Goal: Task Accomplishment & Management: Manage account settings

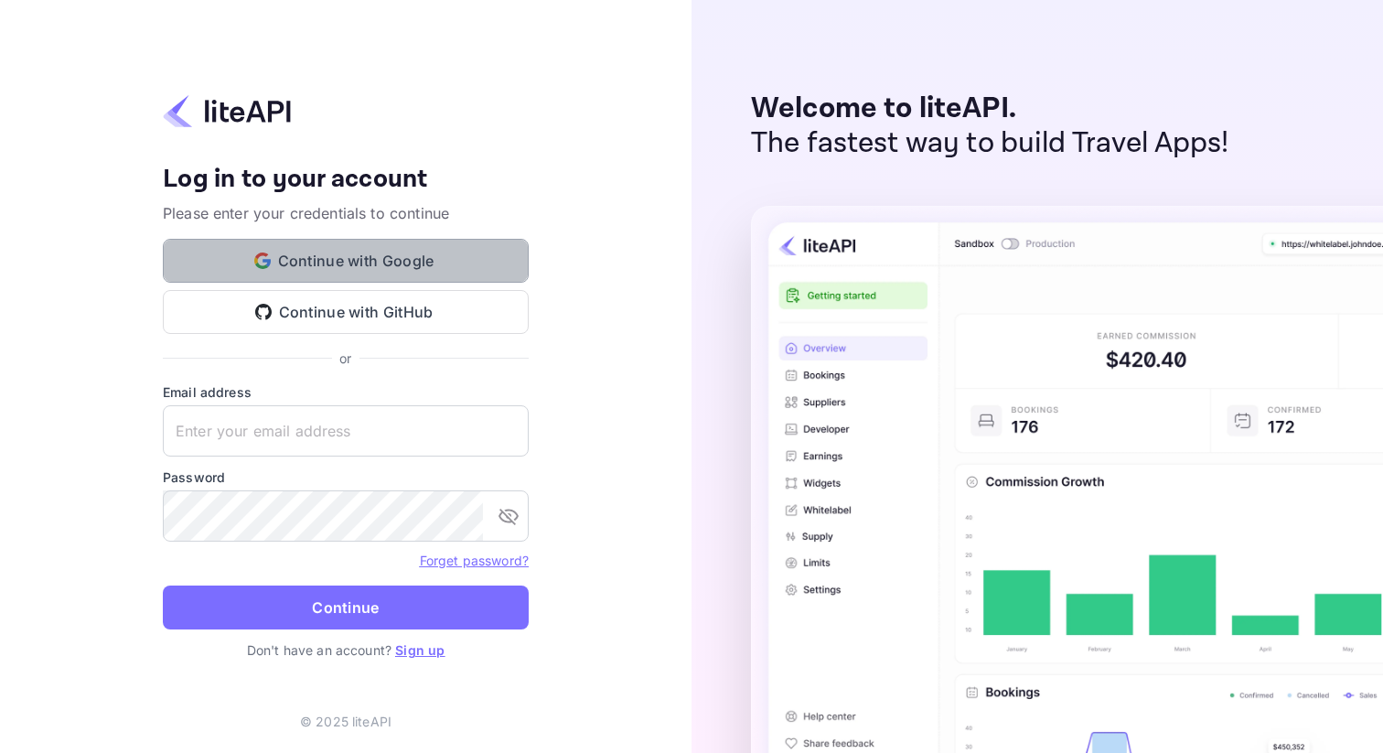
click at [334, 271] on button "Continue with Google" at bounding box center [346, 261] width 366 height 44
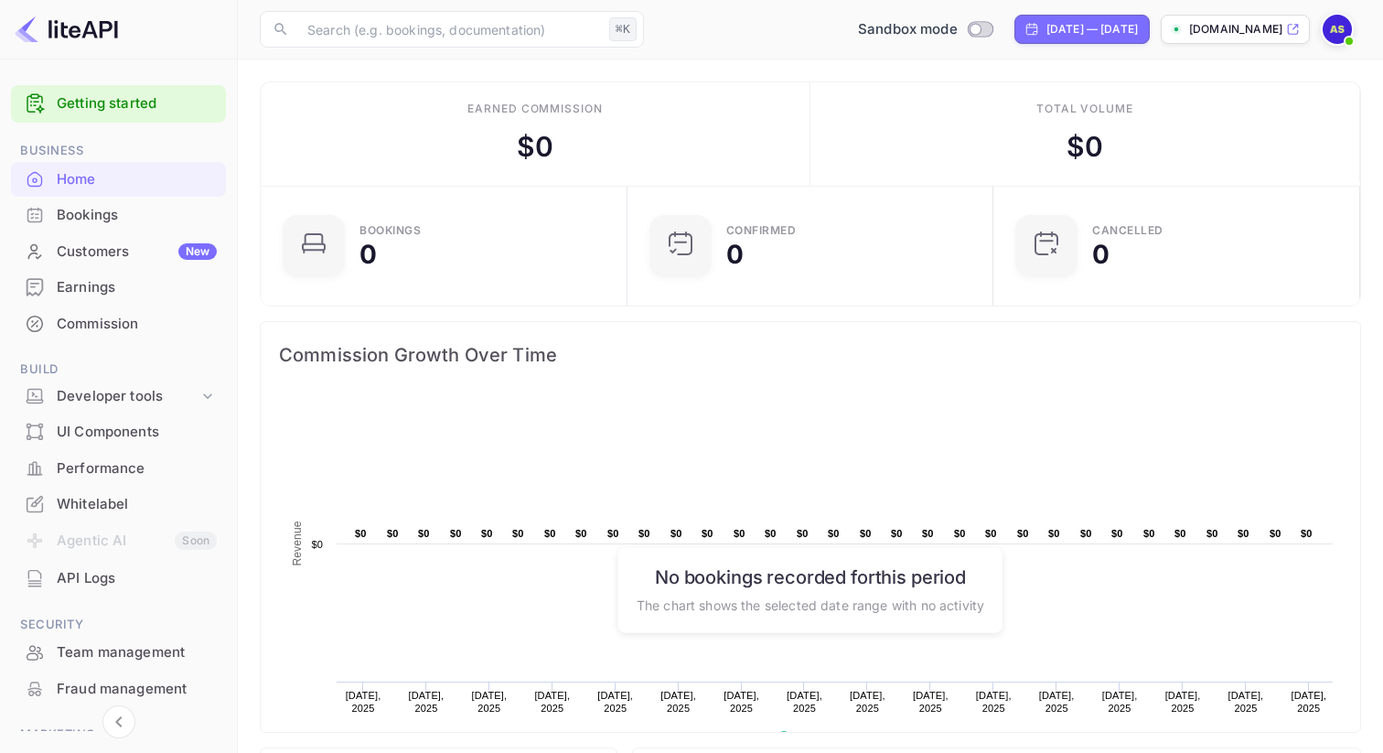
click at [135, 378] on span "Build" at bounding box center [118, 369] width 215 height 20
click at [136, 400] on div "Developer tools" at bounding box center [128, 396] width 142 height 21
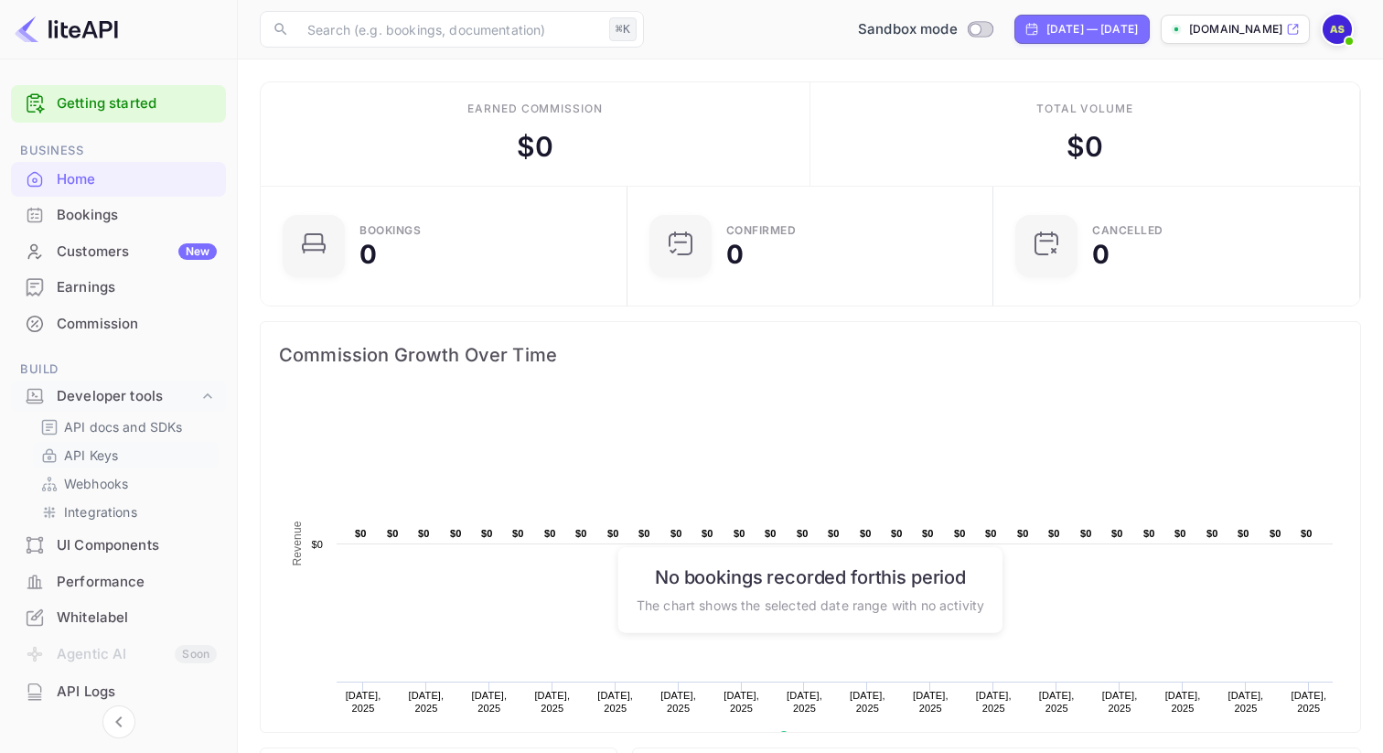
click at [133, 446] on link "API Keys" at bounding box center [125, 454] width 171 height 19
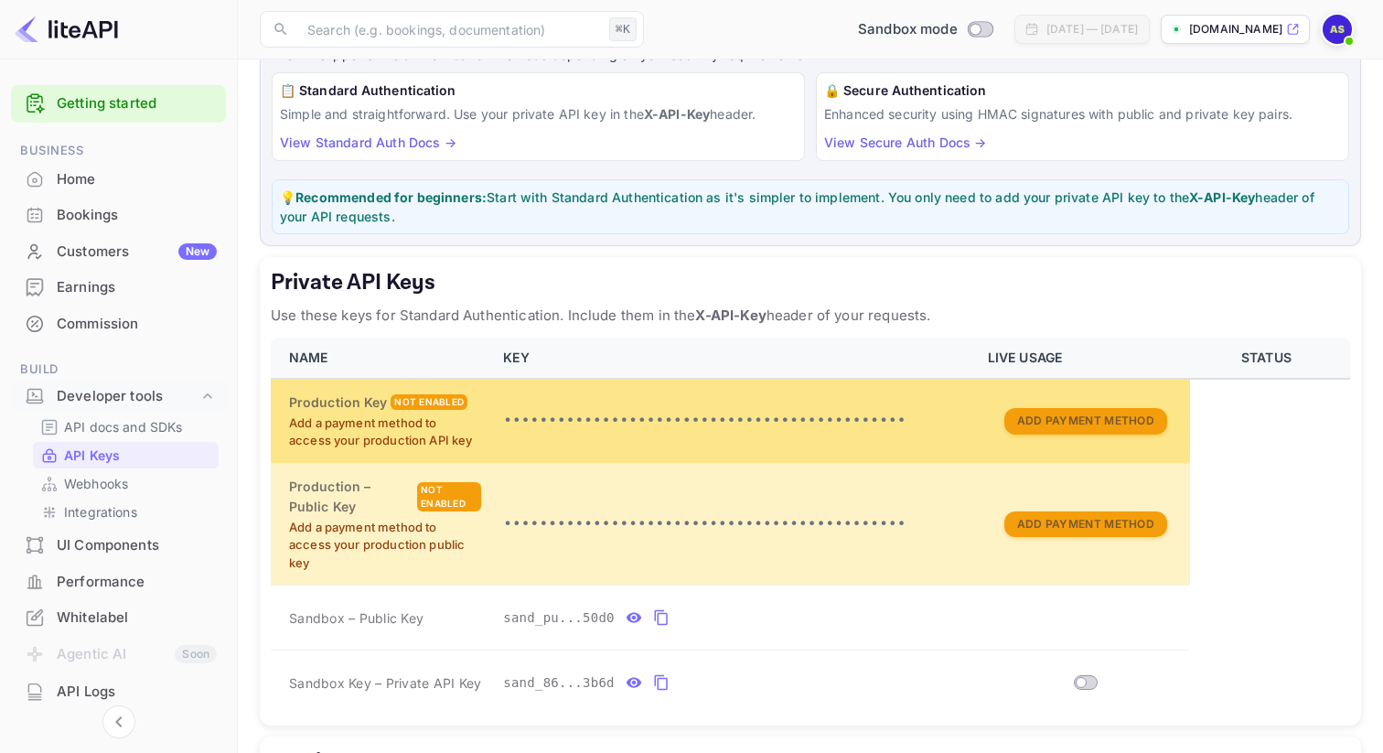
scroll to position [402, 0]
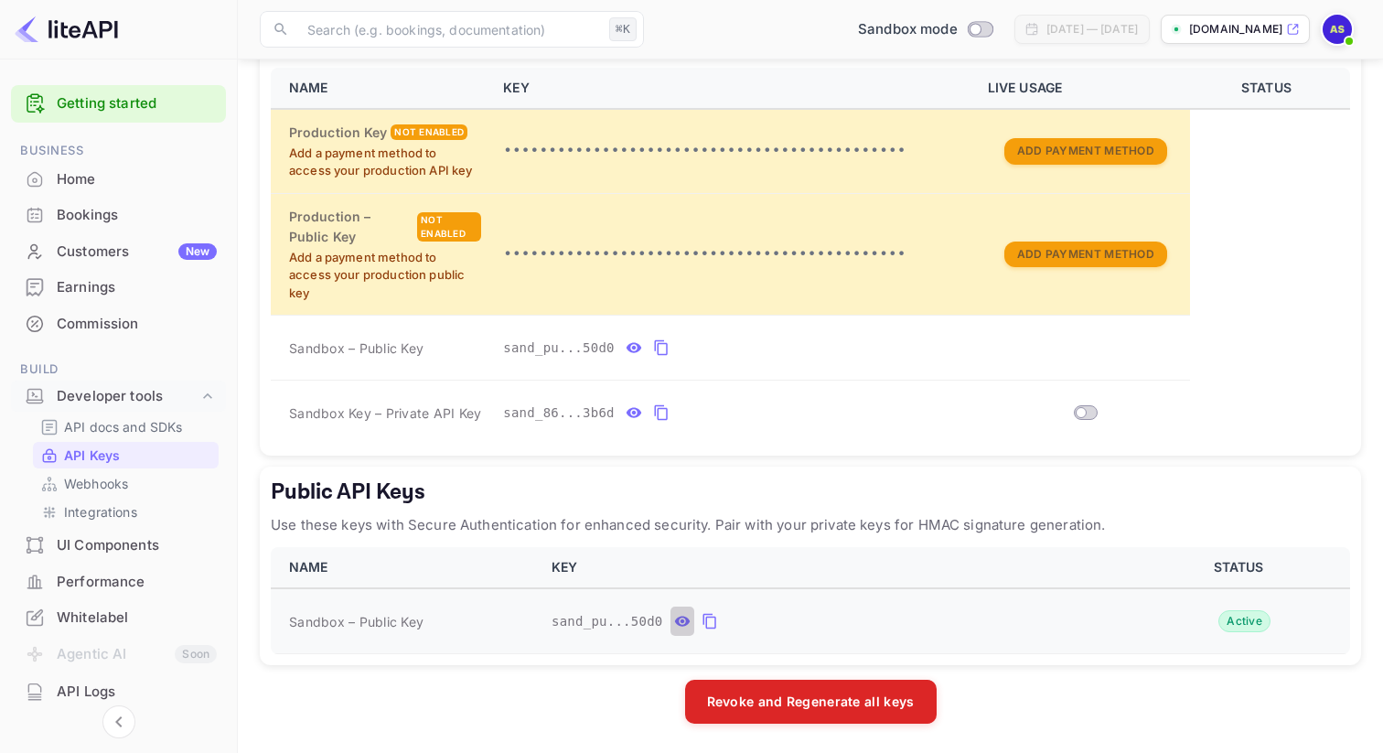
click at [683, 616] on icon "public api keys table" at bounding box center [682, 621] width 16 height 10
click at [974, 616] on icon "public api keys table" at bounding box center [979, 621] width 16 height 22
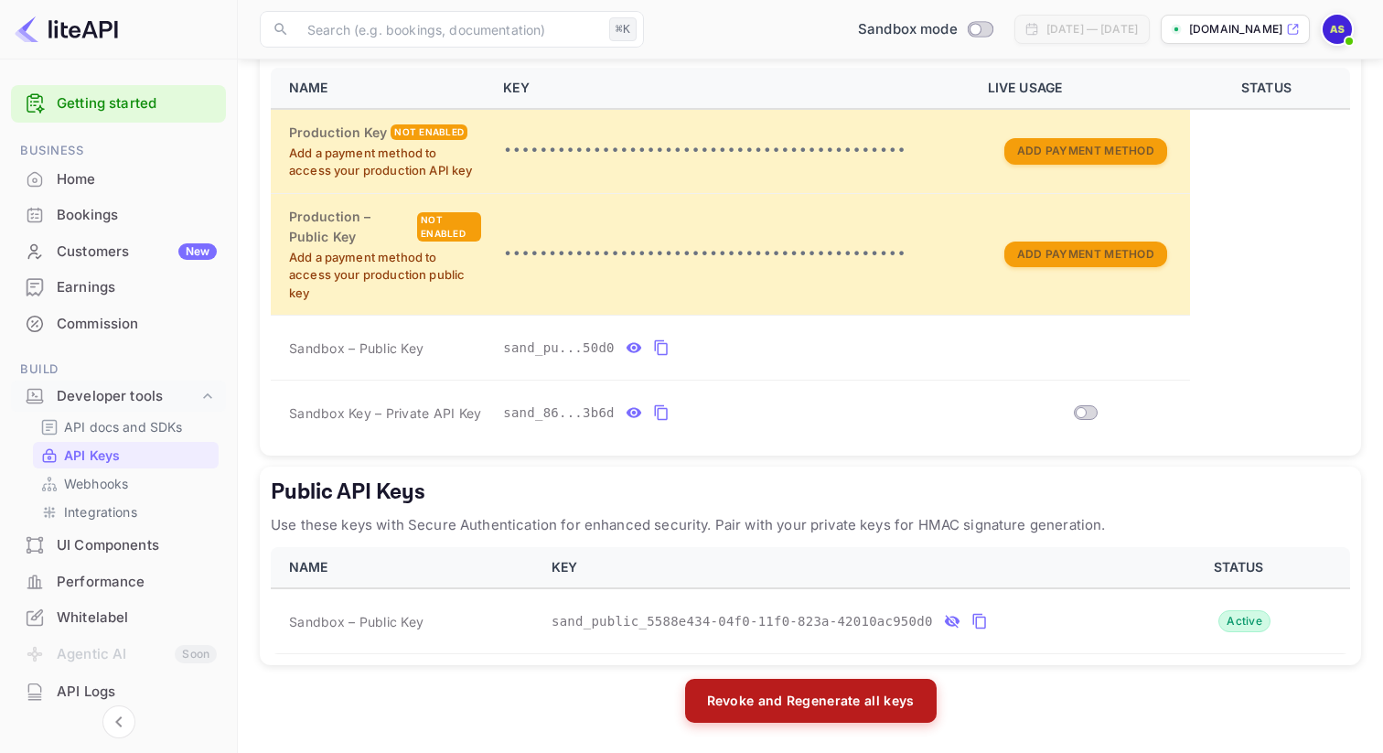
click at [771, 698] on button "Revoke and Regenerate all keys" at bounding box center [811, 701] width 252 height 44
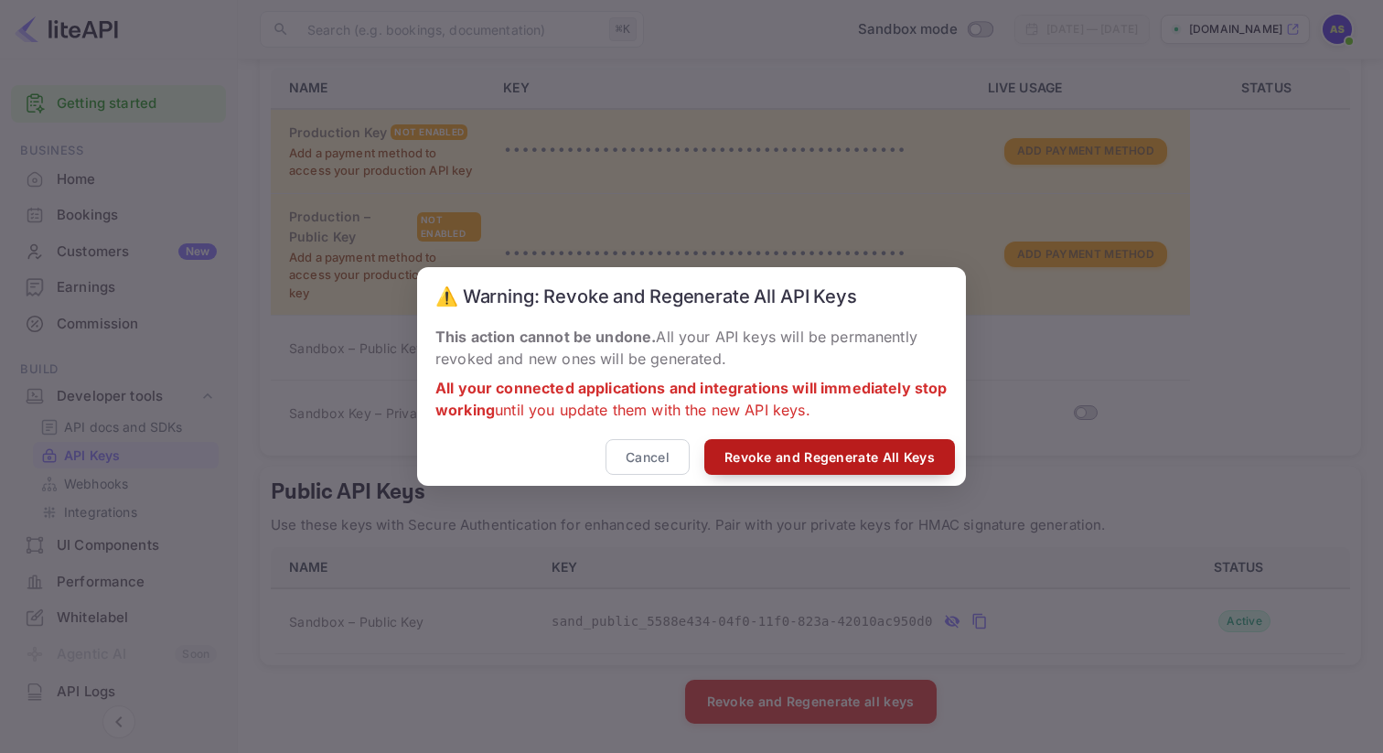
click at [794, 448] on button "Revoke and Regenerate All Keys" at bounding box center [829, 457] width 251 height 36
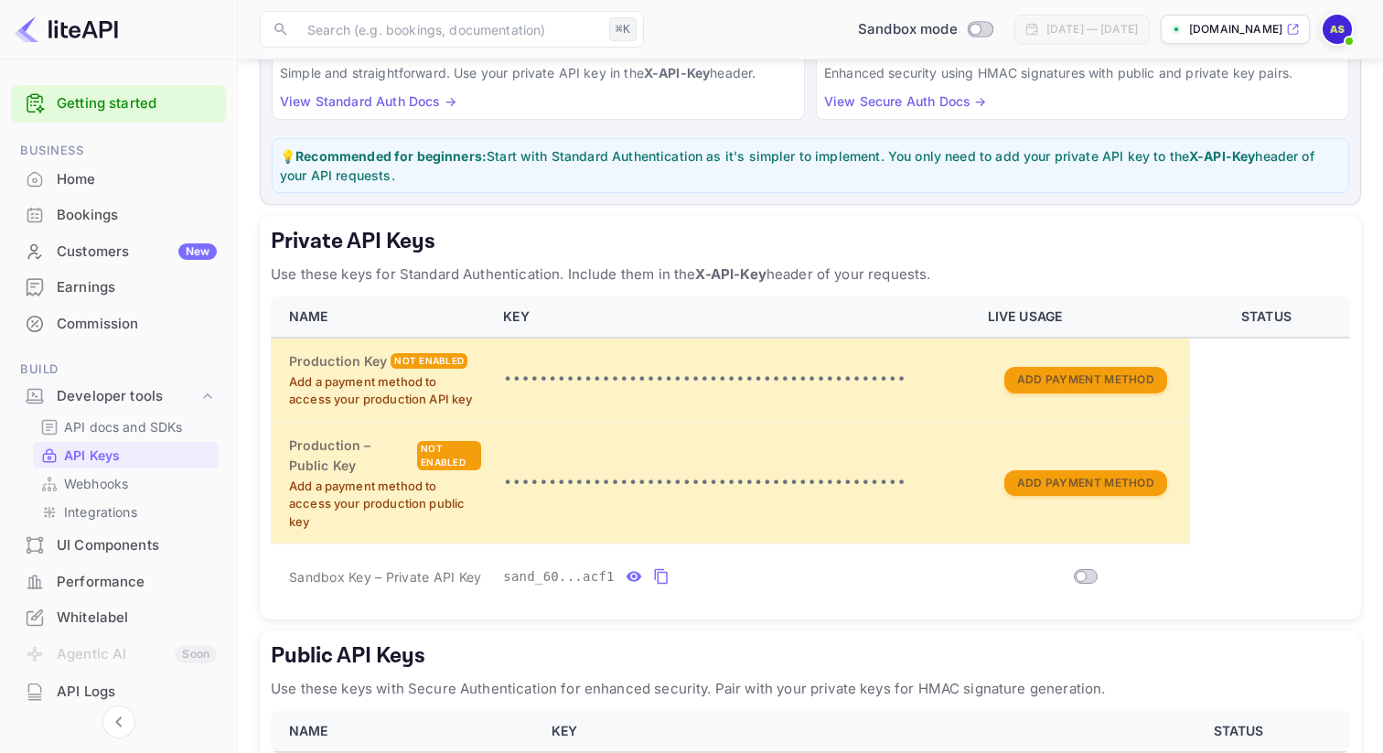
scroll to position [273, 0]
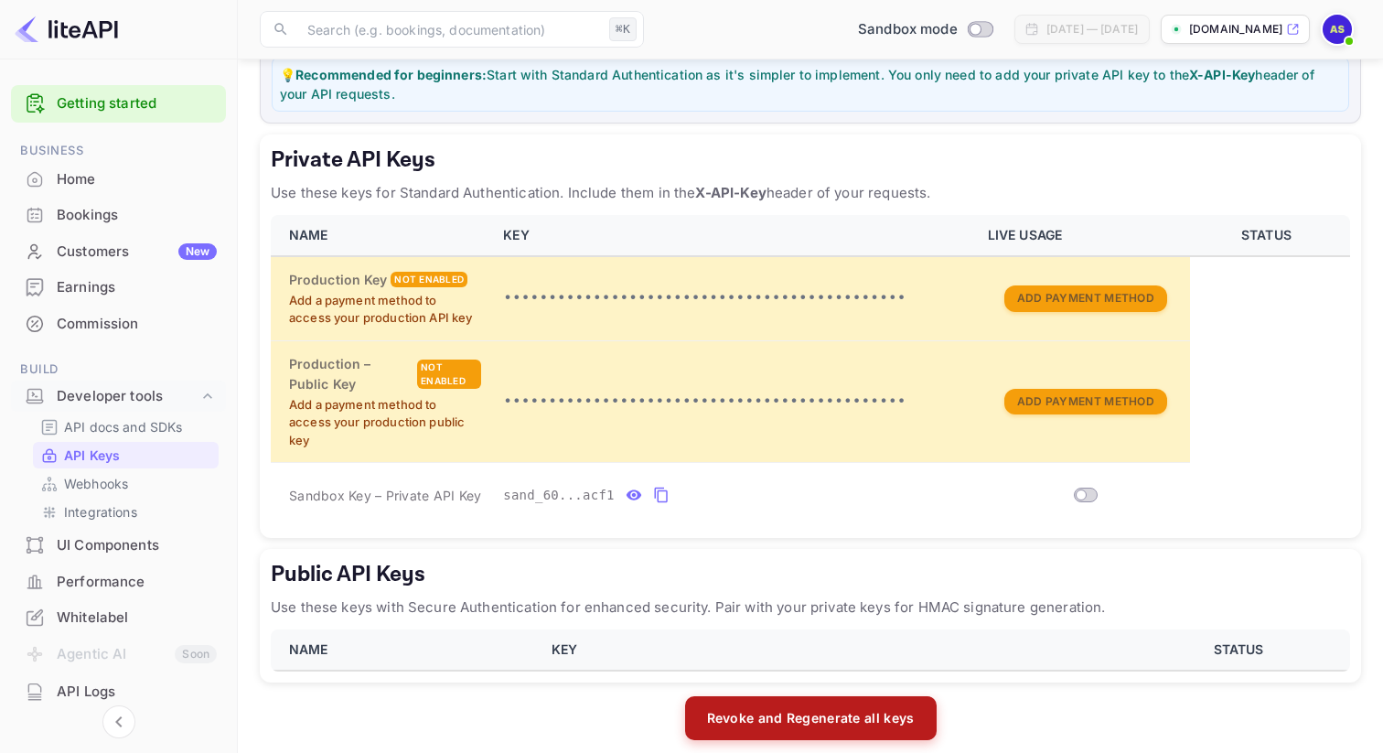
click at [779, 703] on button "Revoke and Regenerate all keys" at bounding box center [811, 718] width 252 height 44
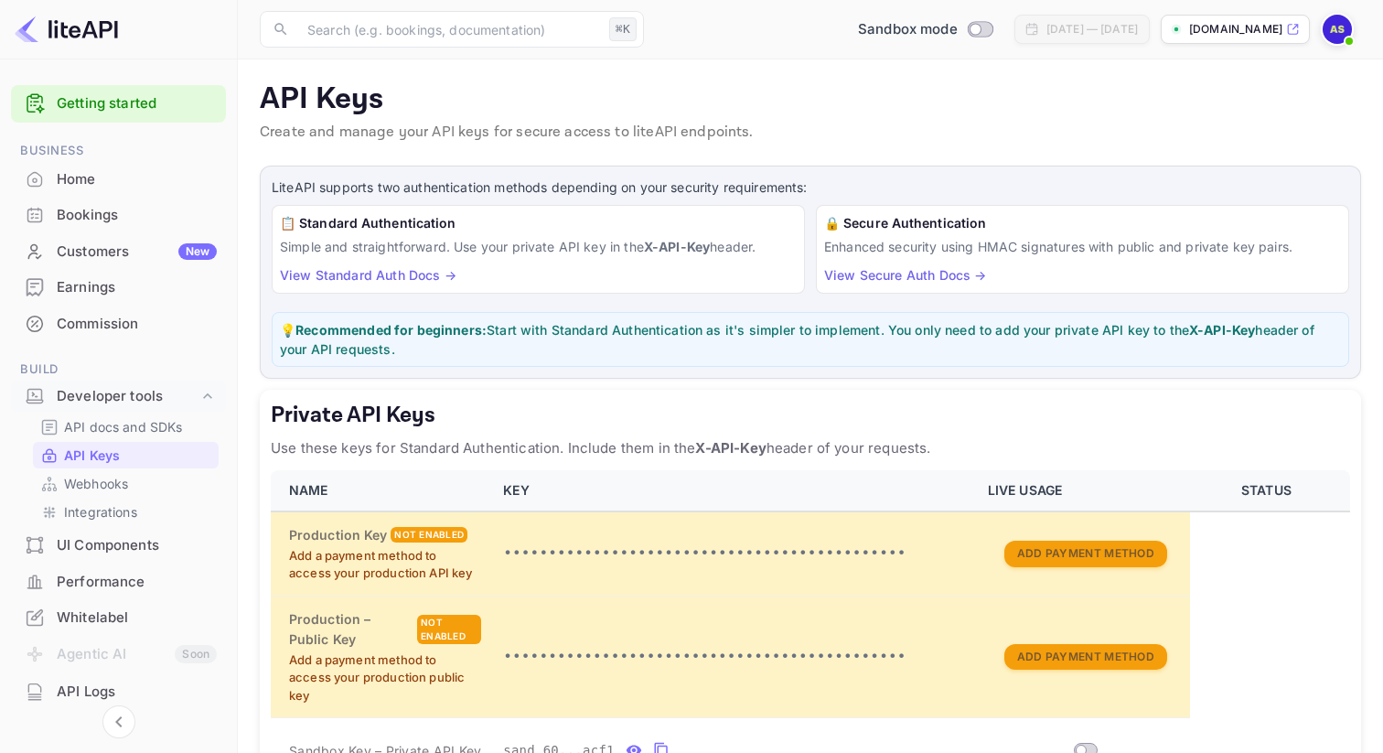
scroll to position [273, 0]
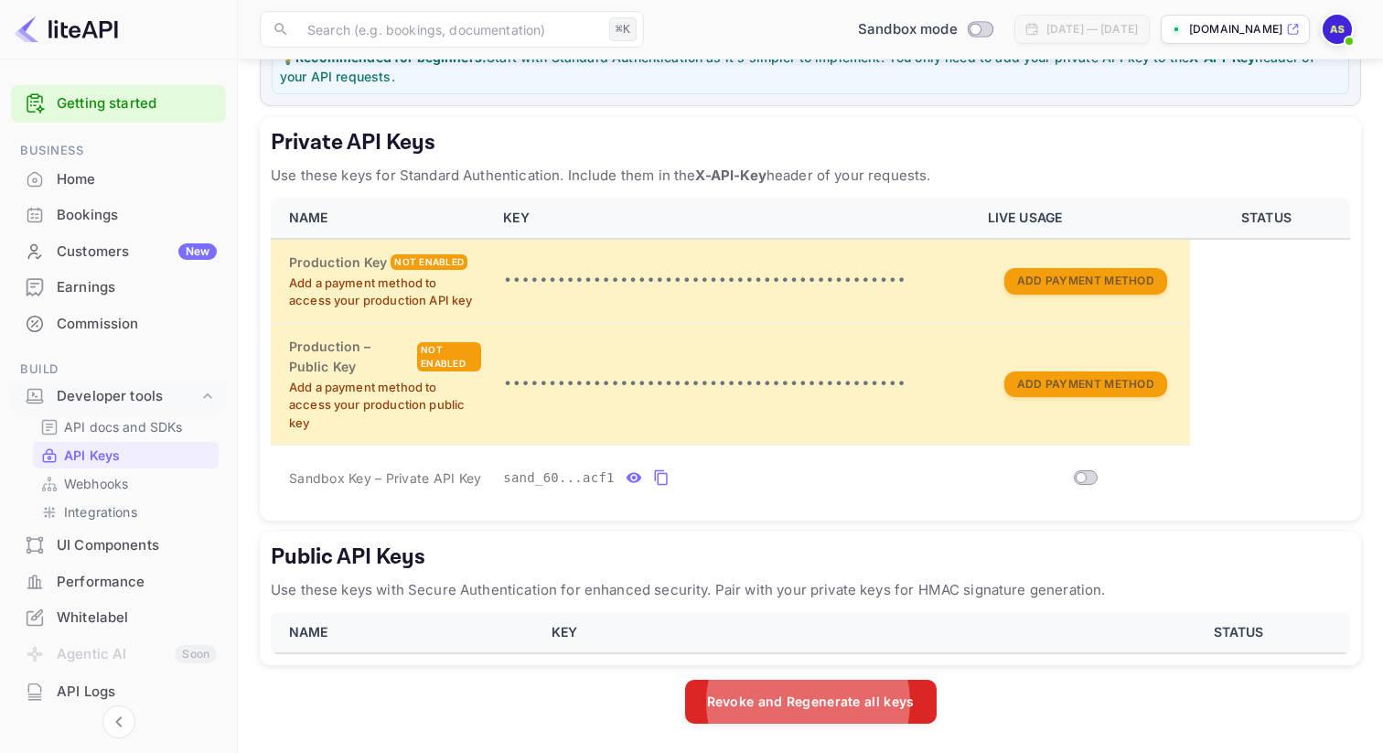
click at [382, 586] on p "Use these keys with Secure Authentication for enhanced security. Pair with your…" at bounding box center [810, 590] width 1079 height 22
click at [331, 562] on h5 "Public API Keys" at bounding box center [810, 556] width 1079 height 29
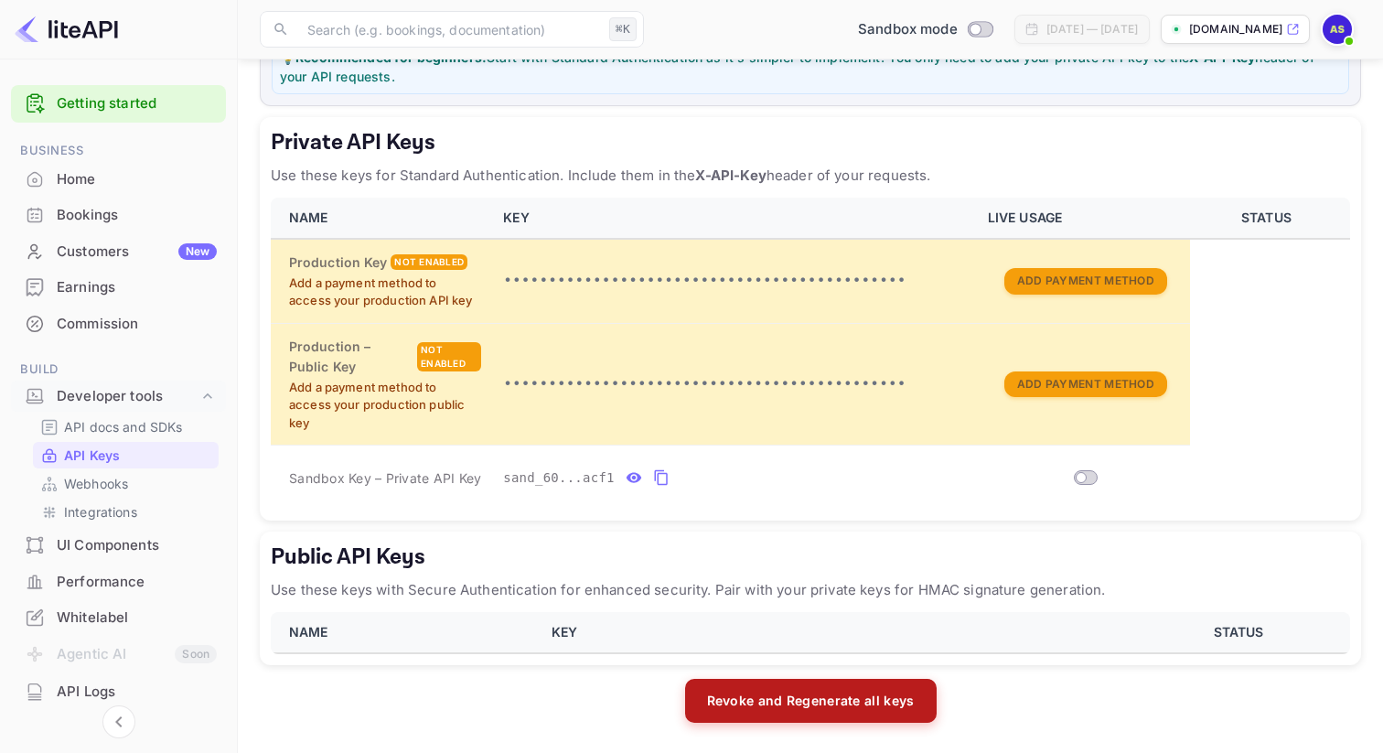
click at [835, 710] on button "Revoke and Regenerate all keys" at bounding box center [811, 701] width 252 height 44
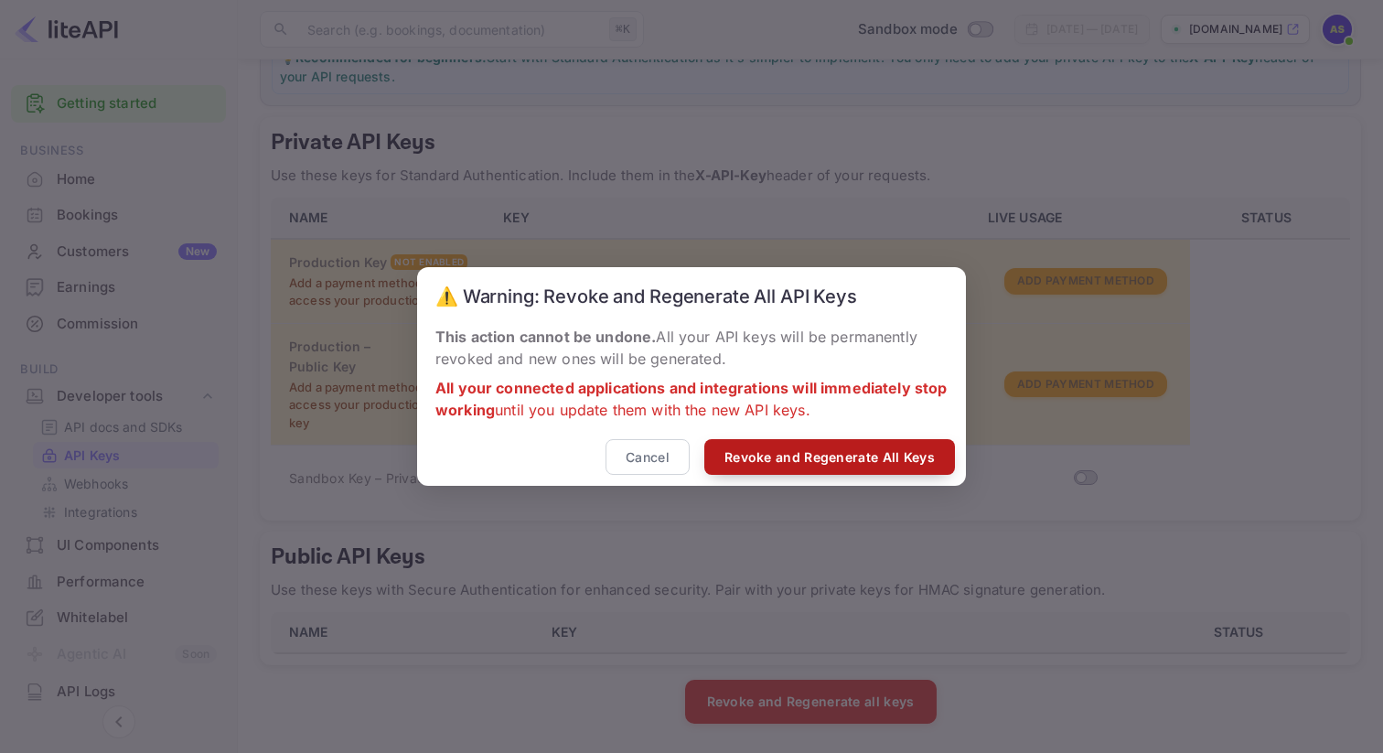
click at [858, 447] on button "Revoke and Regenerate All Keys" at bounding box center [829, 457] width 251 height 36
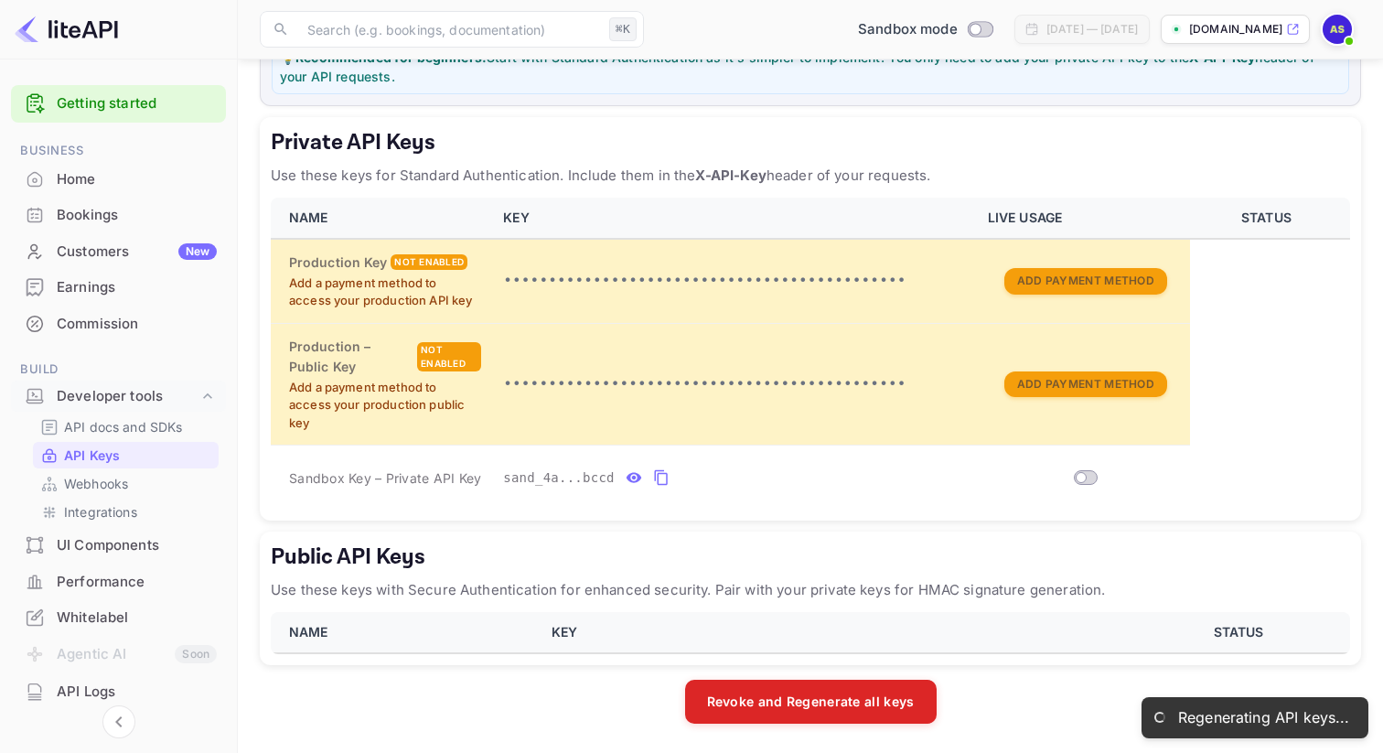
click at [134, 250] on div "Customers New" at bounding box center [137, 251] width 160 height 21
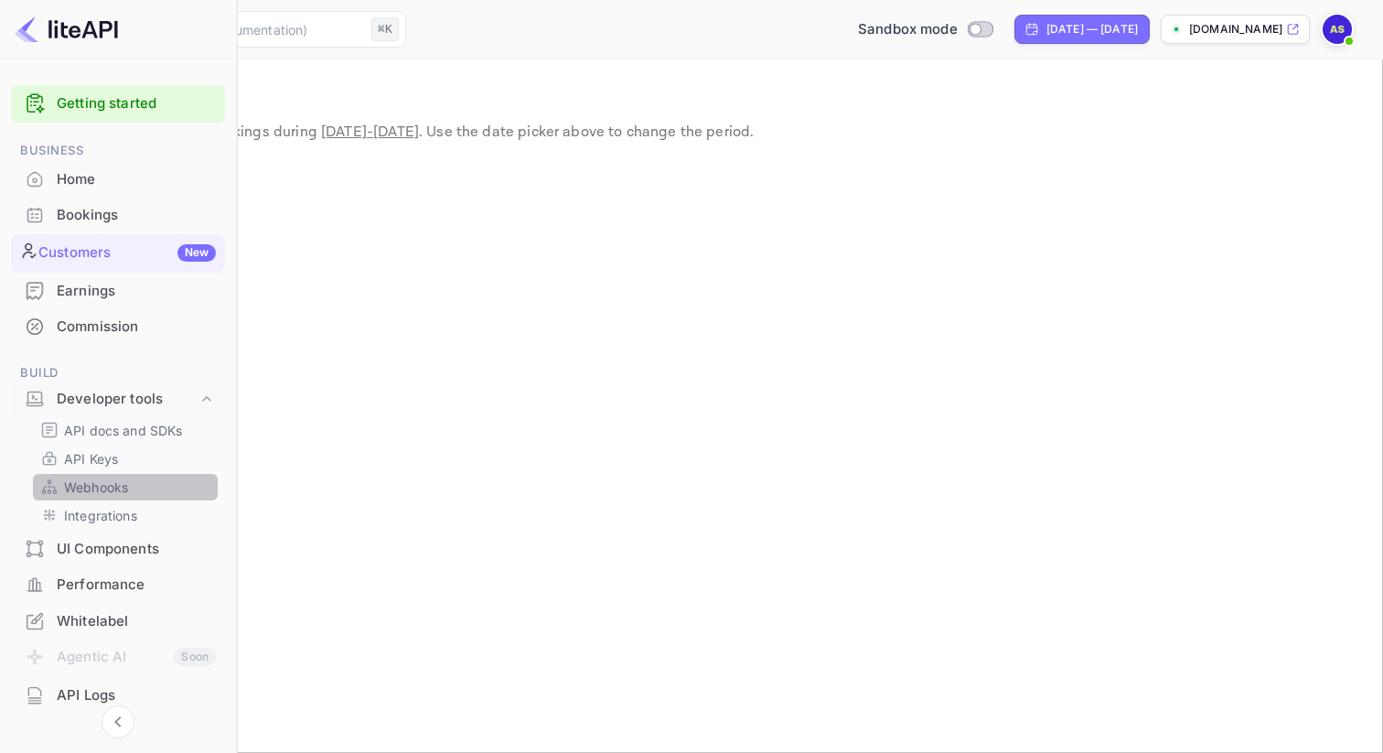
click at [135, 489] on link "Webhooks" at bounding box center [125, 486] width 170 height 19
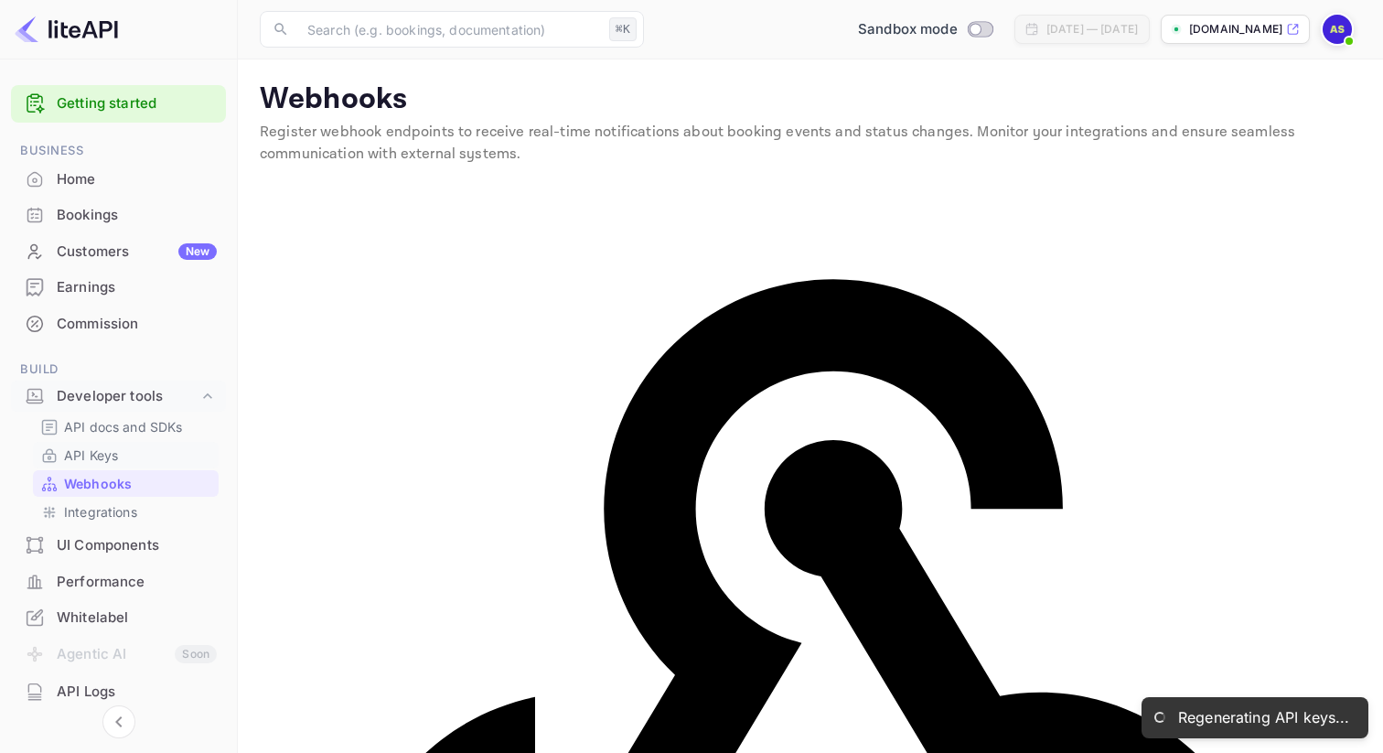
click at [126, 455] on link "API Keys" at bounding box center [125, 454] width 171 height 19
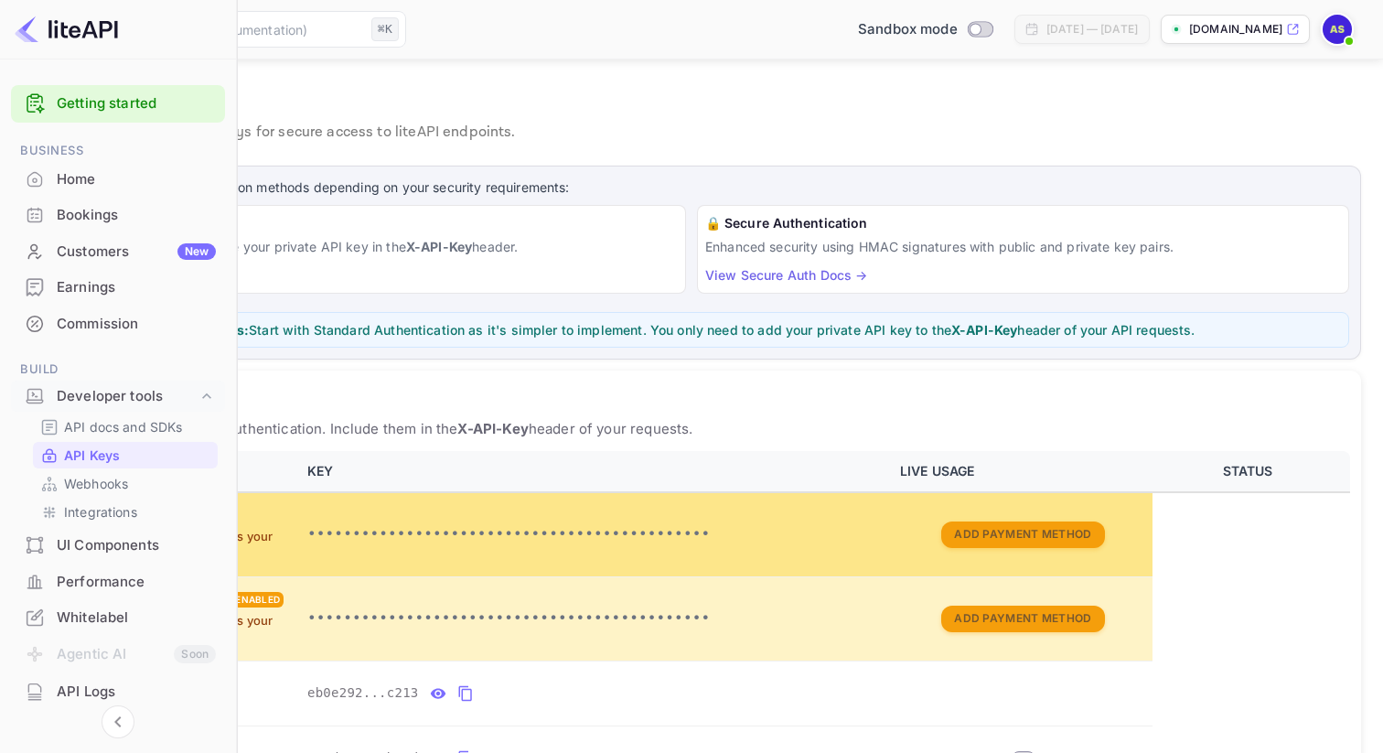
scroll to position [402, 0]
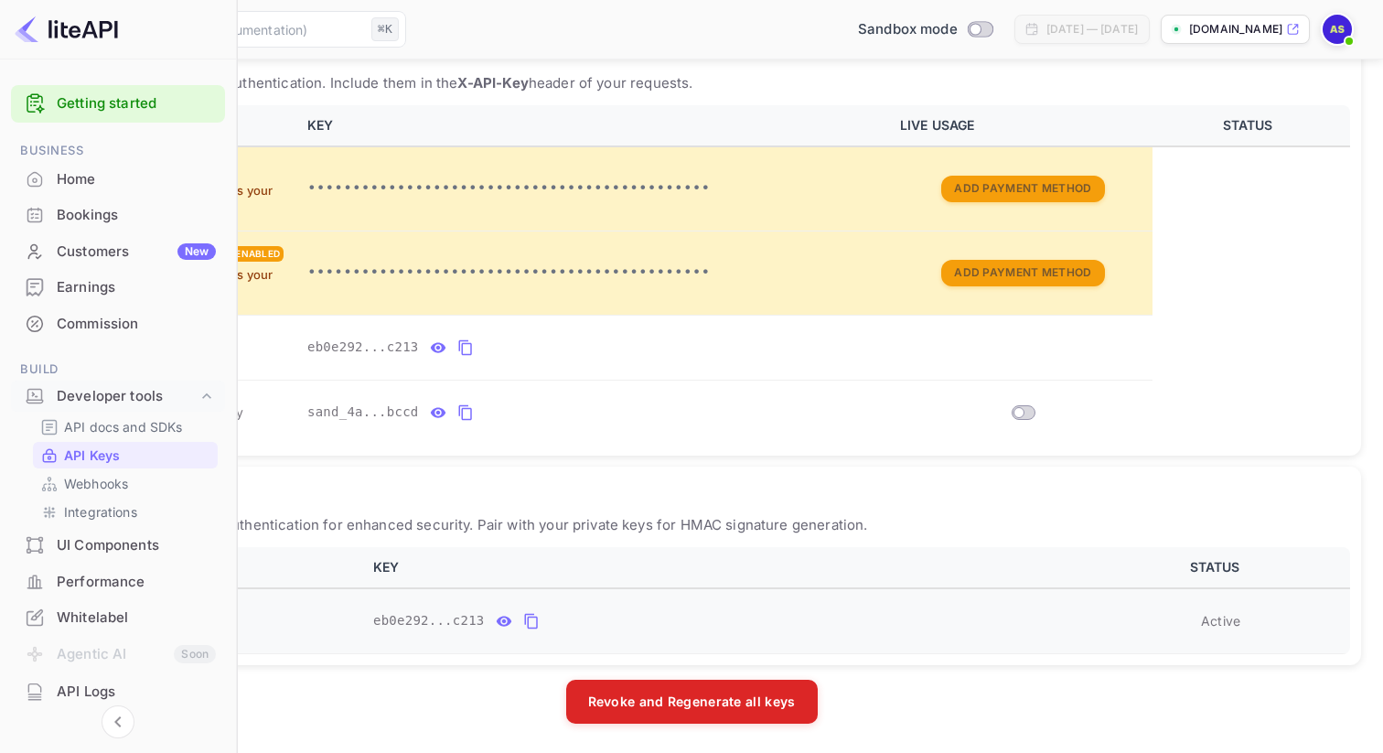
click at [512, 626] on icon "public api keys table" at bounding box center [504, 621] width 16 height 22
click at [713, 619] on icon "public api keys table" at bounding box center [705, 621] width 16 height 22
click at [445, 347] on icon "private api keys table" at bounding box center [438, 347] width 16 height 10
click at [445, 417] on icon "private api keys table" at bounding box center [438, 412] width 16 height 10
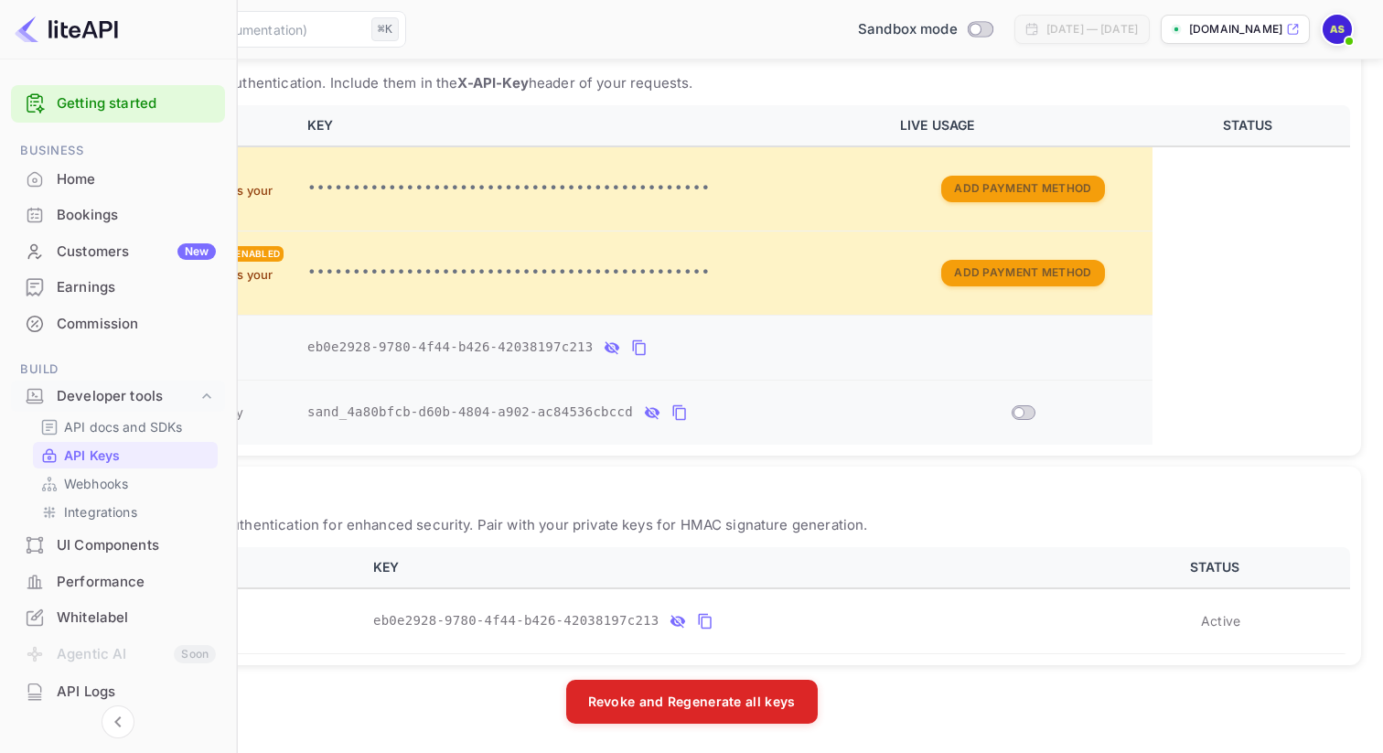
click at [1035, 412] on input "Switch" at bounding box center [1018, 412] width 33 height 11
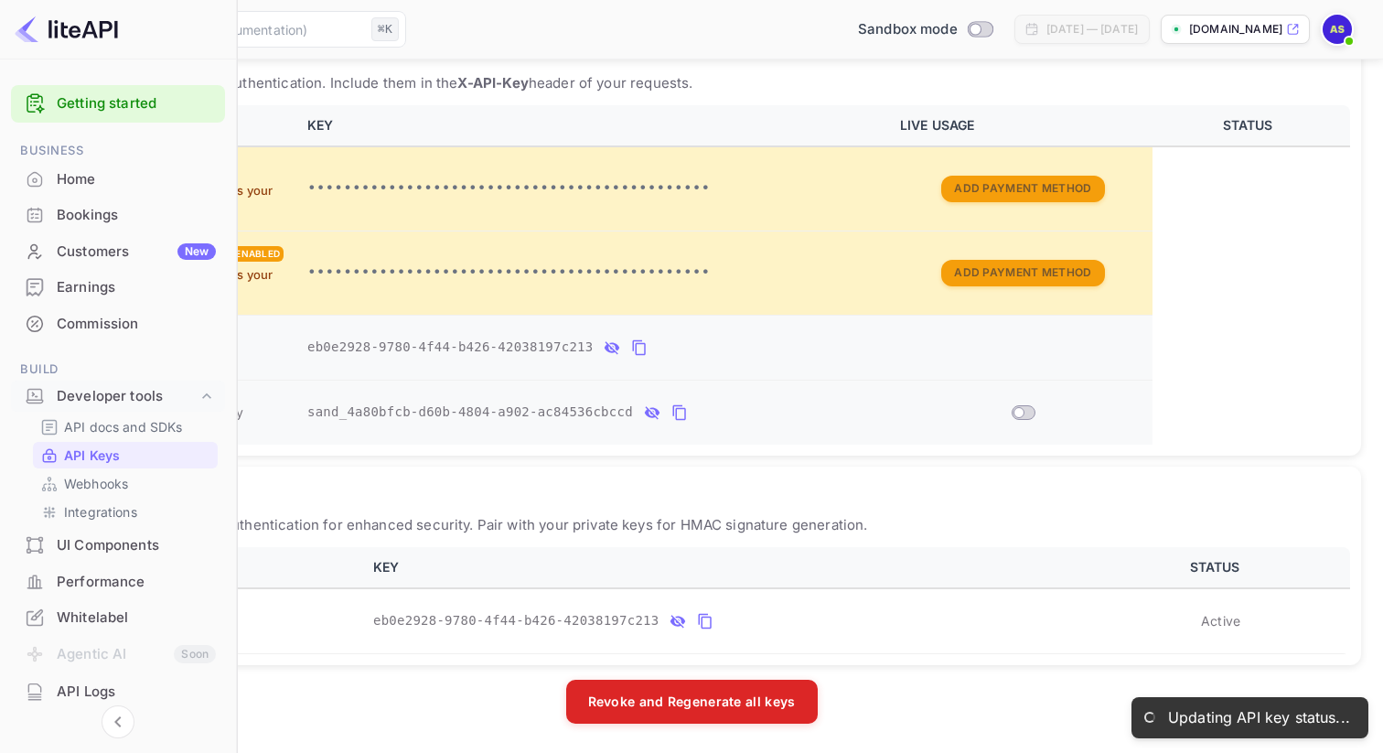
checkbox input "true"
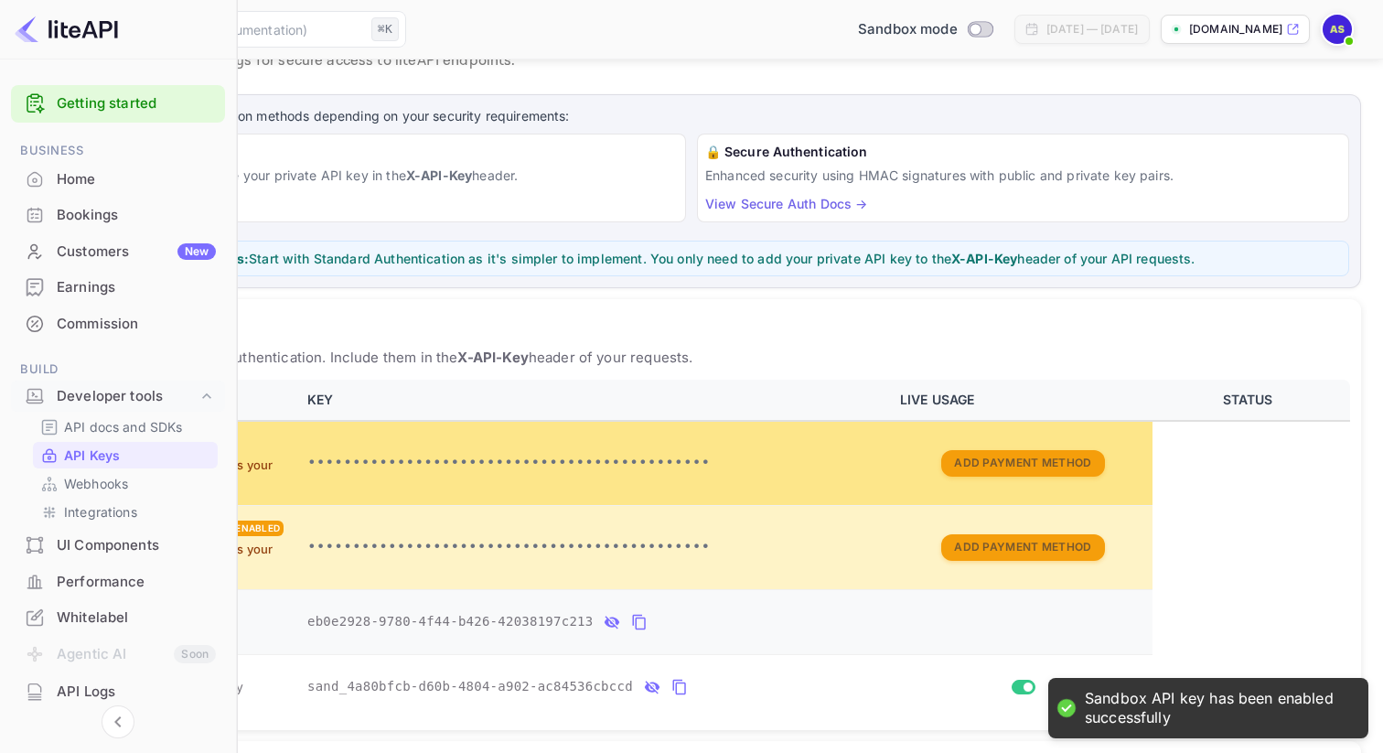
scroll to position [0, 0]
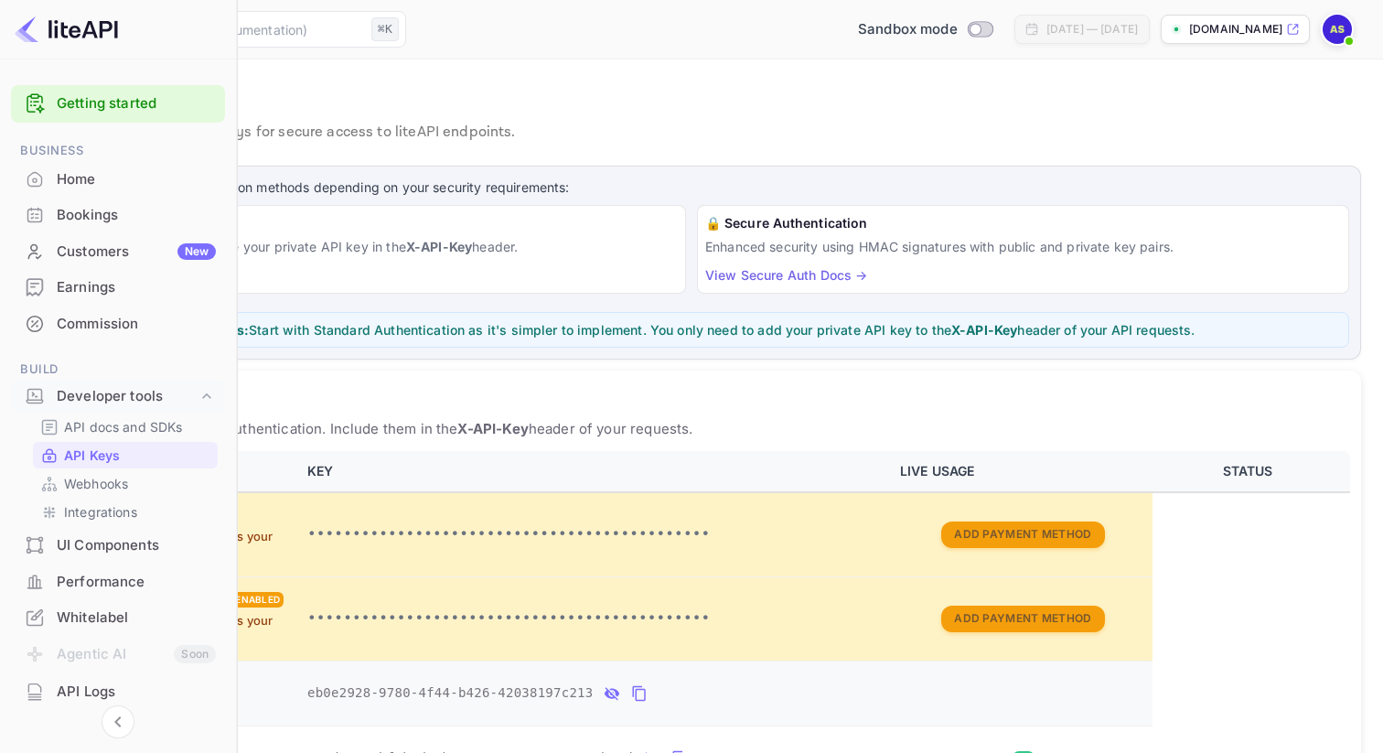
click at [219, 279] on link "View Standard Auth Docs →" at bounding box center [130, 275] width 177 height 16
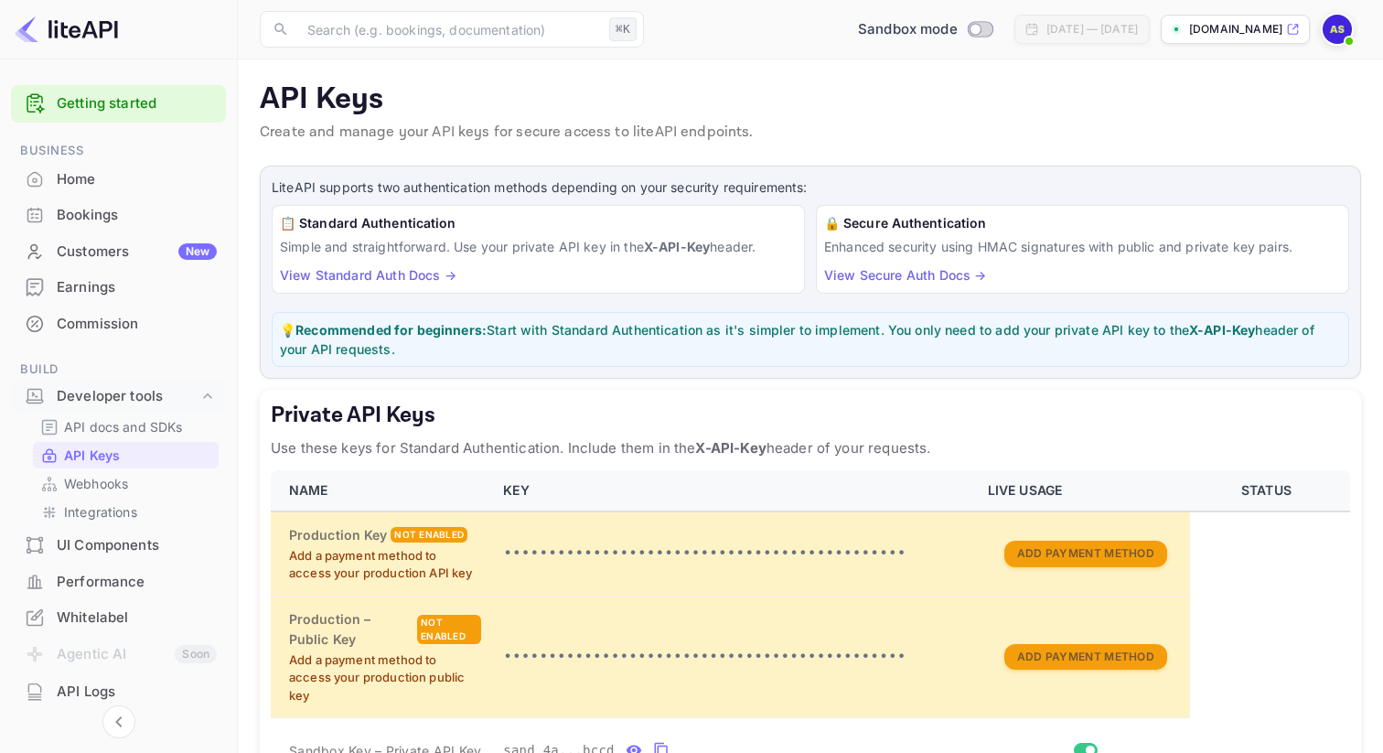
click at [172, 171] on div "Home" at bounding box center [137, 179] width 160 height 21
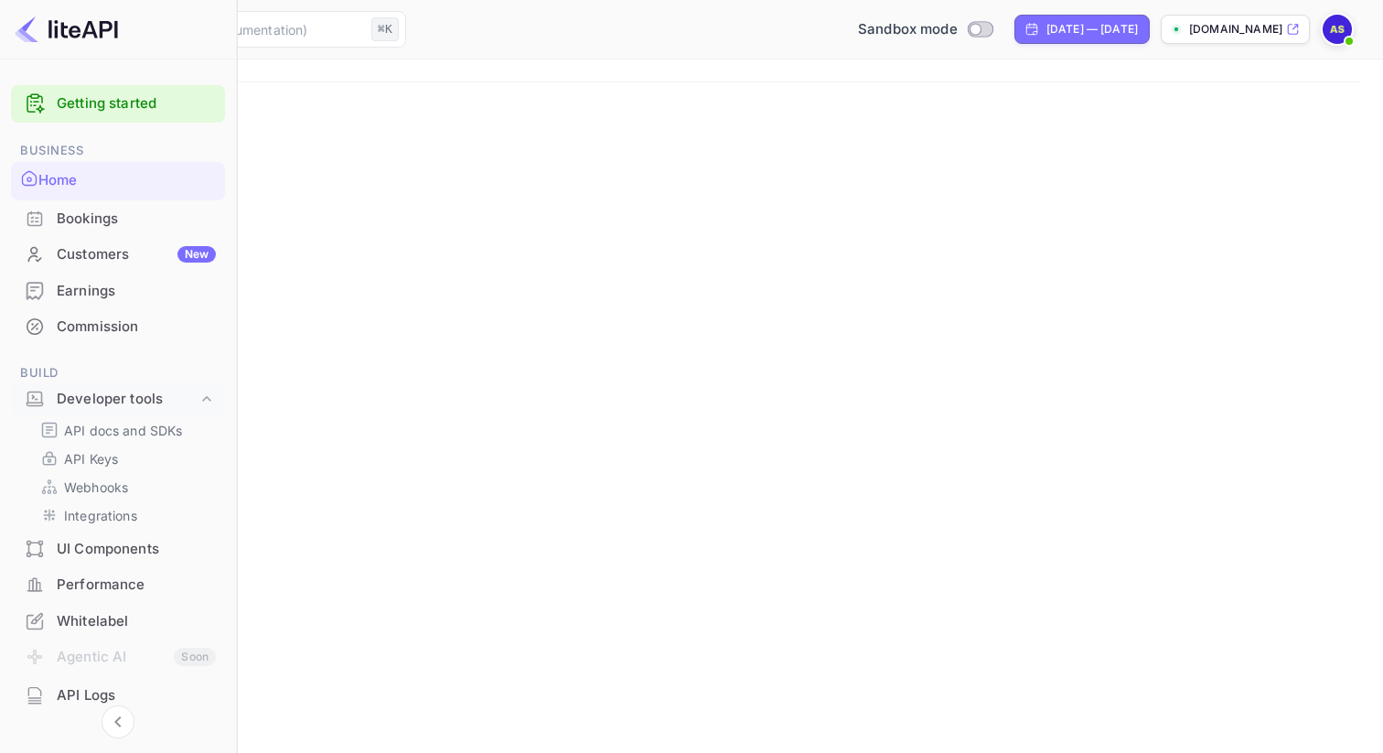
click at [141, 109] on link "Getting started" at bounding box center [136, 103] width 159 height 21
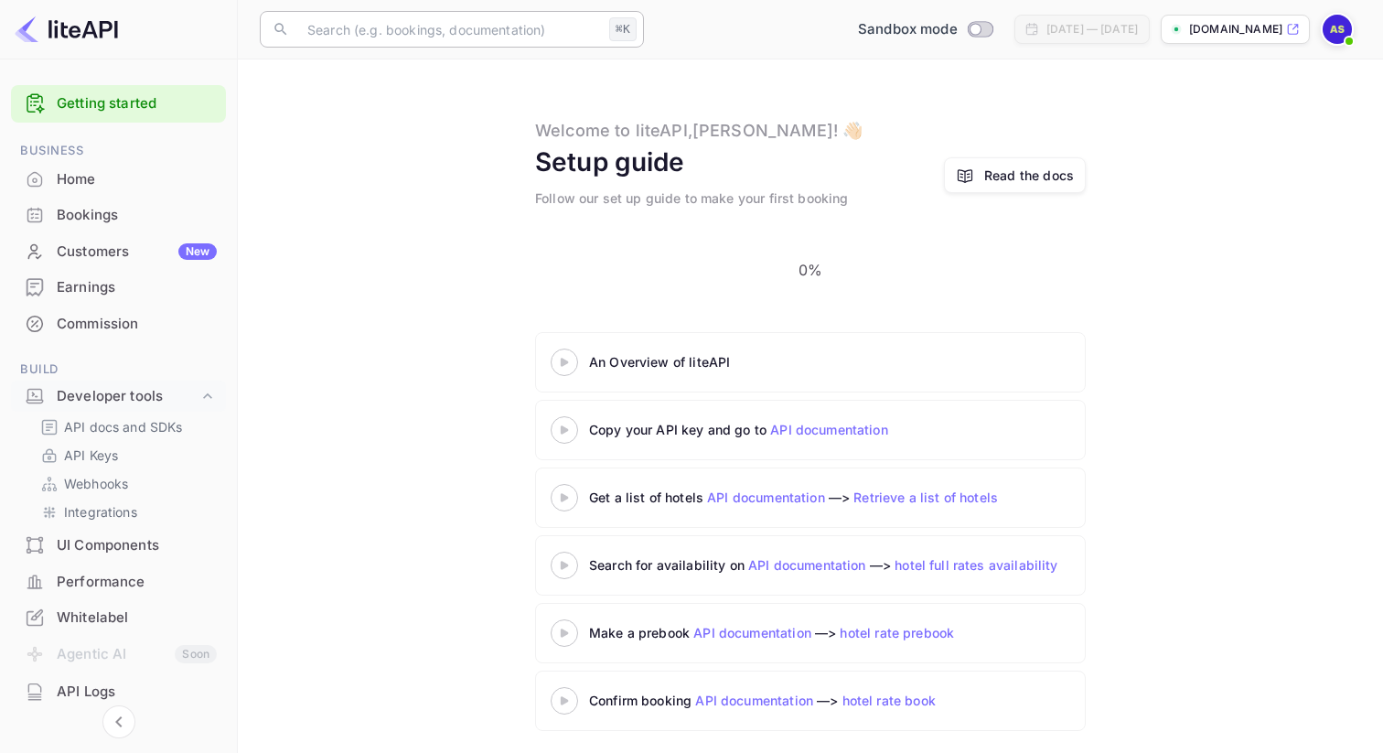
click at [408, 28] on input "text" at bounding box center [448, 29] width 305 height 37
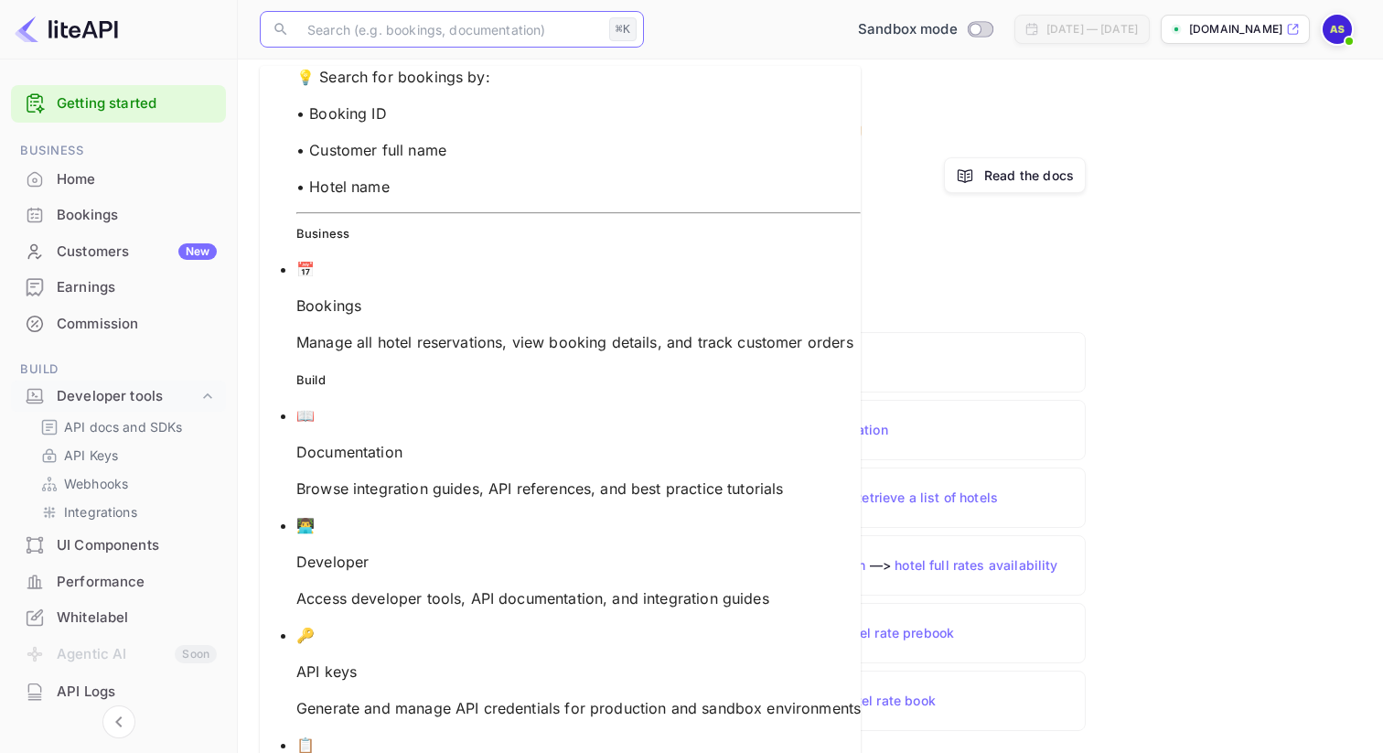
click at [367, 39] on input "text" at bounding box center [448, 29] width 305 height 37
click at [386, 587] on p "Access developer tools, API documentation, and integration guides" at bounding box center [578, 598] width 564 height 22
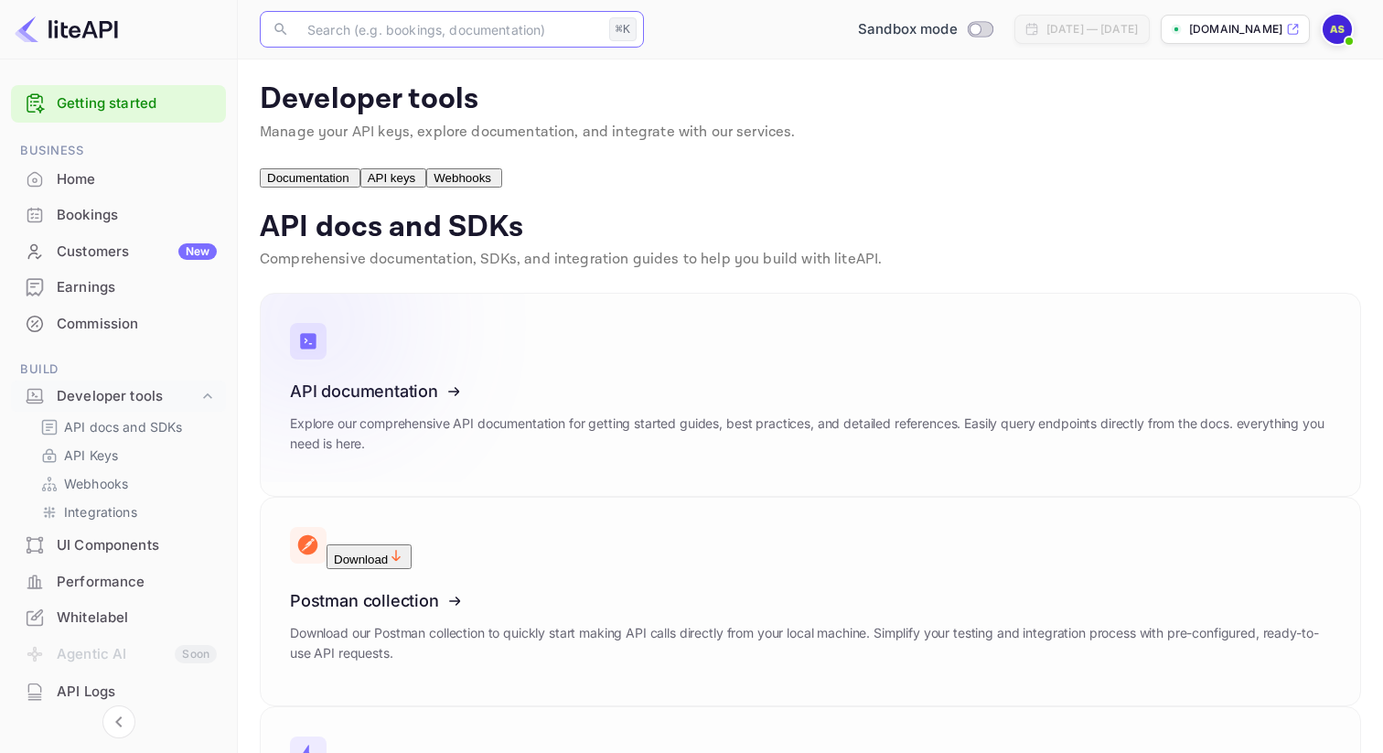
scroll to position [57, 0]
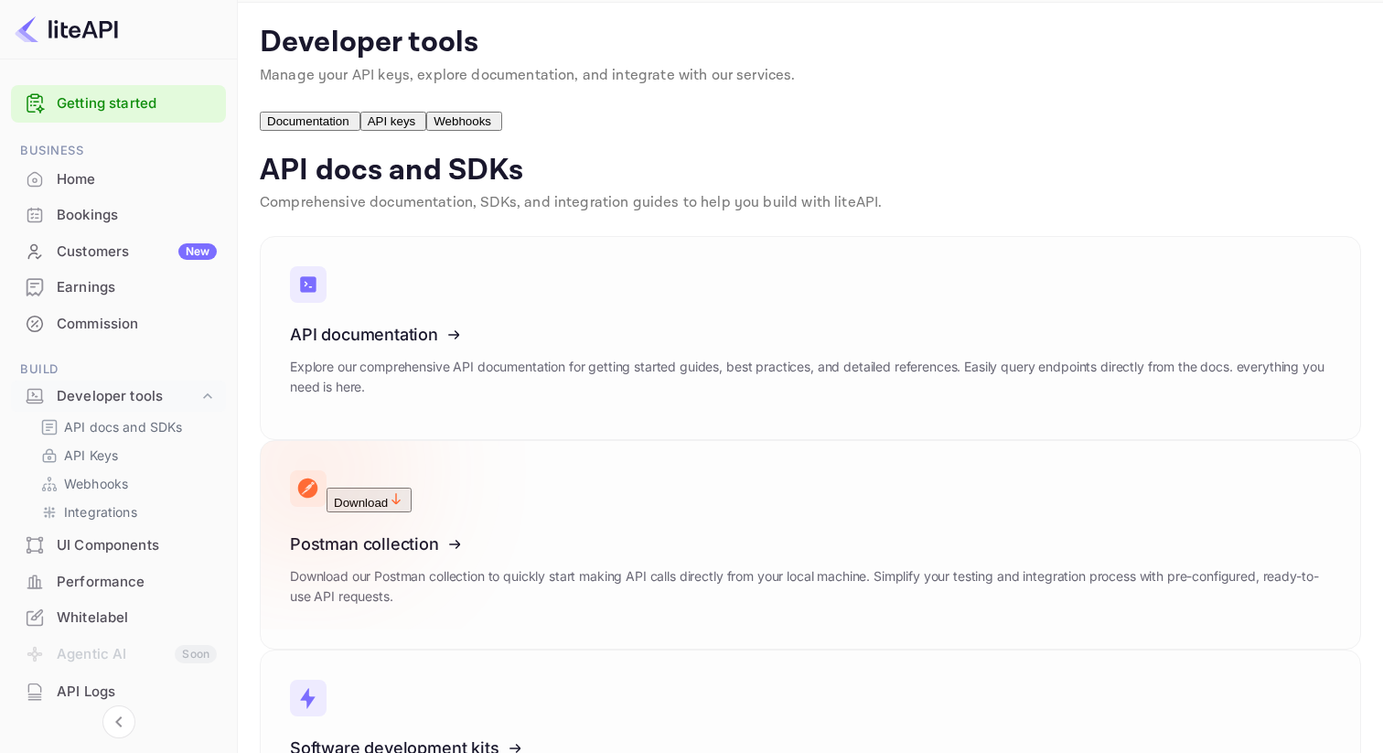
click at [545, 441] on icon at bounding box center [403, 535] width 284 height 188
click at [412, 488] on button "Download" at bounding box center [369, 500] width 85 height 25
click at [380, 438] on icon at bounding box center [314, 470] width 134 height 65
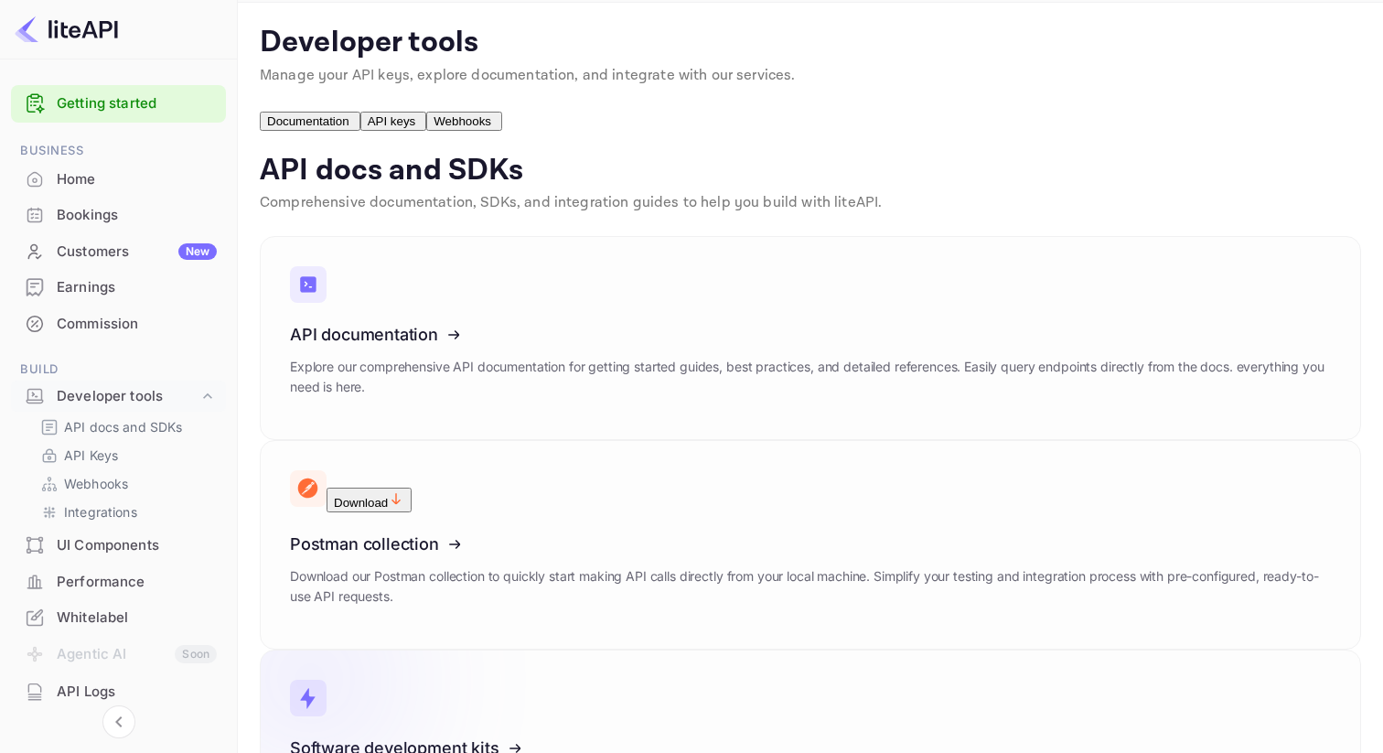
click at [456, 650] on icon at bounding box center [403, 744] width 284 height 188
click at [121, 426] on p "API docs and SDKs" at bounding box center [123, 426] width 119 height 19
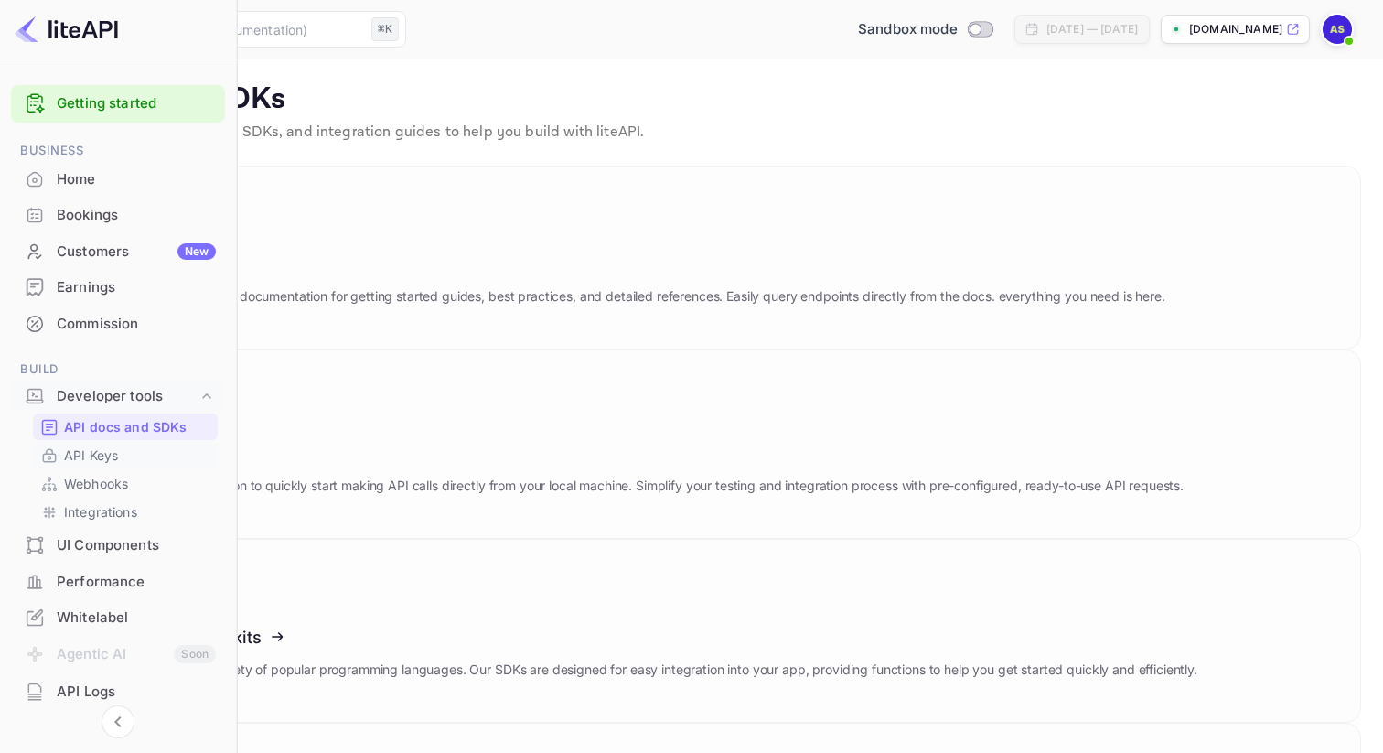
click at [106, 452] on p "API Keys" at bounding box center [91, 454] width 54 height 19
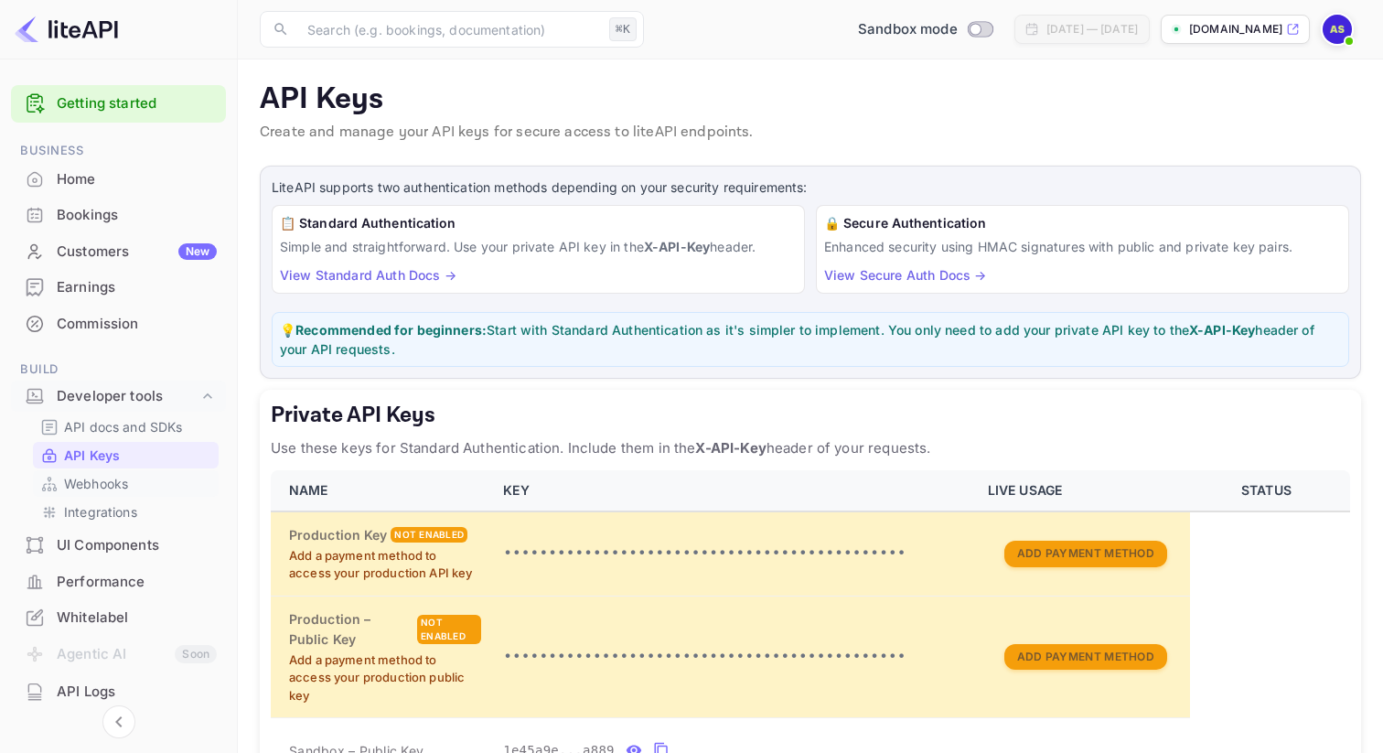
click at [113, 488] on p "Webhooks" at bounding box center [96, 483] width 64 height 19
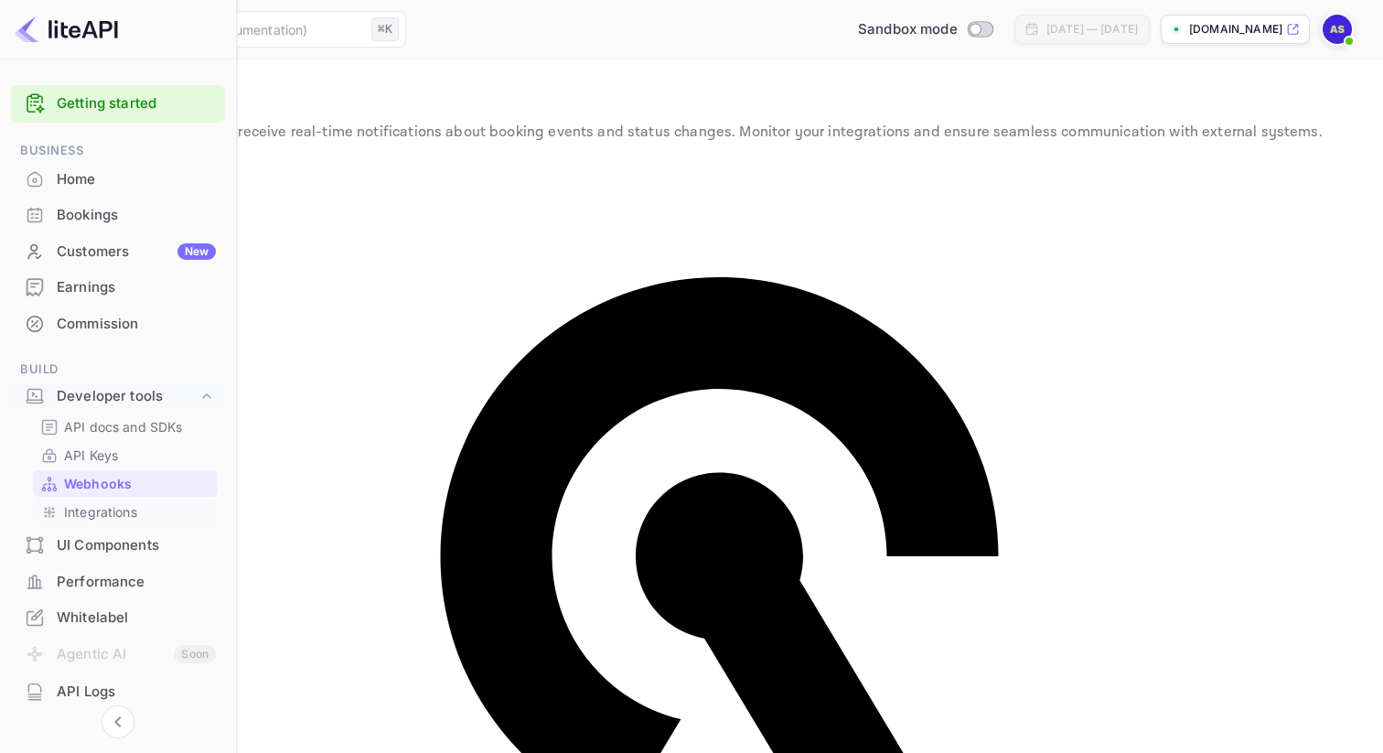
click at [120, 510] on p "Integrations" at bounding box center [100, 511] width 73 height 19
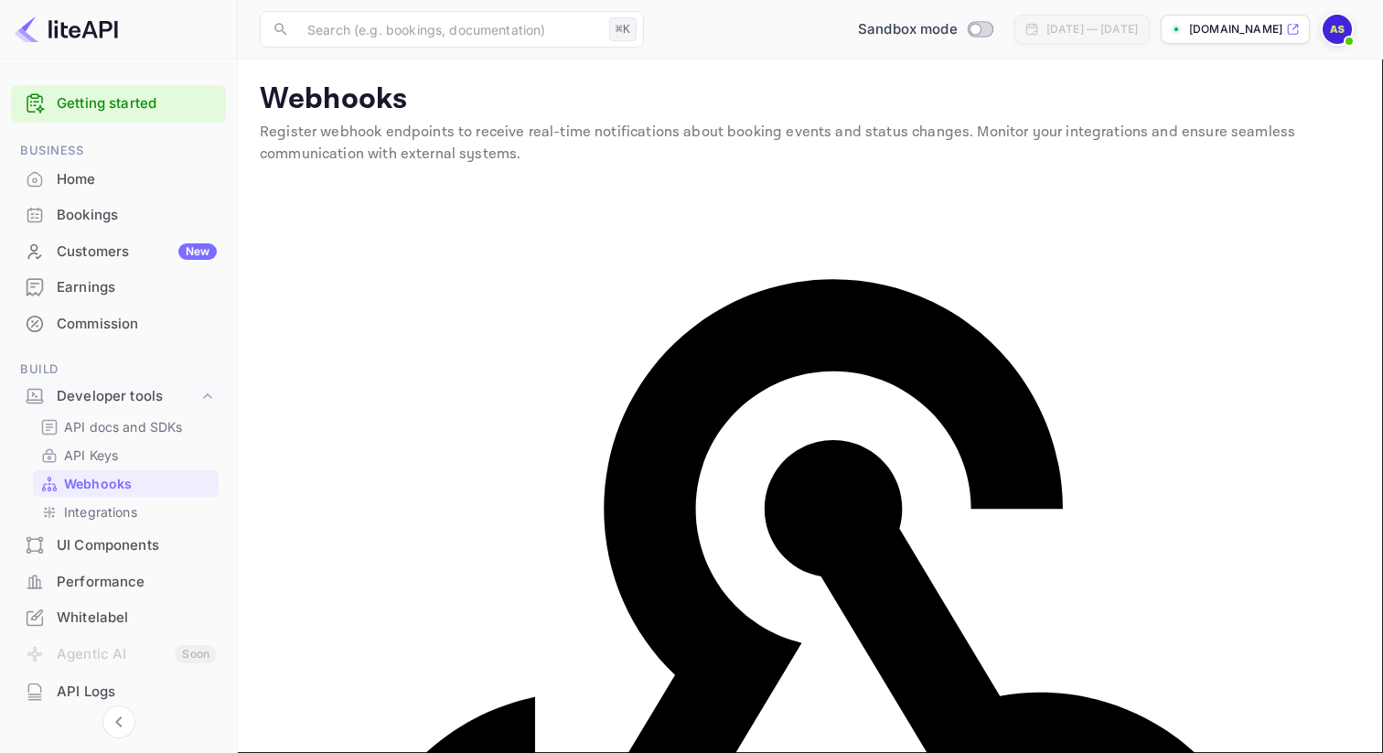
scroll to position [43, 0]
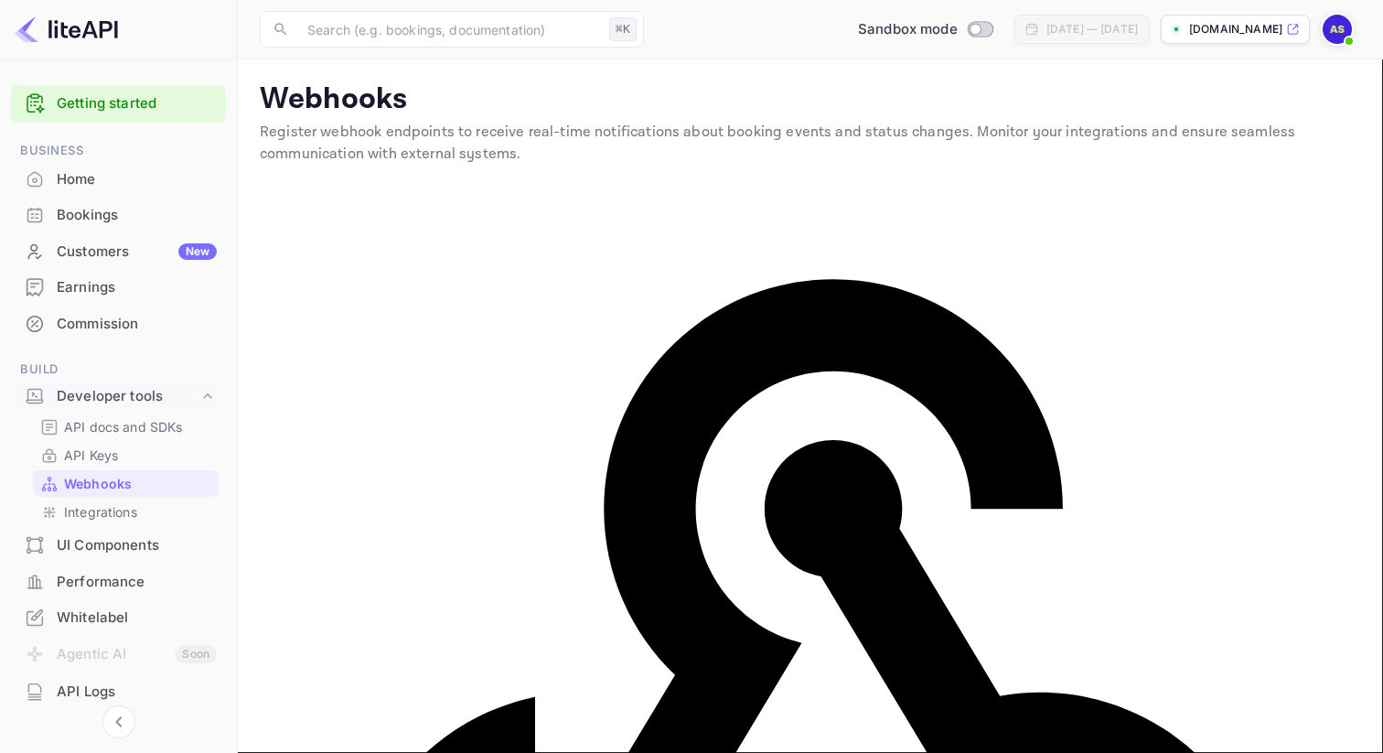
paste input "https://webhook.site/a428cf7b-3984-459f-a632-ad002a77bad8"
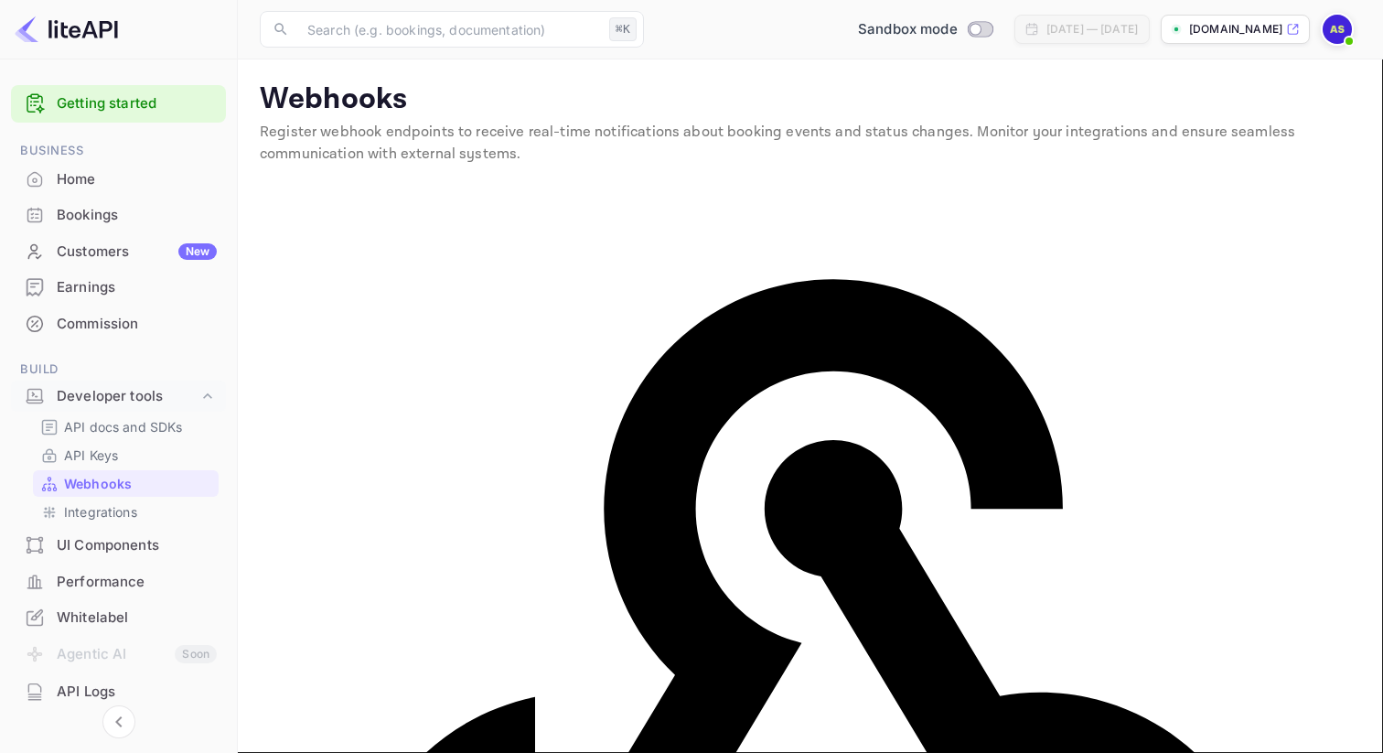
type input "https://webhook.site/a428cf7b-3984-459f-a632-ad002a77bad8"
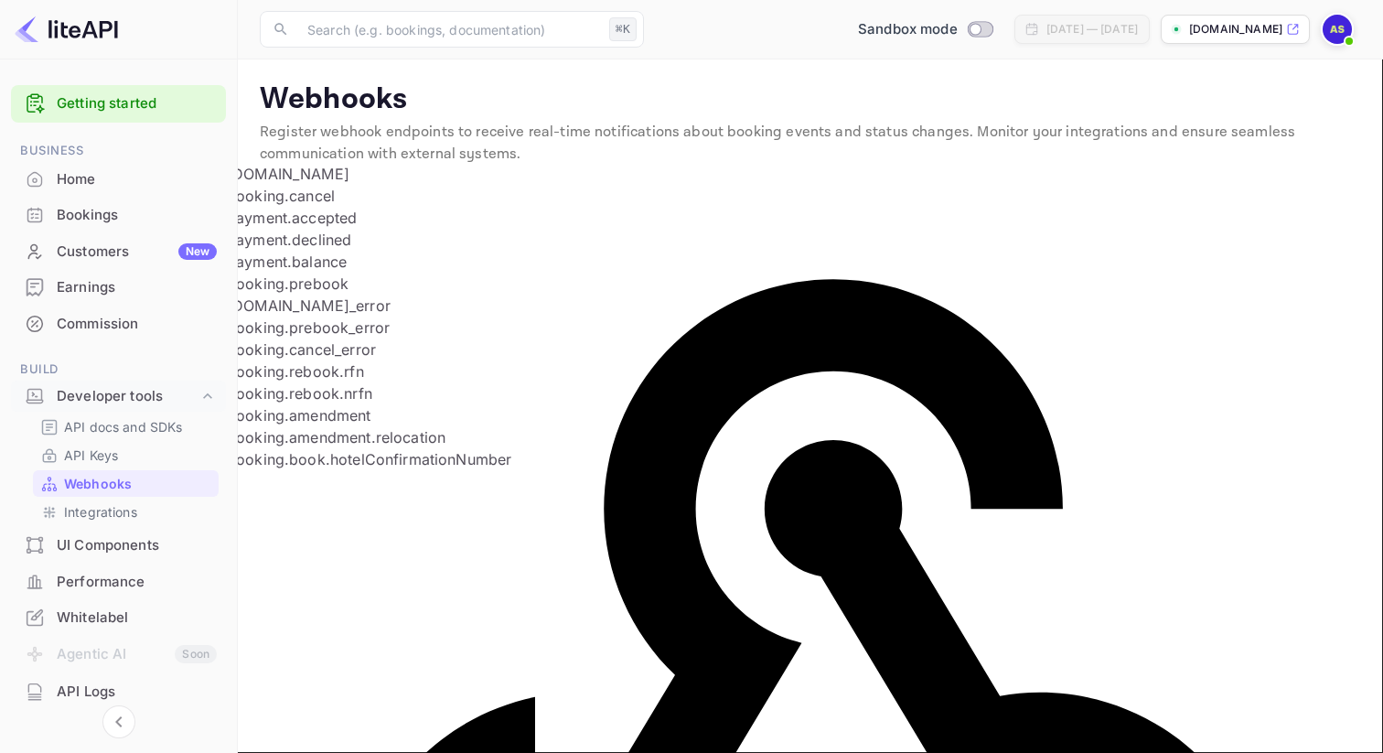
click at [325, 295] on li "booking.prebook" at bounding box center [439, 284] width 424 height 22
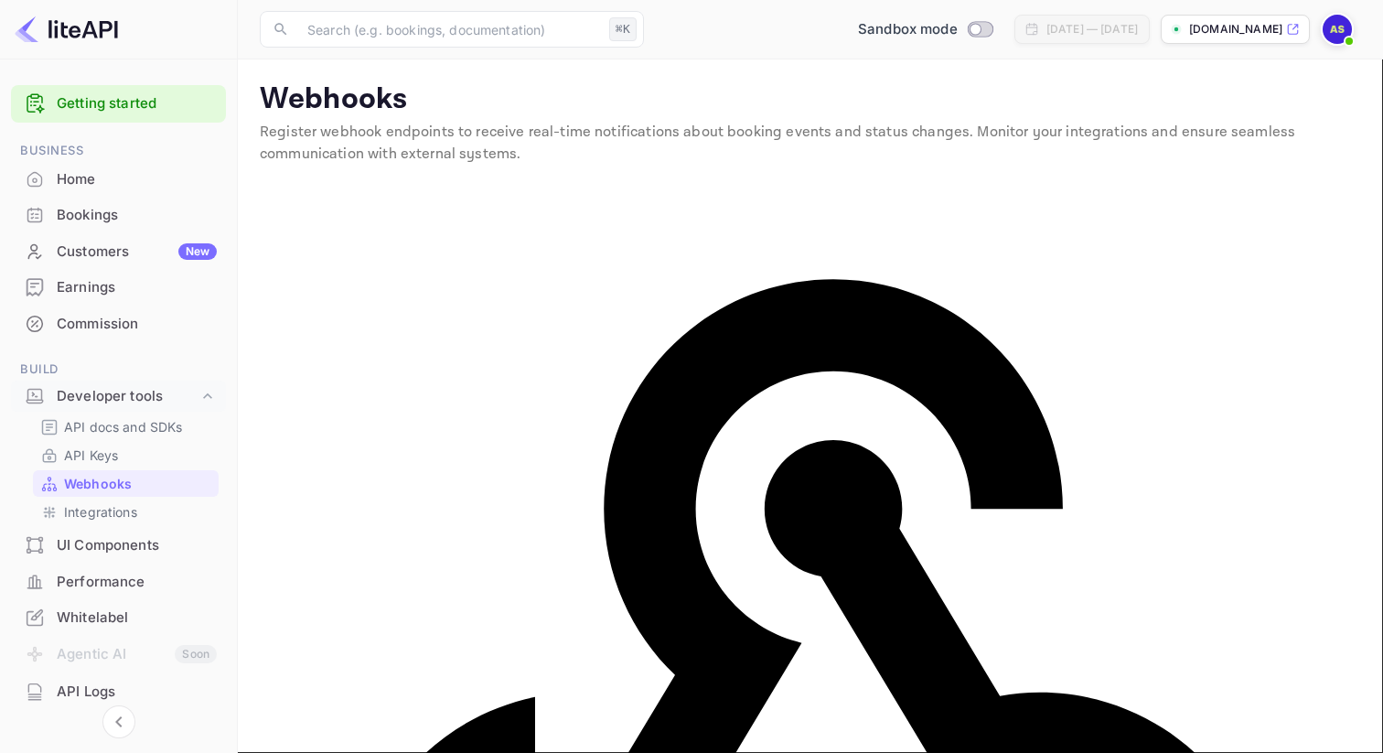
type input "x-api-key"
paste input "https://webhook.site/a428cf7b-3984-459f-a632-ad002a77bad8"
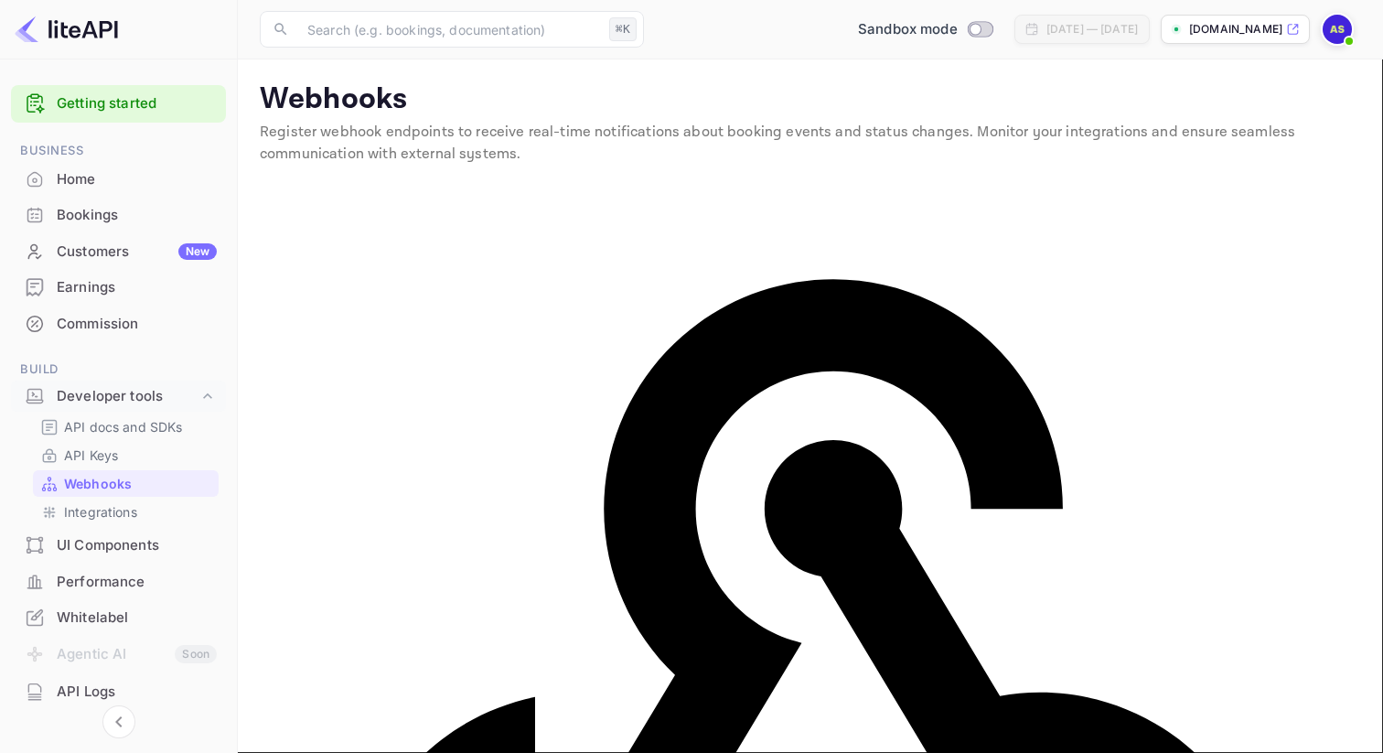
type input "https://webhook.site/a428cf7b-3984-459f-a632-ad002a77bad8"
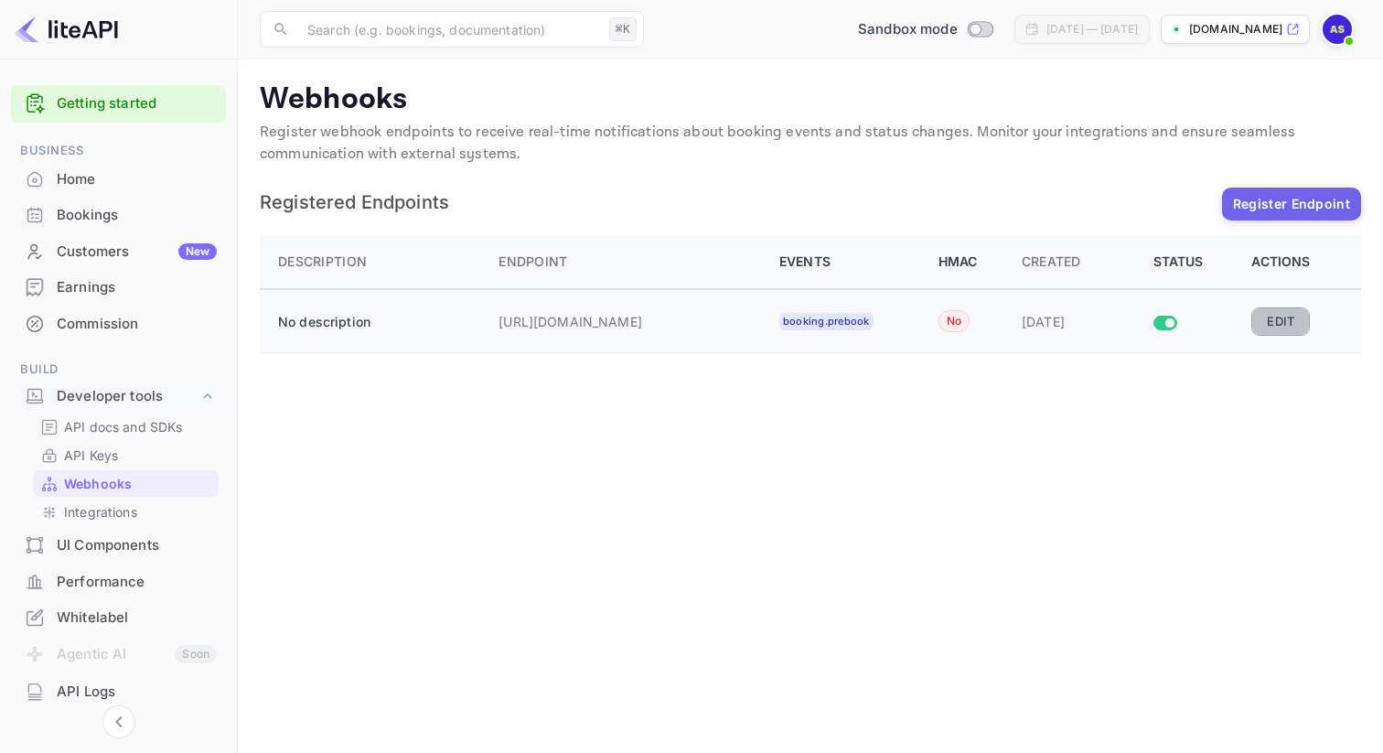
click at [1292, 325] on button "Edit" at bounding box center [1280, 320] width 59 height 27
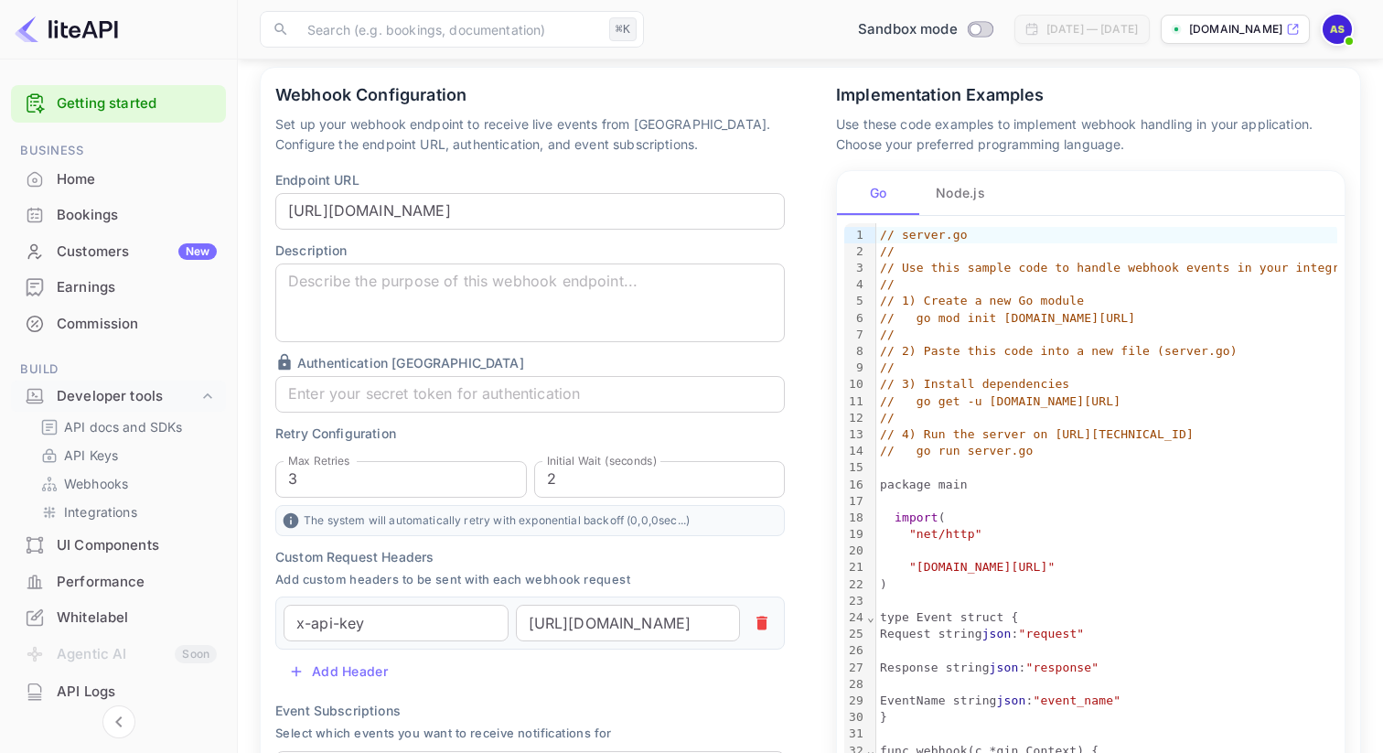
scroll to position [132, 0]
click at [941, 169] on div "Implementation Examples Use these code examples to implement webhook handling i…" at bounding box center [1090, 622] width 539 height 1105
click at [952, 194] on button "Node.js" at bounding box center [960, 196] width 82 height 44
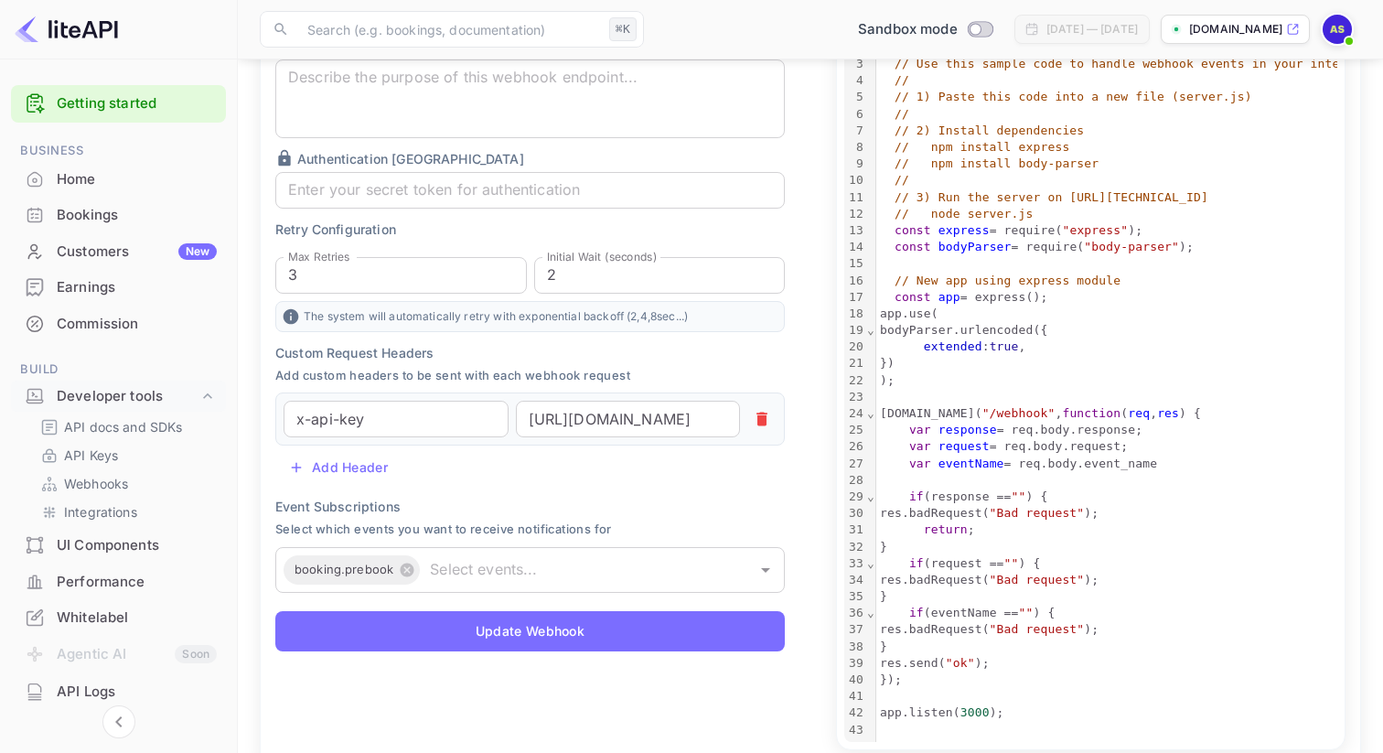
scroll to position [386, 0]
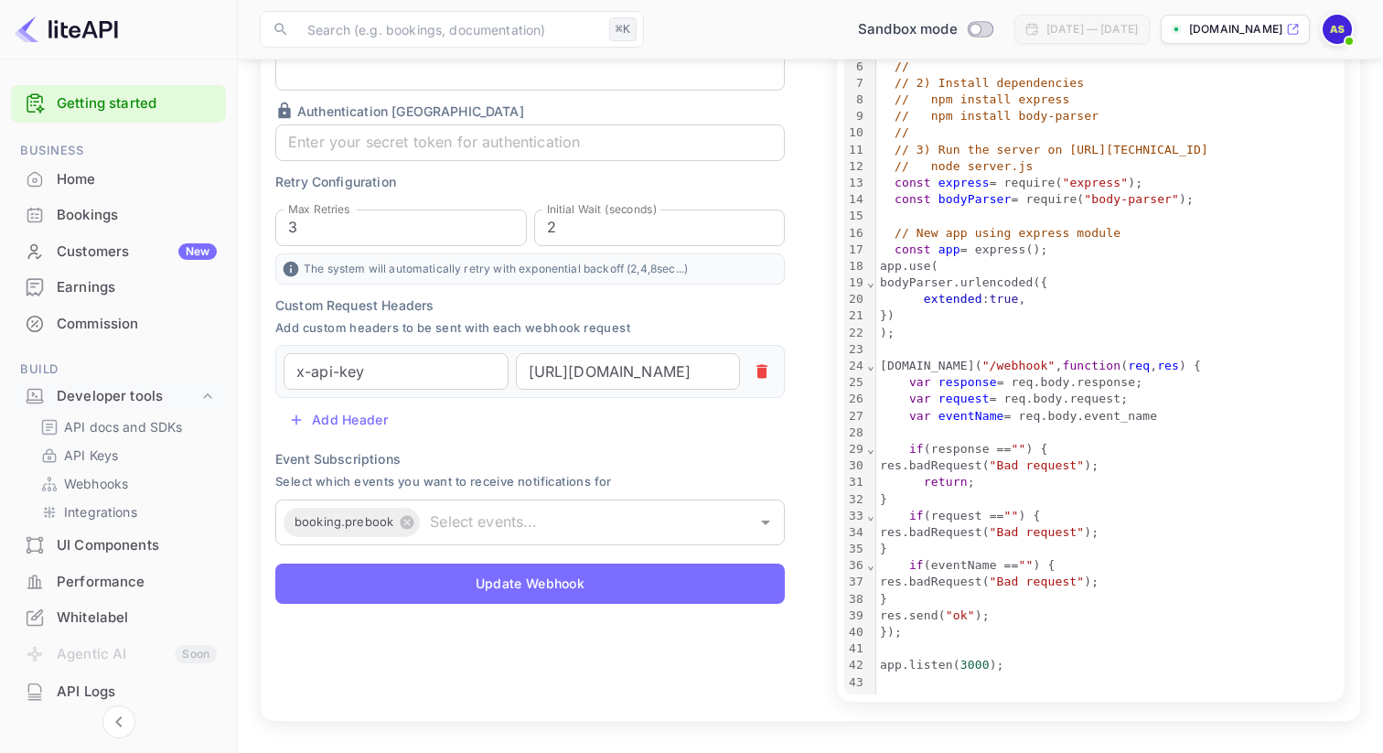
click at [628, 436] on div "Custom Request Headers Add custom headers to be sent with each webhook request …" at bounding box center [529, 366] width 509 height 143
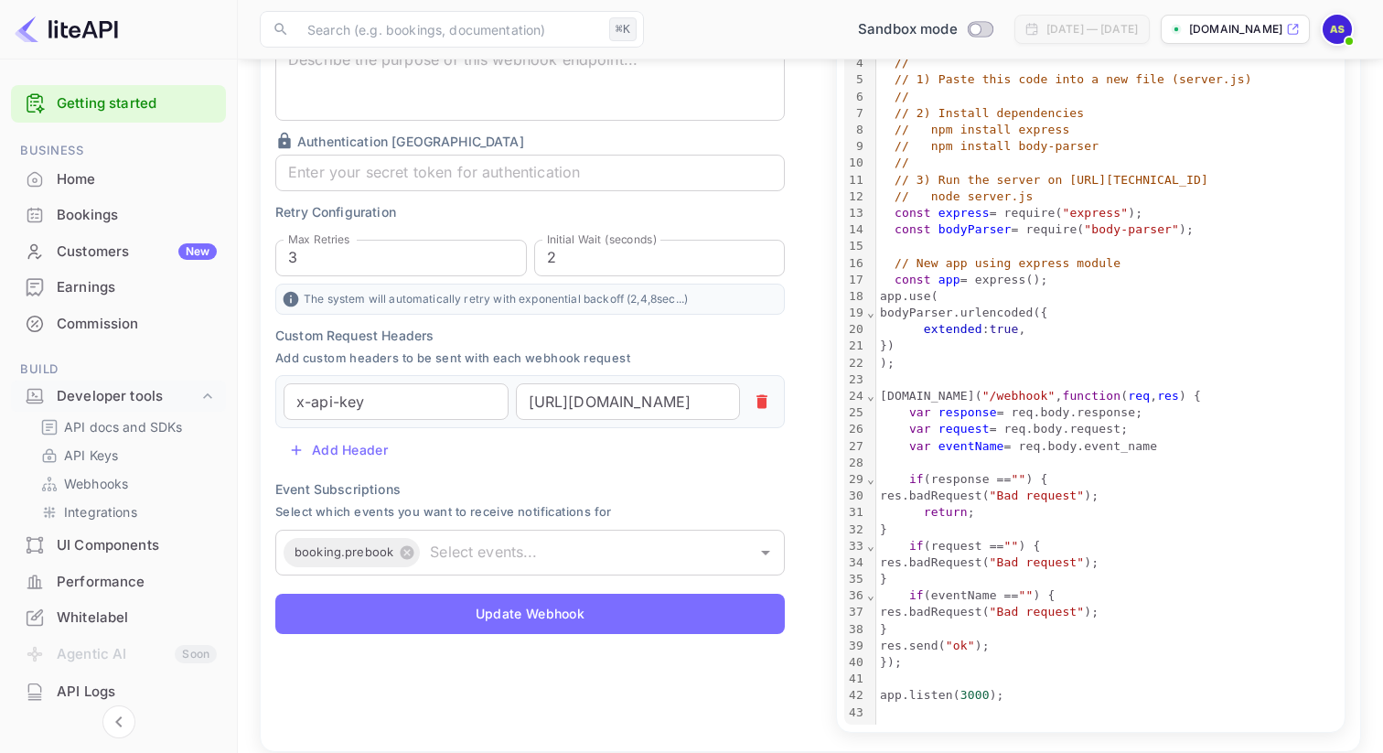
scroll to position [388, 0]
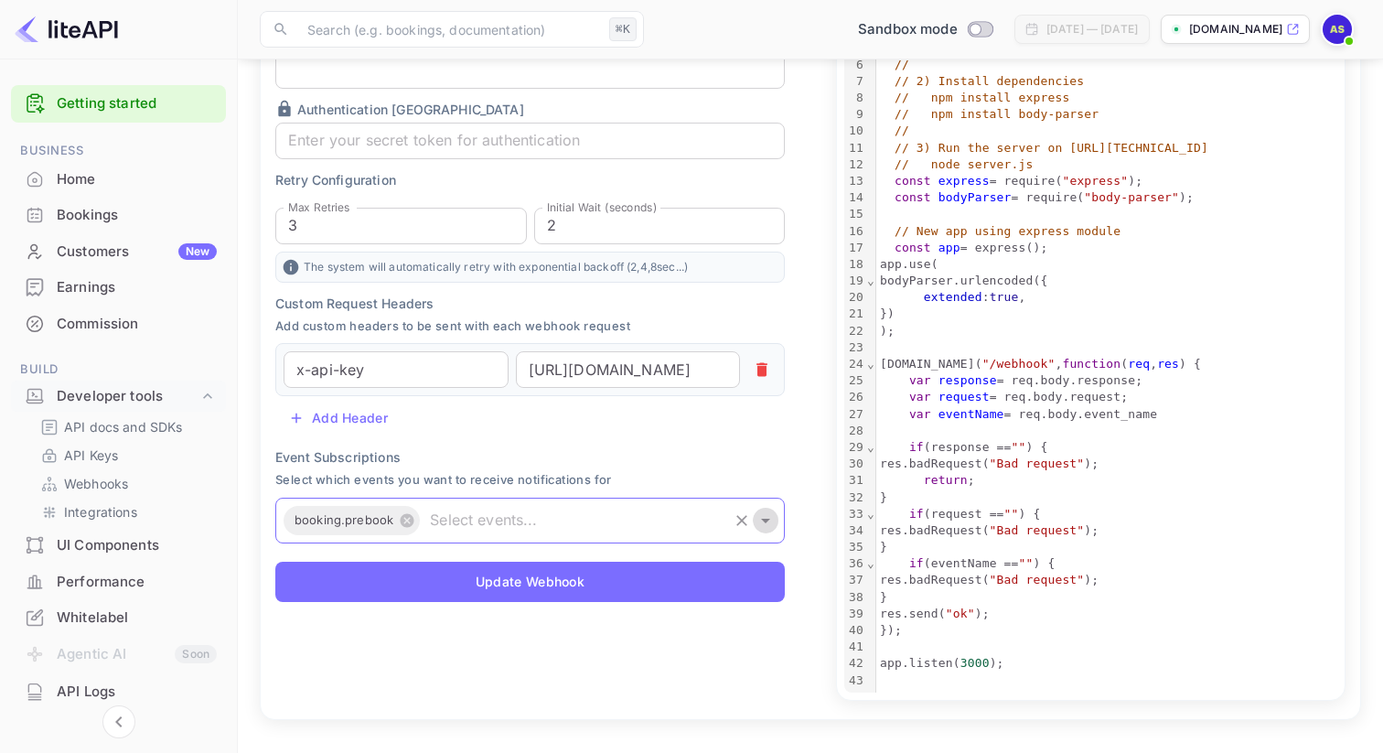
click at [755, 523] on icon "Open" at bounding box center [766, 520] width 22 height 22
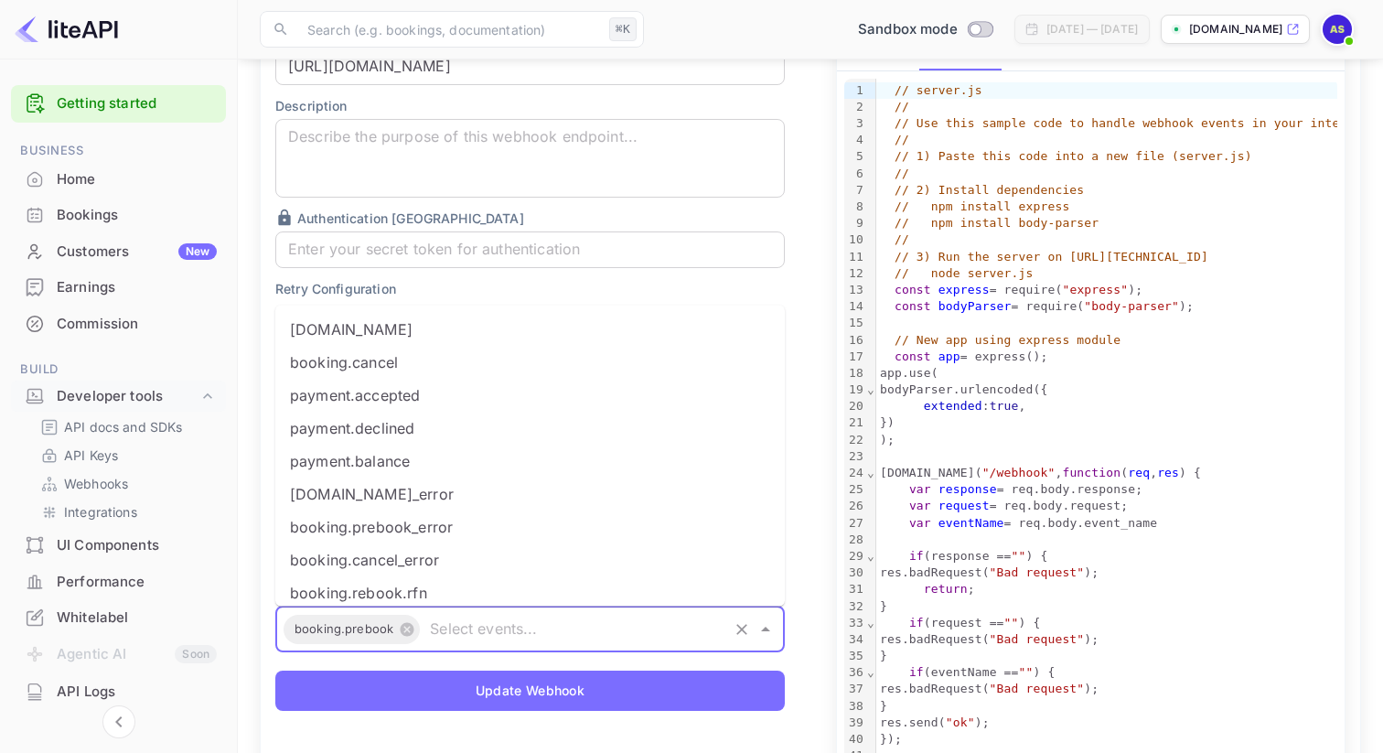
scroll to position [249, 0]
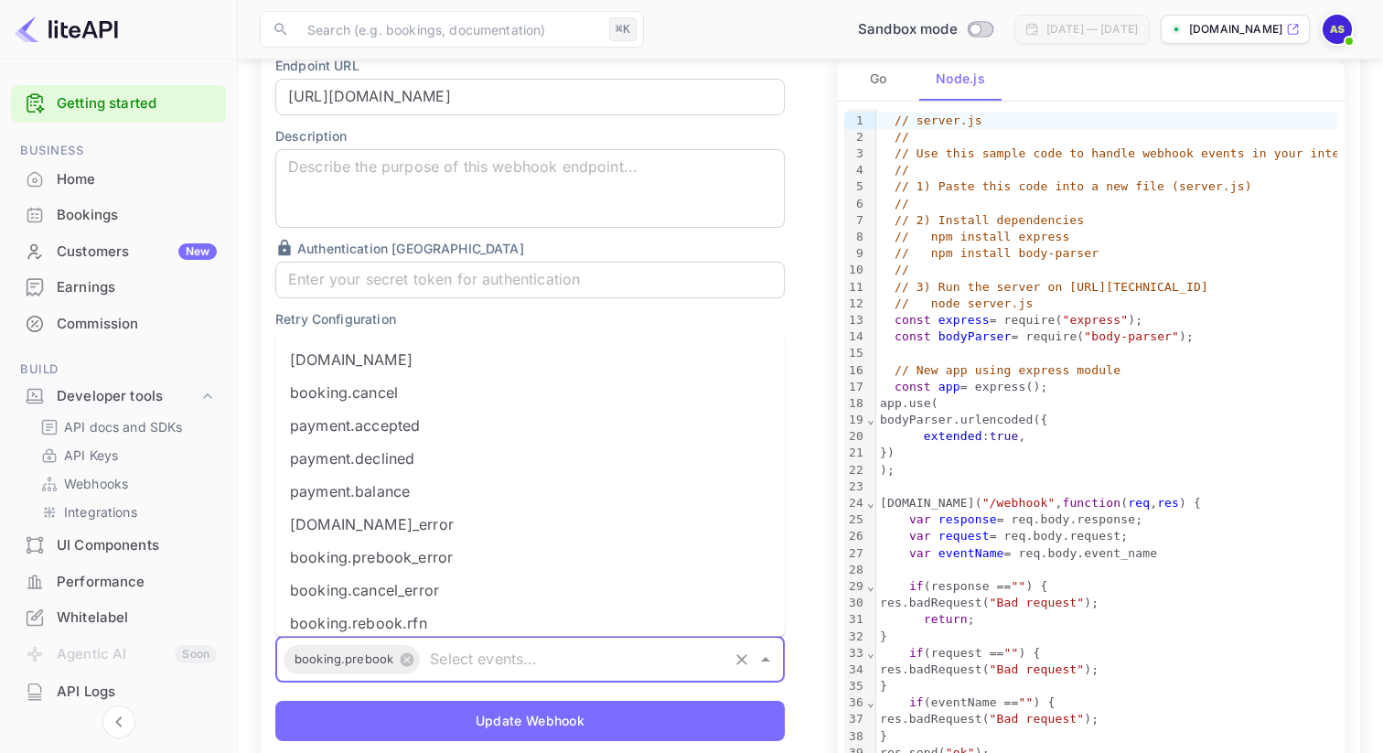
click at [742, 659] on icon "Clear" at bounding box center [741, 659] width 11 height 11
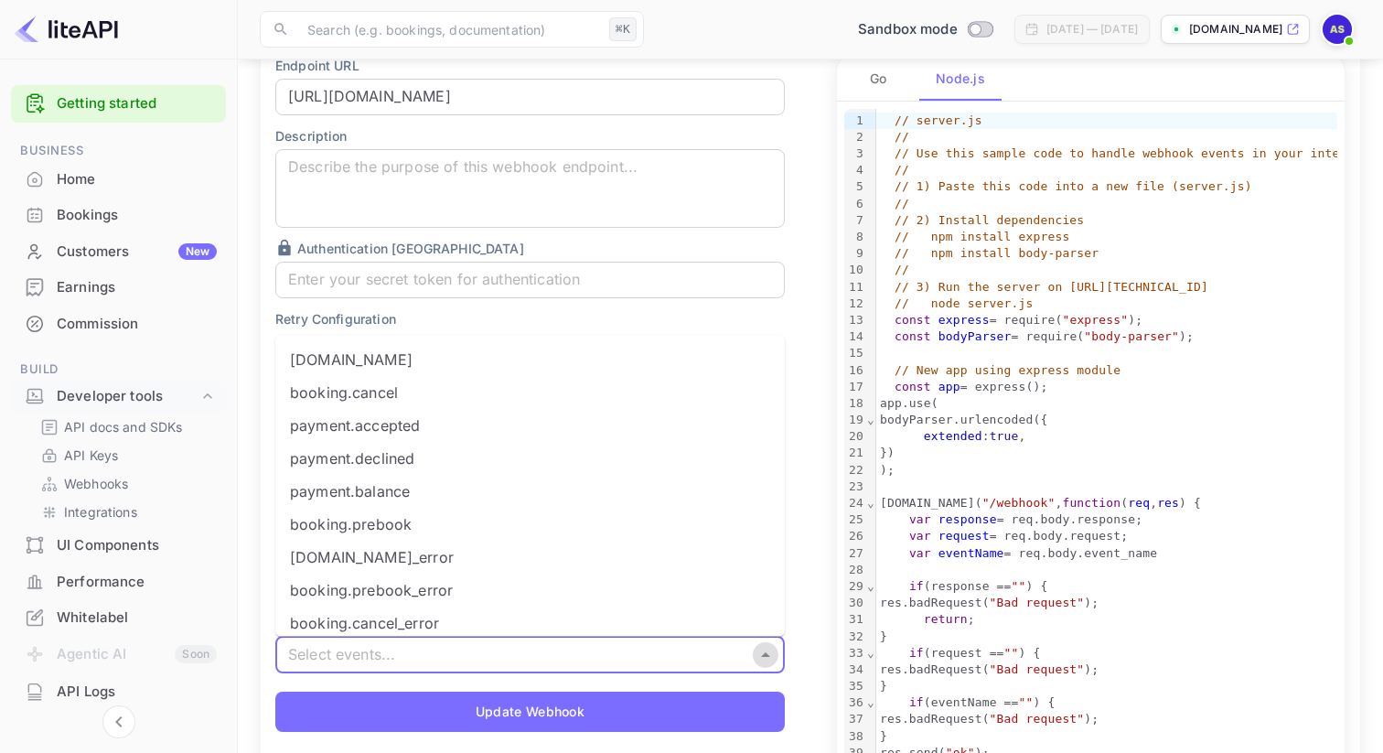
click at [761, 650] on icon "Close" at bounding box center [766, 655] width 22 height 22
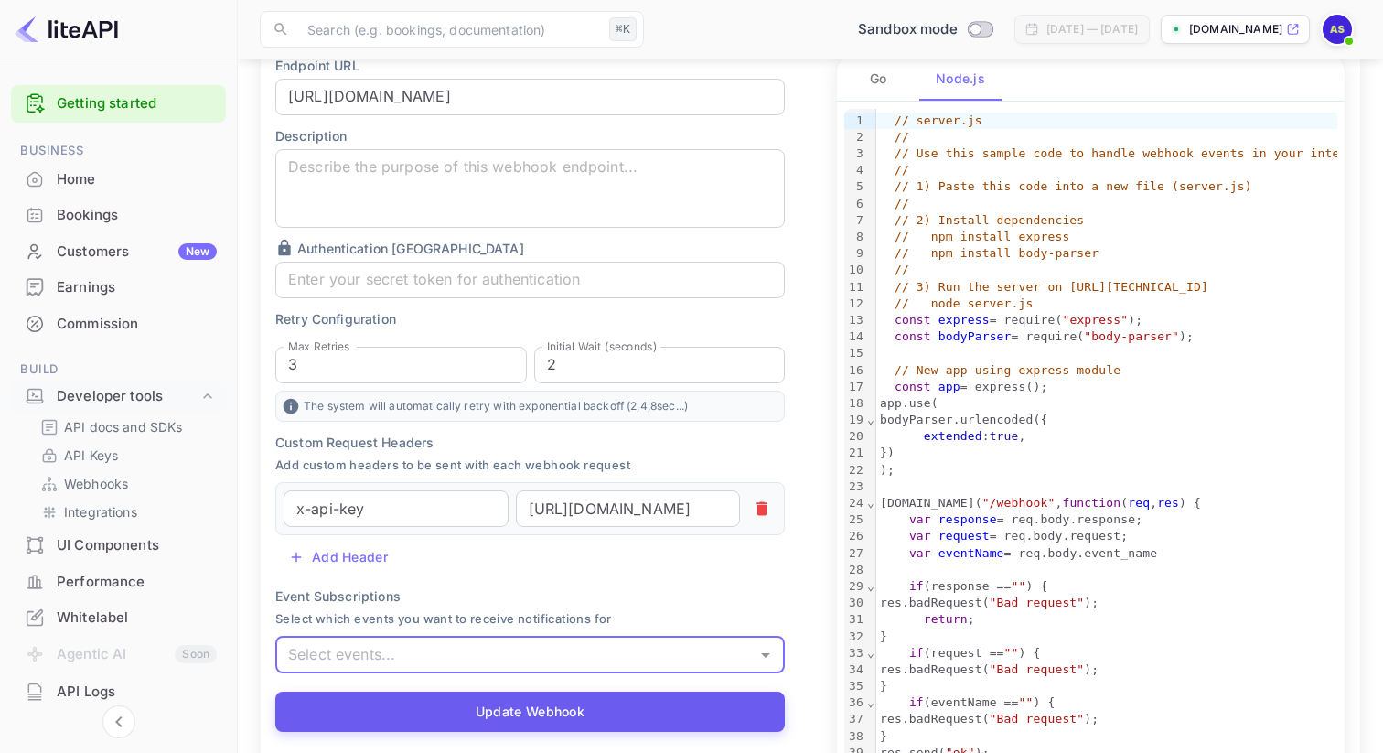
click at [577, 709] on button "Update Webhook" at bounding box center [529, 711] width 509 height 40
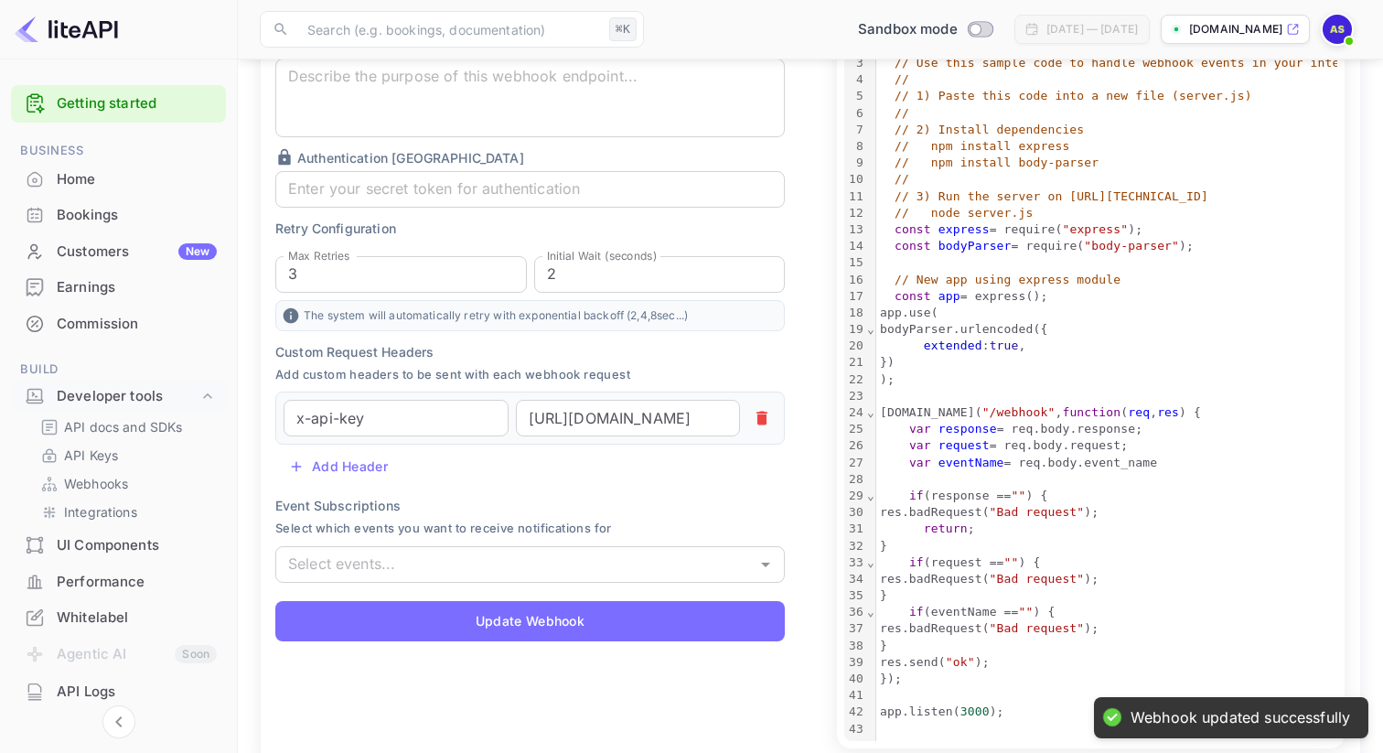
scroll to position [388, 0]
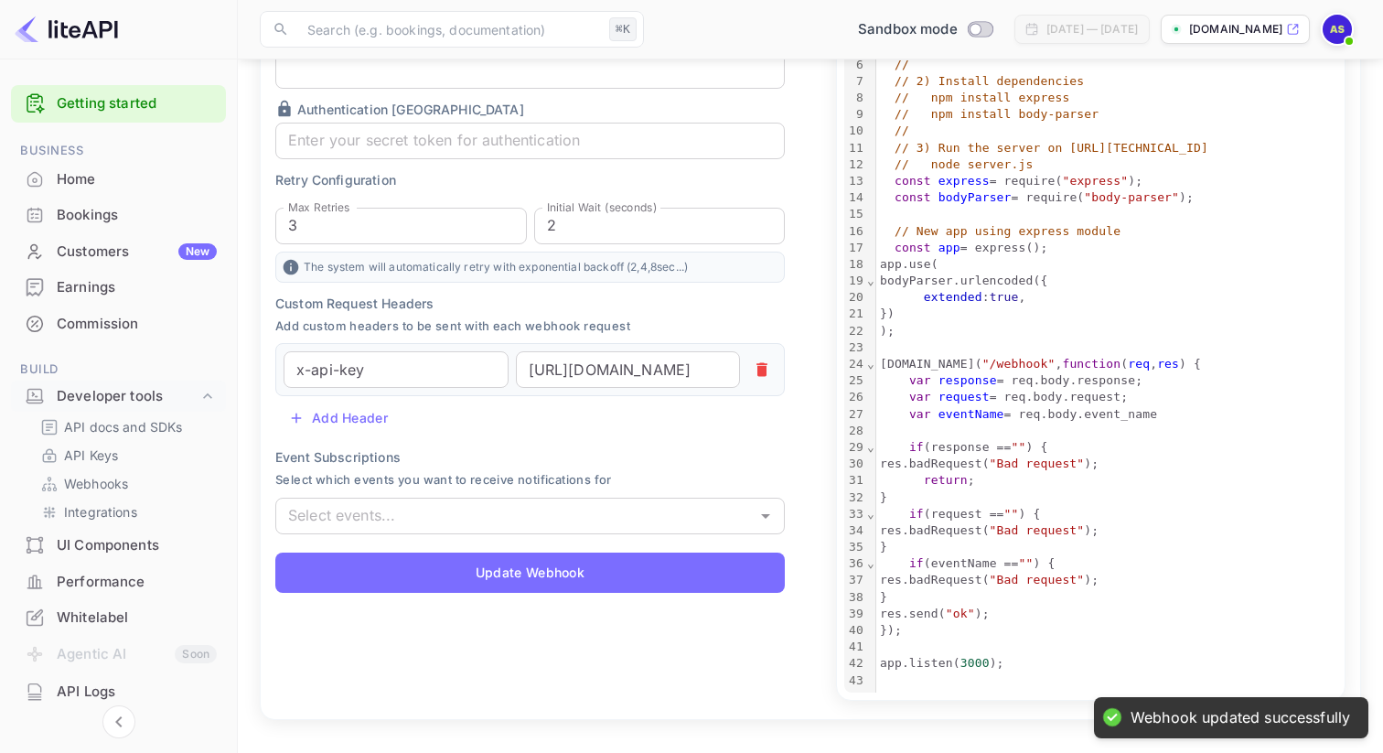
click at [767, 391] on div "x-api-key ​ https://webhook.site/a428cf7b-3984-459f-a632-ad002a77bad8 ​" at bounding box center [529, 369] width 509 height 53
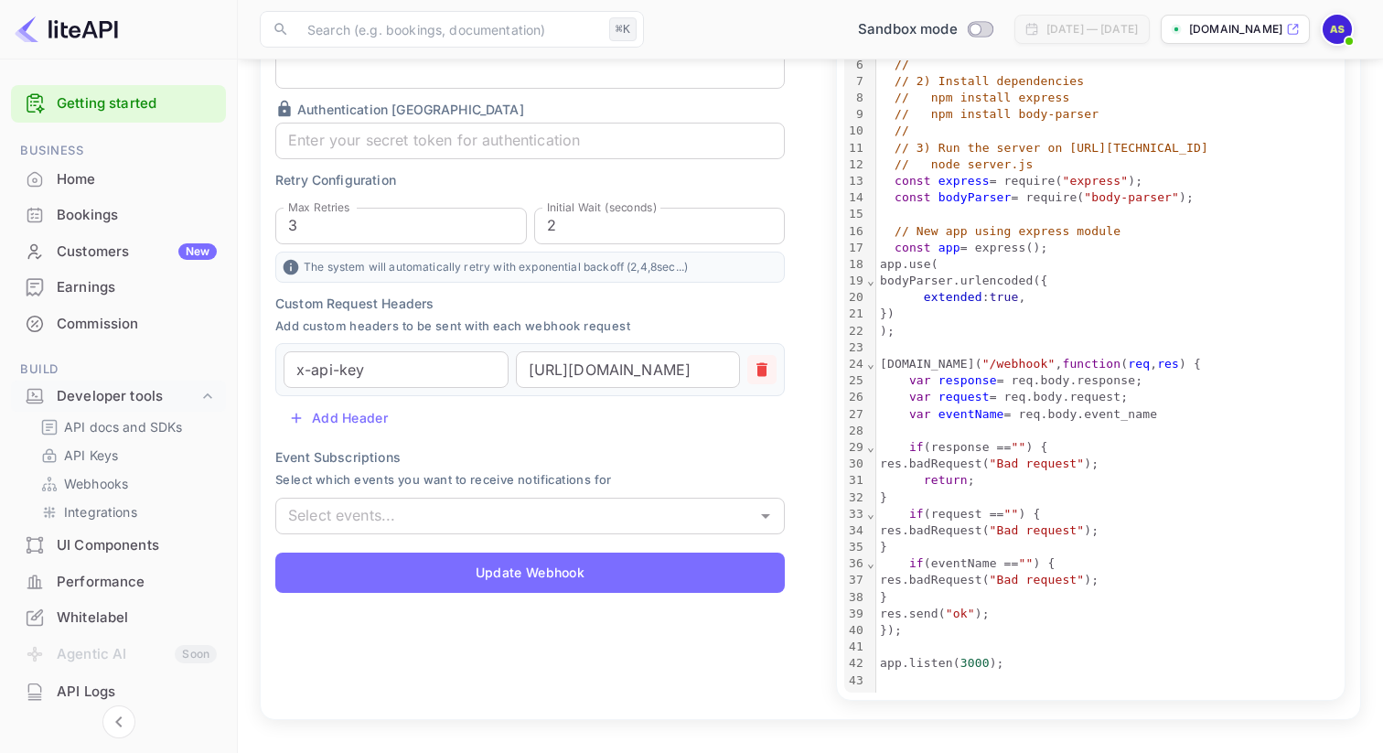
click at [765, 379] on button "button" at bounding box center [761, 369] width 29 height 29
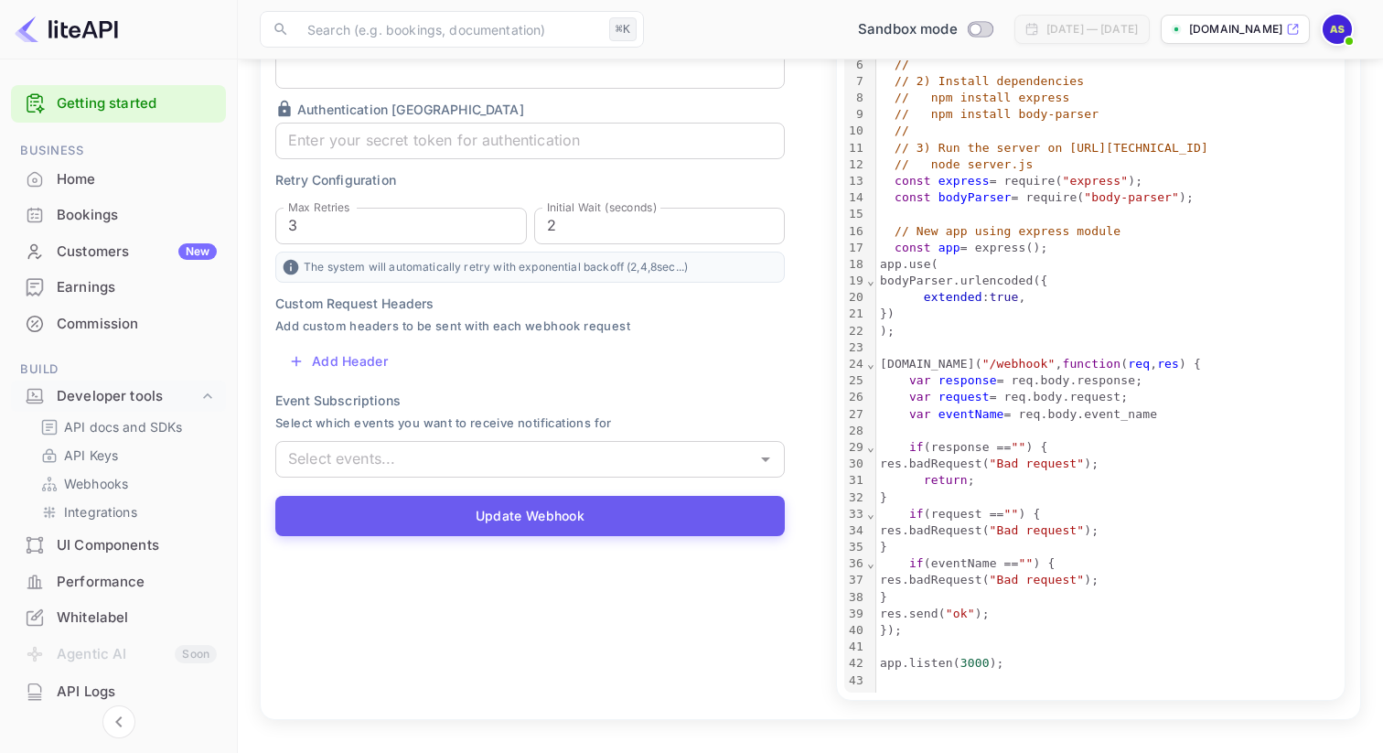
click at [646, 517] on button "Update Webhook" at bounding box center [529, 516] width 509 height 40
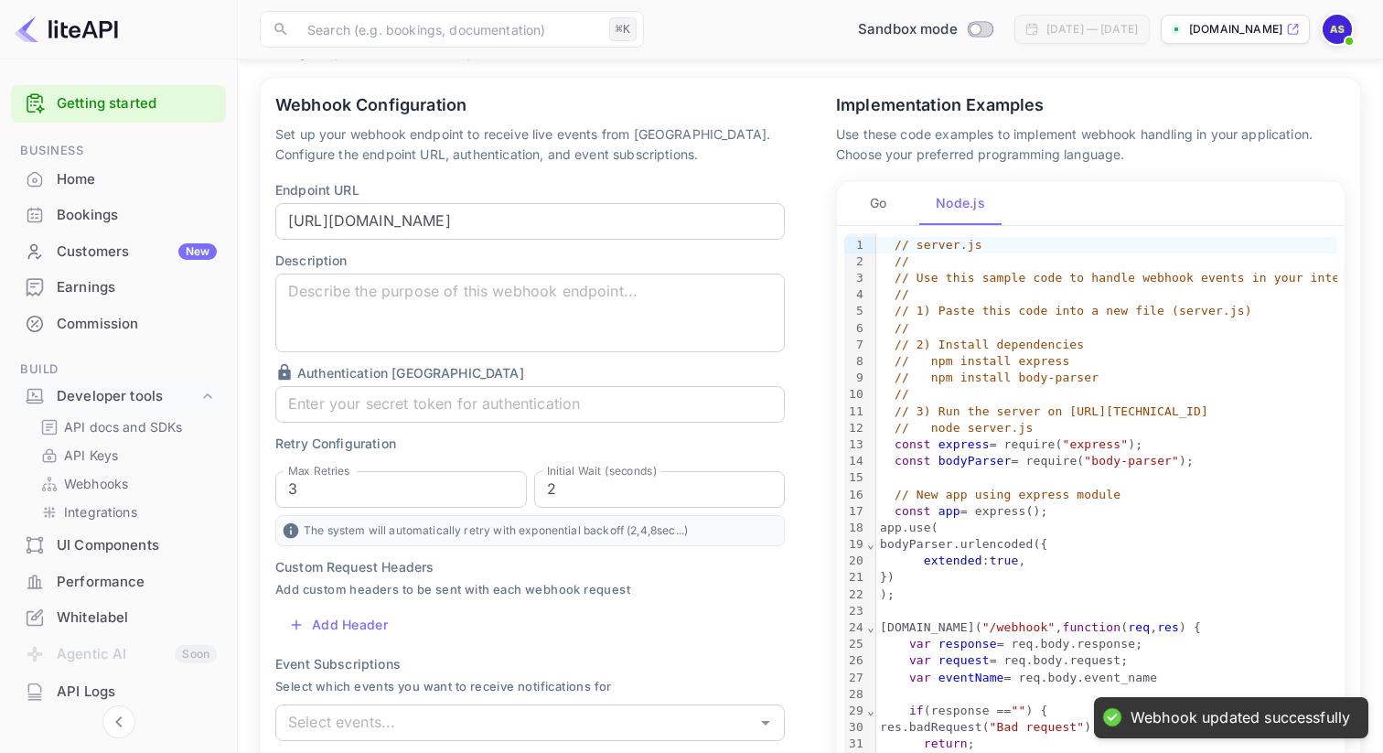
scroll to position [0, 0]
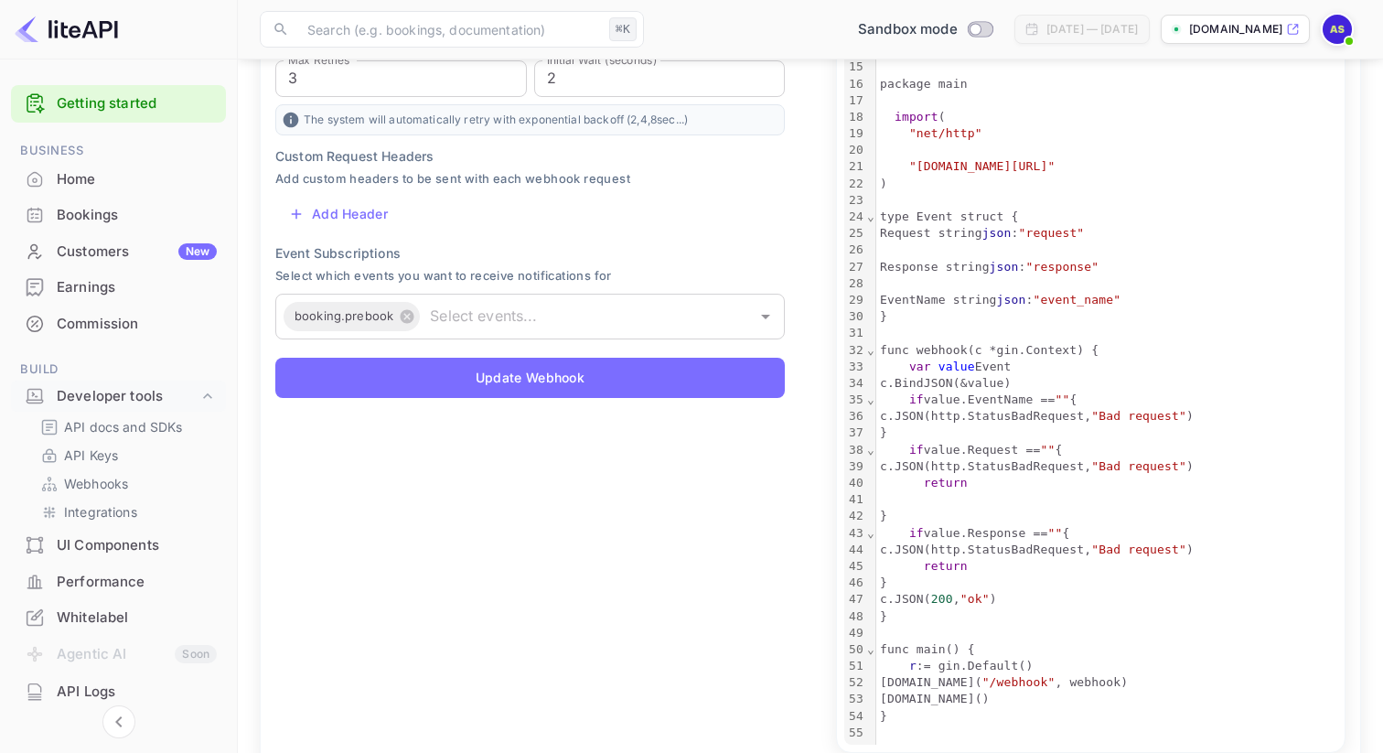
scroll to position [517, 0]
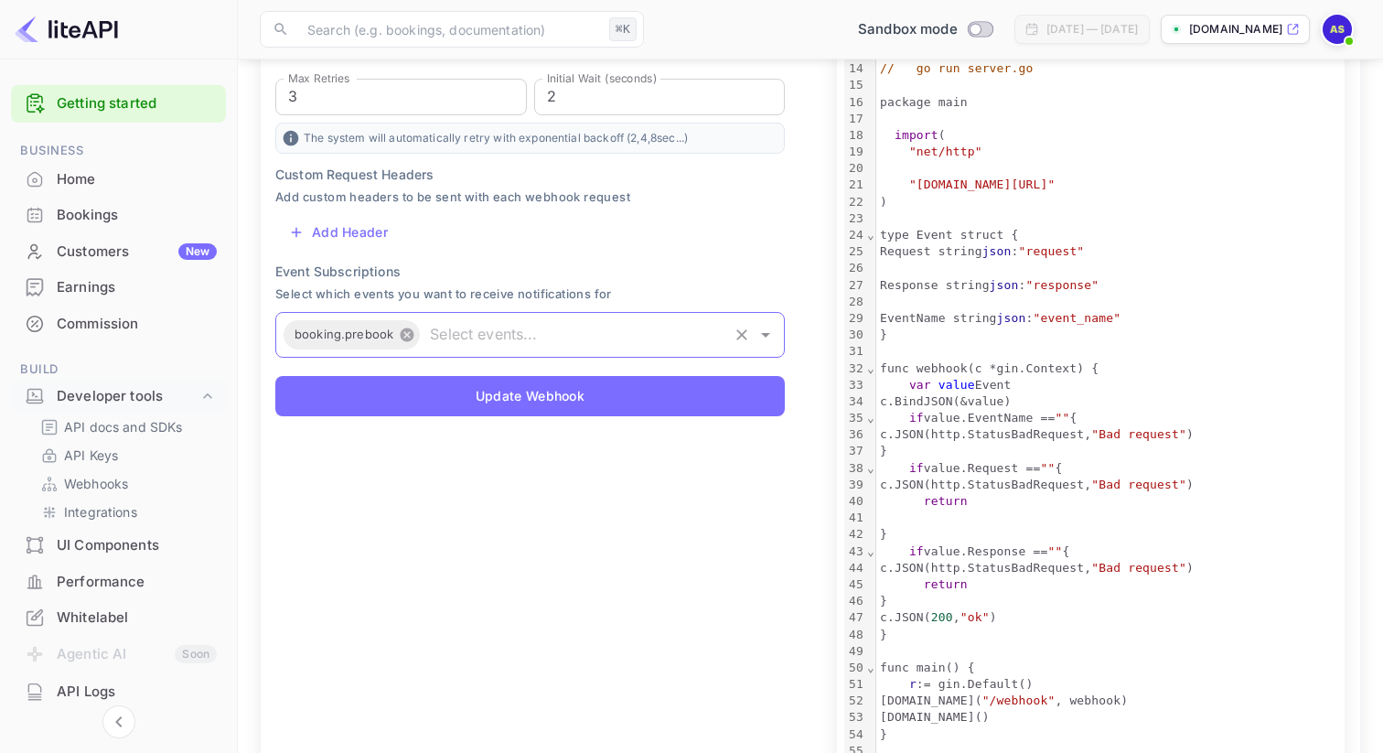
click at [405, 331] on icon at bounding box center [408, 334] width 14 height 14
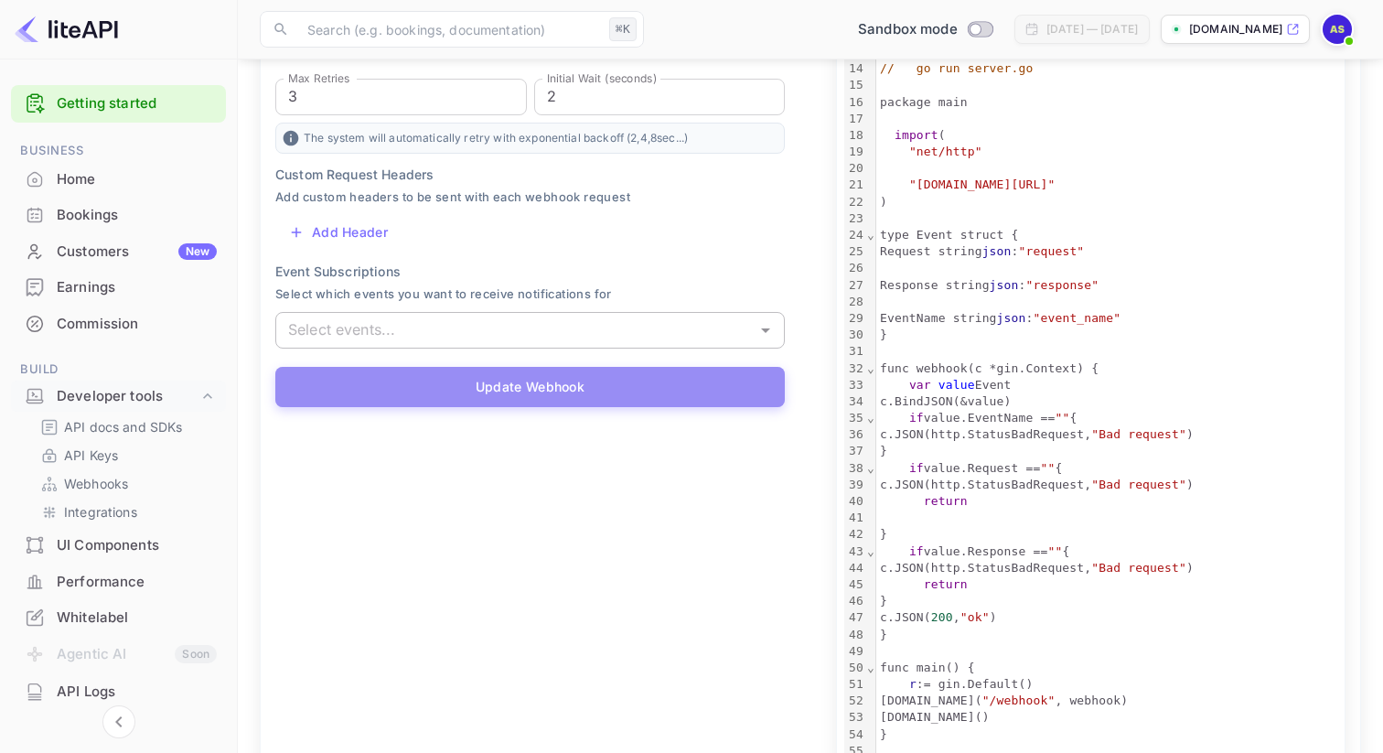
click at [482, 387] on button "Update Webhook" at bounding box center [529, 387] width 509 height 40
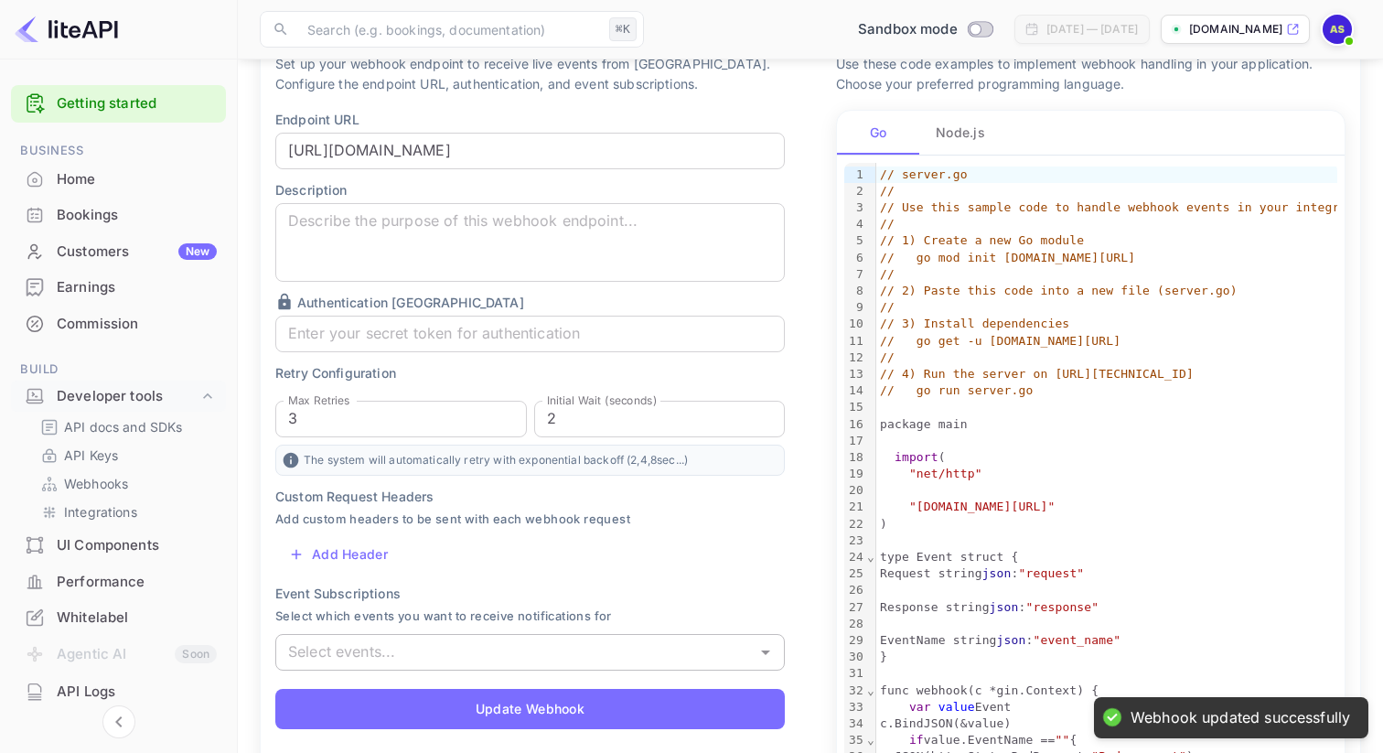
scroll to position [186, 0]
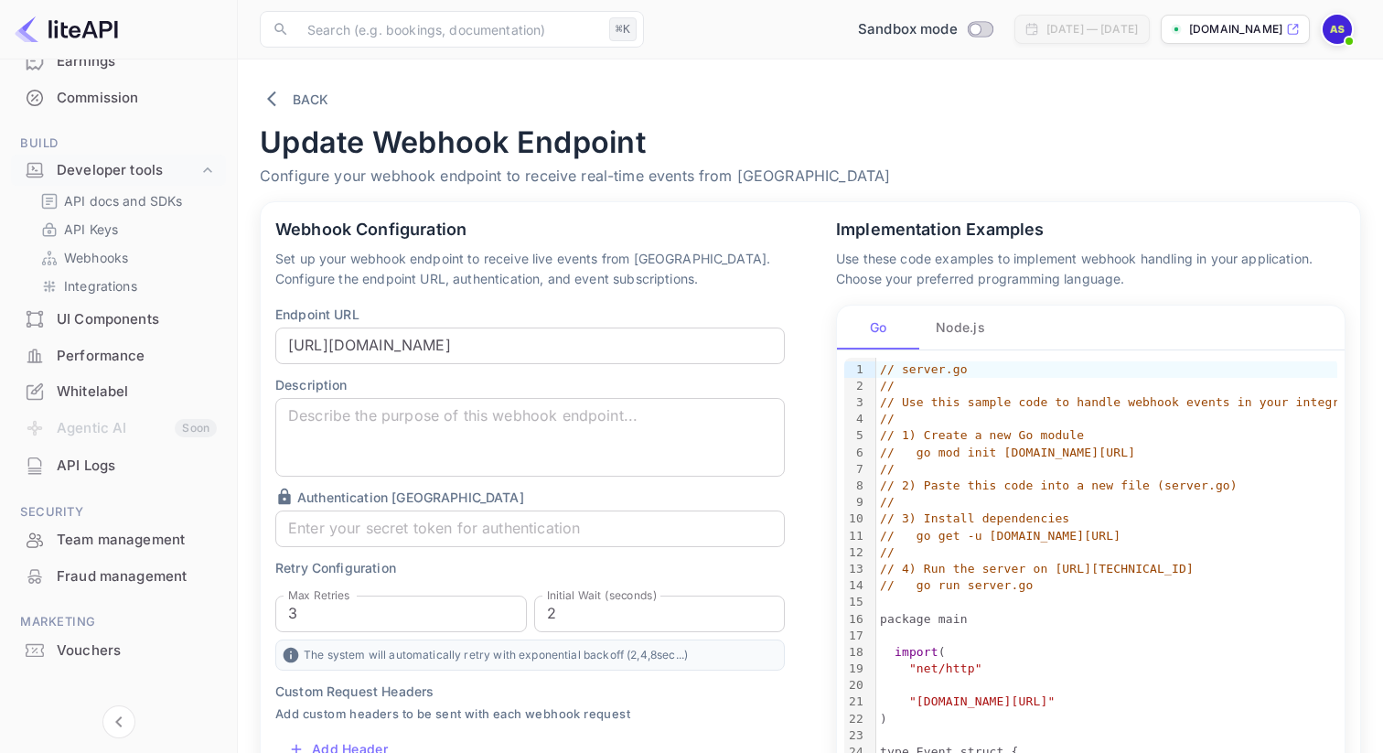
scroll to position [242, 0]
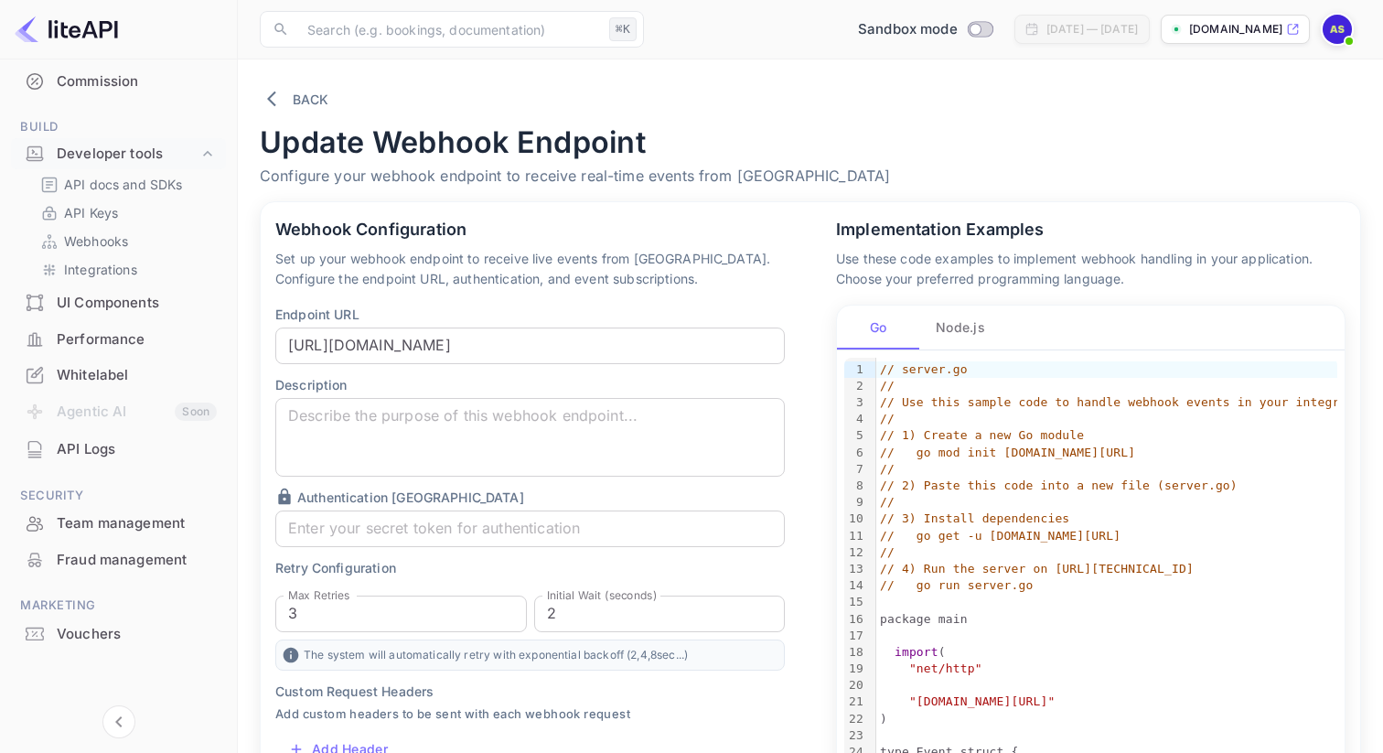
click at [103, 407] on li "Agentic AI Soon" at bounding box center [118, 412] width 215 height 38
click at [91, 456] on div "API Logs" at bounding box center [137, 449] width 160 height 21
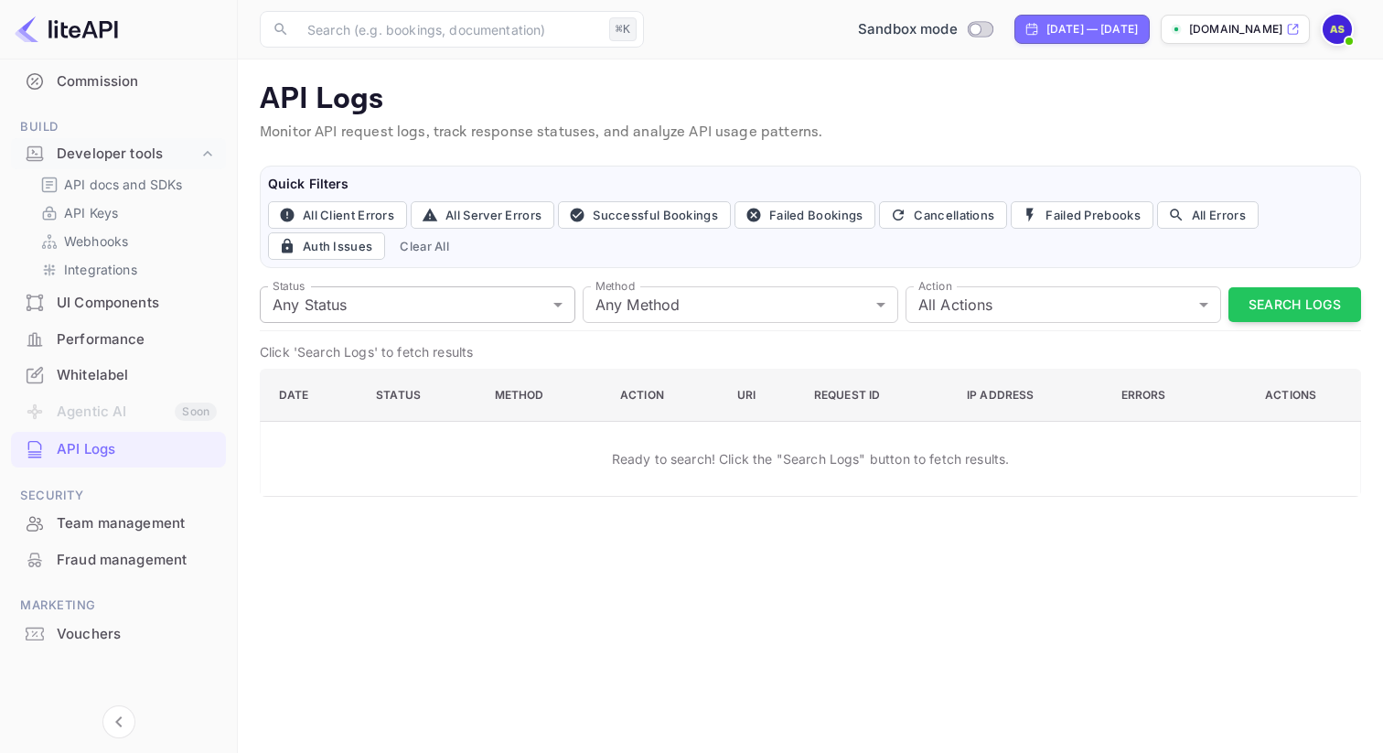
click at [525, 305] on body "Getting started Business Home Bookings Customers New Earnings Commission Build …" at bounding box center [691, 376] width 1383 height 753
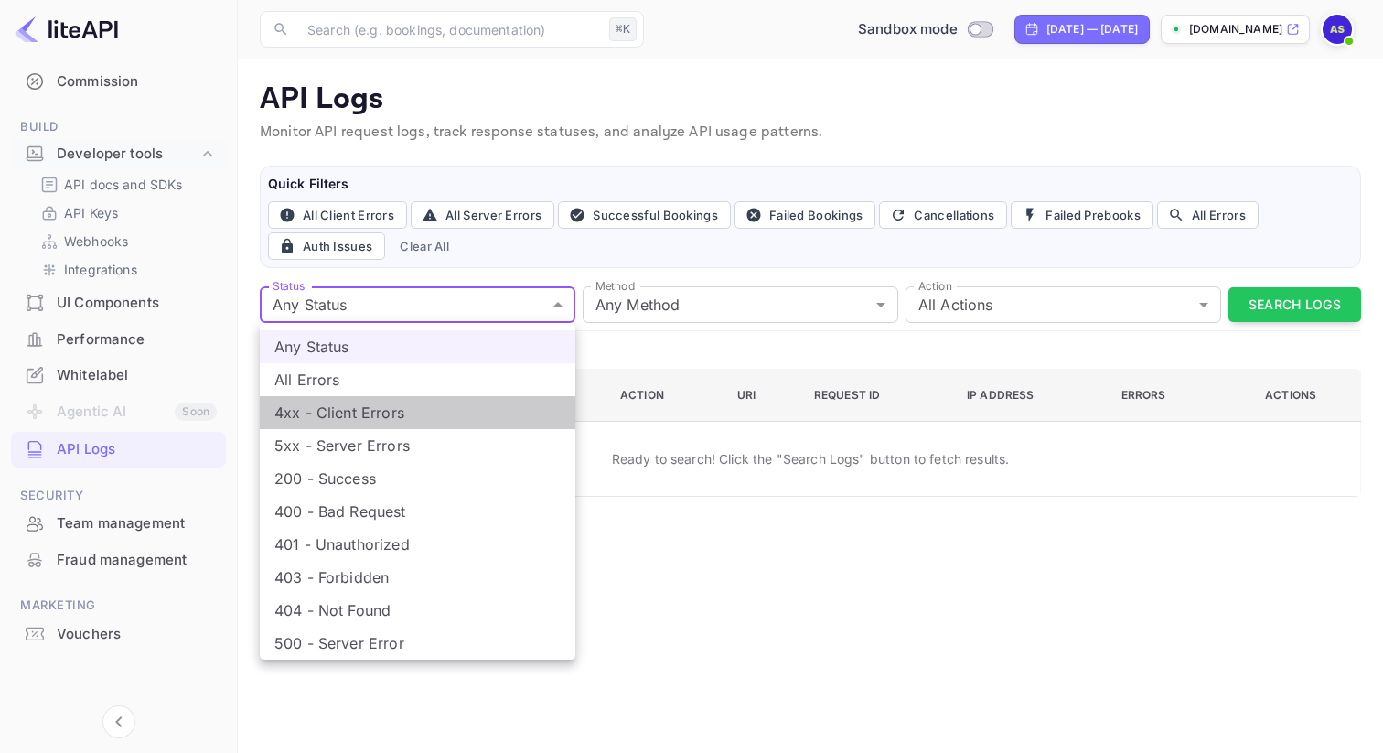
click at [386, 412] on li "4xx - Client Errors" at bounding box center [418, 412] width 316 height 33
type input "4xx"
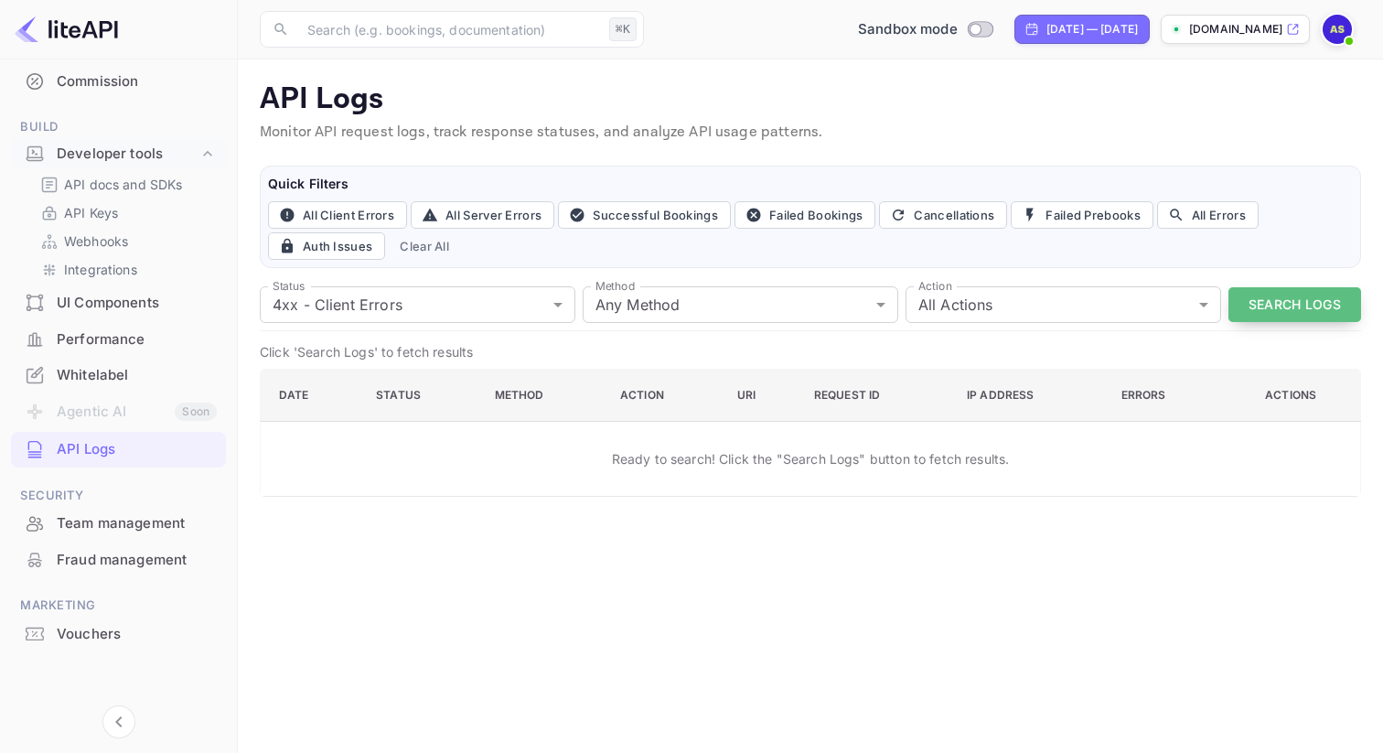
click at [1292, 310] on button "Search Logs" at bounding box center [1294, 305] width 133 height 36
click at [1292, 310] on button "Search Again" at bounding box center [1291, 305] width 139 height 36
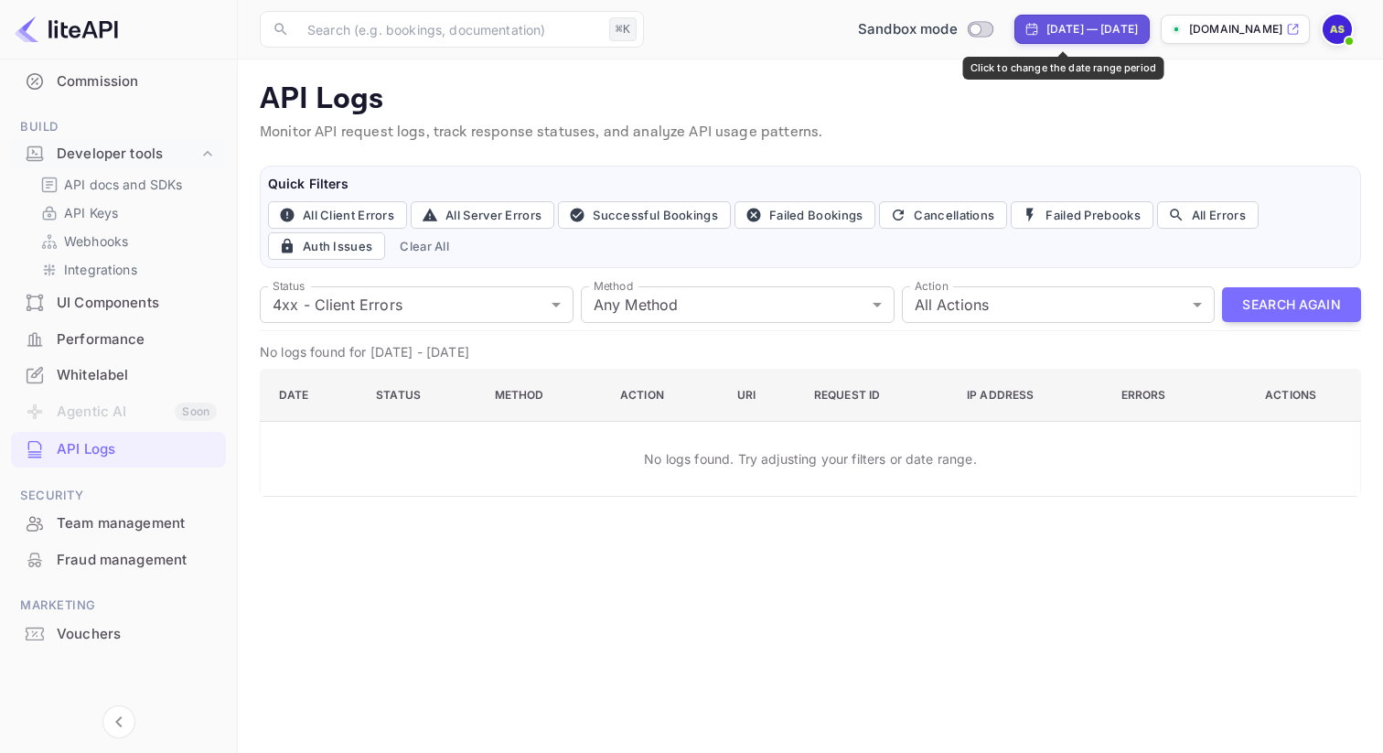
click at [1046, 33] on div "Aug 4, 2025 — Sep 3, 2025" at bounding box center [1091, 29] width 91 height 16
select select "7"
select select "2025"
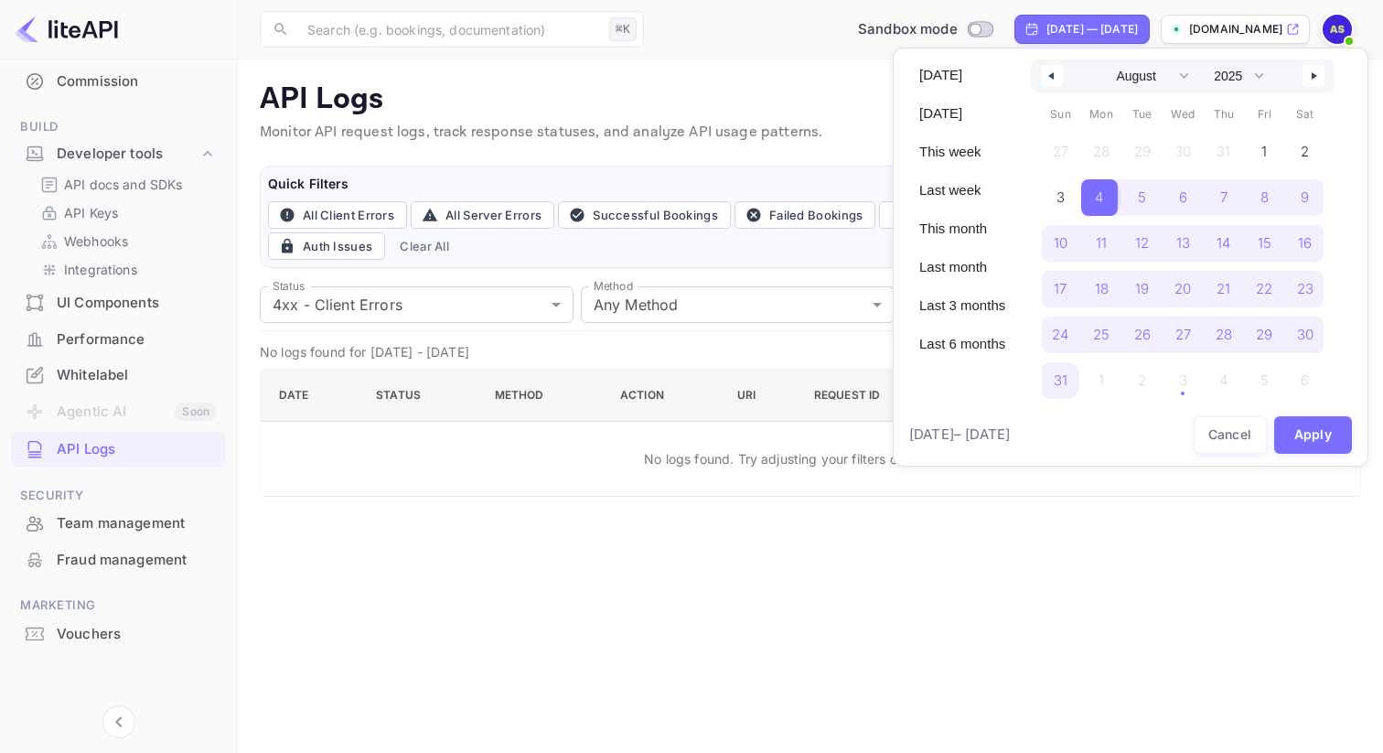
click at [1107, 198] on span "4" at bounding box center [1099, 197] width 37 height 37
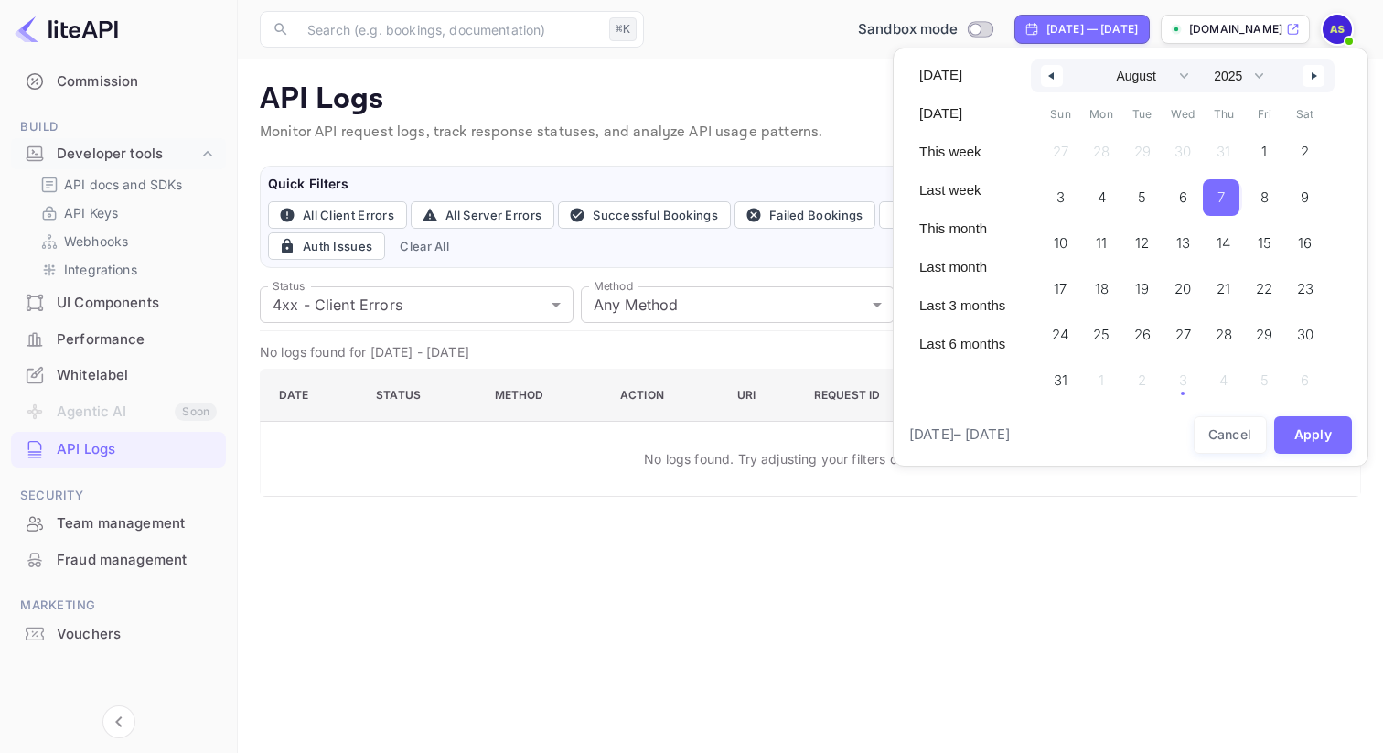
click at [1216, 198] on span "7" at bounding box center [1221, 197] width 37 height 37
click at [1326, 439] on button "Apply" at bounding box center [1313, 435] width 79 height 38
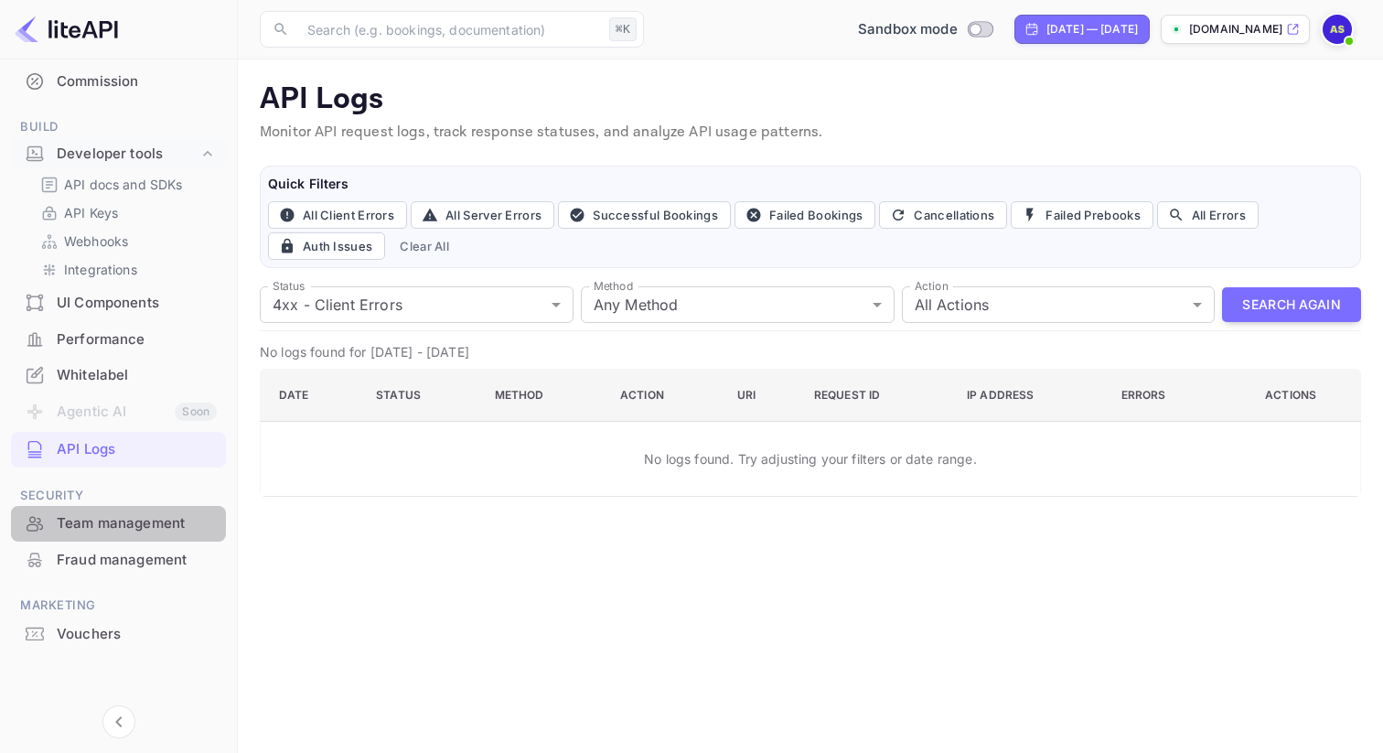
click at [152, 524] on div "Team management" at bounding box center [137, 523] width 160 height 21
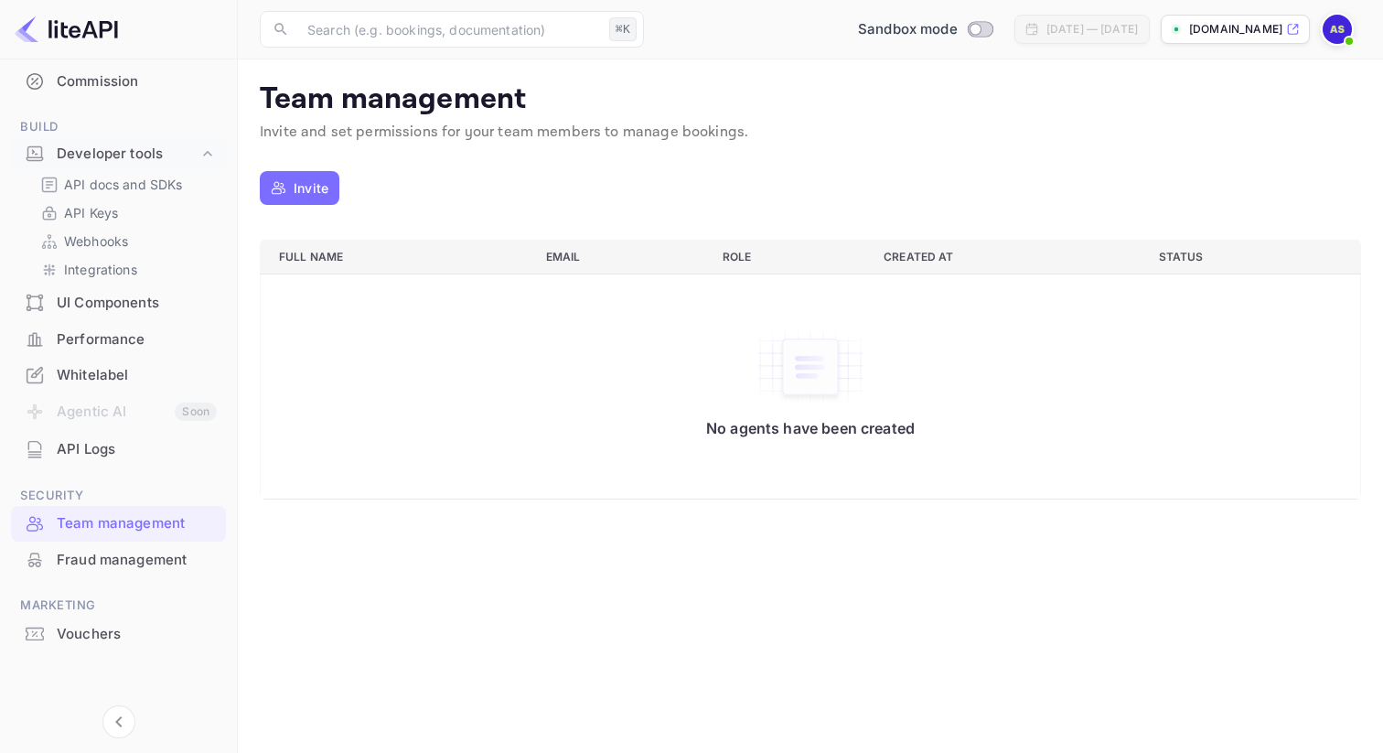
click at [303, 187] on p "Invite" at bounding box center [311, 187] width 35 height 19
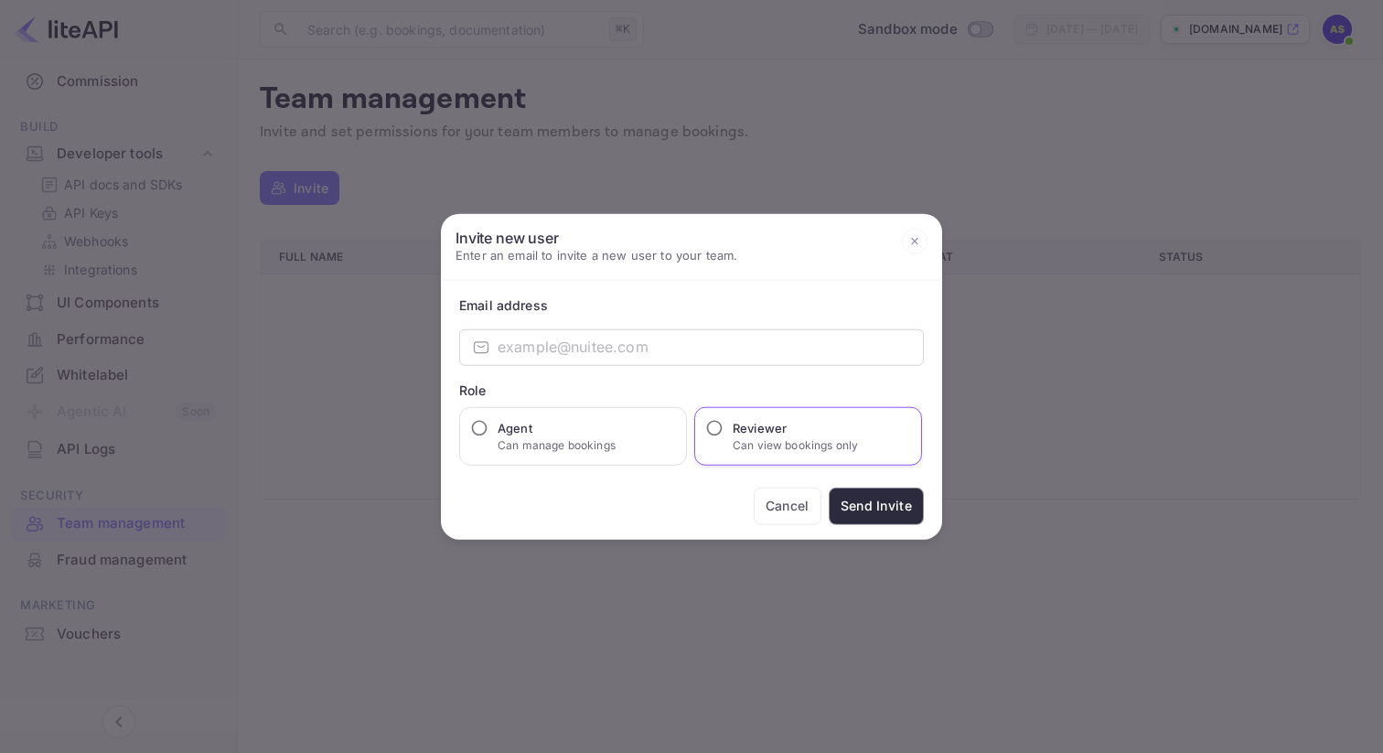
click at [734, 433] on h6 "Reviewer" at bounding box center [795, 427] width 125 height 18
click at [723, 433] on input "Reviewer Can view bookings only" at bounding box center [714, 427] width 18 height 18
radio input "true"
click at [605, 429] on h6 "Agent" at bounding box center [557, 427] width 118 height 18
click at [488, 429] on input "Agent Can manage bookings" at bounding box center [479, 427] width 18 height 18
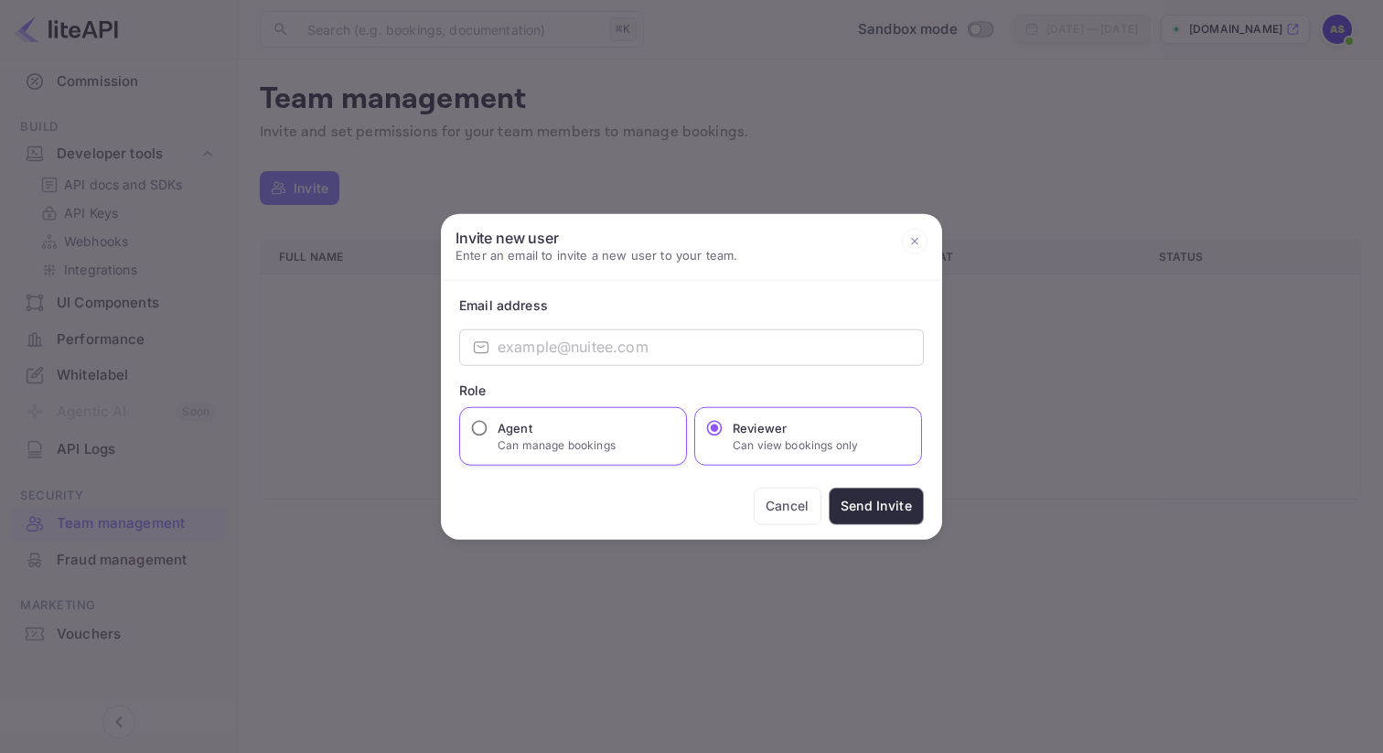
radio input "true"
click at [744, 440] on p "Can view bookings only" at bounding box center [795, 444] width 125 height 16
click at [723, 436] on input "Reviewer Can view bookings only" at bounding box center [714, 427] width 18 height 18
radio input "true"
click at [806, 514] on button "Cancel" at bounding box center [788, 506] width 68 height 38
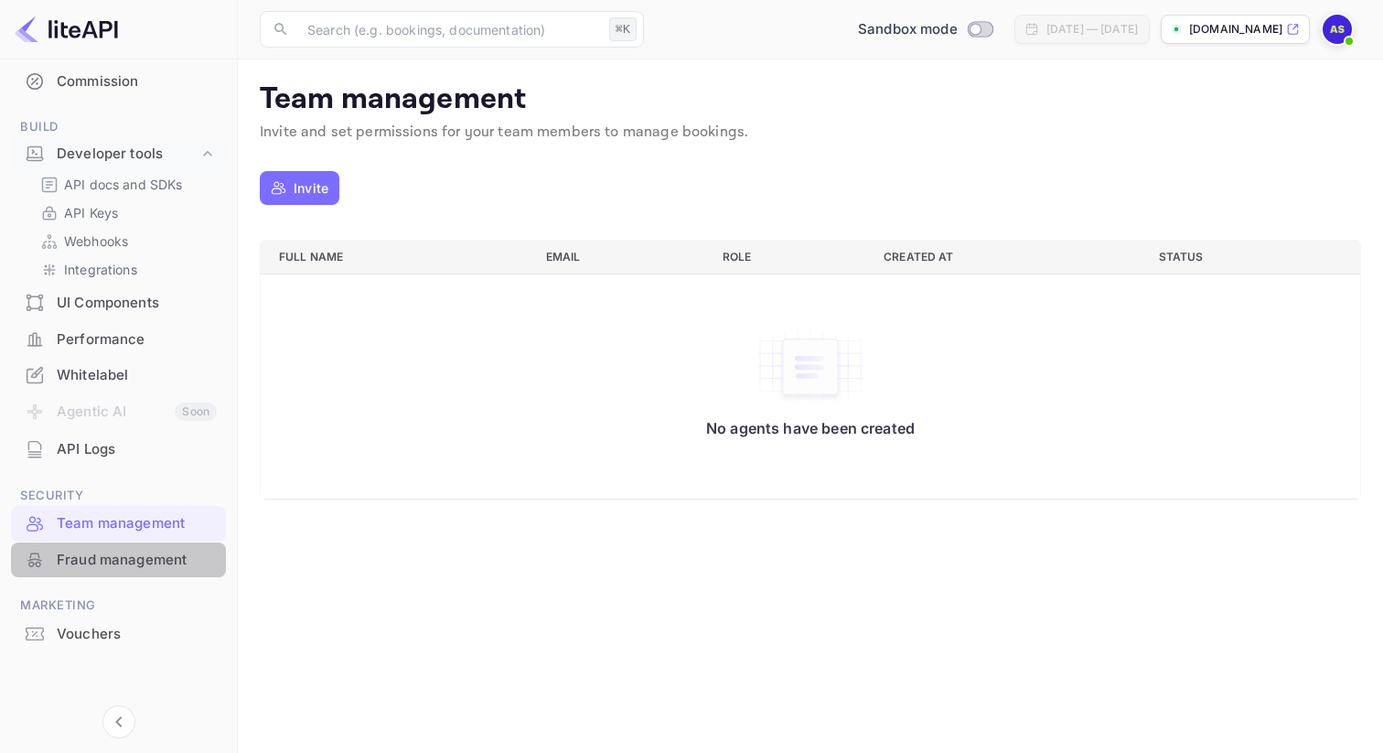
click at [185, 555] on div "Fraud management" at bounding box center [137, 560] width 160 height 21
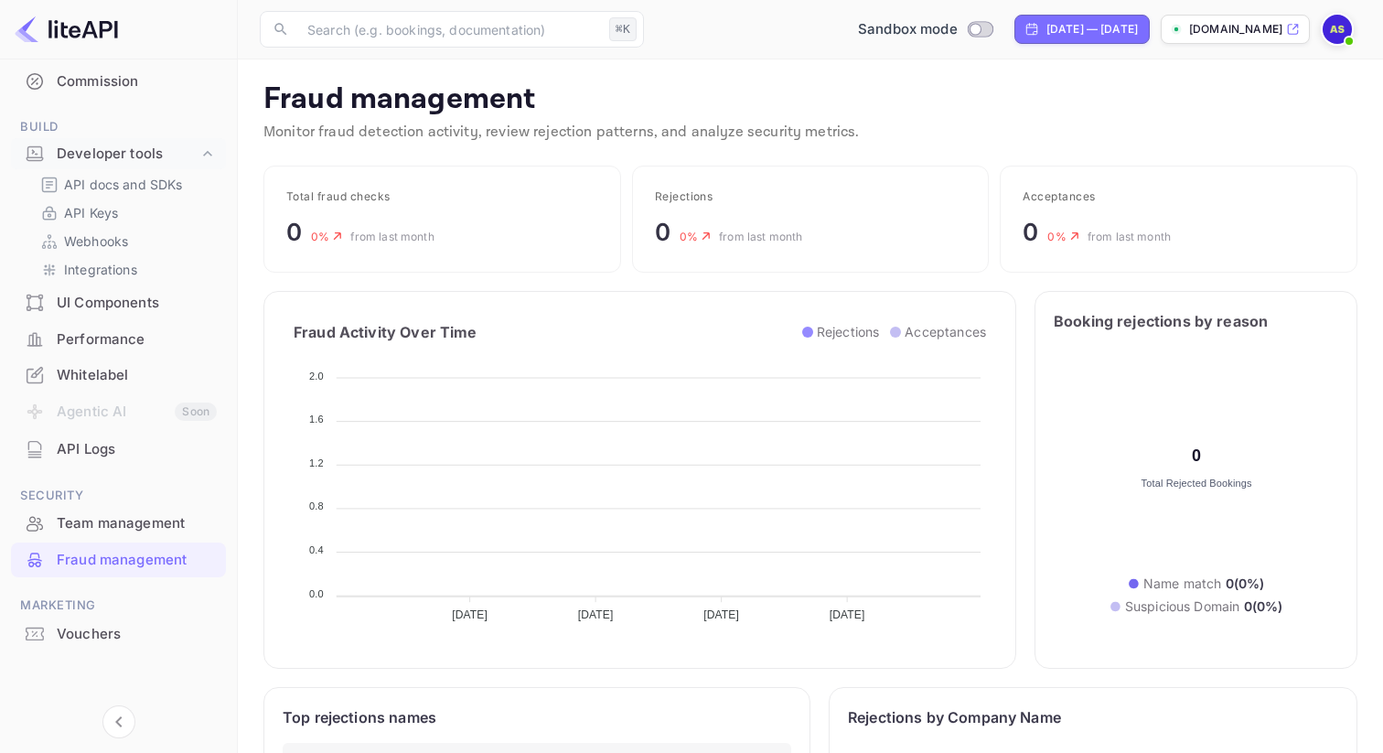
scroll to position [19, 0]
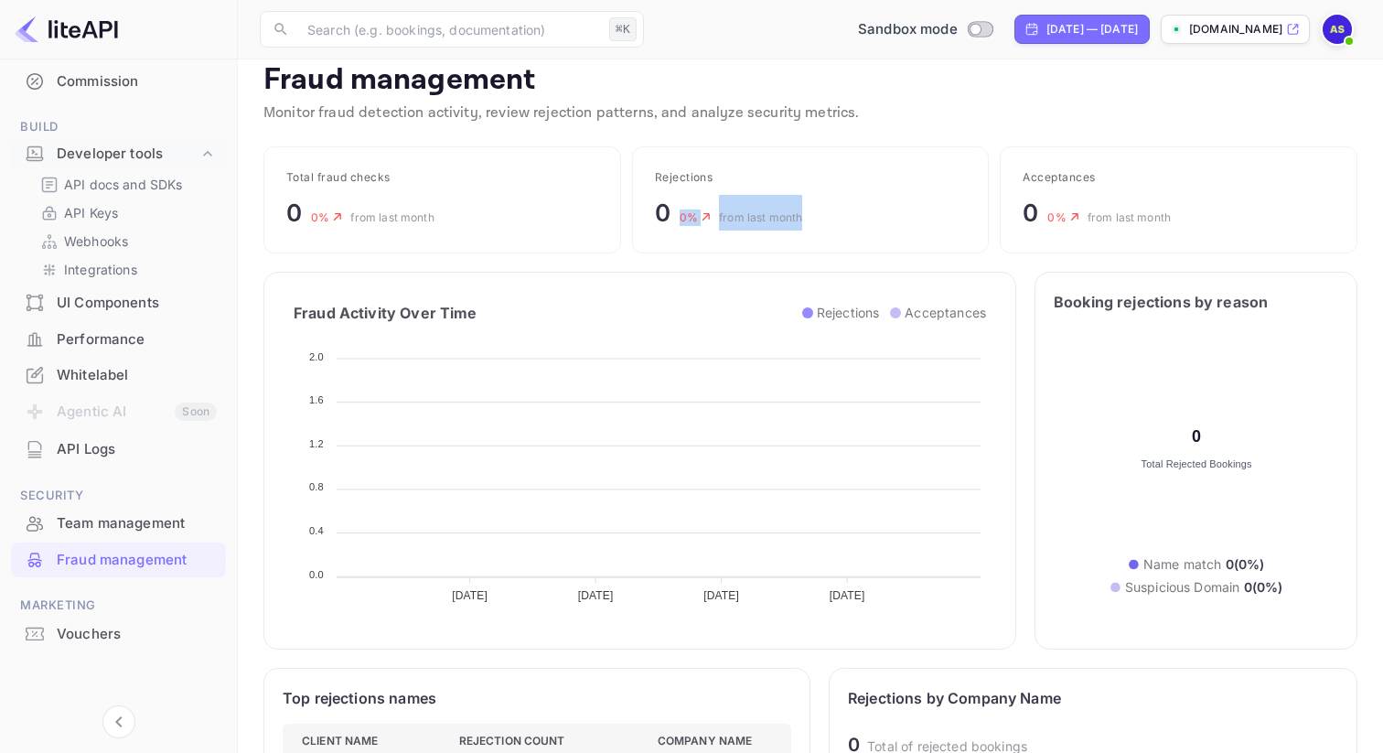
drag, startPoint x: 680, startPoint y: 216, endPoint x: 867, endPoint y: 216, distance: 187.5
click at [867, 216] on div "0 0 % from last month" at bounding box center [811, 213] width 312 height 36
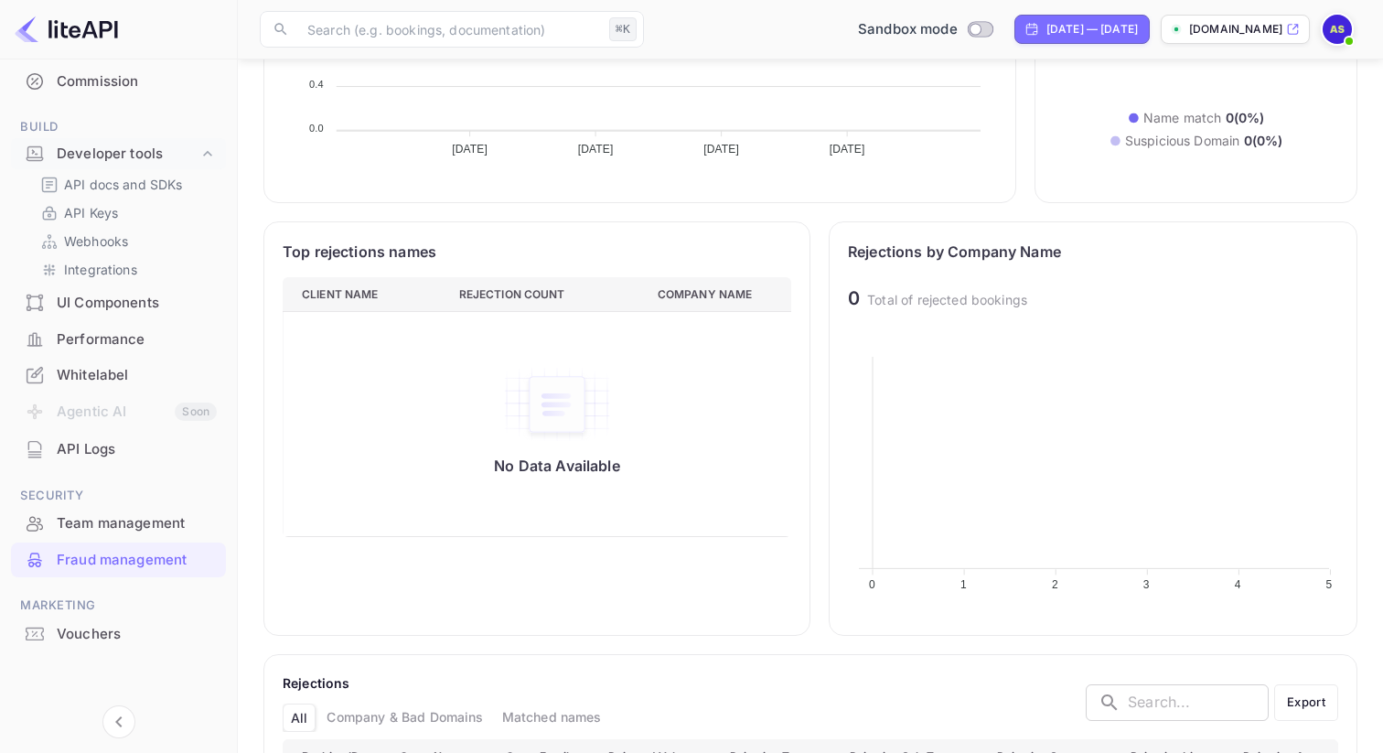
scroll to position [481, 0]
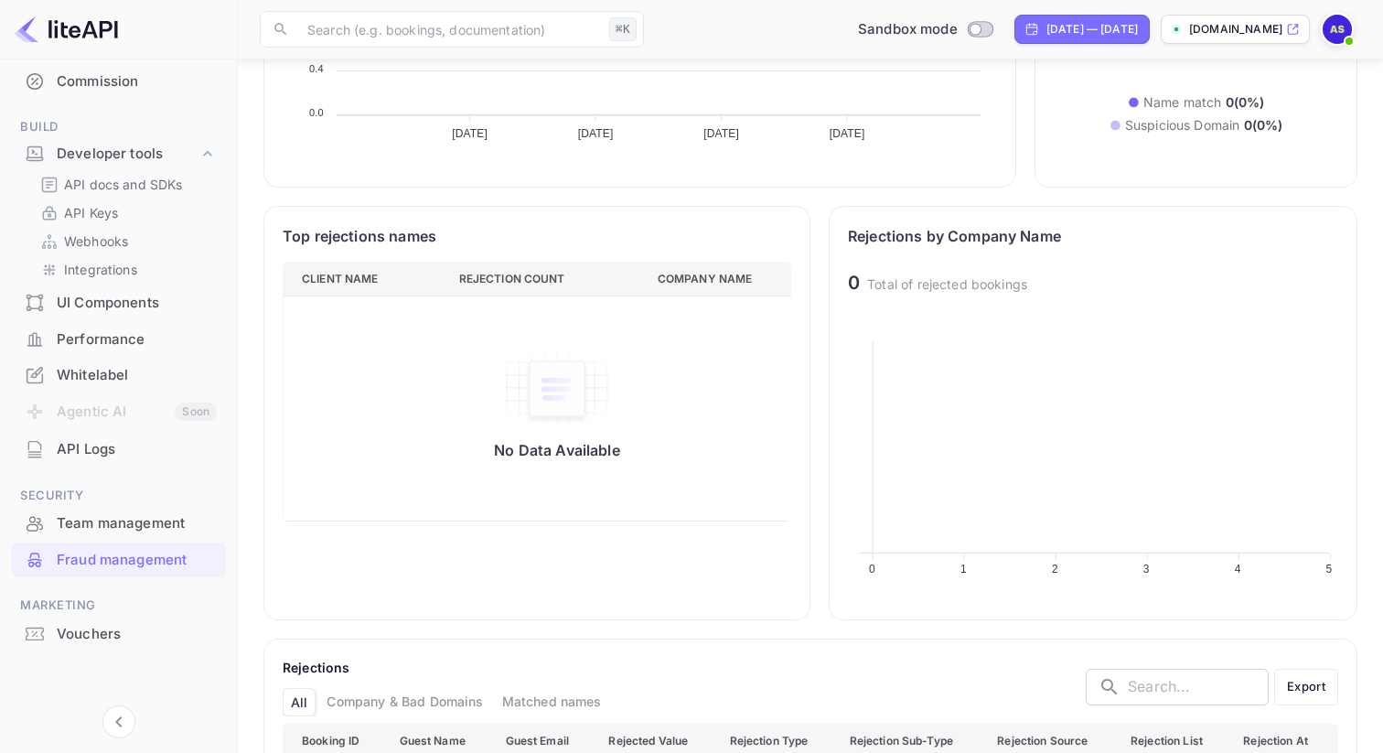
click at [821, 470] on div "Top rejections names Client name Rejection Count Company Name No Data Available…" at bounding box center [810, 404] width 1094 height 433
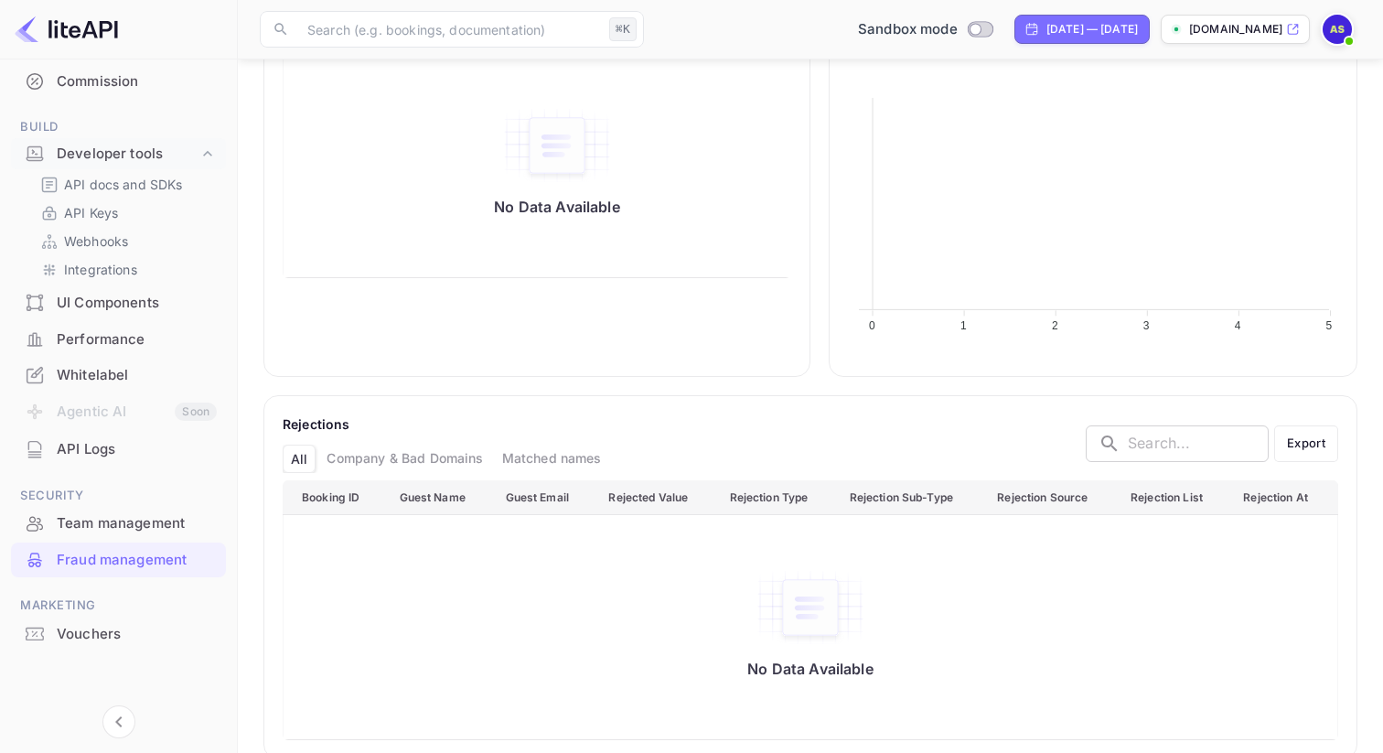
scroll to position [753, 0]
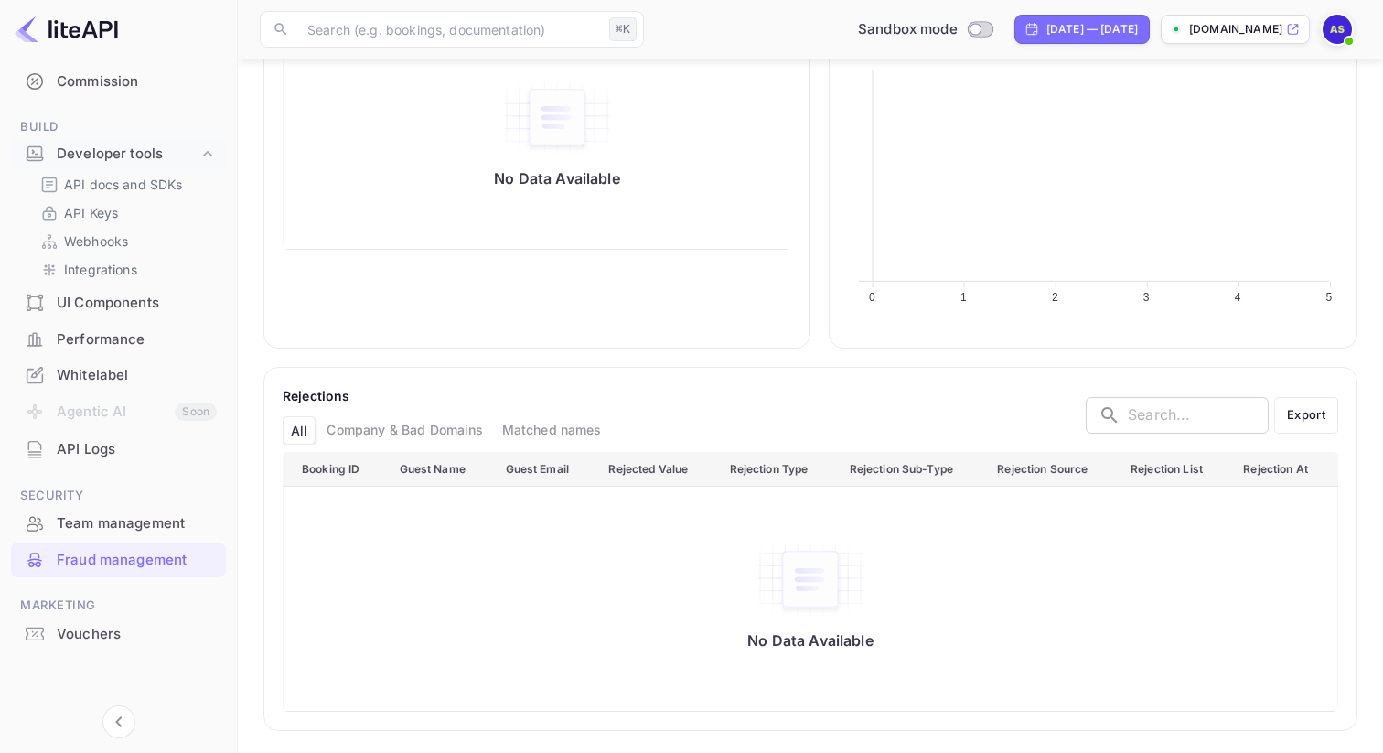
click at [409, 432] on div "Company & Bad Domains" at bounding box center [404, 430] width 171 height 28
click at [552, 434] on div "Matched names" at bounding box center [552, 430] width 114 height 28
click at [293, 423] on div "All" at bounding box center [298, 430] width 31 height 28
click at [409, 429] on div "Company & Bad Domains" at bounding box center [404, 430] width 171 height 28
click at [548, 428] on div "Matched names" at bounding box center [552, 430] width 114 height 28
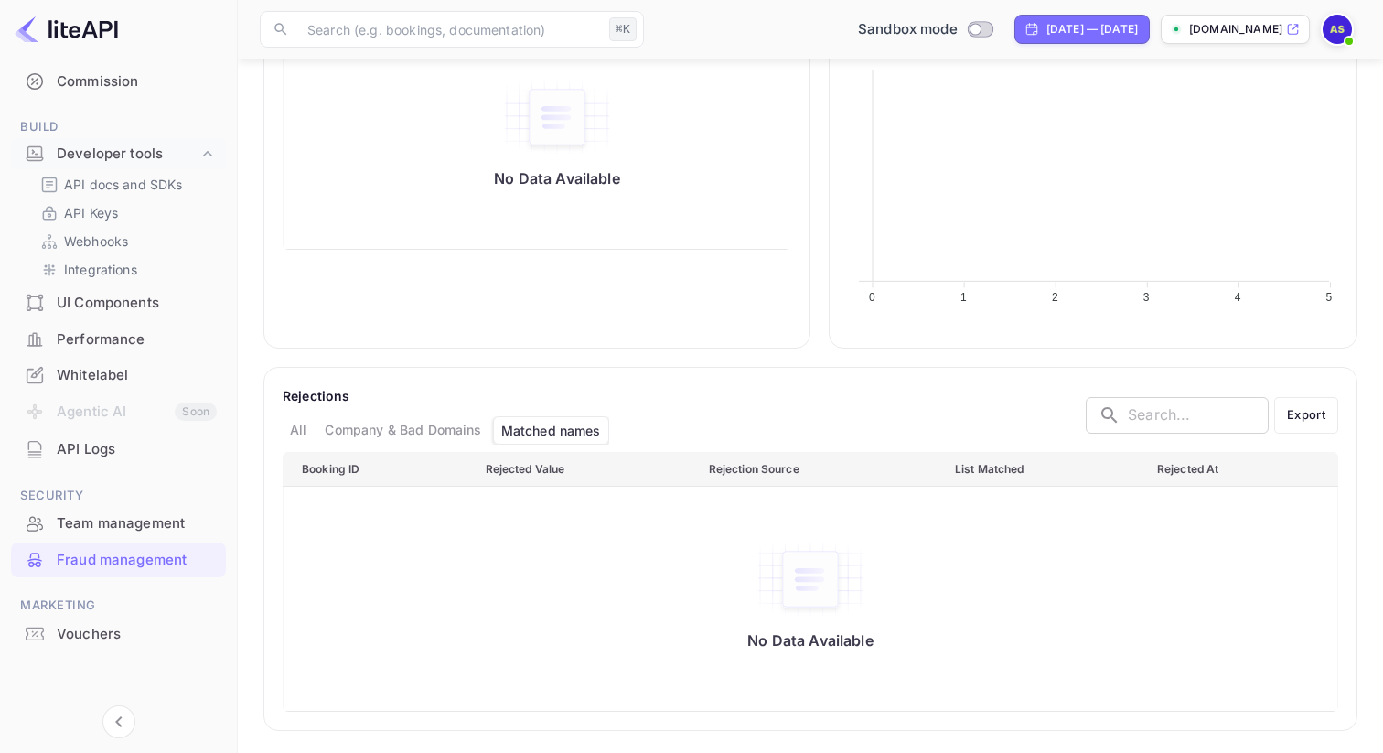
click at [298, 427] on div "All" at bounding box center [298, 430] width 31 height 28
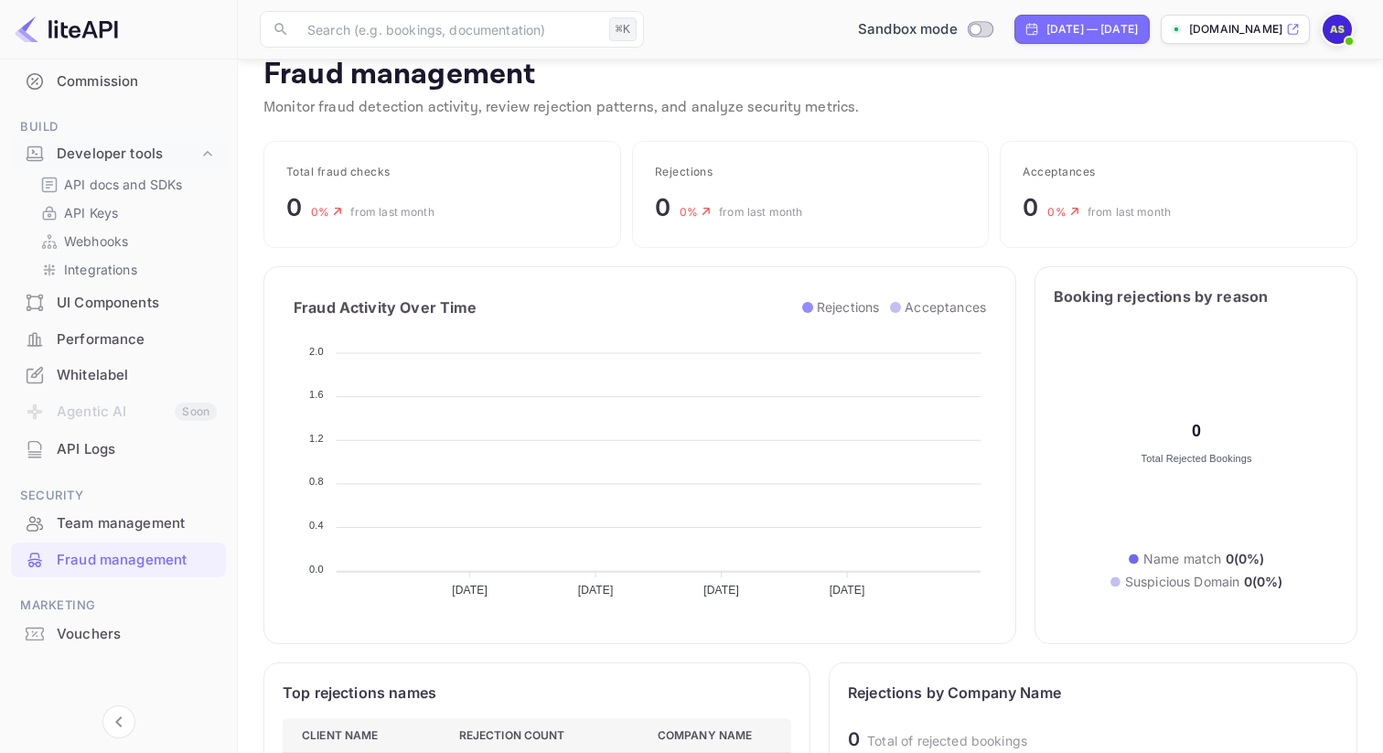
scroll to position [0, 0]
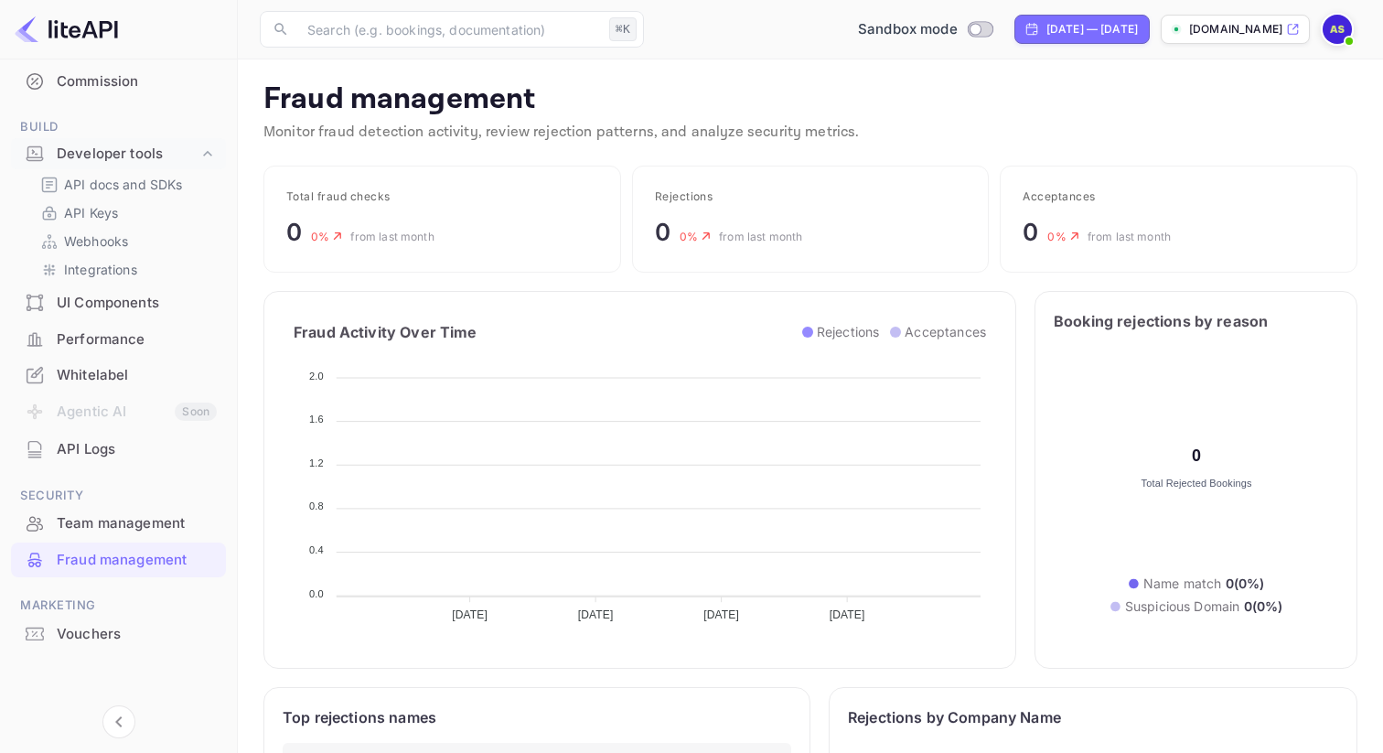
click at [109, 638] on div "Vouchers" at bounding box center [137, 634] width 160 height 21
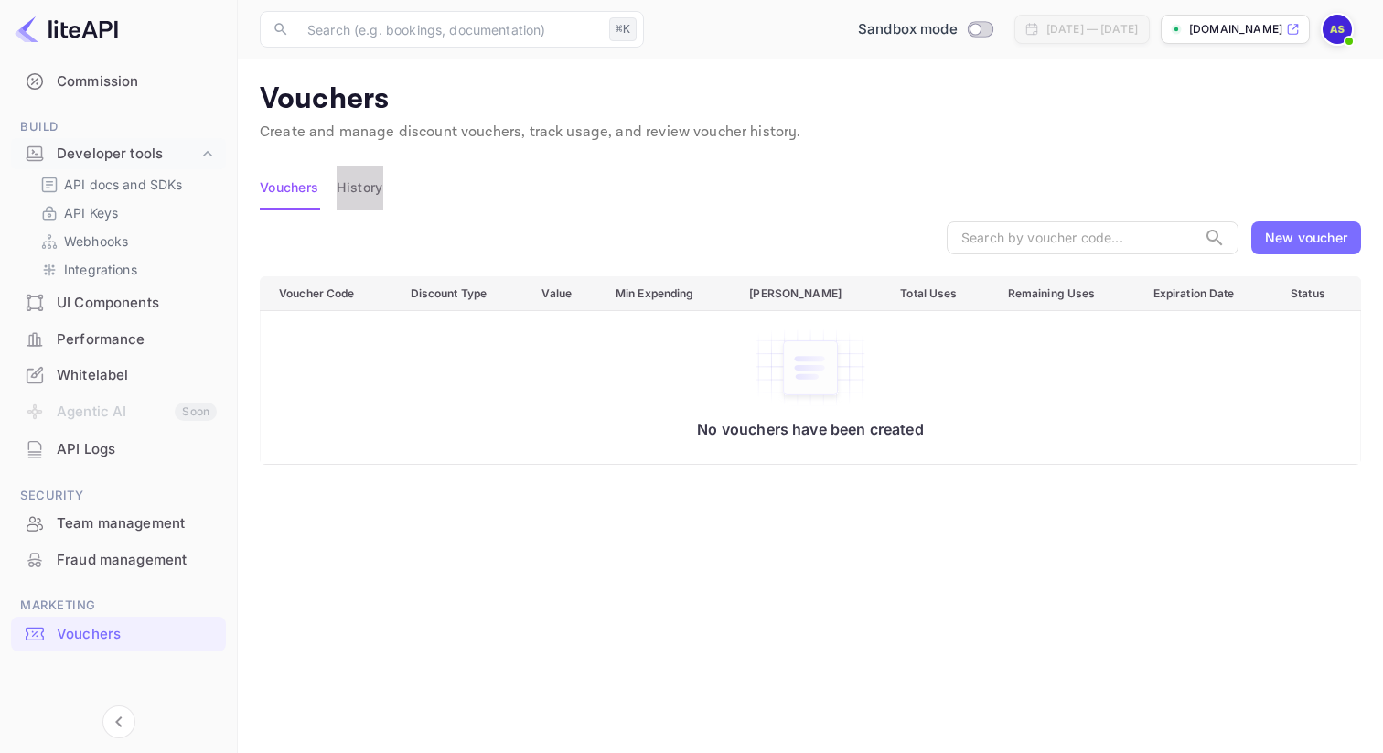
click at [368, 200] on button "History" at bounding box center [360, 188] width 46 height 44
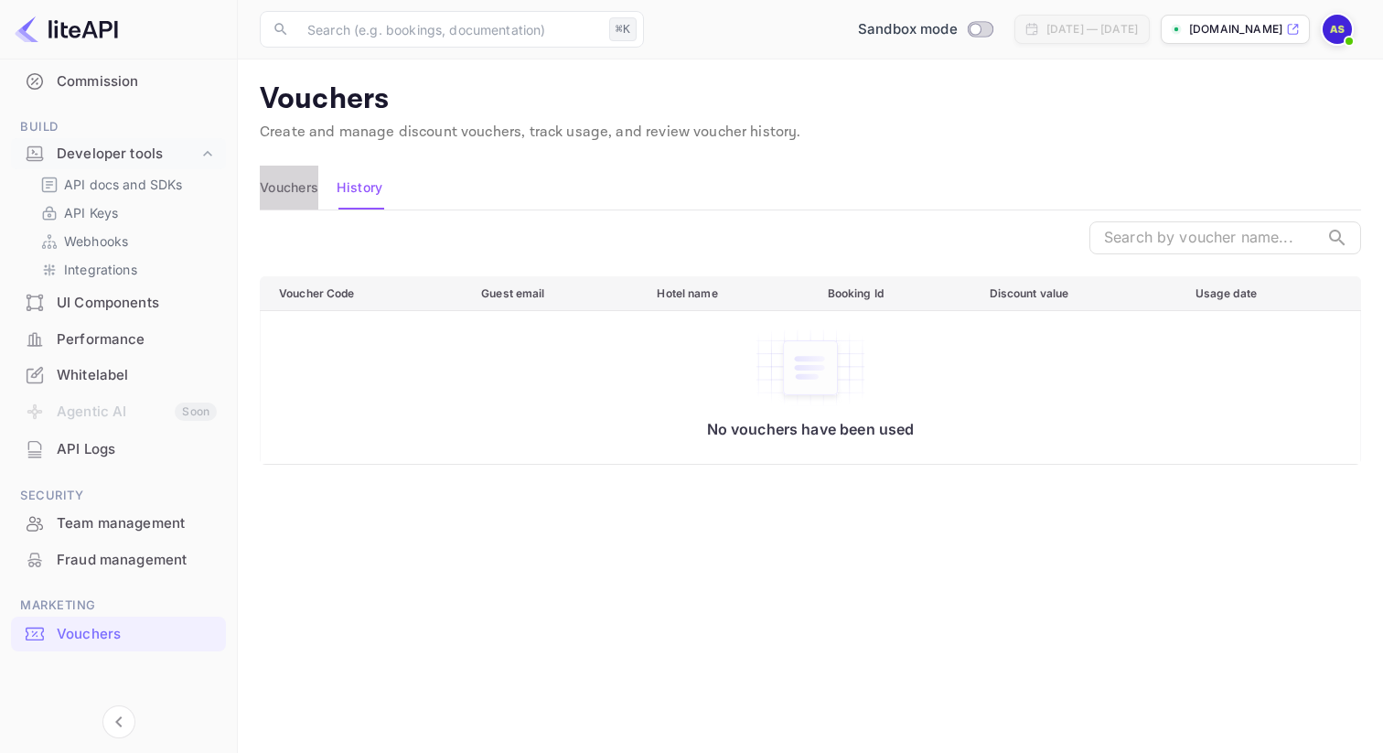
click at [296, 192] on button "Vouchers" at bounding box center [289, 188] width 59 height 44
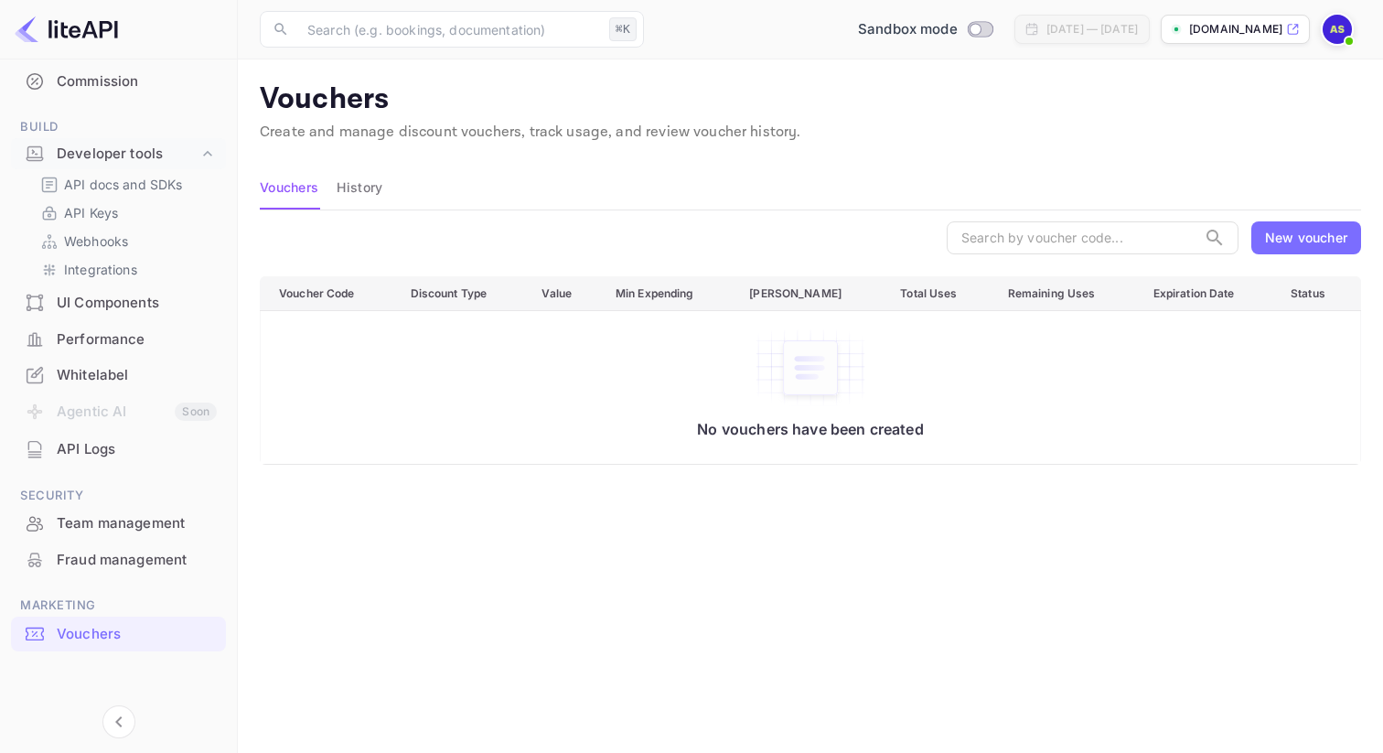
click at [331, 181] on div "Vouchers History" at bounding box center [810, 188] width 1101 height 44
click at [347, 184] on button "History" at bounding box center [360, 188] width 46 height 44
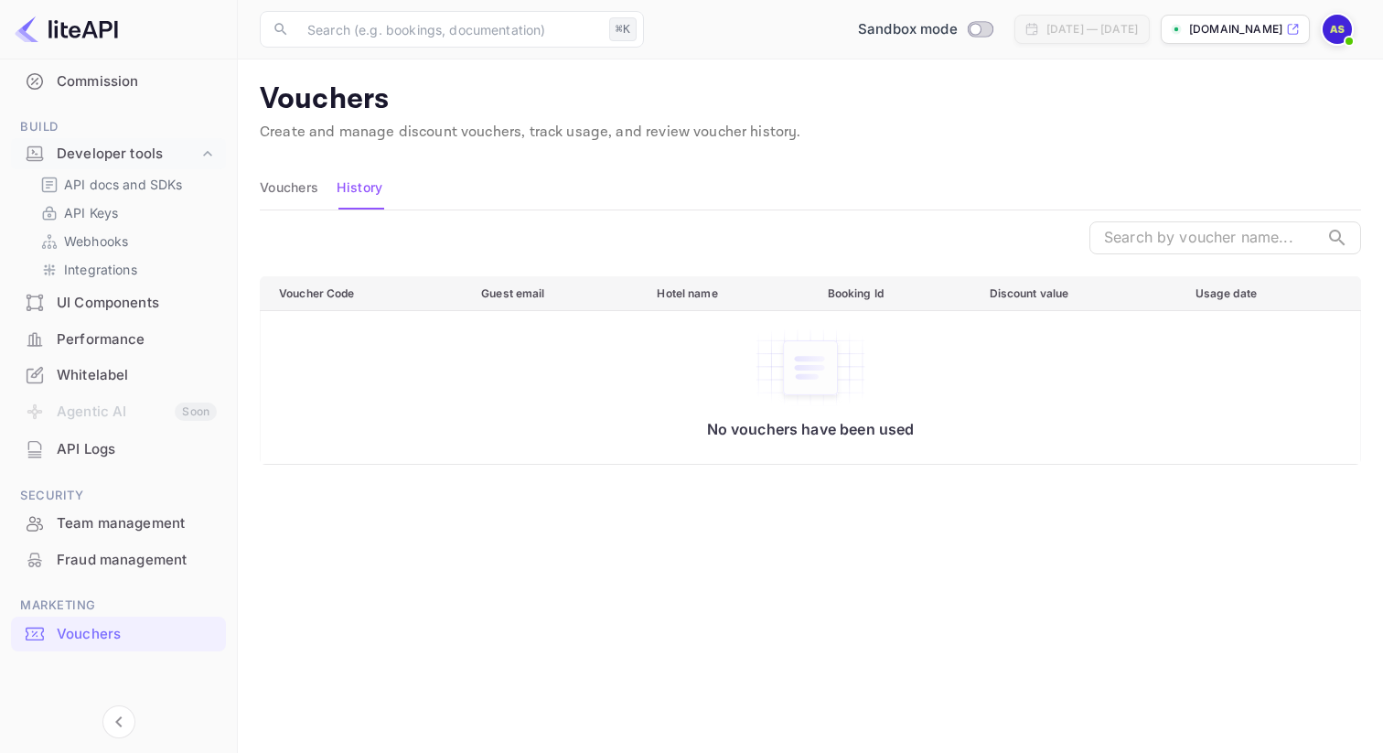
click at [320, 191] on div "Vouchers History" at bounding box center [810, 188] width 1101 height 44
click at [305, 191] on button "Vouchers" at bounding box center [289, 188] width 59 height 44
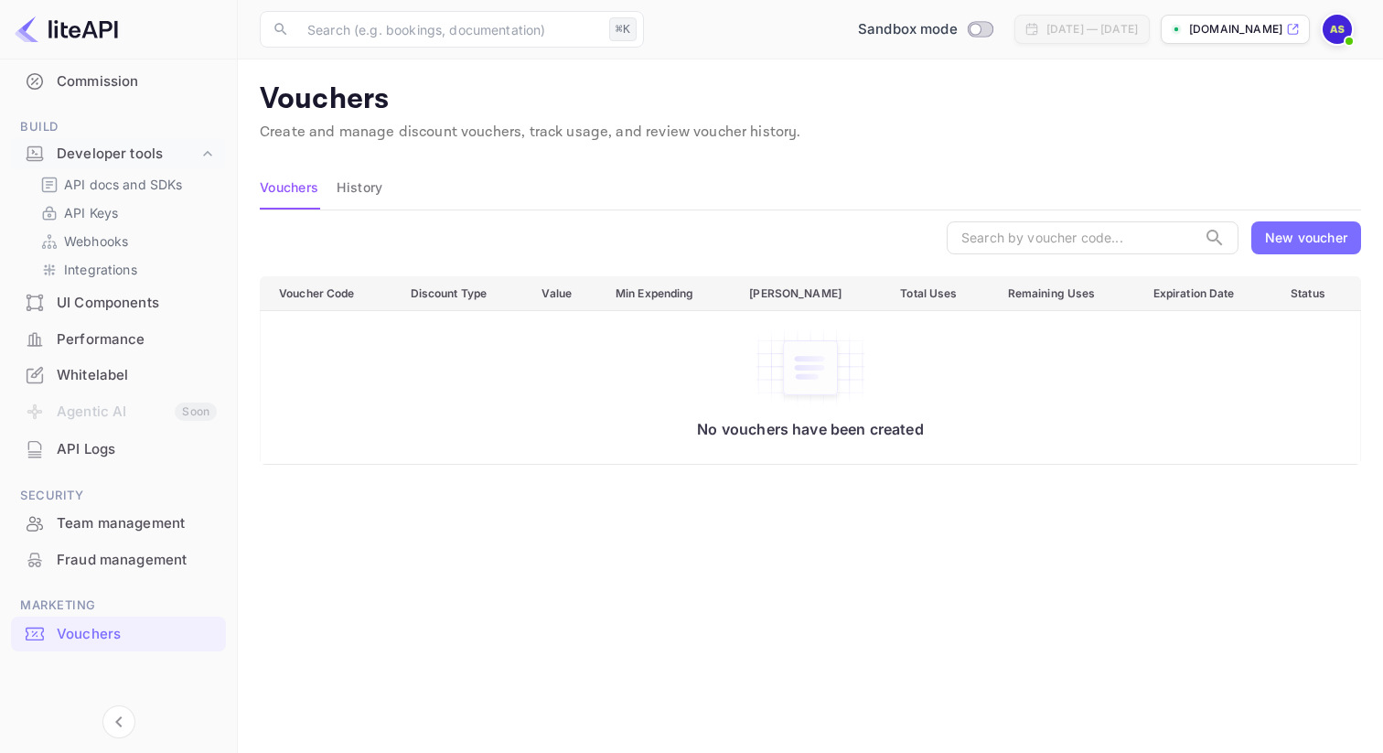
click at [305, 191] on button "Vouchers" at bounding box center [289, 188] width 59 height 44
click at [369, 195] on button "History" at bounding box center [360, 188] width 46 height 44
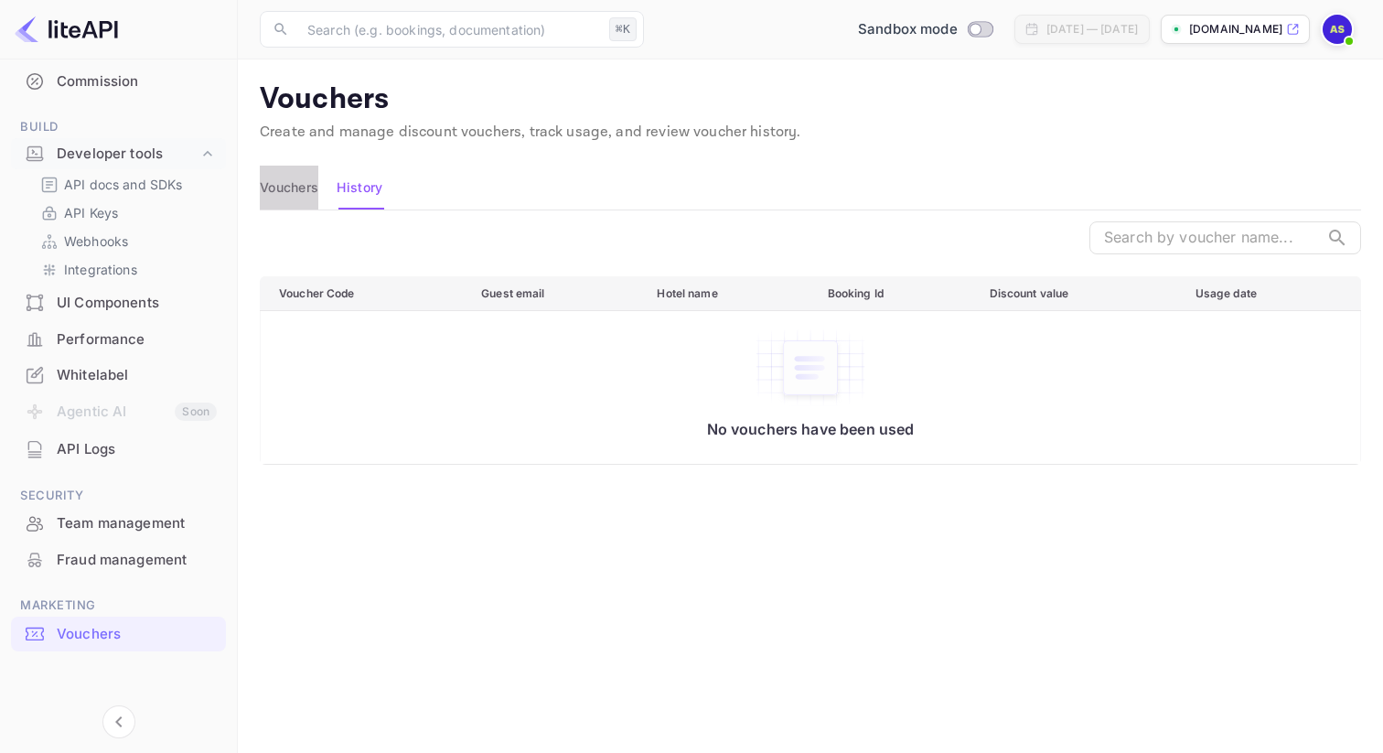
click at [292, 188] on button "Vouchers" at bounding box center [289, 188] width 59 height 44
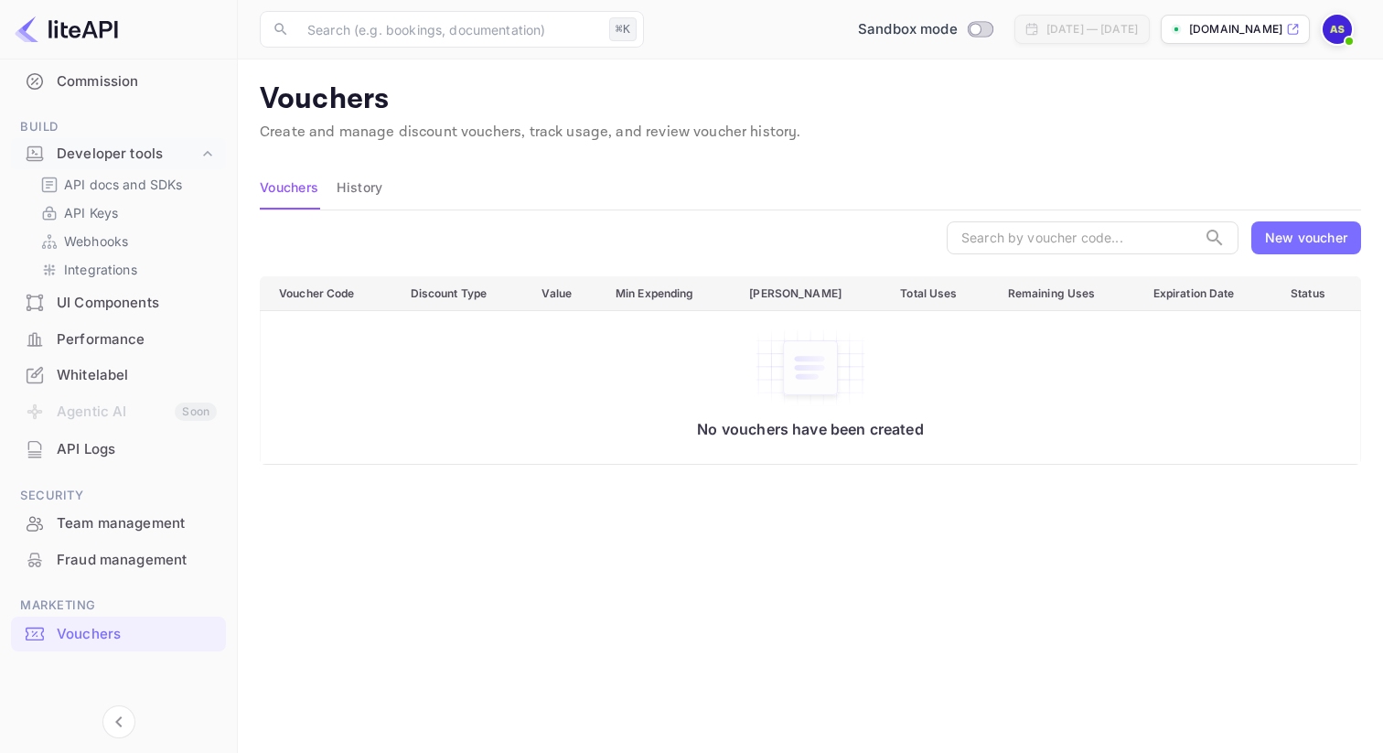
click at [371, 193] on button "History" at bounding box center [360, 188] width 46 height 44
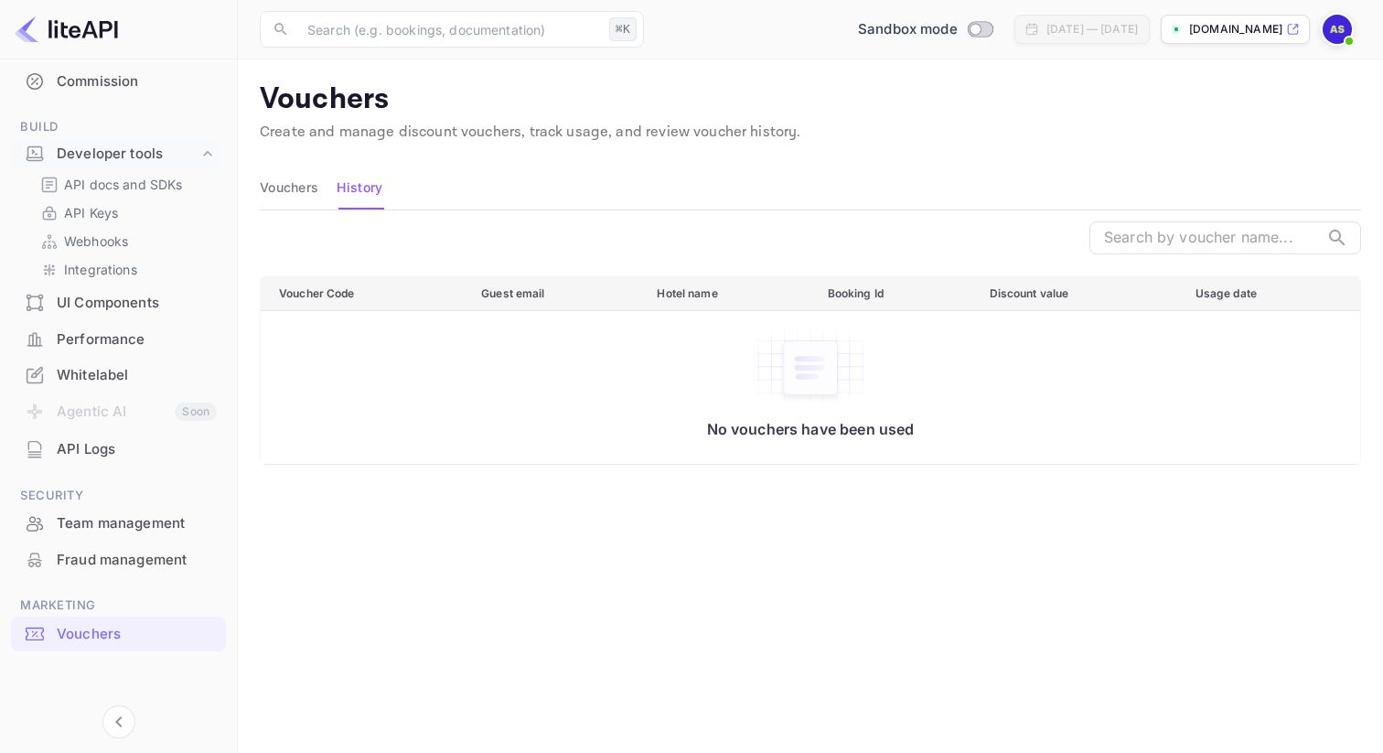
click at [295, 190] on button "Vouchers" at bounding box center [289, 188] width 59 height 44
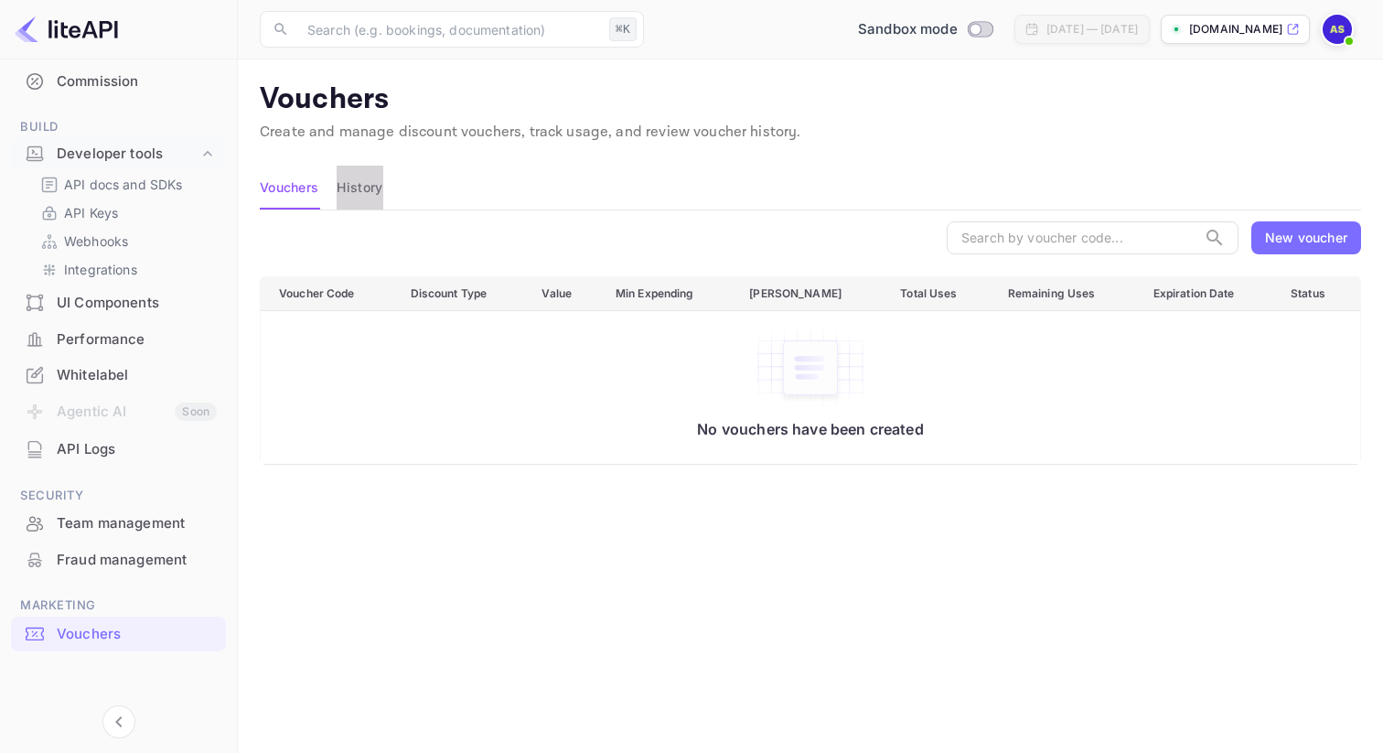
click at [374, 189] on button "History" at bounding box center [360, 188] width 46 height 44
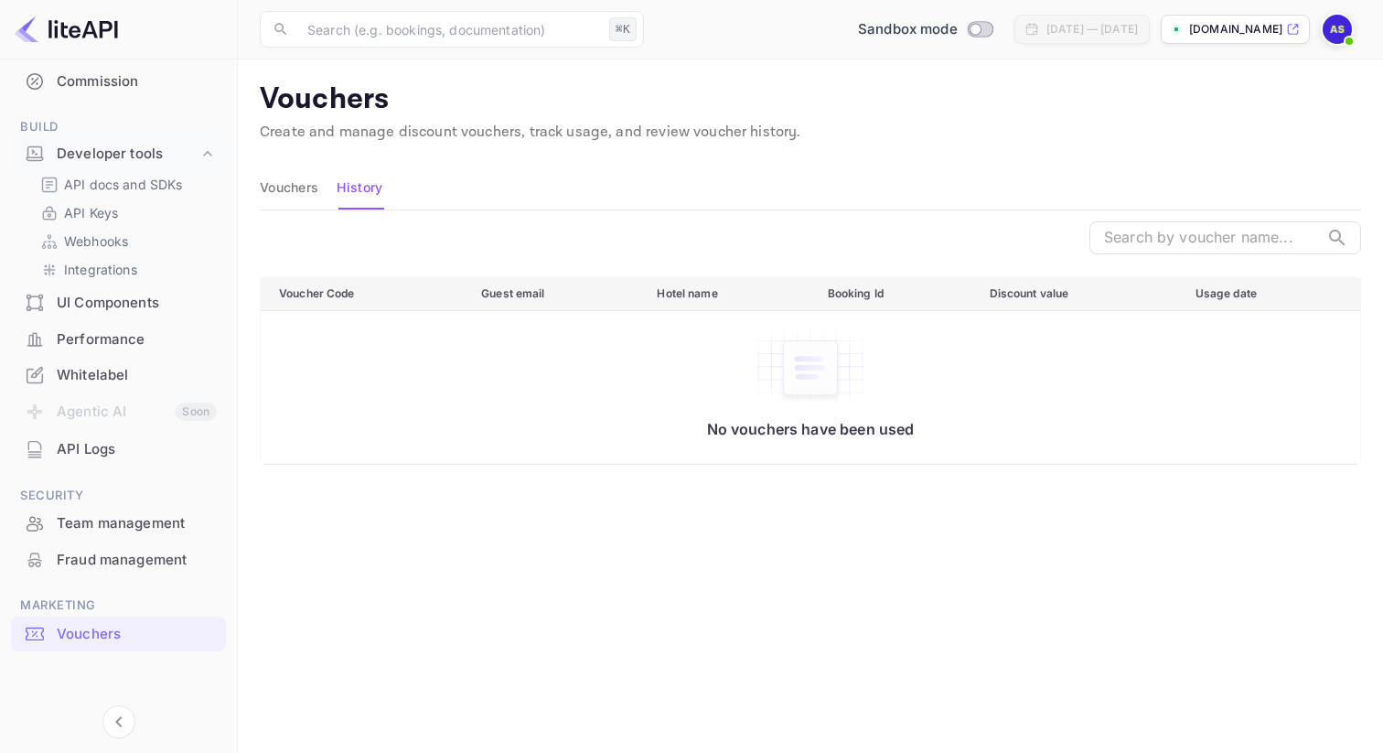
click at [281, 189] on button "Vouchers" at bounding box center [289, 188] width 59 height 44
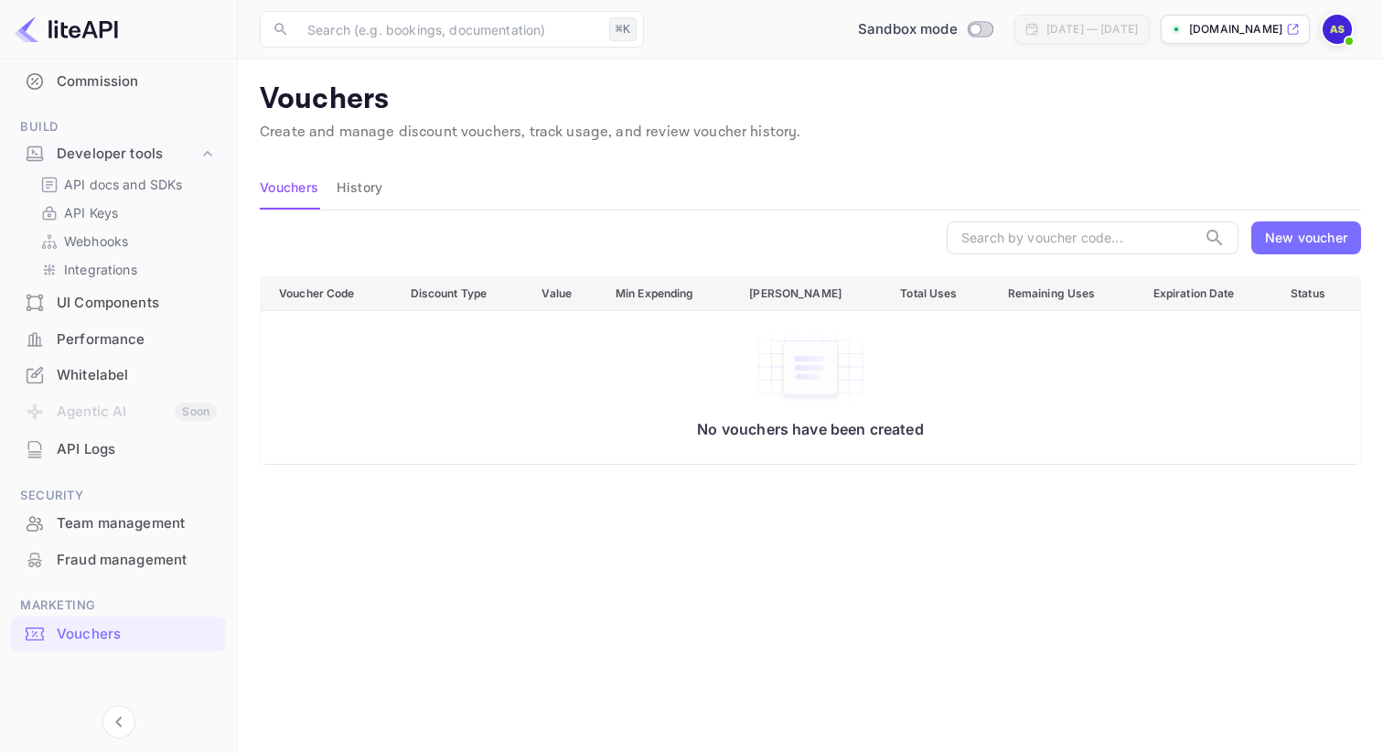
click at [1112, 26] on div "Aug 4, 2025 — Aug 7, 2025" at bounding box center [1091, 29] width 91 height 16
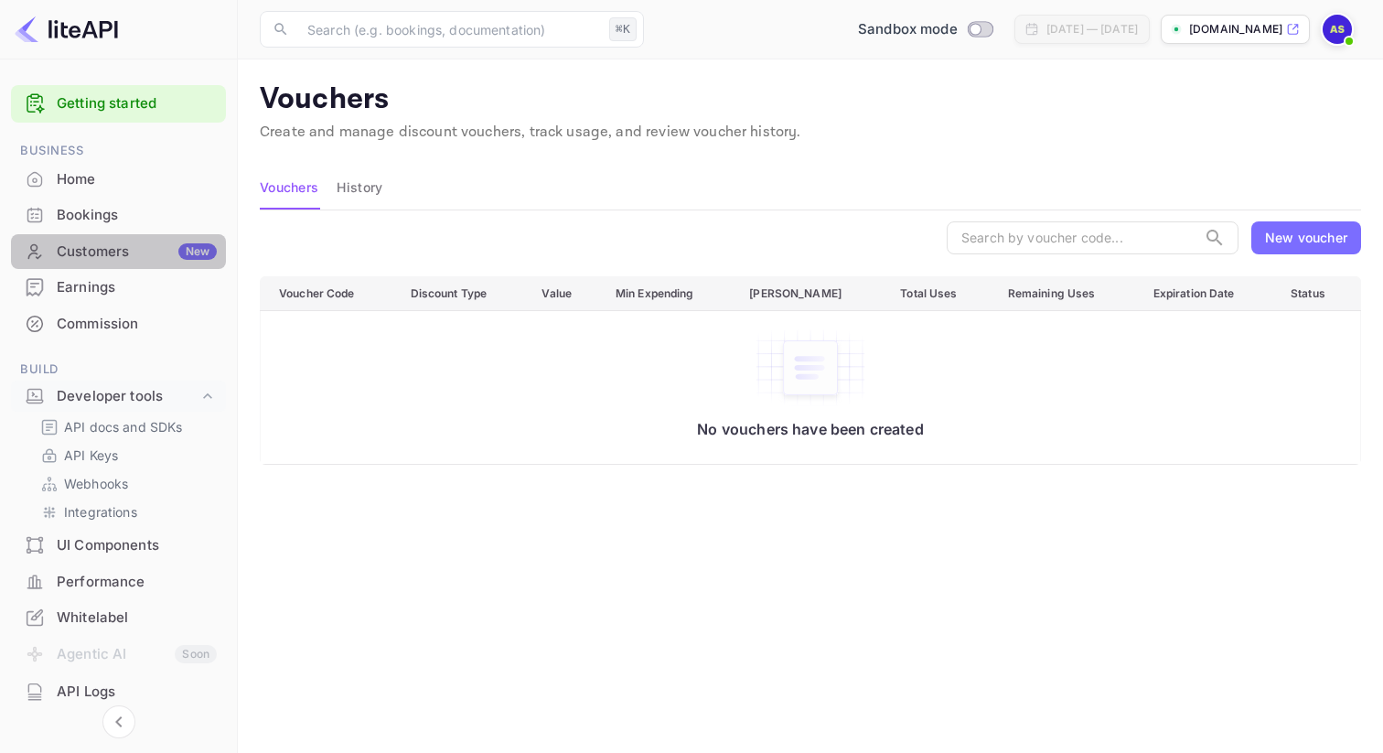
click at [120, 248] on div "Customers New" at bounding box center [137, 251] width 160 height 21
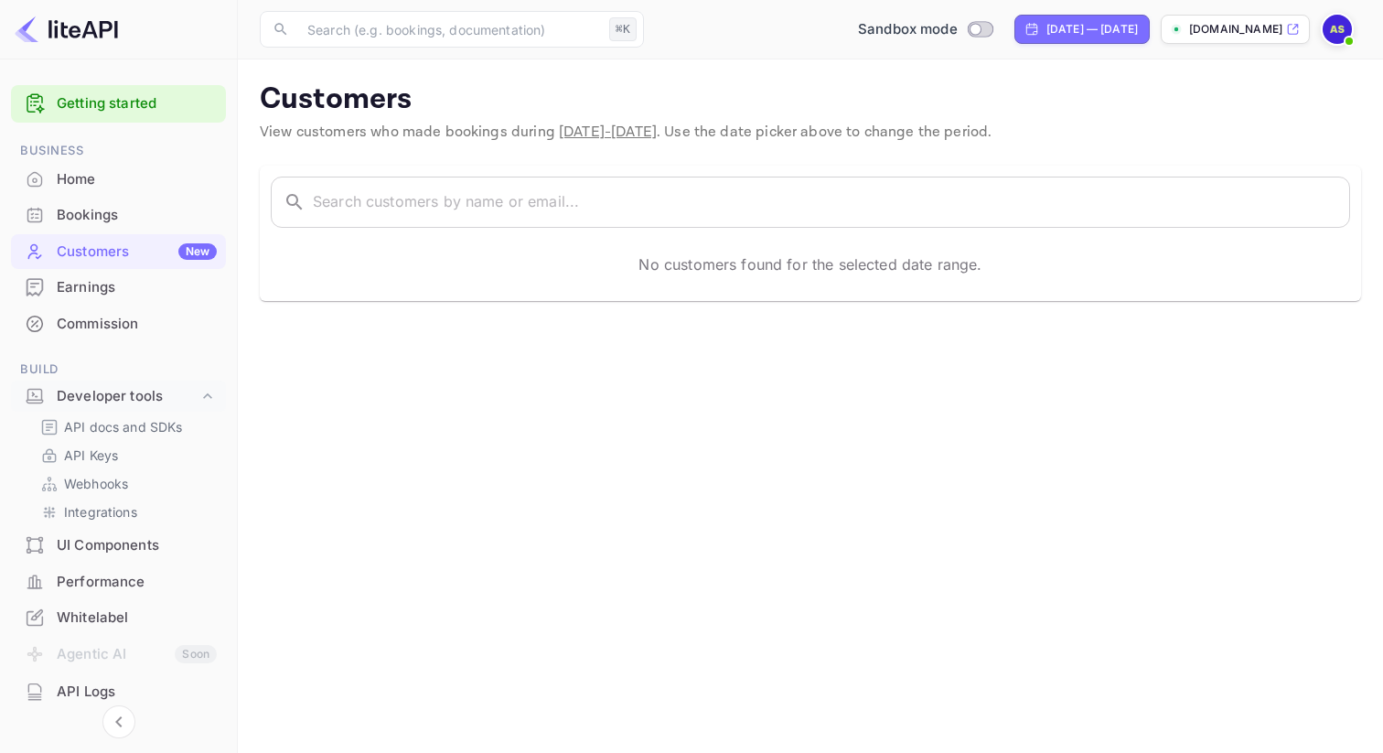
click at [398, 169] on div "​ ​ No customers found for the selected date range." at bounding box center [810, 233] width 1101 height 135
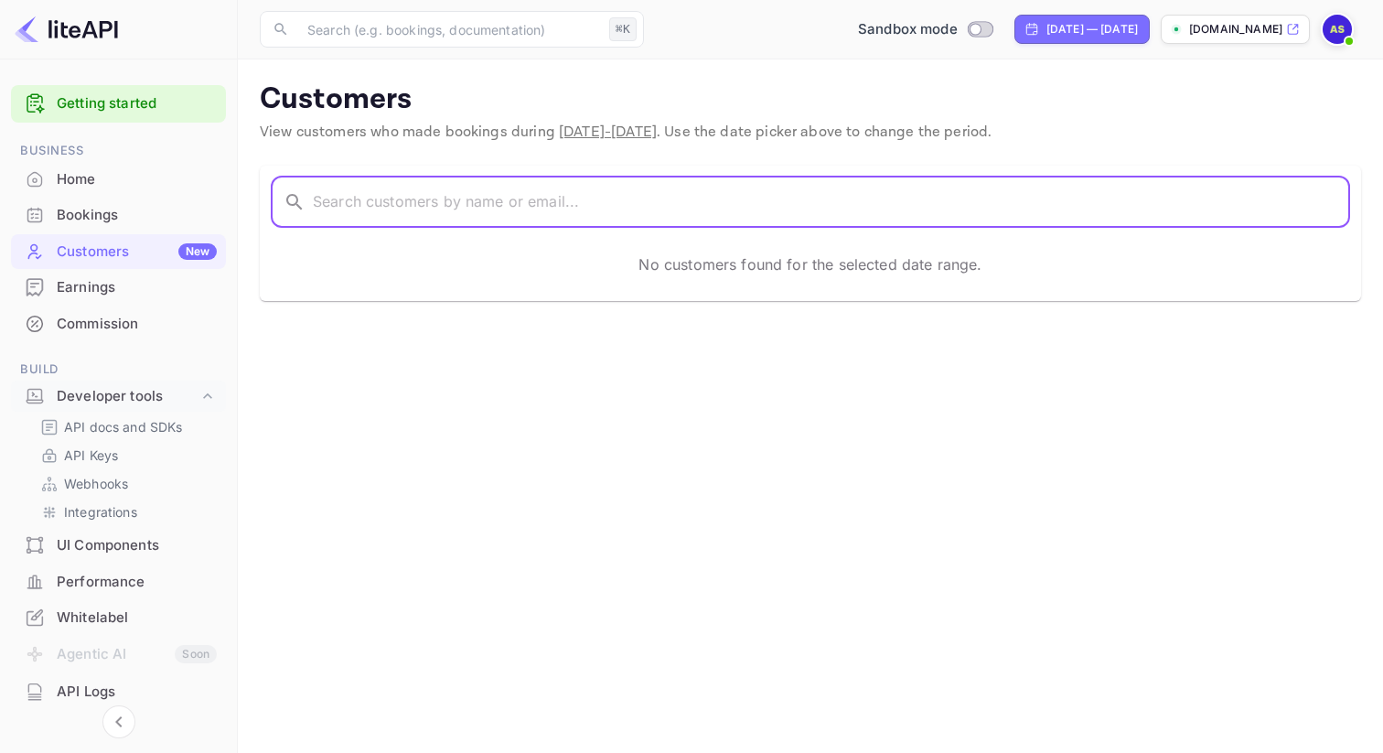
click at [400, 194] on input "text" at bounding box center [831, 202] width 1037 height 51
click at [512, 263] on div "No customers found for the selected date range." at bounding box center [810, 264] width 1079 height 51
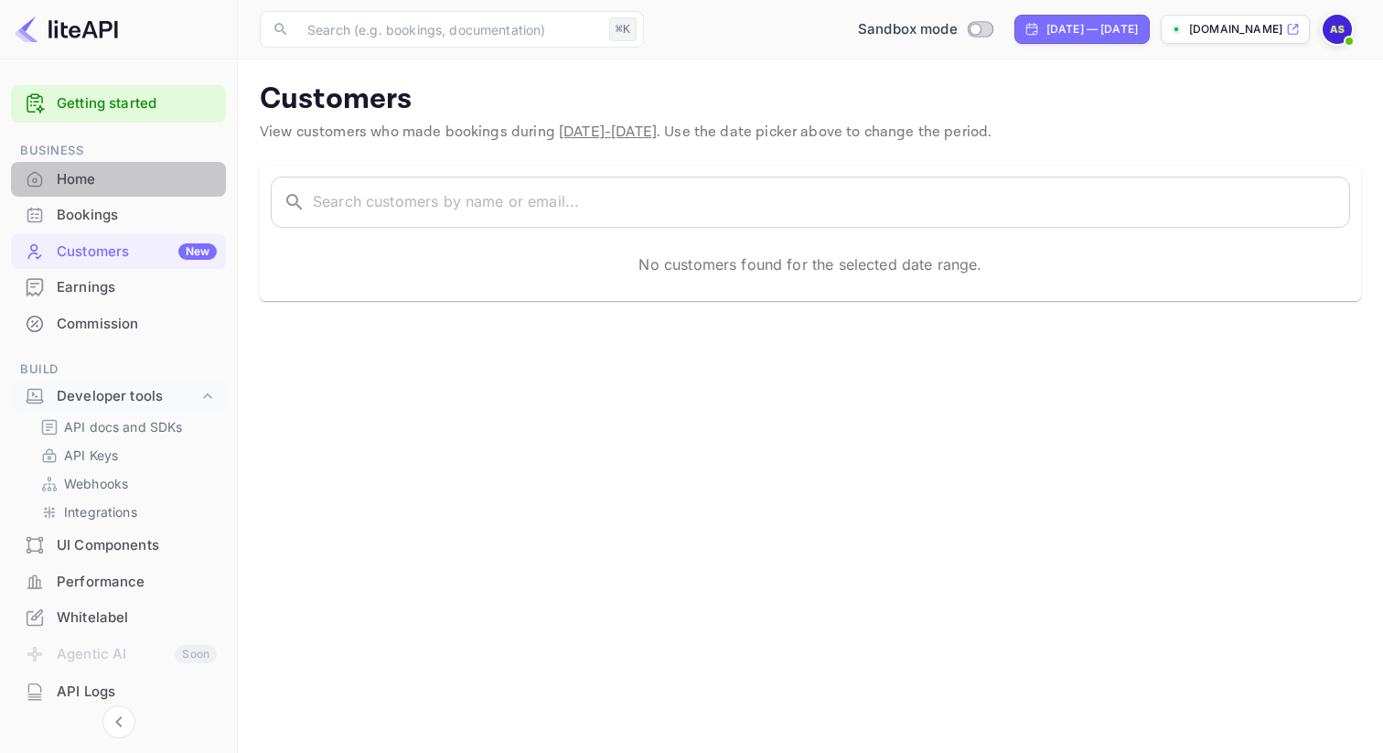
click at [118, 183] on div "Home" at bounding box center [137, 179] width 160 height 21
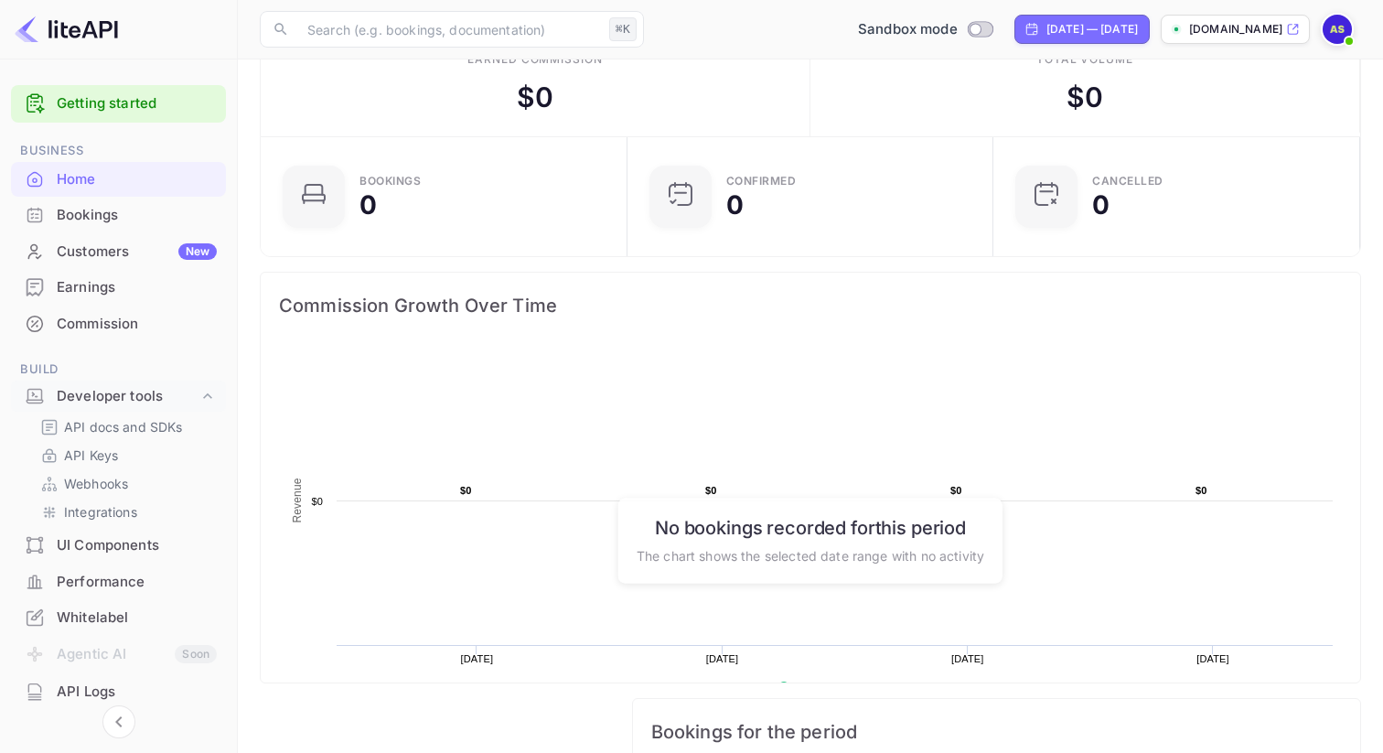
scroll to position [56, 0]
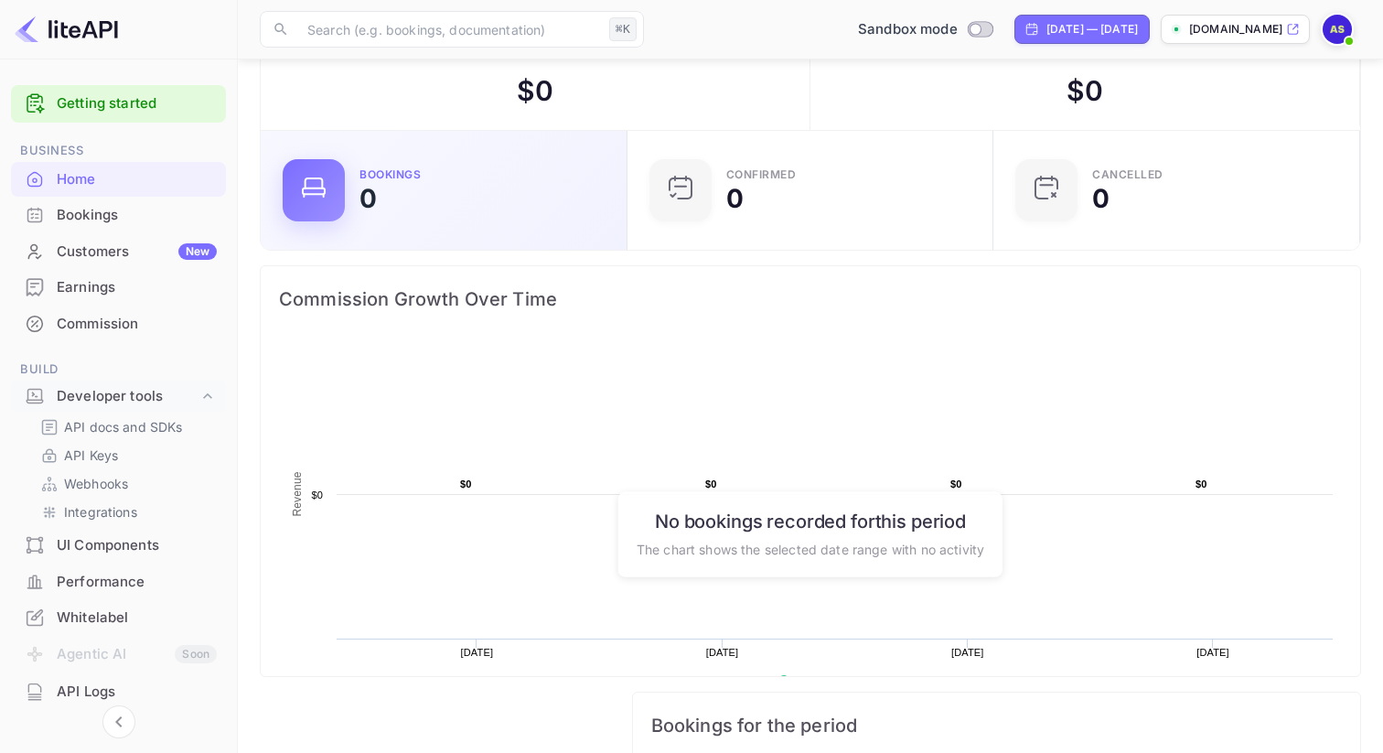
click at [311, 196] on icon at bounding box center [313, 187] width 29 height 29
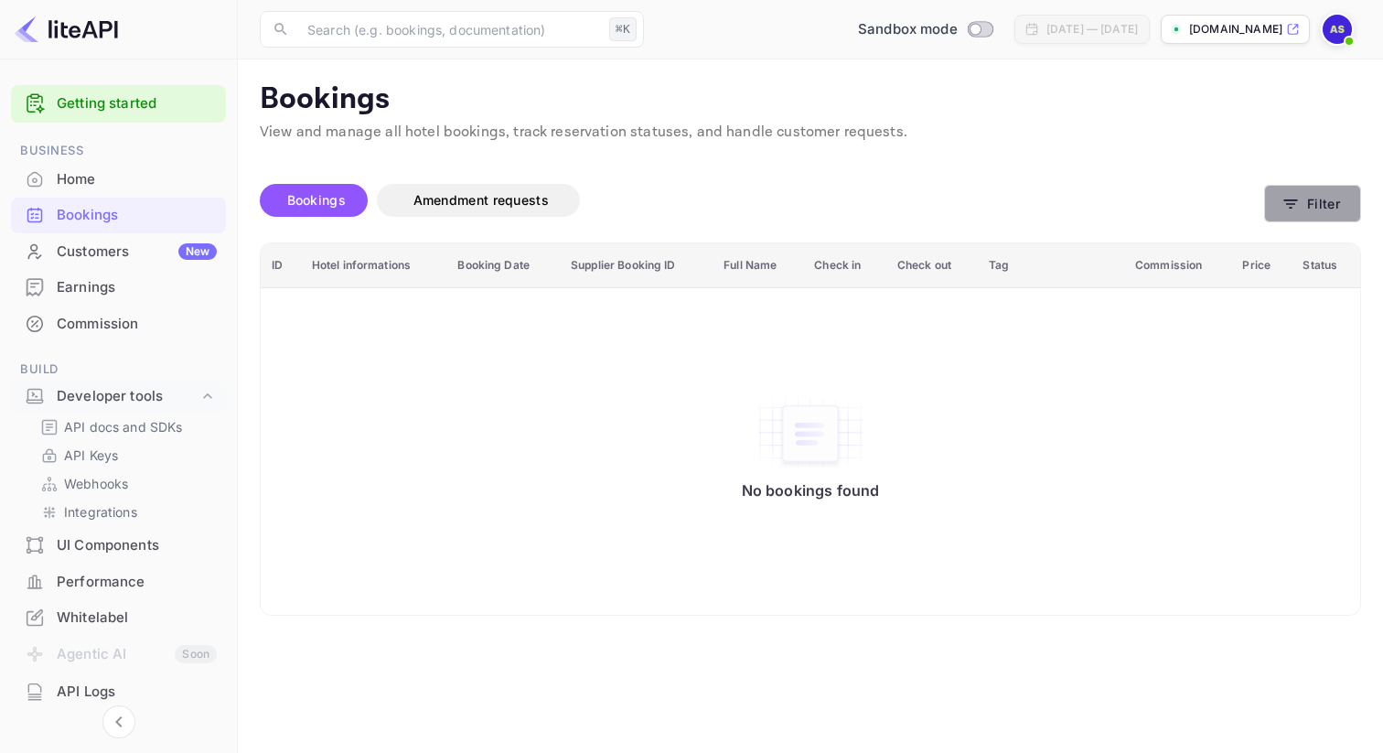
click at [1320, 210] on button "Filter" at bounding box center [1312, 204] width 97 height 38
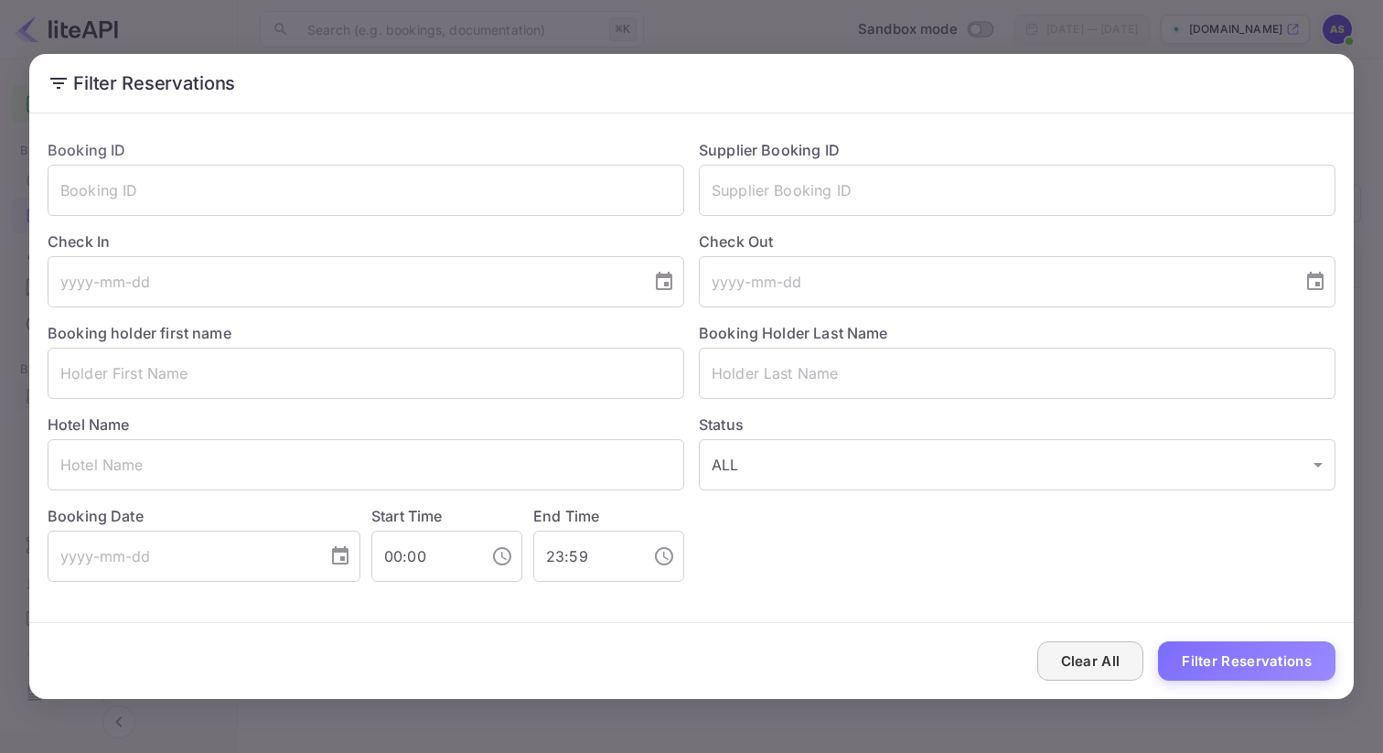
click at [1076, 662] on button "Clear All" at bounding box center [1090, 660] width 107 height 39
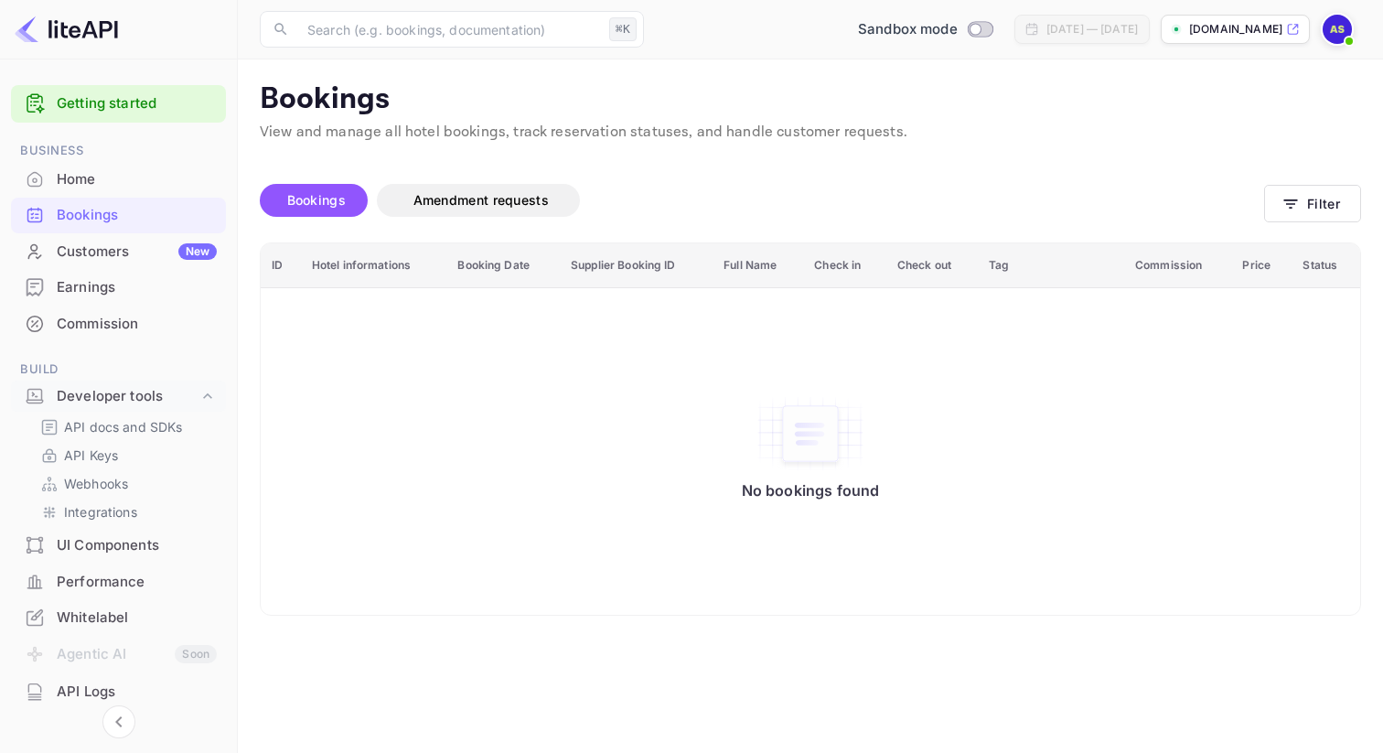
click at [132, 263] on div "Customers New" at bounding box center [118, 252] width 215 height 36
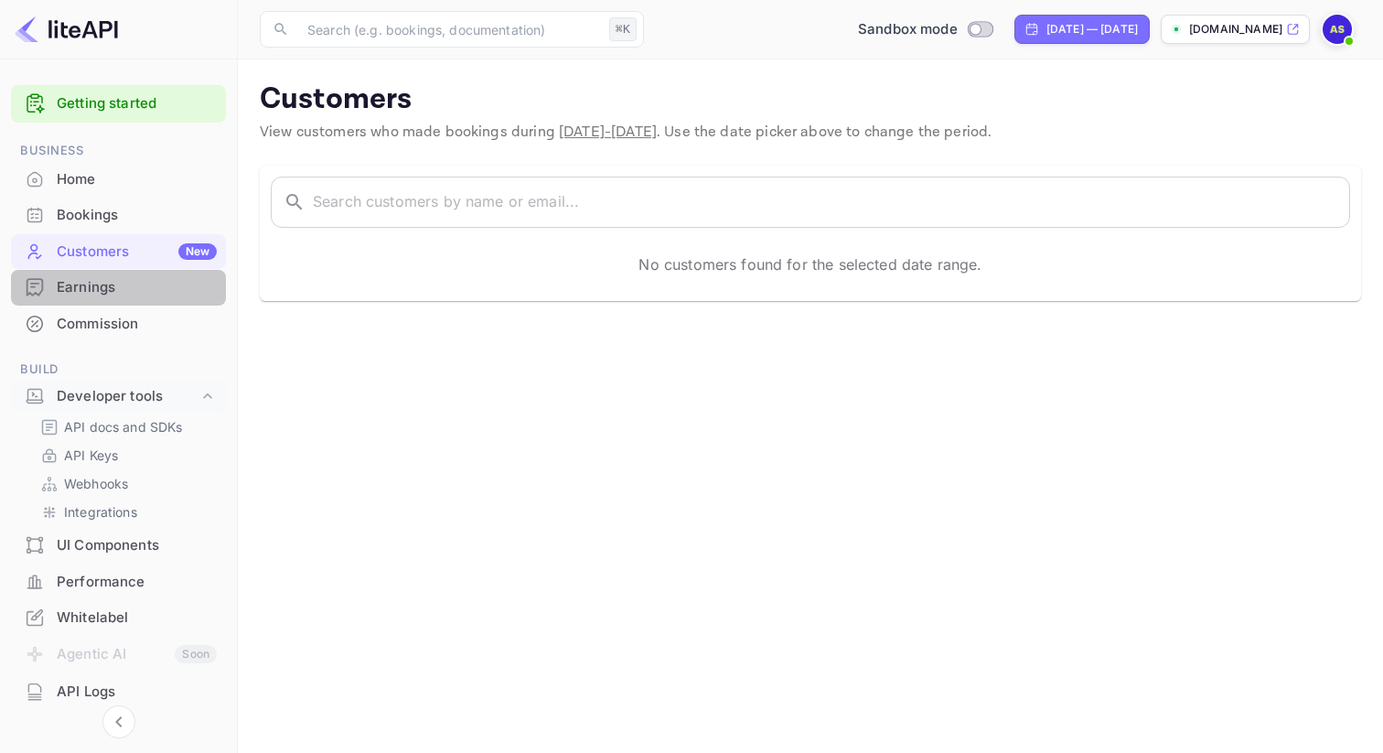
click at [142, 284] on div "Earnings" at bounding box center [137, 287] width 160 height 21
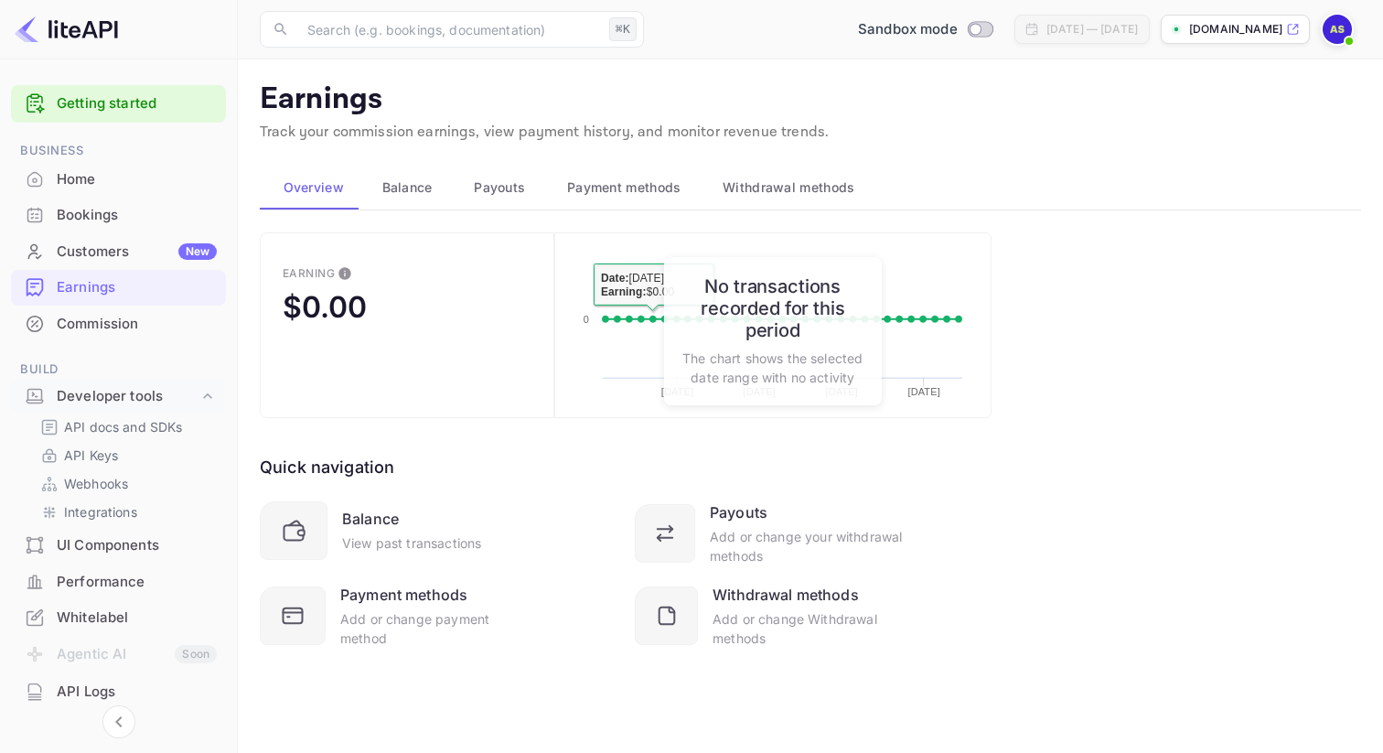
click at [788, 353] on p "The chart shows the selected date range with no activity" at bounding box center [772, 367] width 181 height 38
click at [686, 533] on div at bounding box center [665, 533] width 60 height 59
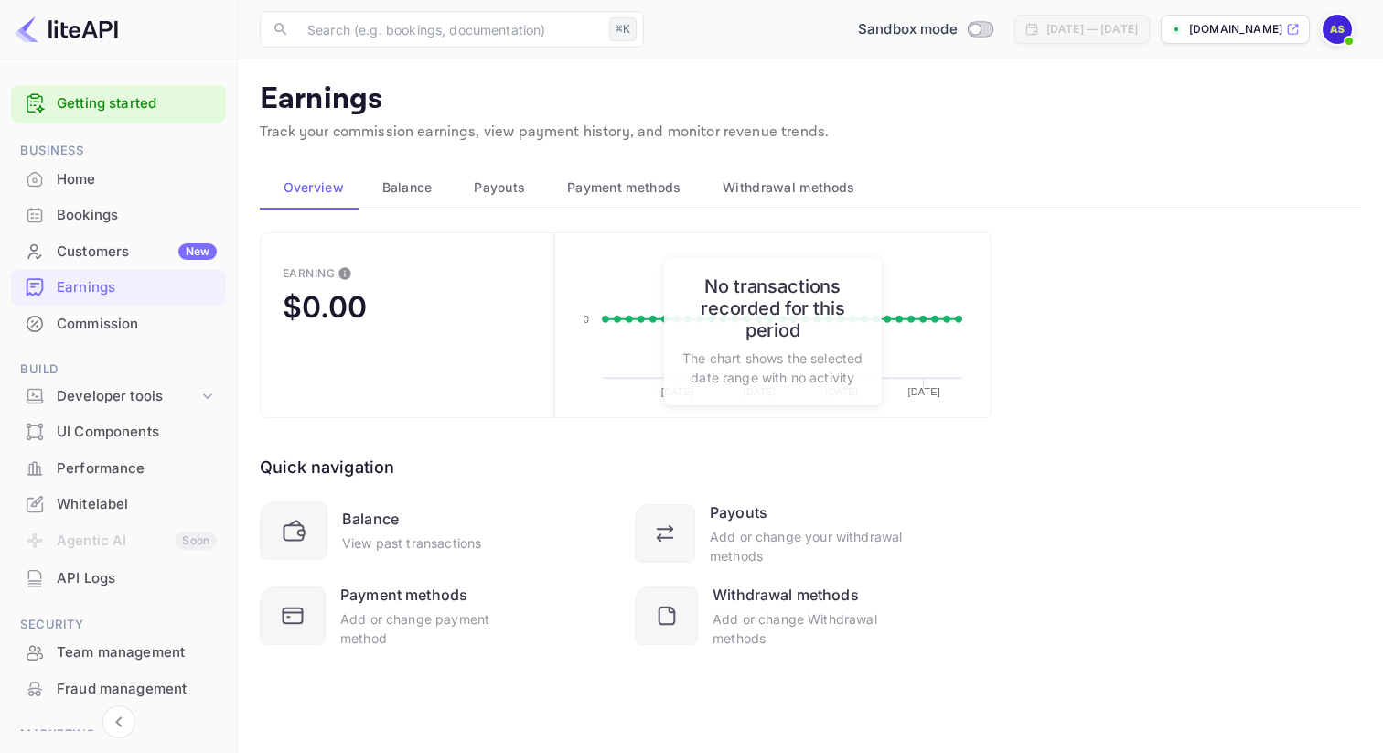
click at [678, 528] on icon at bounding box center [665, 533] width 26 height 26
click at [340, 518] on div "Balance View past transactions" at bounding box center [438, 530] width 357 height 59
click at [307, 525] on icon at bounding box center [297, 534] width 33 height 33
click at [302, 606] on icon at bounding box center [296, 619] width 33 height 33
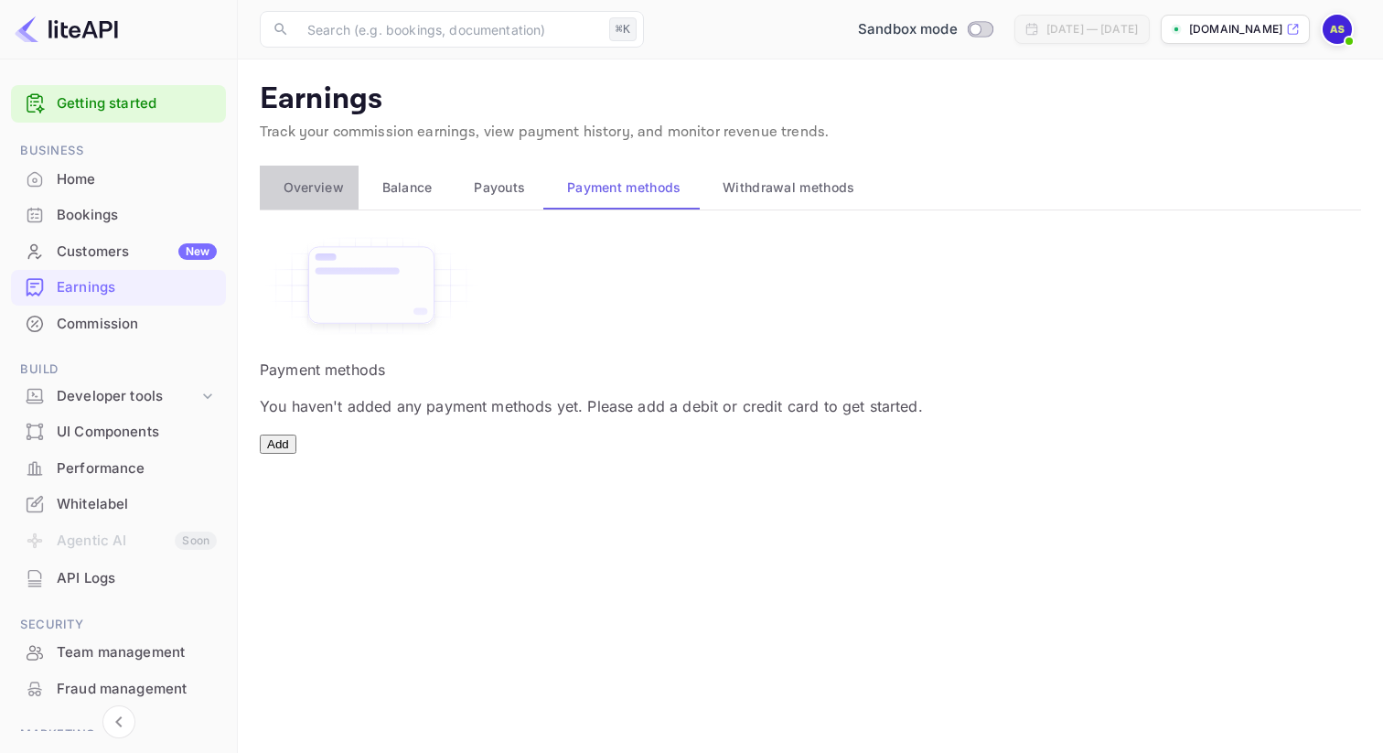
click at [318, 186] on span "Overview" at bounding box center [314, 188] width 60 height 22
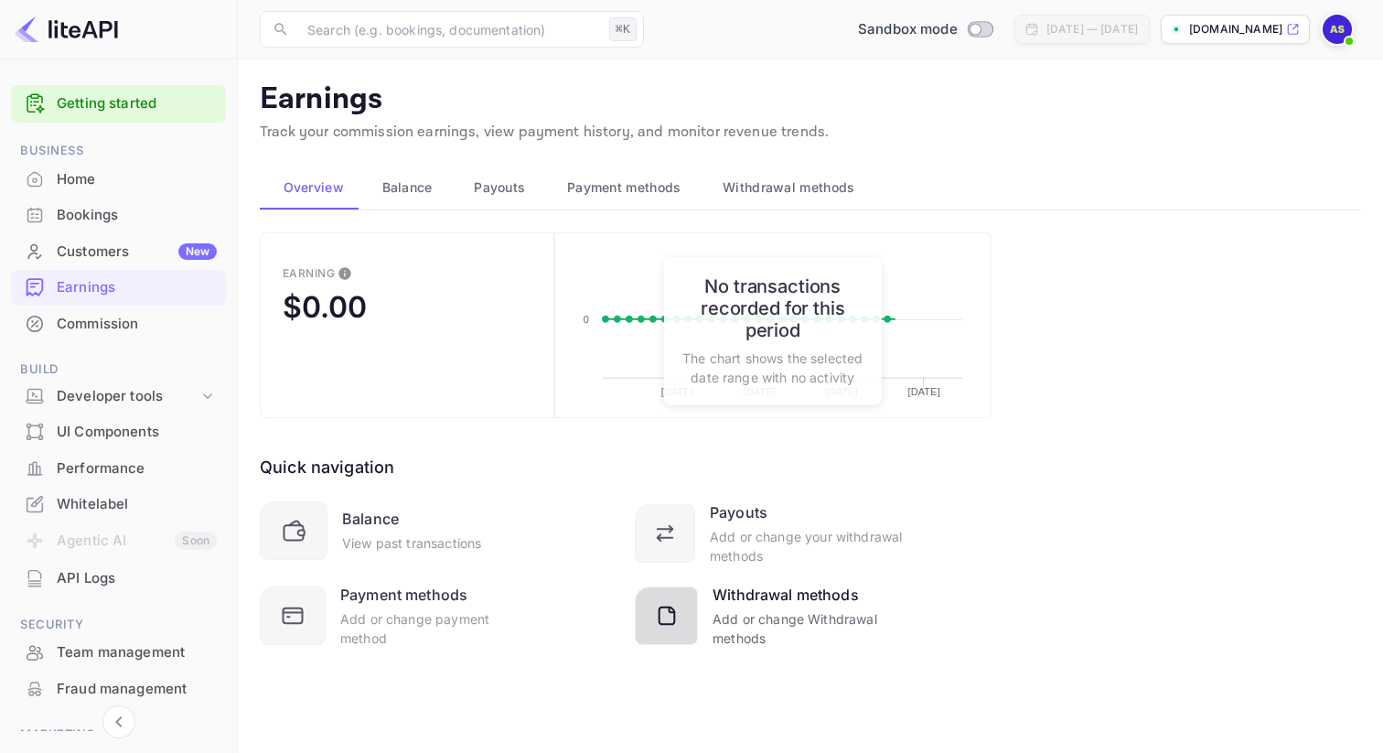
click at [693, 608] on div at bounding box center [666, 615] width 63 height 59
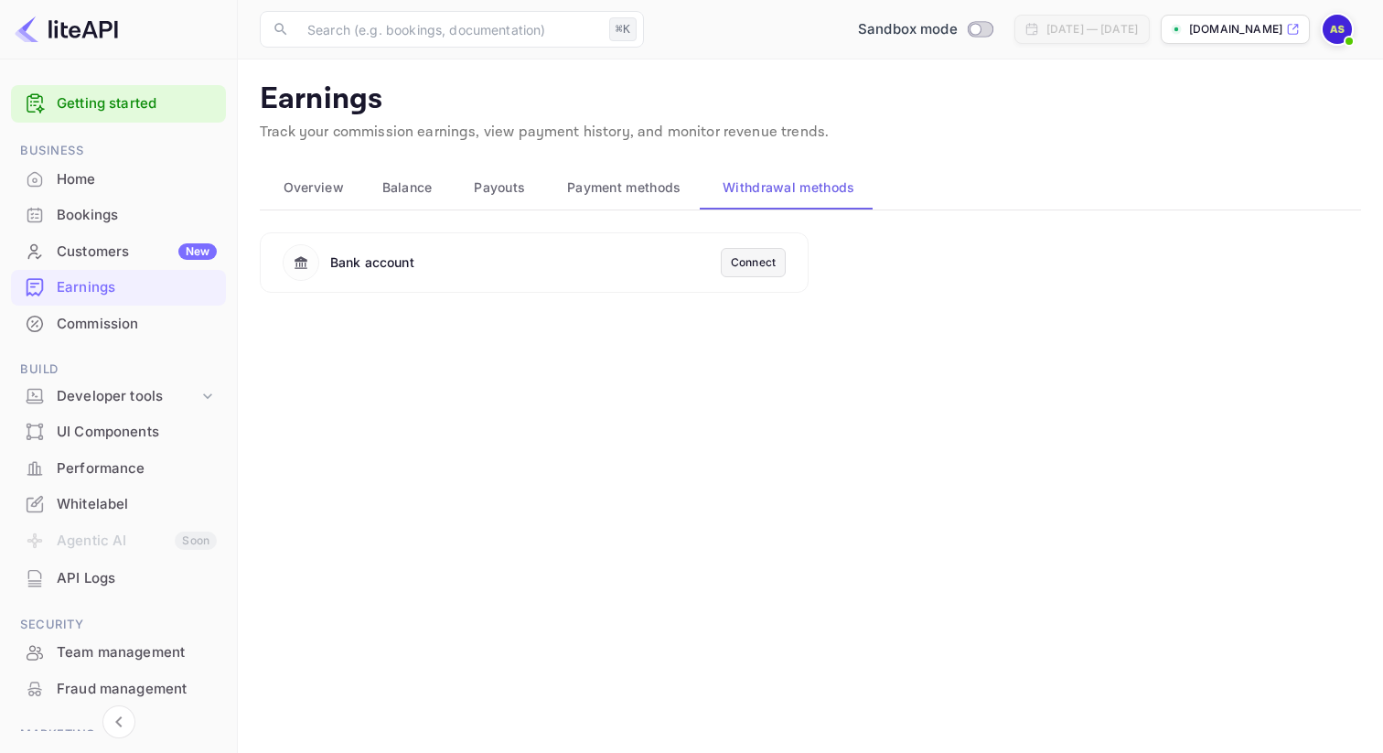
click at [299, 187] on span "Overview" at bounding box center [314, 188] width 60 height 22
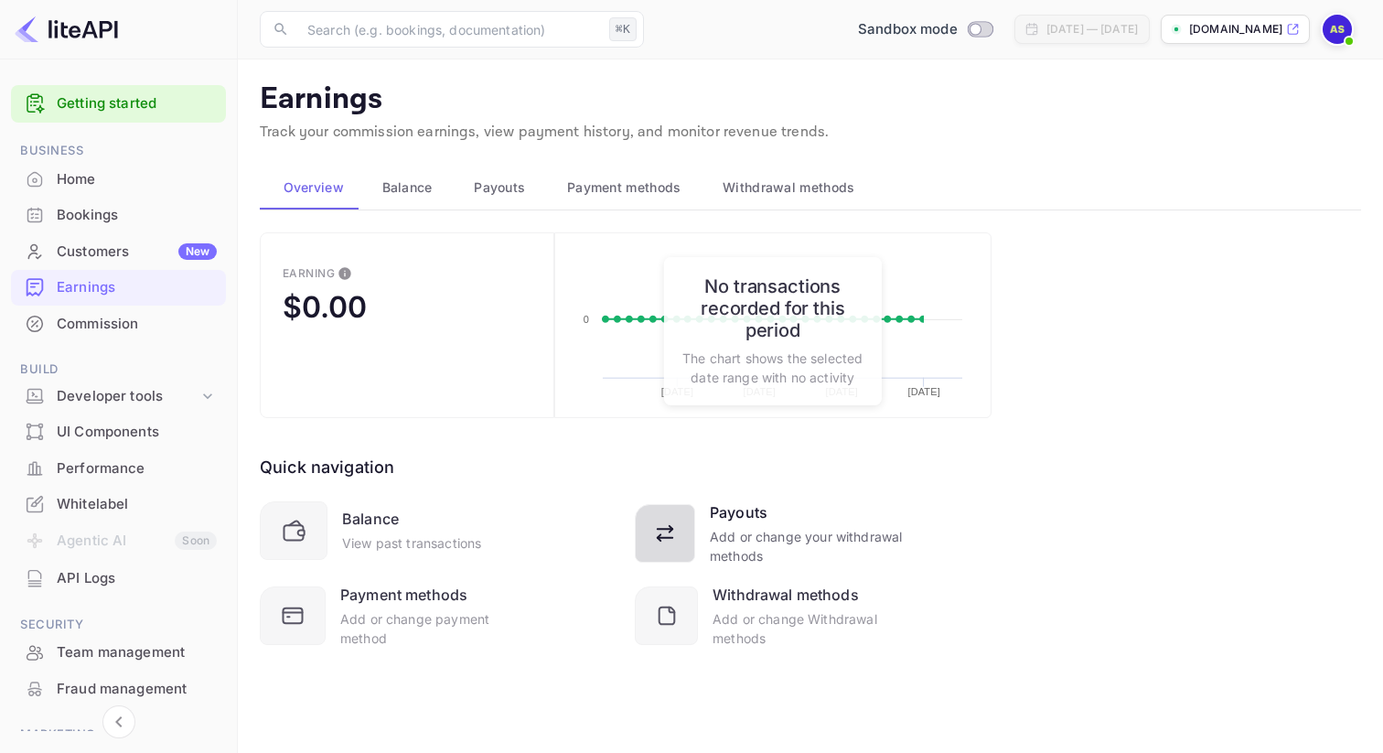
click at [677, 515] on div at bounding box center [665, 533] width 60 height 59
click at [308, 516] on div at bounding box center [294, 530] width 68 height 59
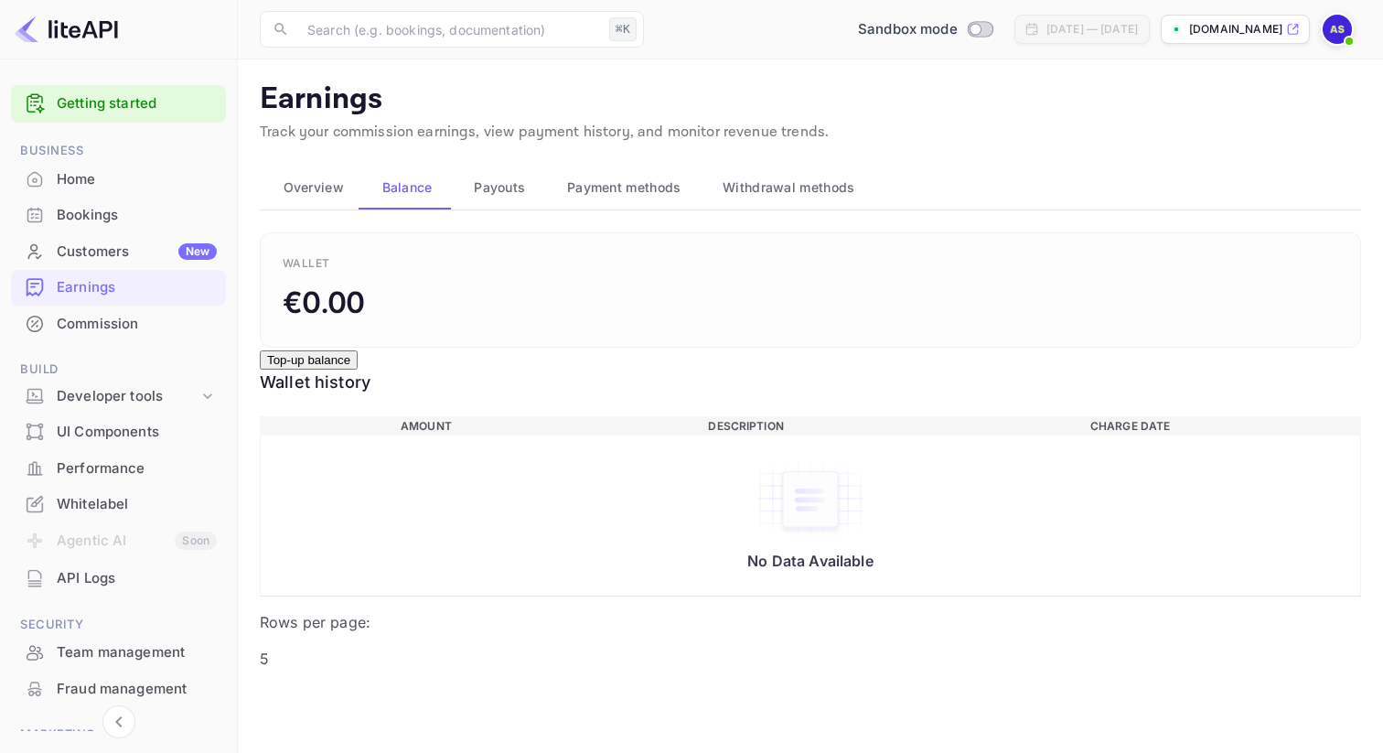
drag, startPoint x: 851, startPoint y: 721, endPoint x: 955, endPoint y: 720, distance: 104.3
click at [803, 705] on li "25" at bounding box center [794, 694] width 44 height 22
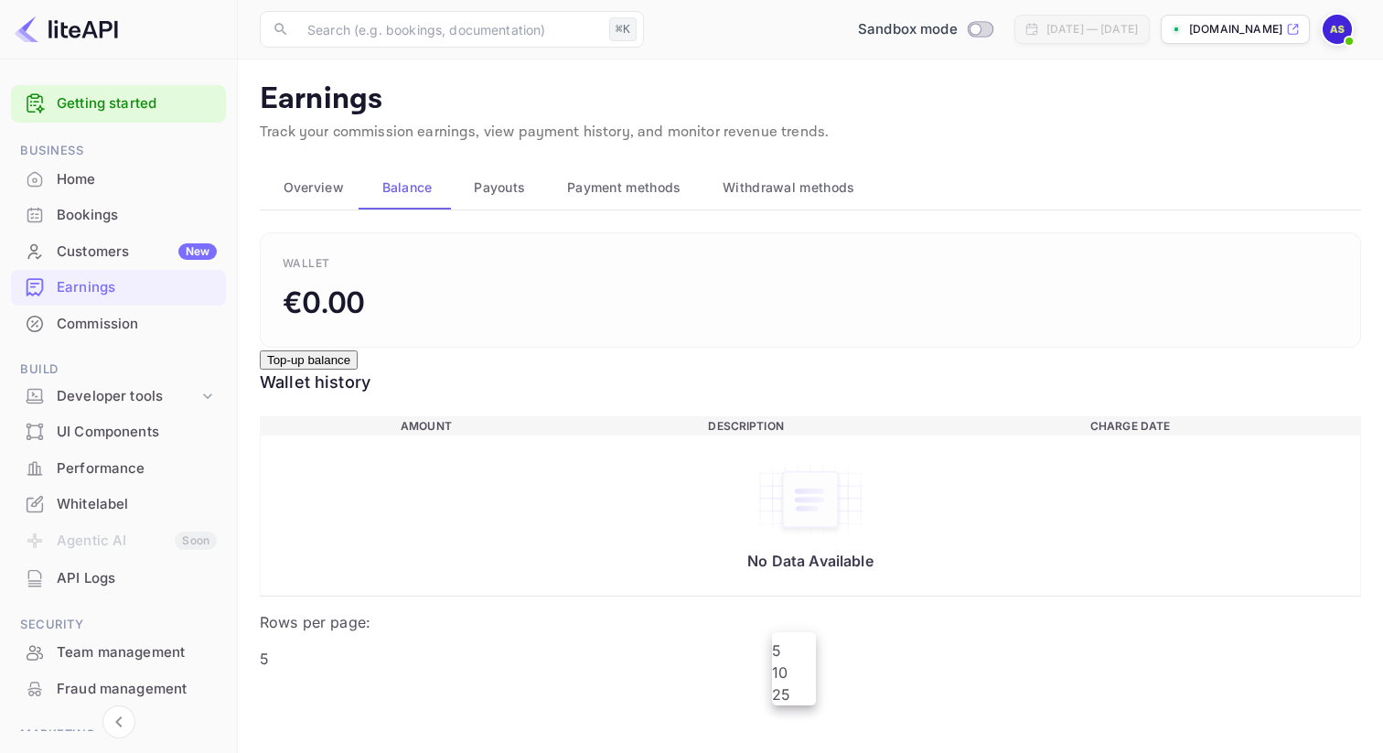
type input "25"
click at [792, 196] on span "Withdrawal methods" at bounding box center [789, 188] width 132 height 22
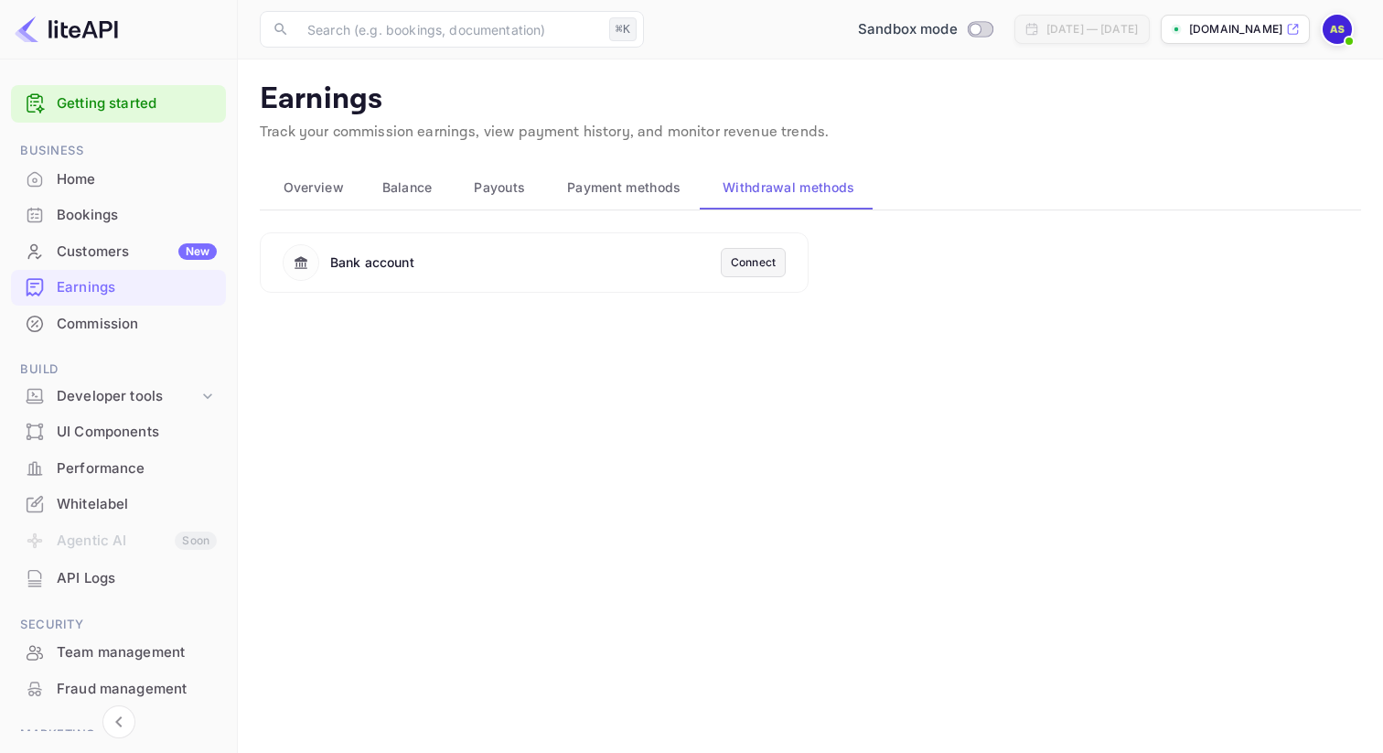
click at [721, 269] on div "Connect" at bounding box center [753, 262] width 65 height 29
click at [736, 265] on div "Connect" at bounding box center [753, 262] width 45 height 16
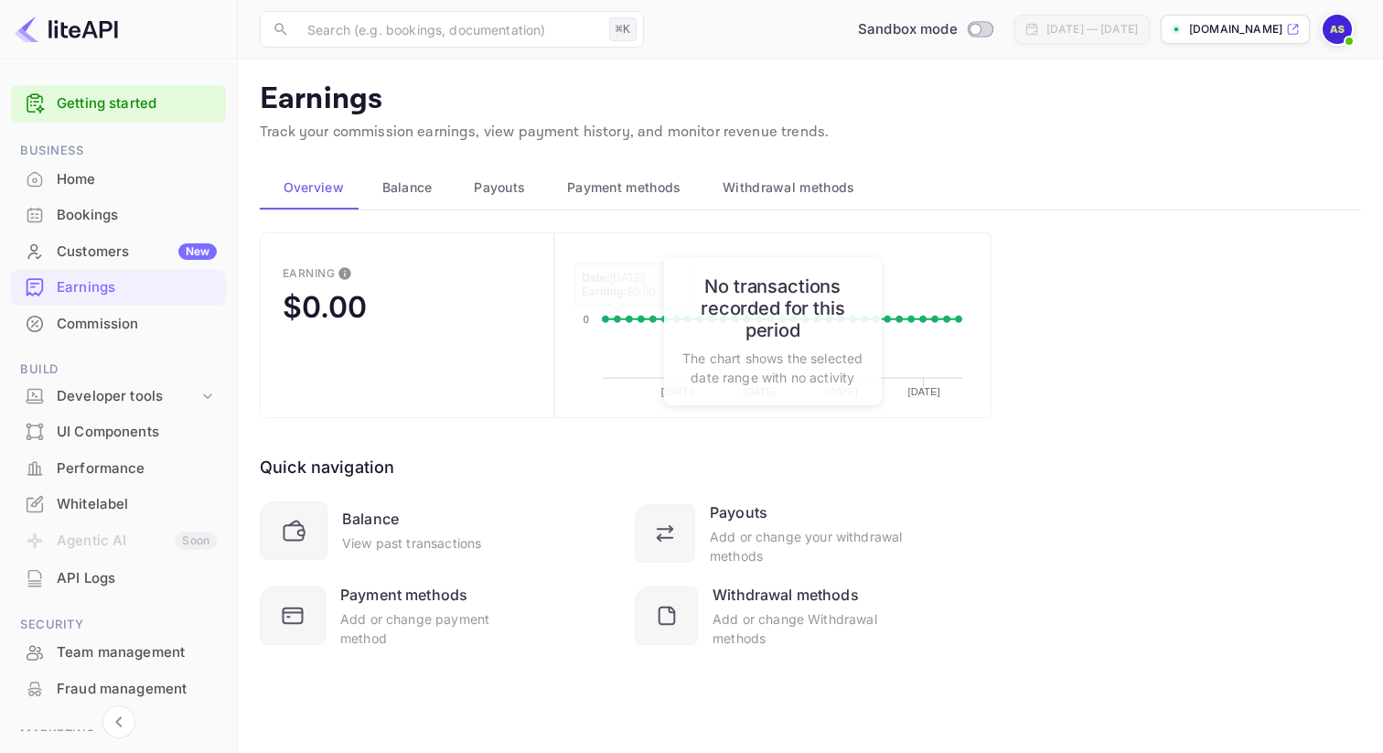
click at [406, 190] on span "Balance" at bounding box center [407, 188] width 50 height 22
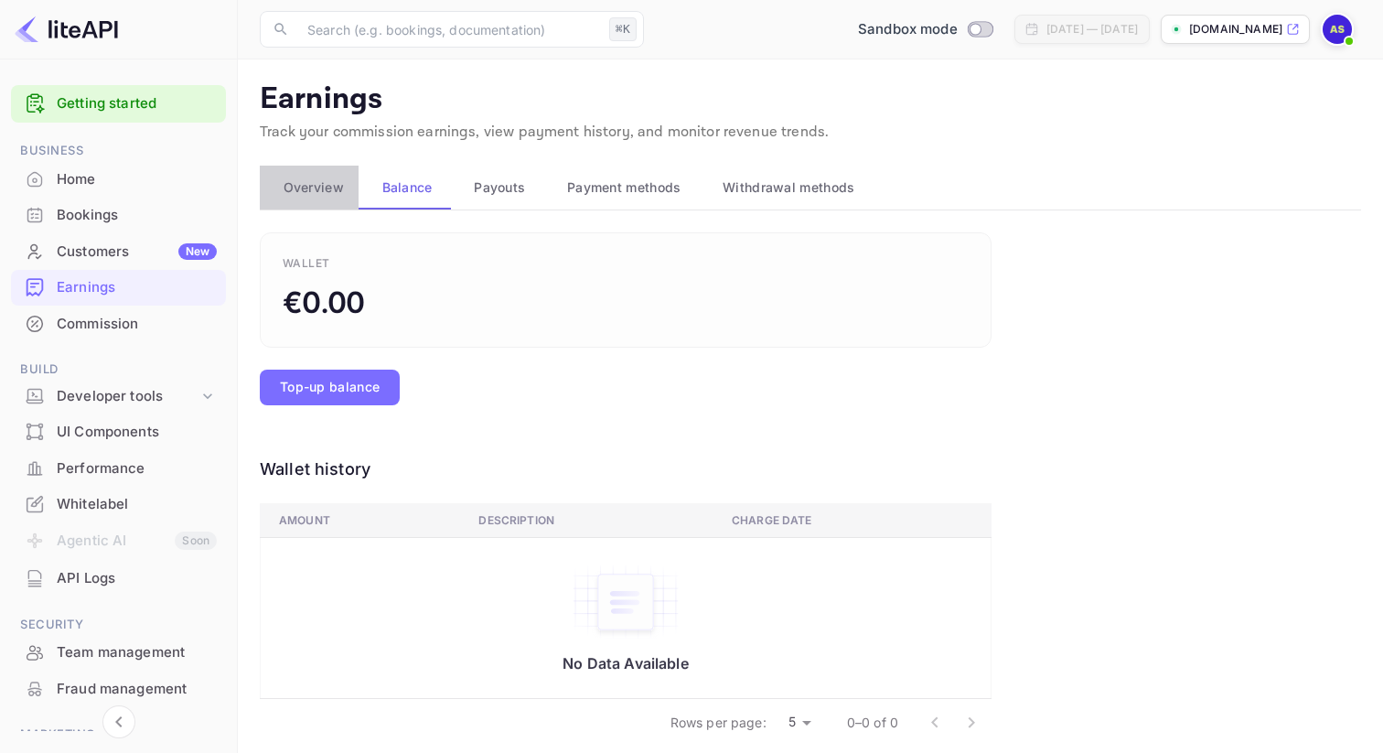
click at [322, 202] on button "Overview" at bounding box center [309, 188] width 99 height 44
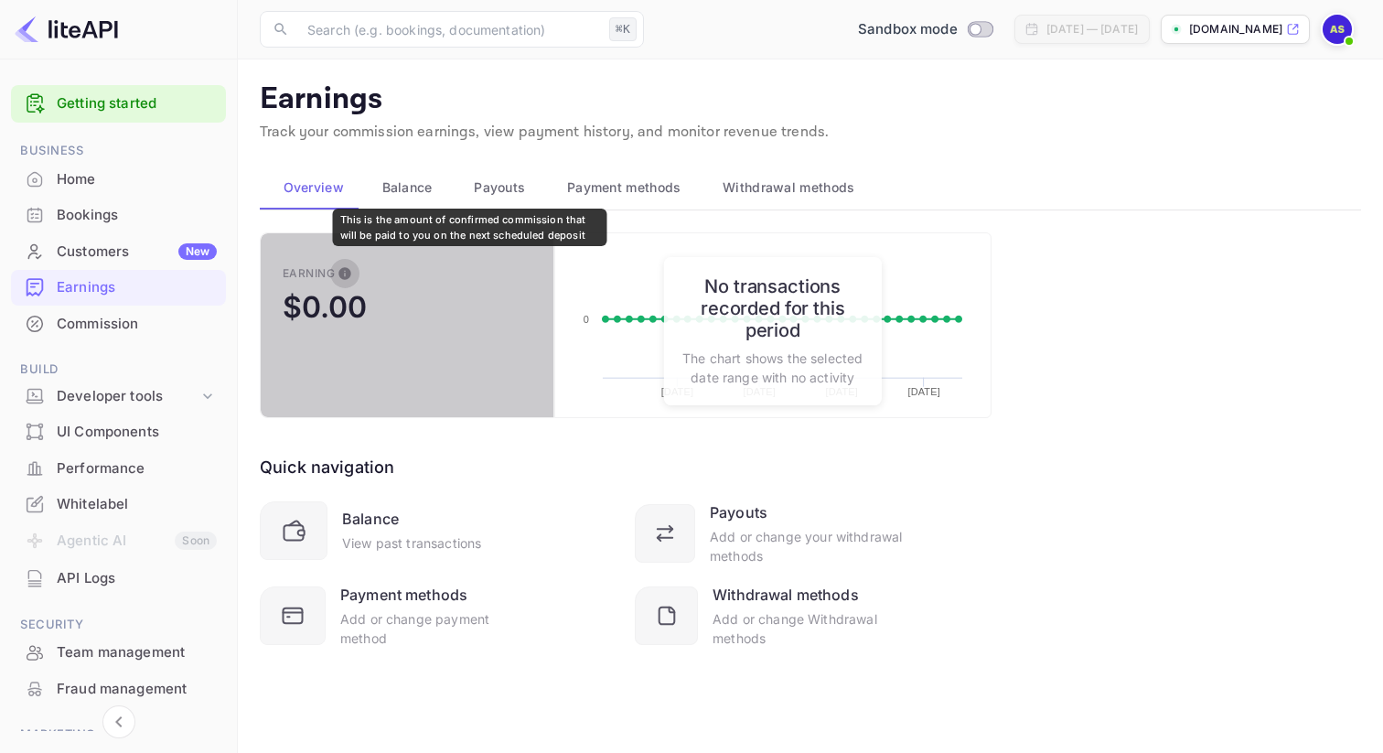
click at [345, 274] on icon "This is the amount of confirmed commission that will be paid to you on the next…" at bounding box center [345, 273] width 15 height 15
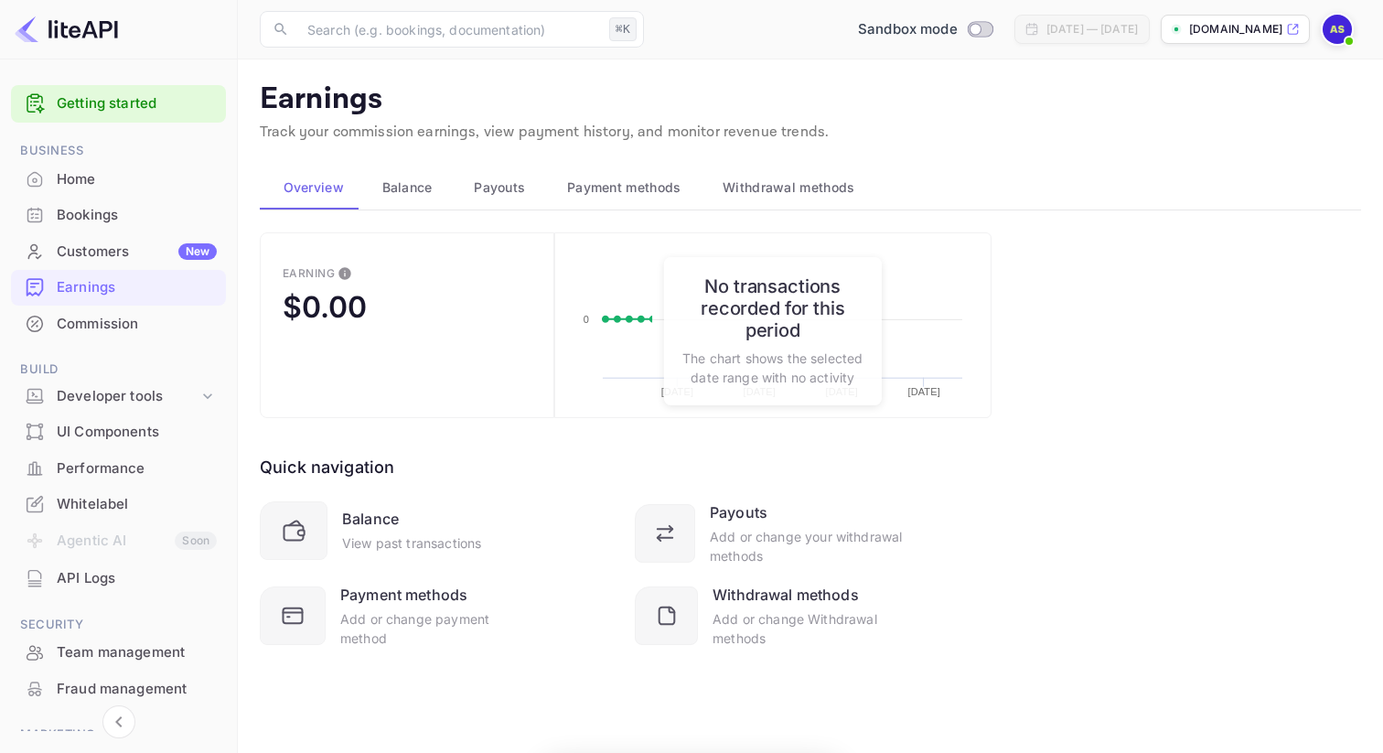
click at [126, 324] on div "Commission" at bounding box center [137, 324] width 160 height 21
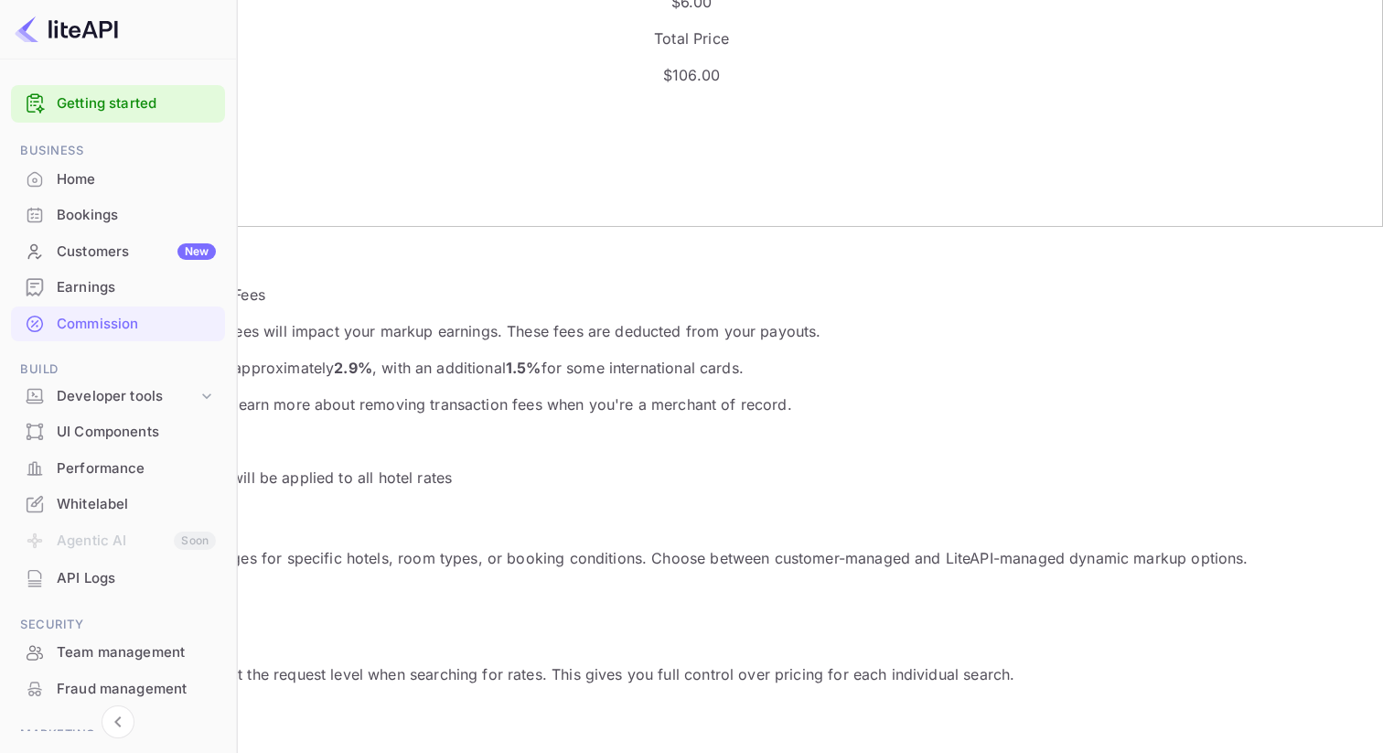
scroll to position [529, 0]
click at [412, 317] on div "Credit/debit card processing fees will impact your markup earnings. These fees …" at bounding box center [691, 364] width 1339 height 95
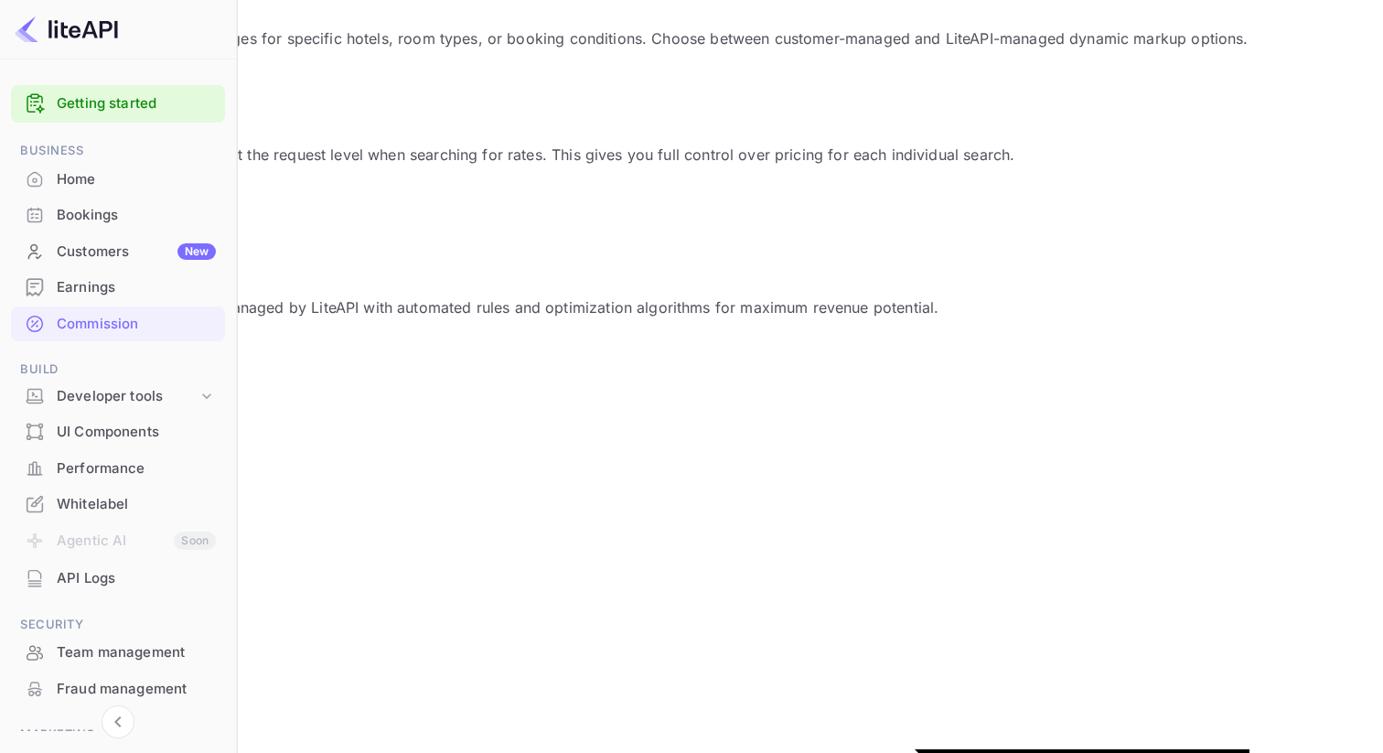
scroll to position [1042, 0]
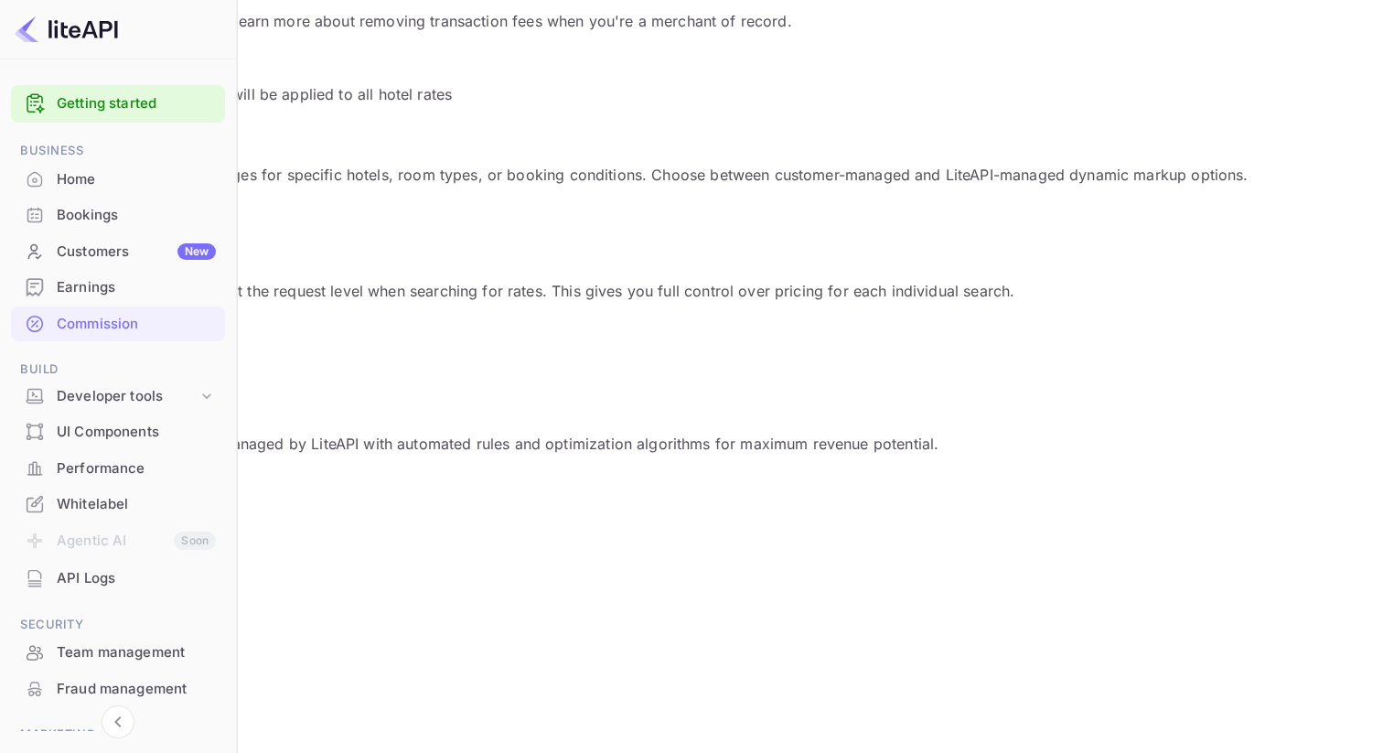
scroll to position [757, 0]
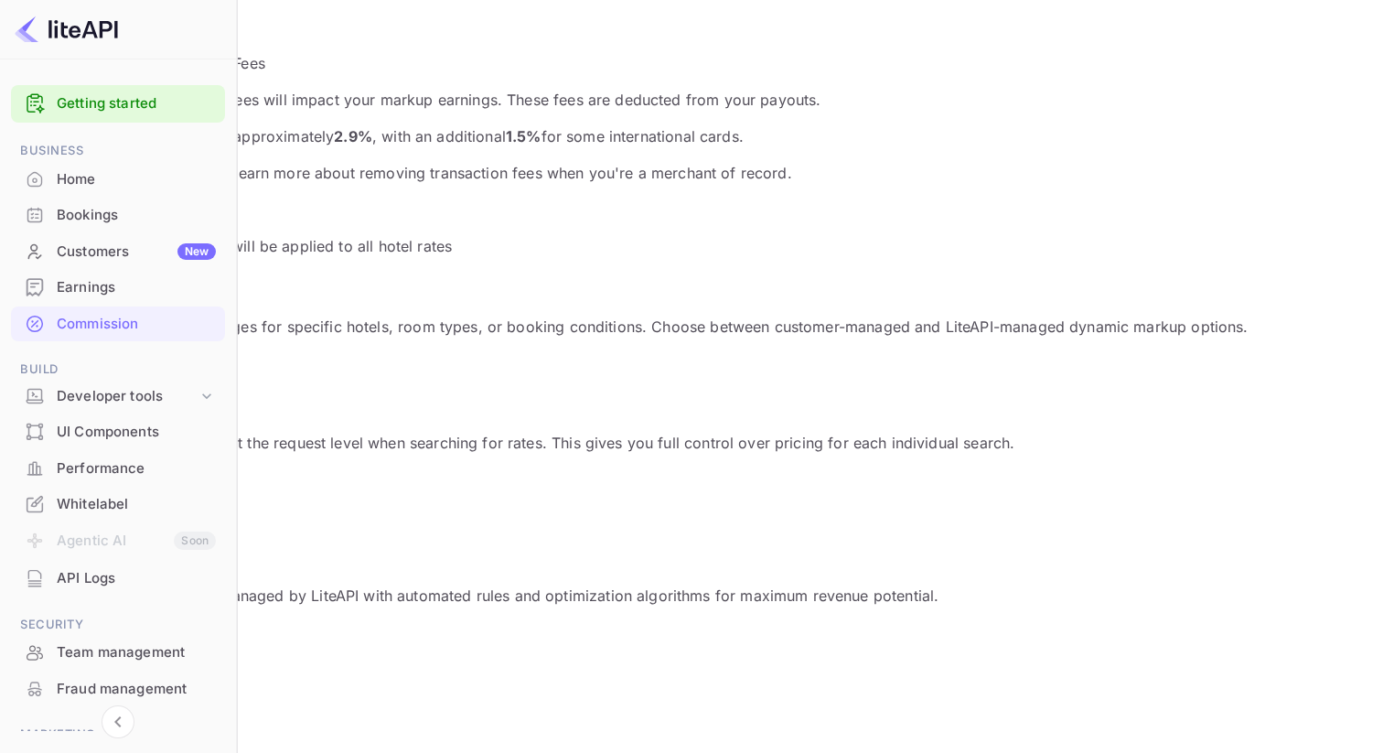
click at [423, 490] on div "Customer-Managed Available Provide markup percentages at the request level when…" at bounding box center [691, 425] width 1339 height 130
click at [401, 470] on div "Customer-Managed Available Provide markup percentages at the request level when…" at bounding box center [691, 425] width 1339 height 130
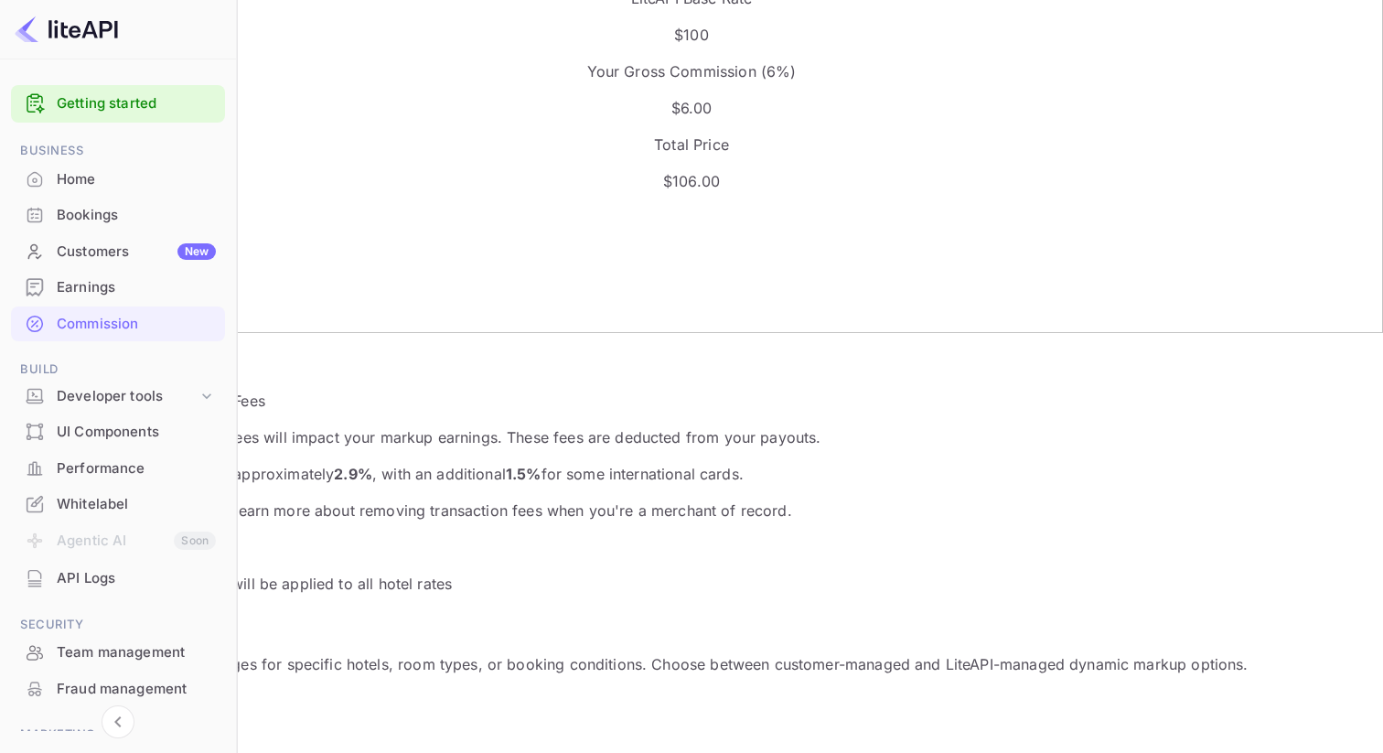
scroll to position [417, 0]
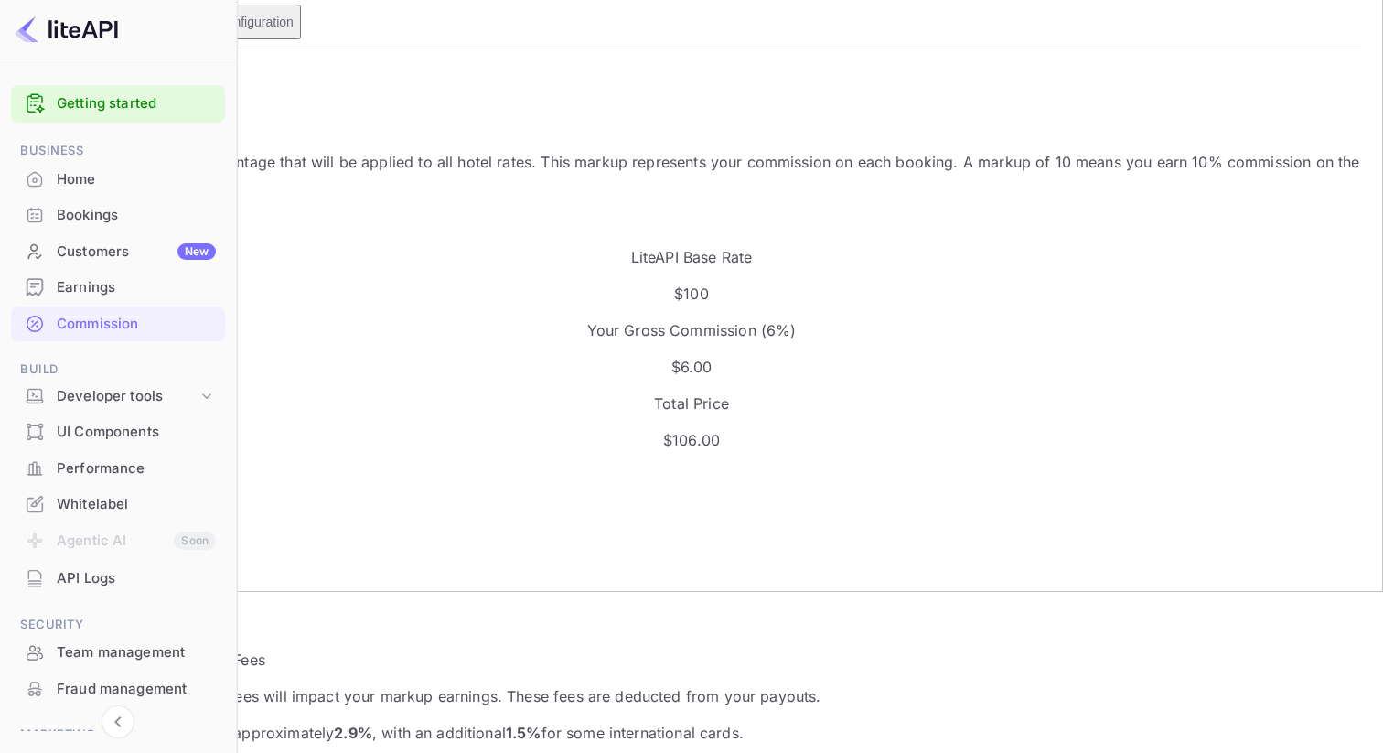
scroll to position [155, 0]
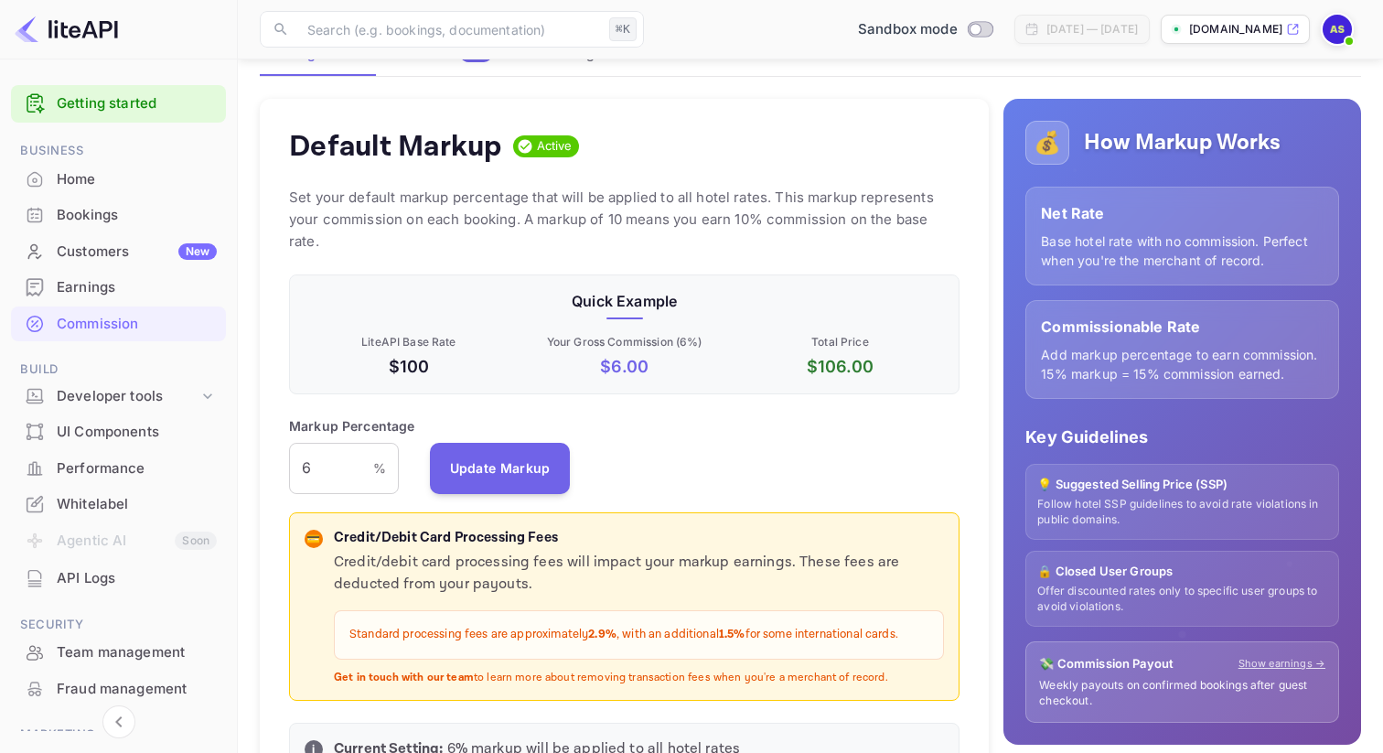
scroll to position [325, 670]
click at [726, 435] on div "Markup Percentage 6 % ​ Update Markup" at bounding box center [624, 455] width 670 height 78
click at [370, 443] on input "6" at bounding box center [331, 468] width 84 height 51
click at [573, 391] on div "Default Markup Active Set your default markup percentage that will be applied t…" at bounding box center [624, 447] width 729 height 696
click at [483, 442] on button "Update Markup" at bounding box center [500, 467] width 141 height 51
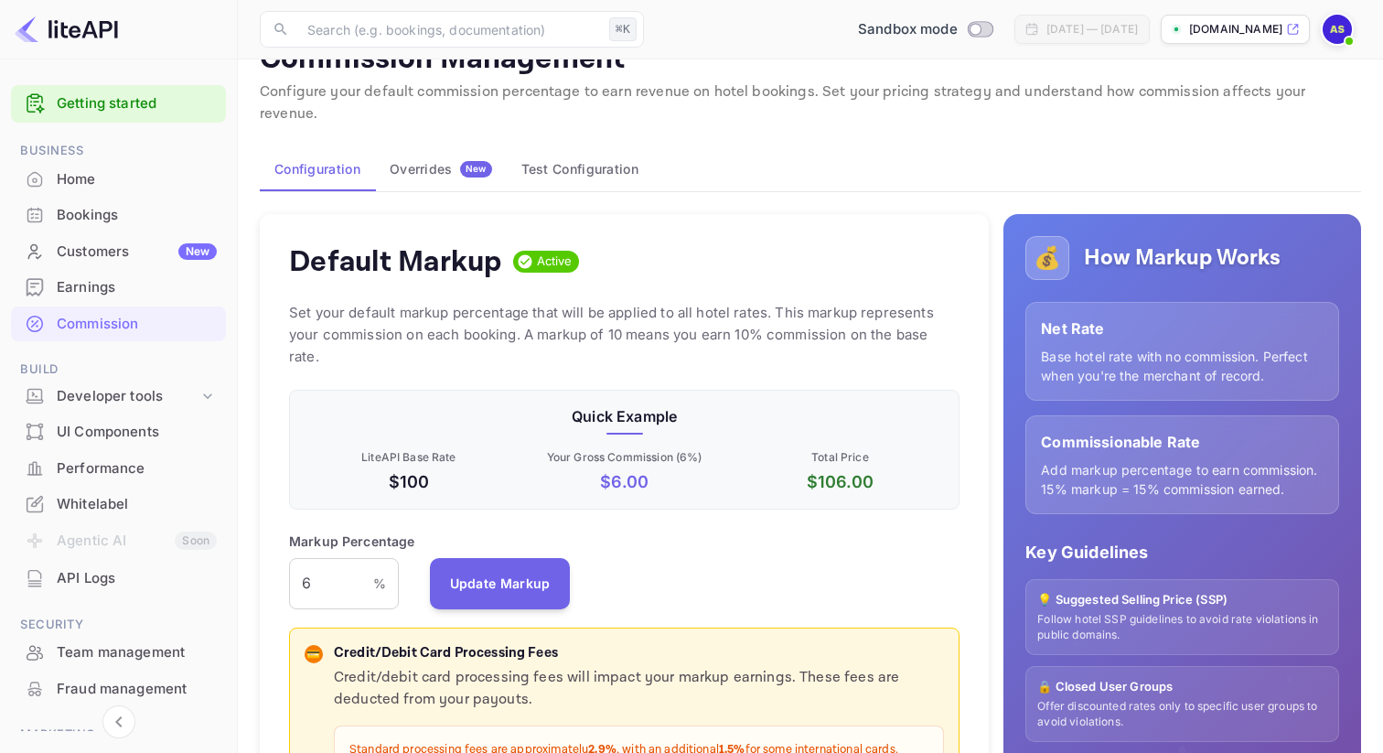
scroll to position [0, 0]
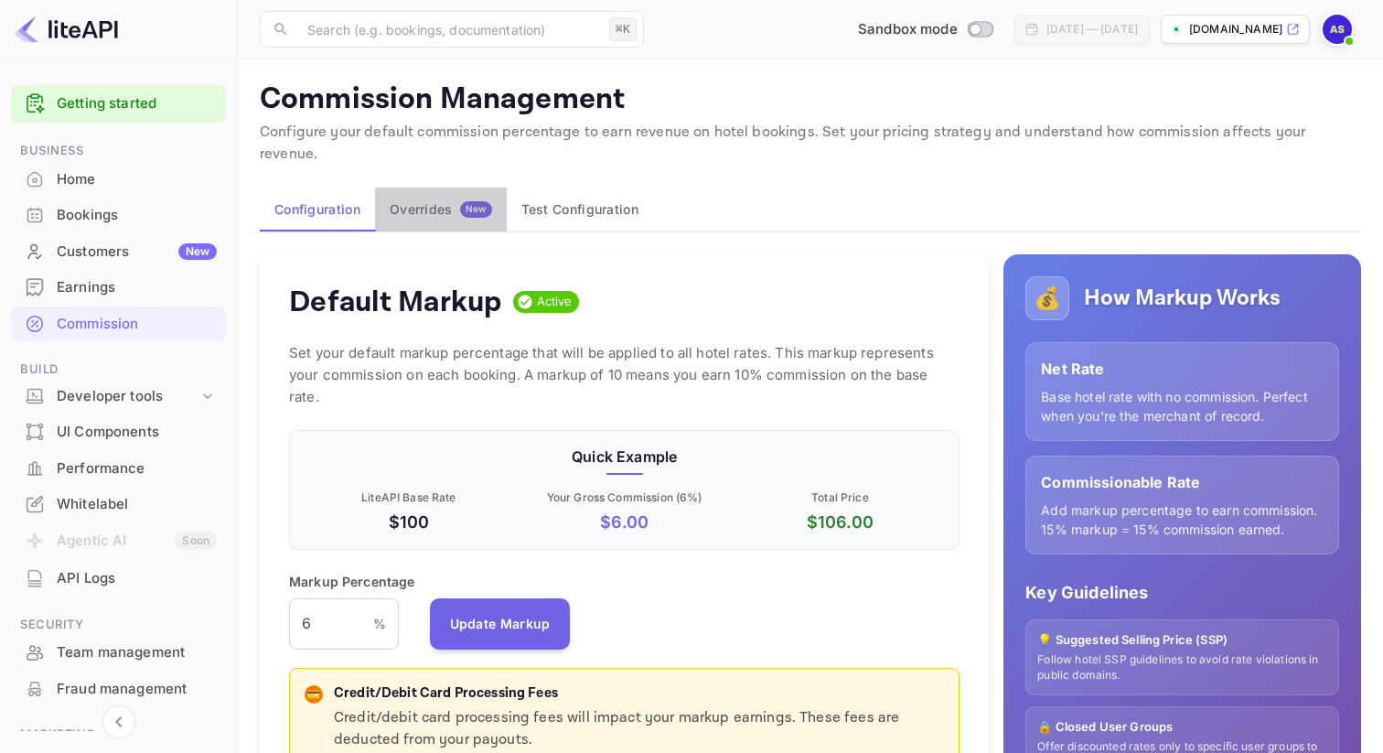
click at [455, 201] on div "Overrides New" at bounding box center [441, 209] width 102 height 16
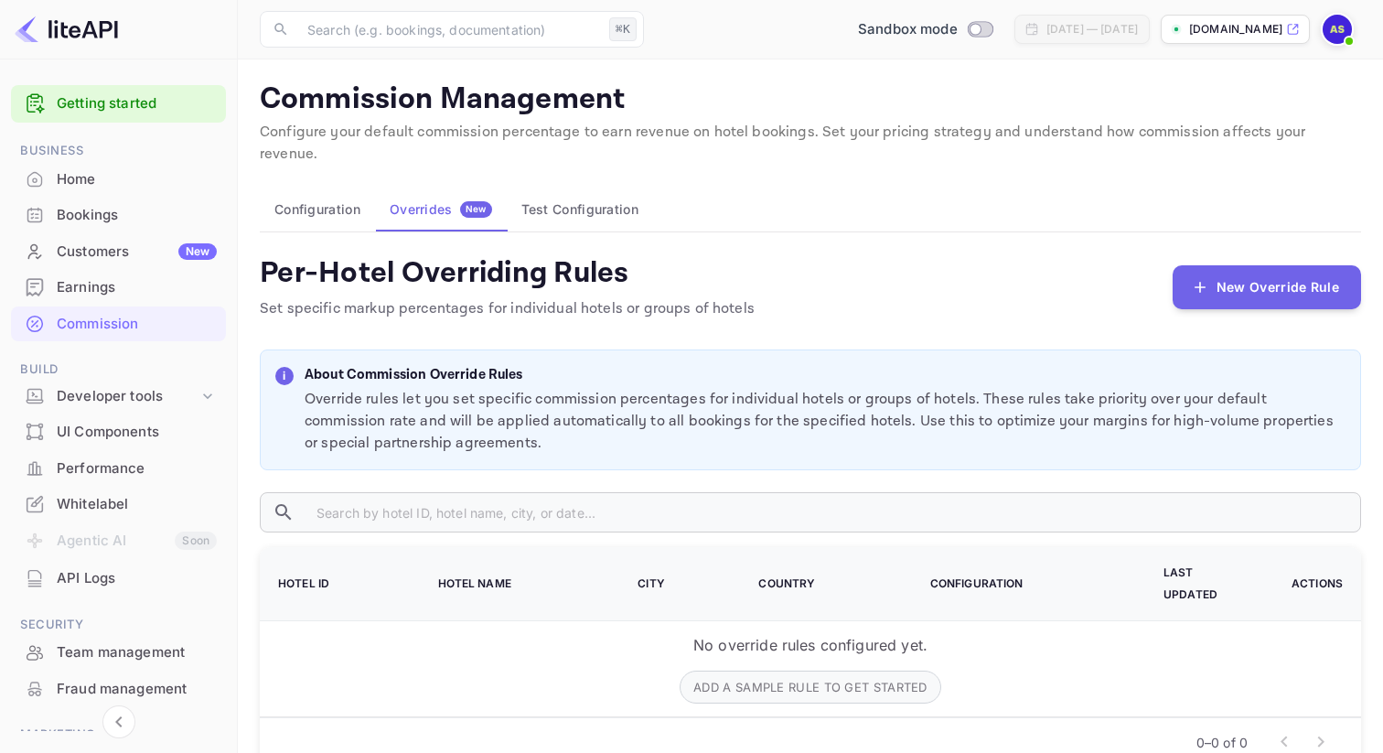
scroll to position [20, 0]
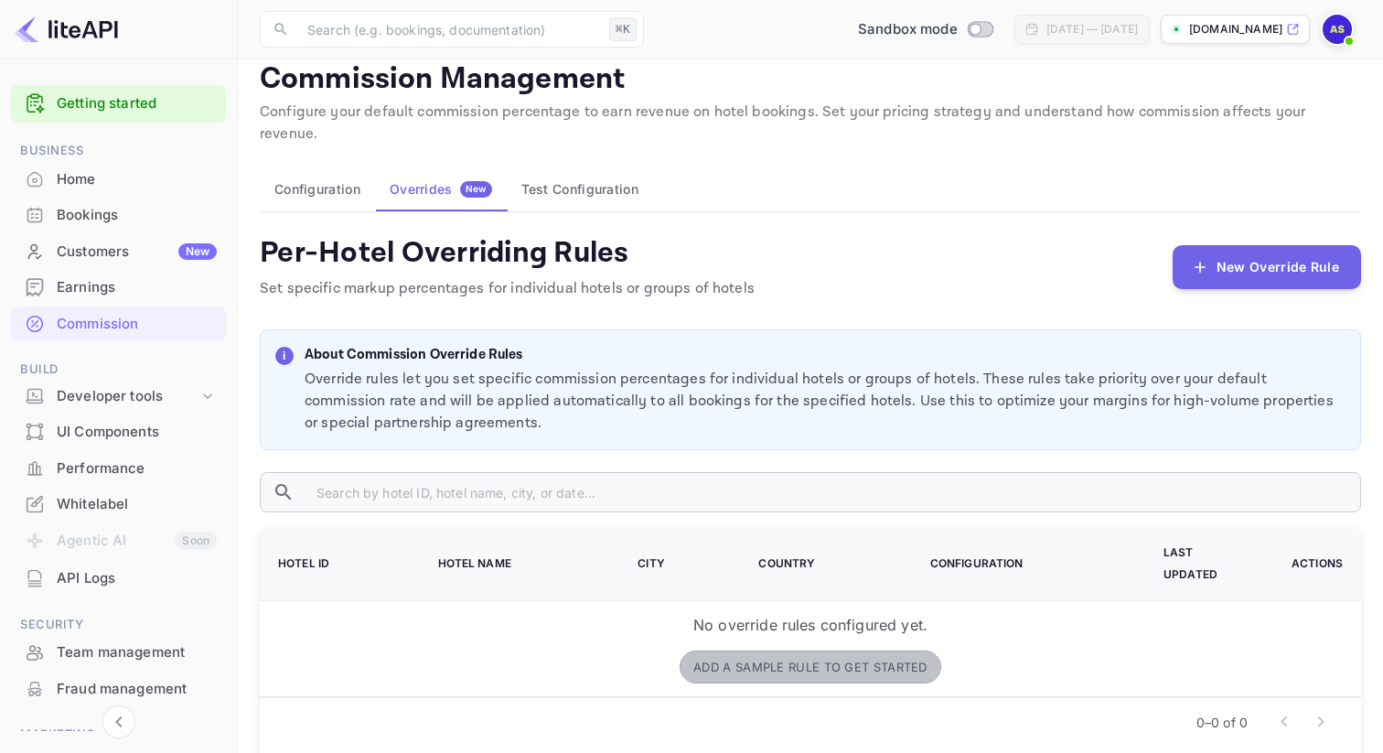
click at [776, 650] on button "Add a sample rule to get started" at bounding box center [811, 666] width 262 height 33
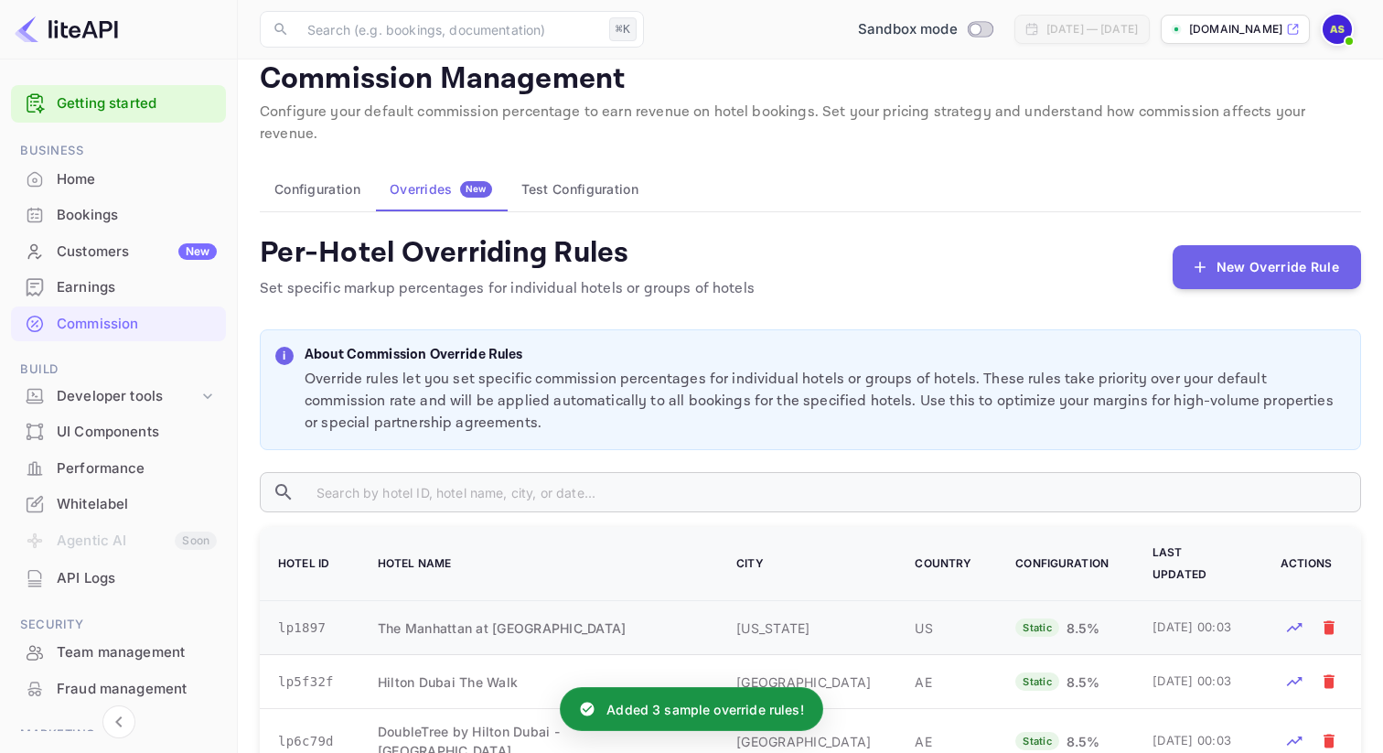
scroll to position [201, 0]
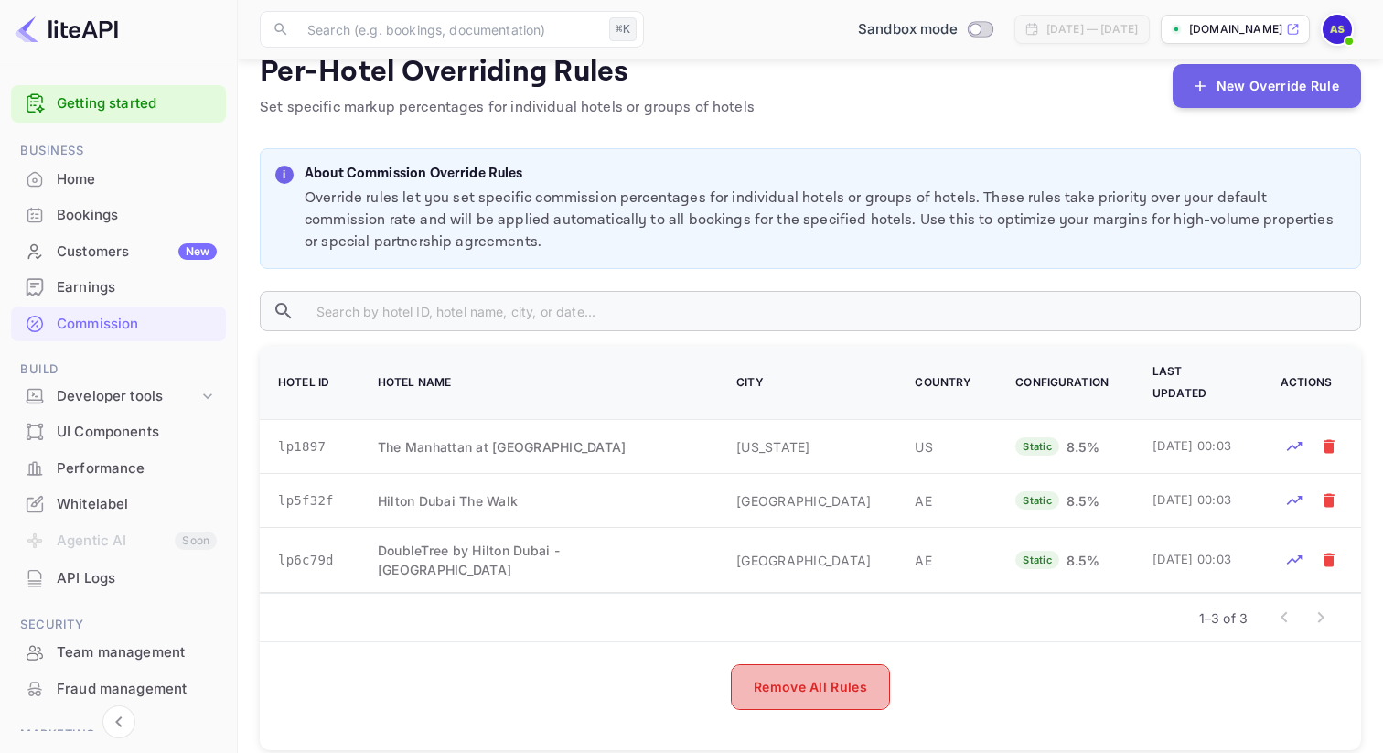
click at [799, 664] on button "Remove All Rules" at bounding box center [810, 687] width 159 height 46
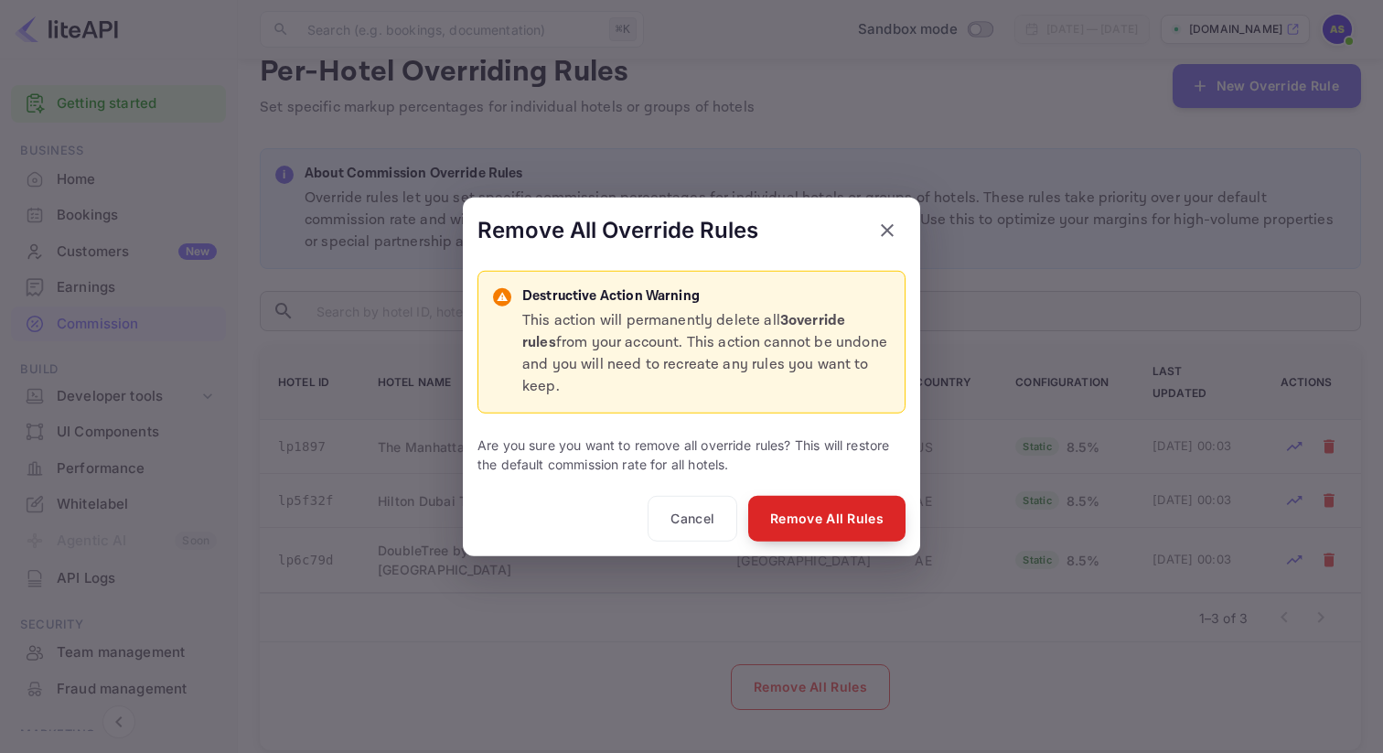
click at [823, 523] on button "Remove All Rules" at bounding box center [826, 519] width 157 height 46
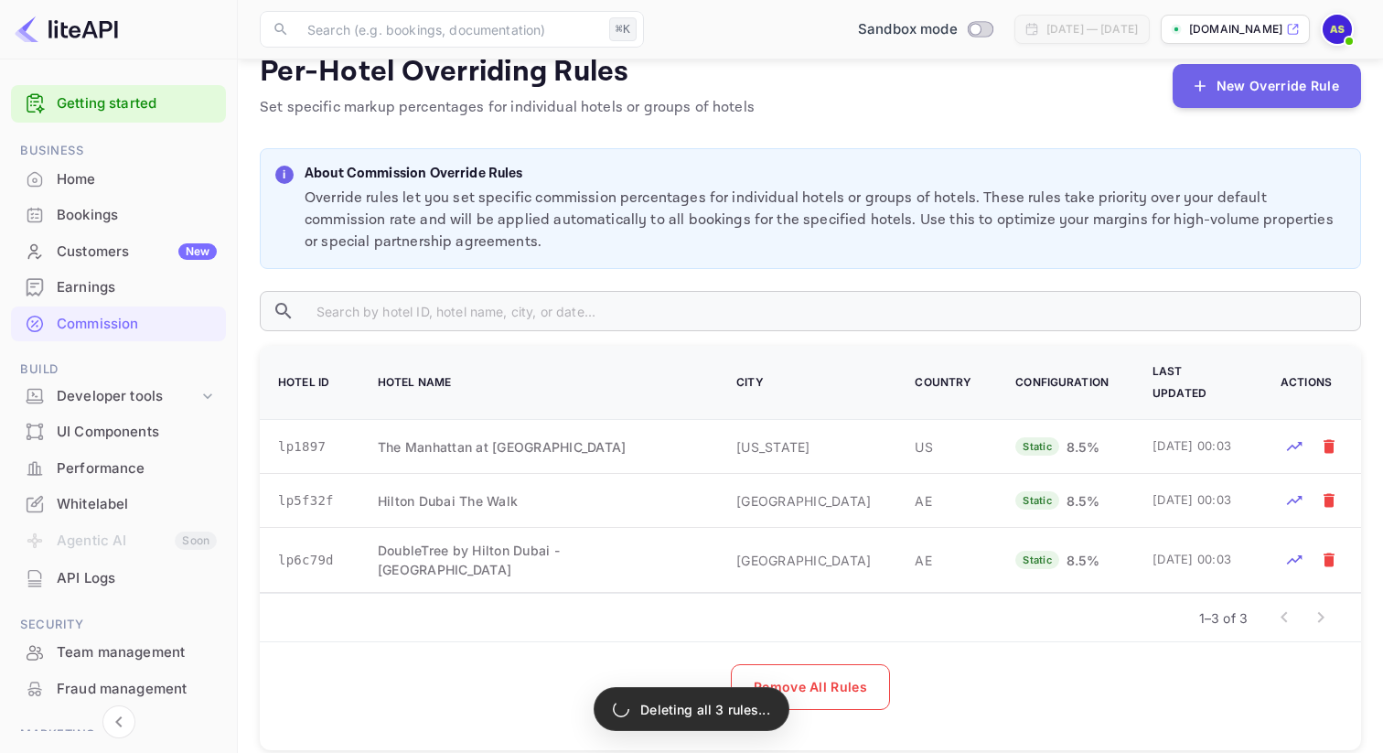
scroll to position [20, 0]
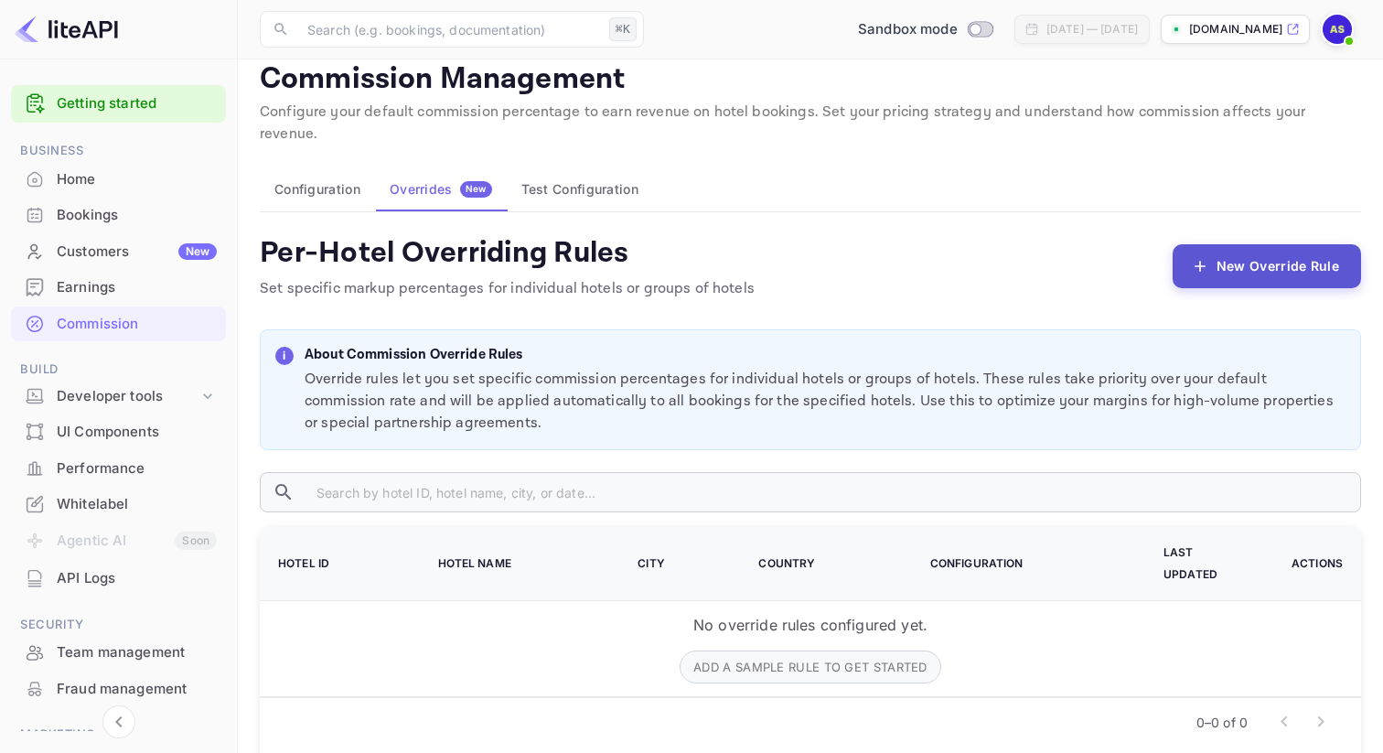
click at [1247, 244] on button "New Override Rule" at bounding box center [1267, 266] width 188 height 44
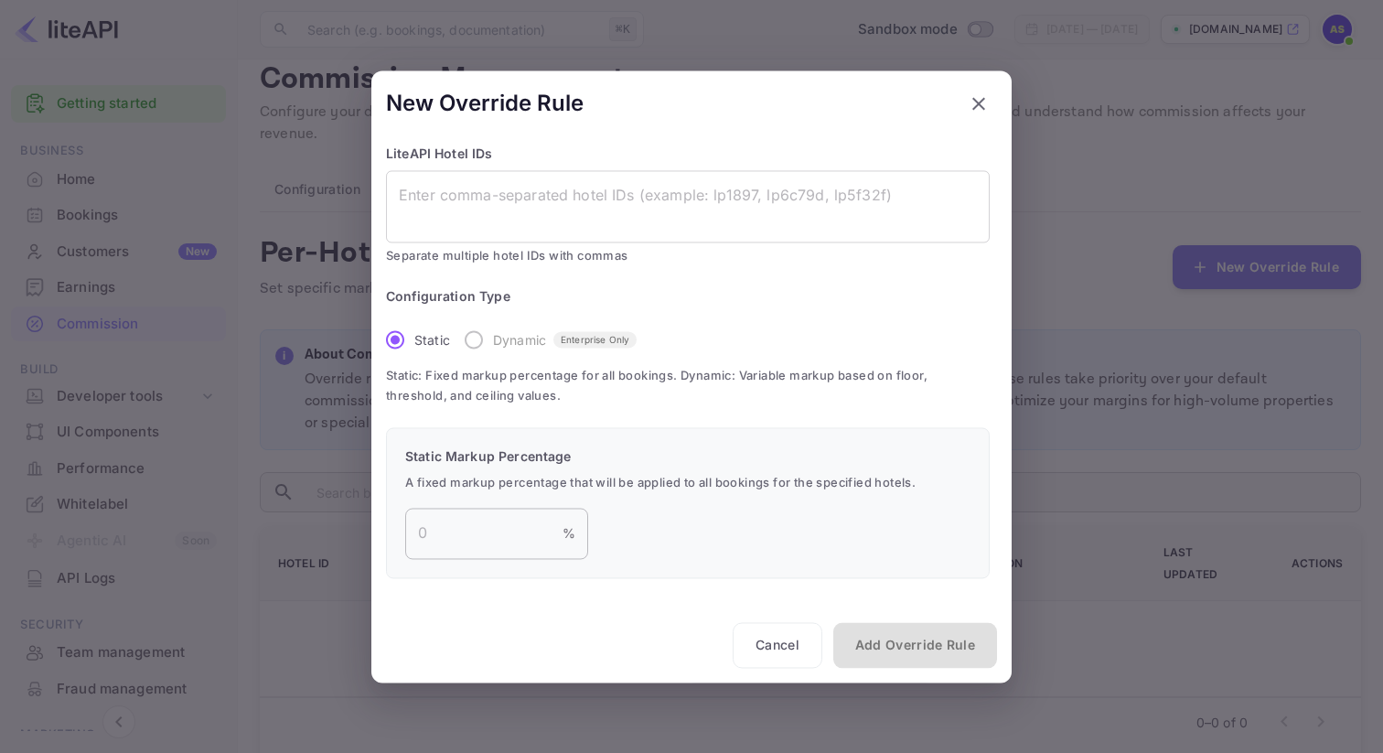
click at [528, 517] on input "number" at bounding box center [483, 533] width 157 height 51
click at [521, 186] on textarea at bounding box center [688, 206] width 578 height 42
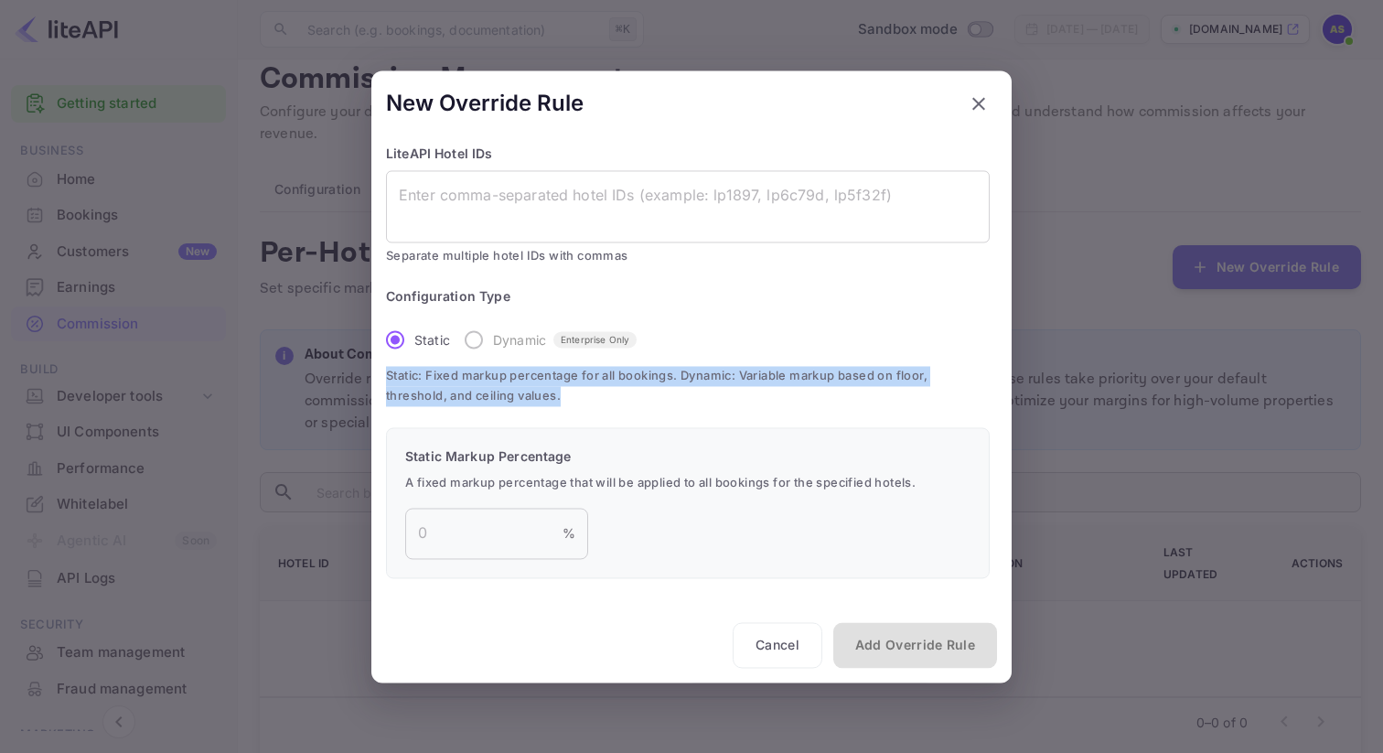
drag, startPoint x: 566, startPoint y: 395, endPoint x: 388, endPoint y: 373, distance: 179.7
click at [388, 373] on span "Static: Fixed markup percentage for all bookings. Dynamic: Variable markup base…" at bounding box center [688, 386] width 604 height 39
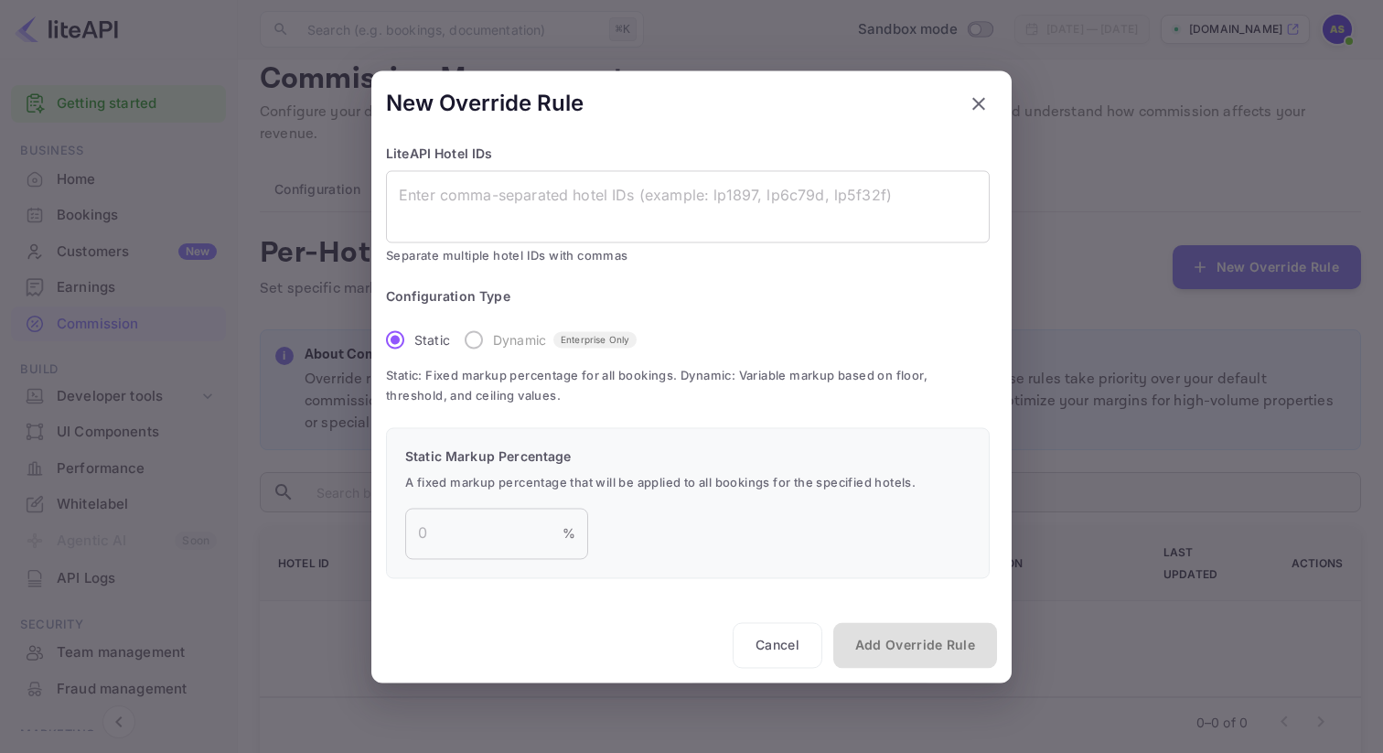
click at [638, 413] on div "LiteAPI Hotel IDs x ​ Separate multiple hotel IDs with commas Configuration Typ…" at bounding box center [691, 383] width 611 height 478
click at [795, 646] on button "Cancel" at bounding box center [778, 645] width 90 height 46
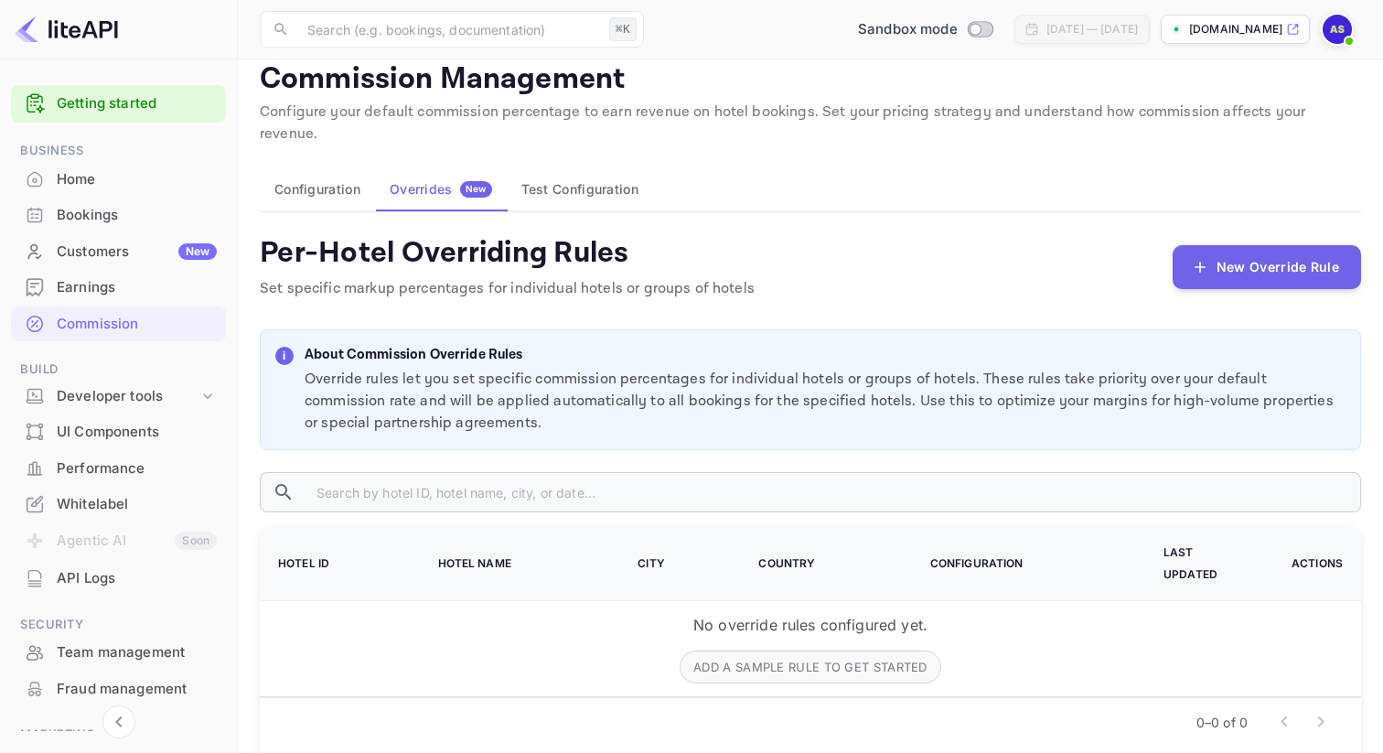
click at [606, 177] on button "Test Configuration" at bounding box center [580, 189] width 146 height 44
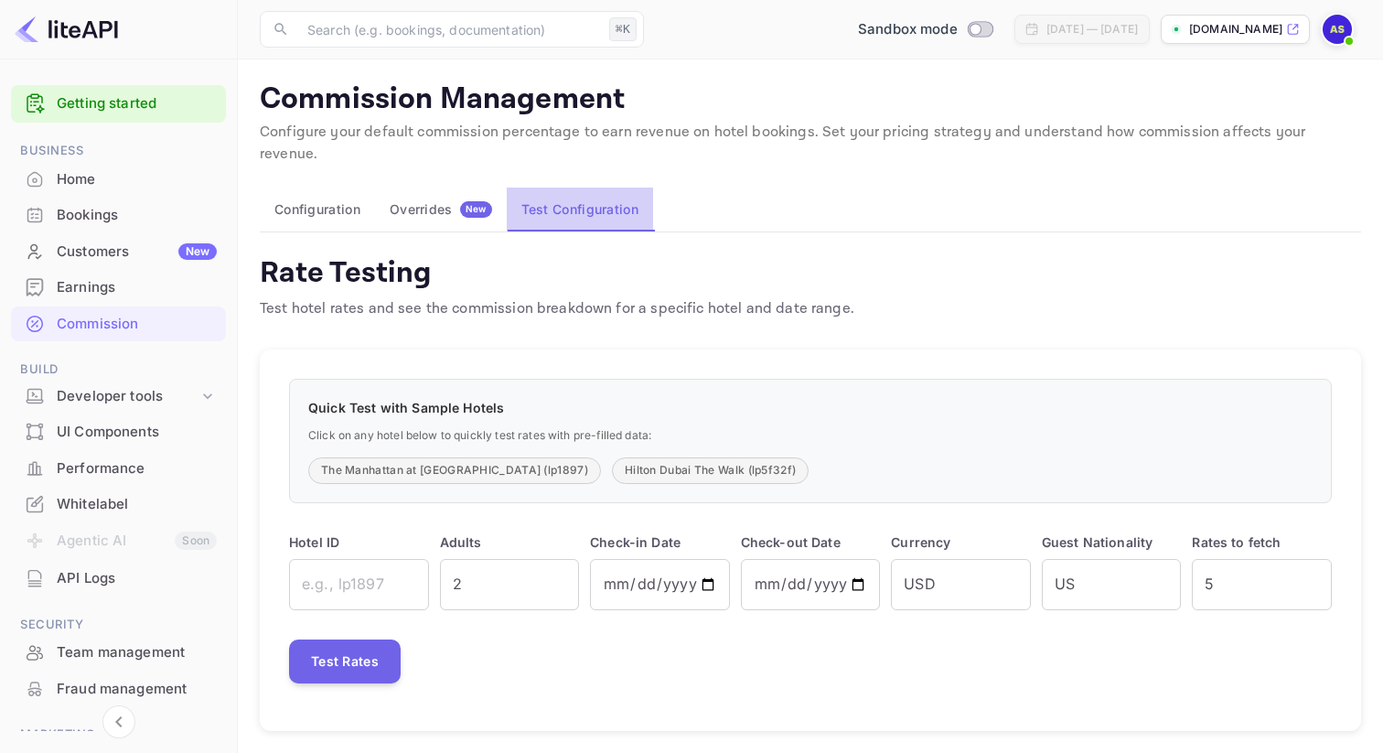
click at [552, 188] on button "Test Configuration" at bounding box center [580, 210] width 146 height 44
click at [563, 188] on button "Test Configuration" at bounding box center [580, 210] width 146 height 44
click at [445, 201] on div "Overrides New" at bounding box center [441, 209] width 102 height 16
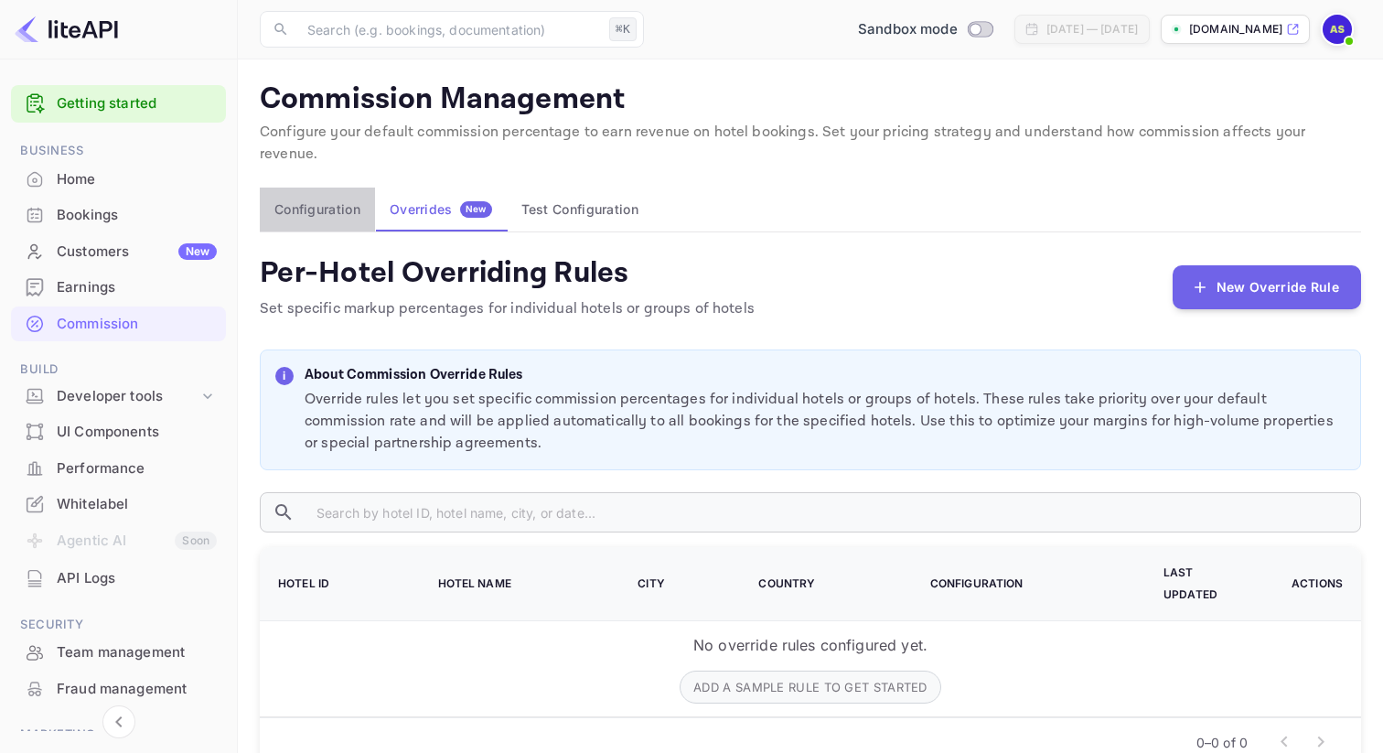
click at [332, 188] on button "Configuration" at bounding box center [317, 210] width 115 height 44
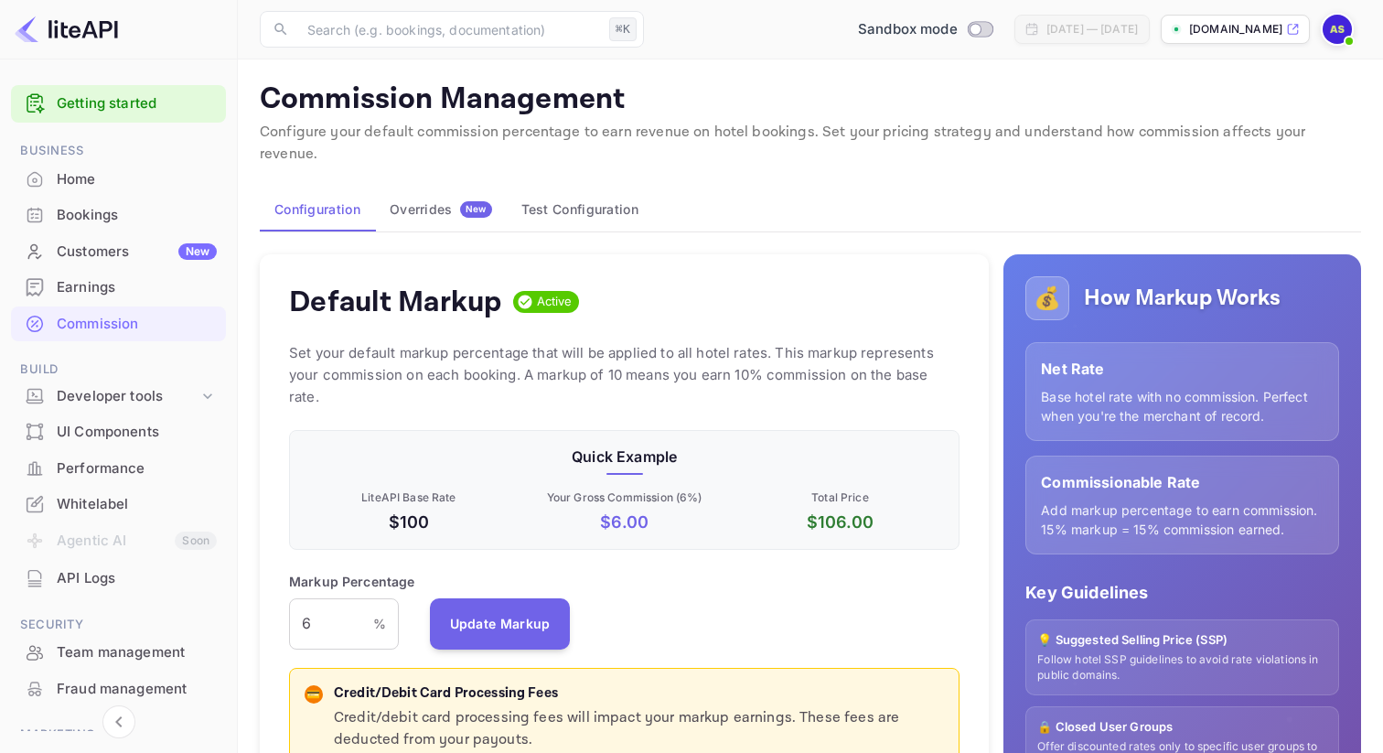
scroll to position [325, 670]
click at [332, 188] on button "Configuration" at bounding box center [317, 210] width 115 height 44
click at [572, 192] on button "Test Configuration" at bounding box center [580, 210] width 146 height 44
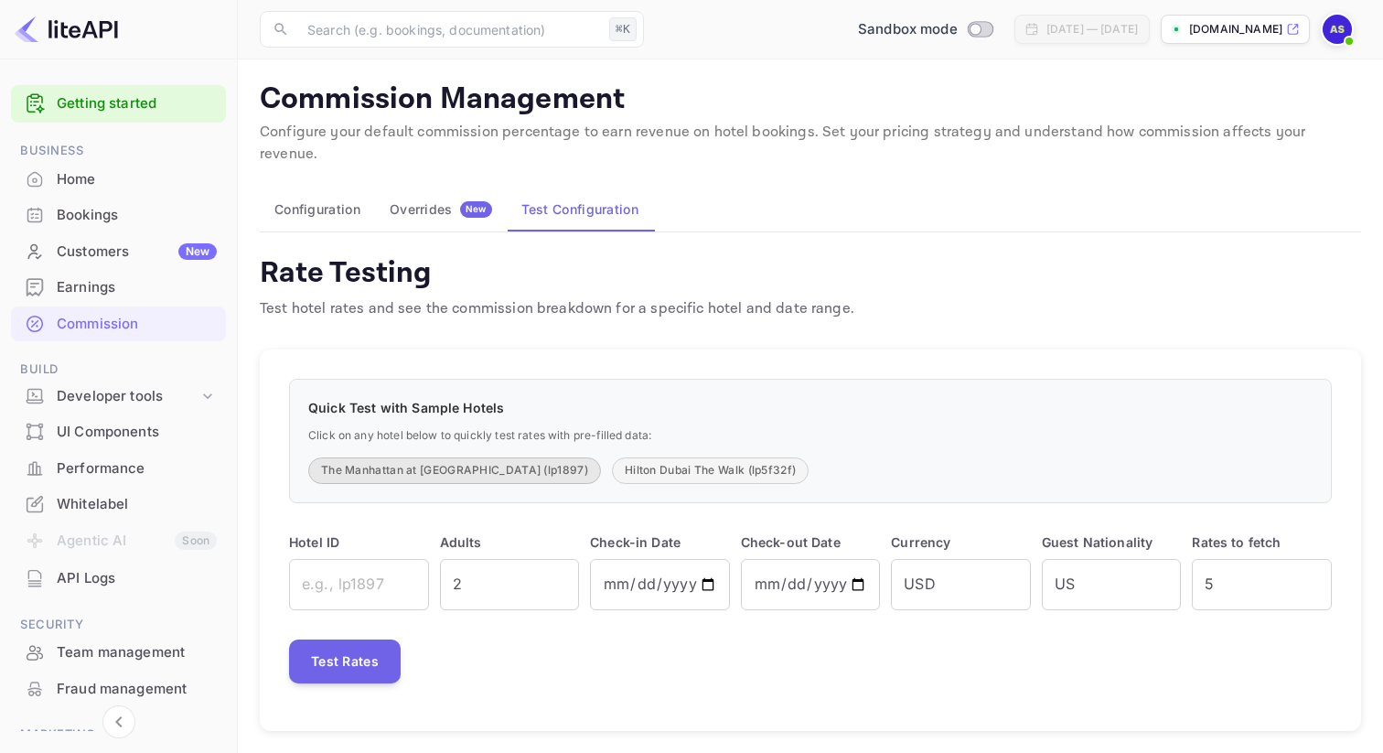
click at [492, 457] on button "The Manhattan at Times Square (lp1897)" at bounding box center [454, 470] width 293 height 27
type input "lp1897"
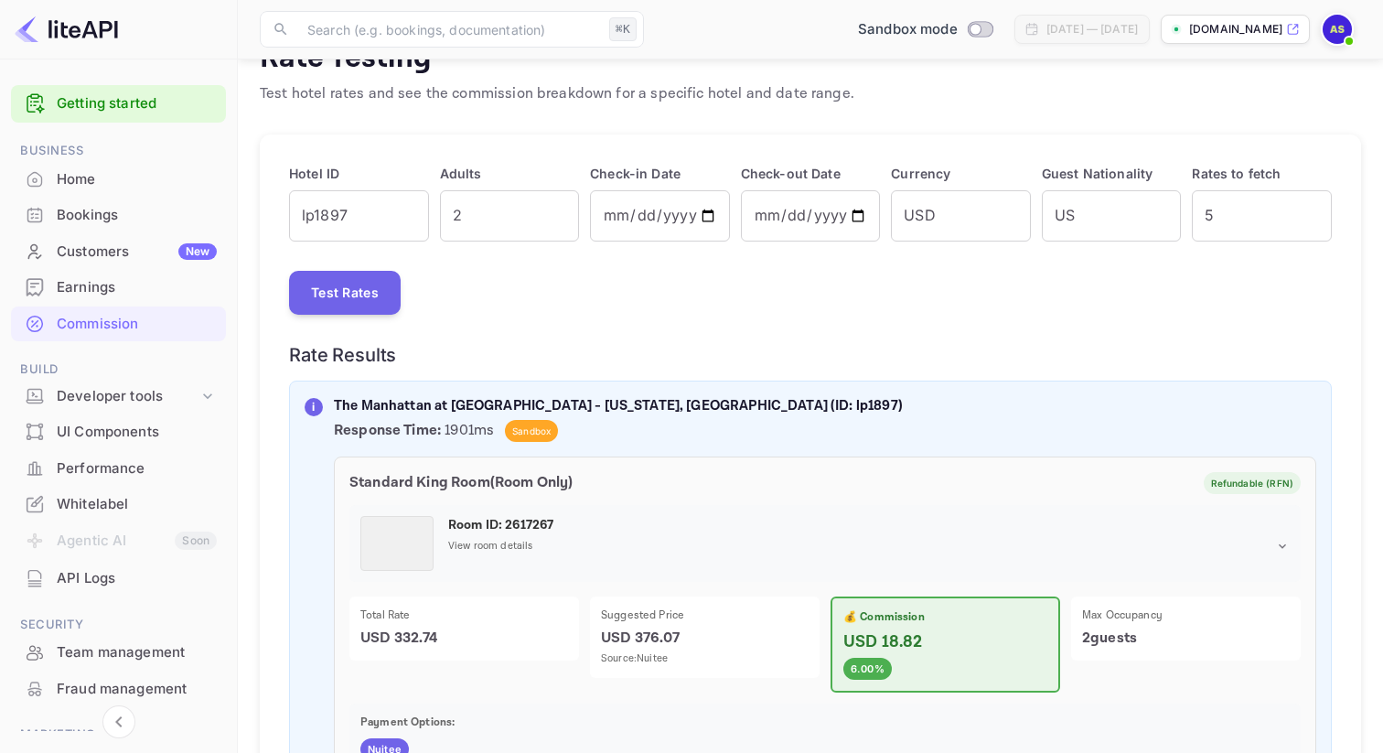
scroll to position [218, 0]
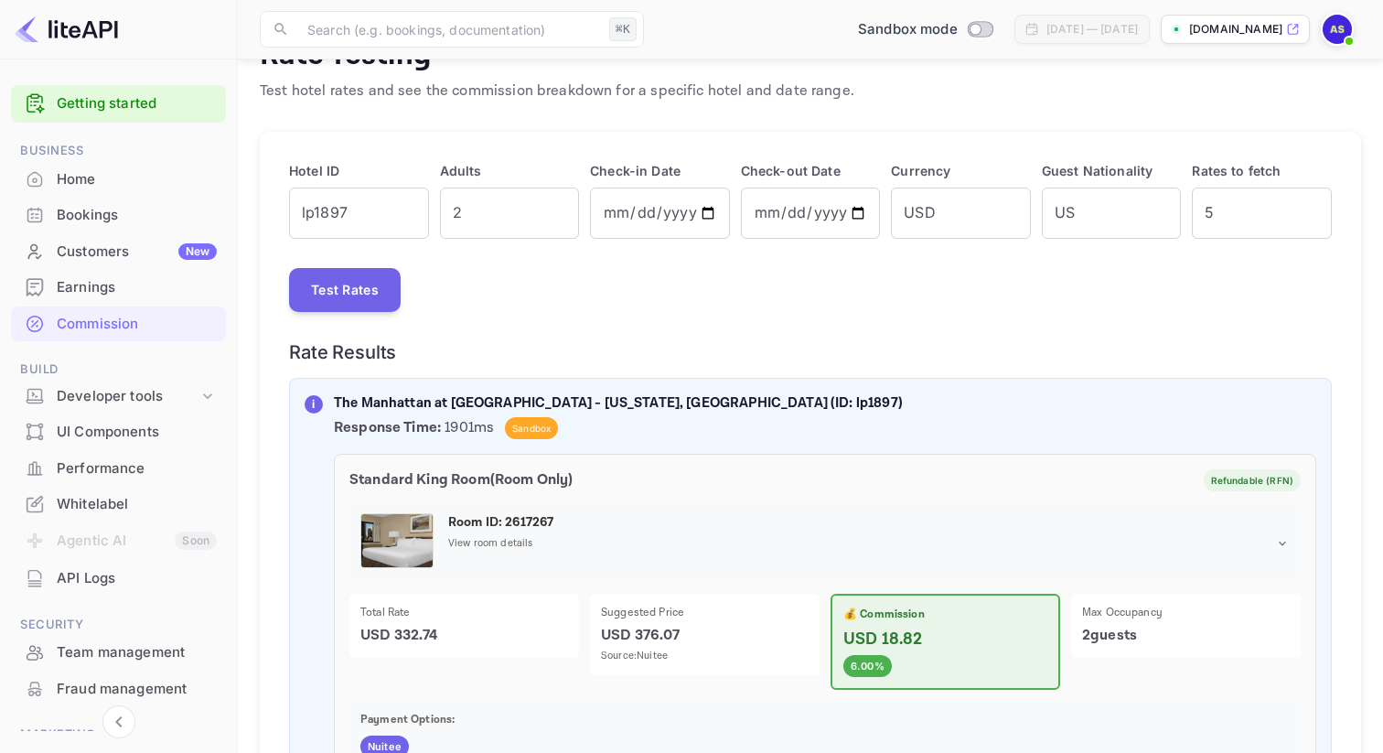
click at [531, 422] on span "Sandbox" at bounding box center [531, 429] width 53 height 14
click at [347, 277] on button "Test Rates" at bounding box center [345, 290] width 112 height 44
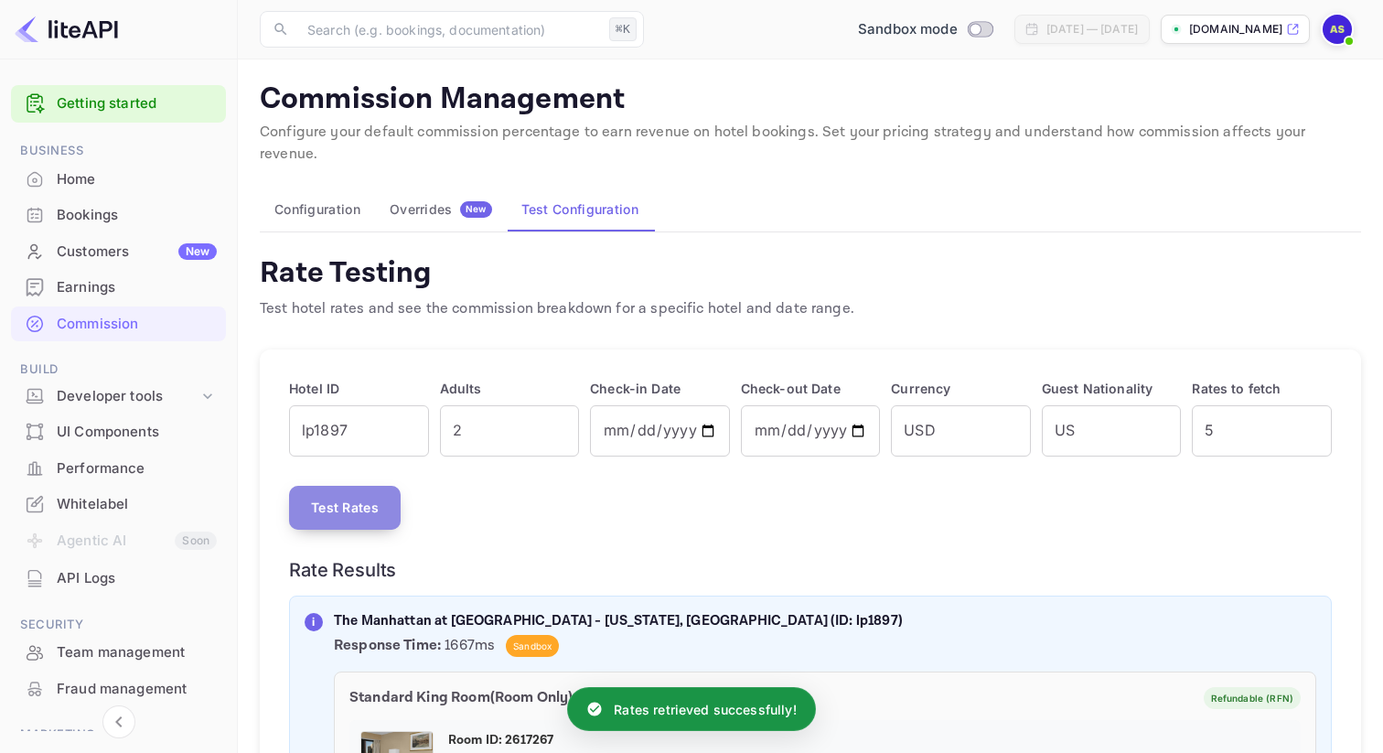
click at [348, 486] on button "Test Rates" at bounding box center [345, 508] width 112 height 44
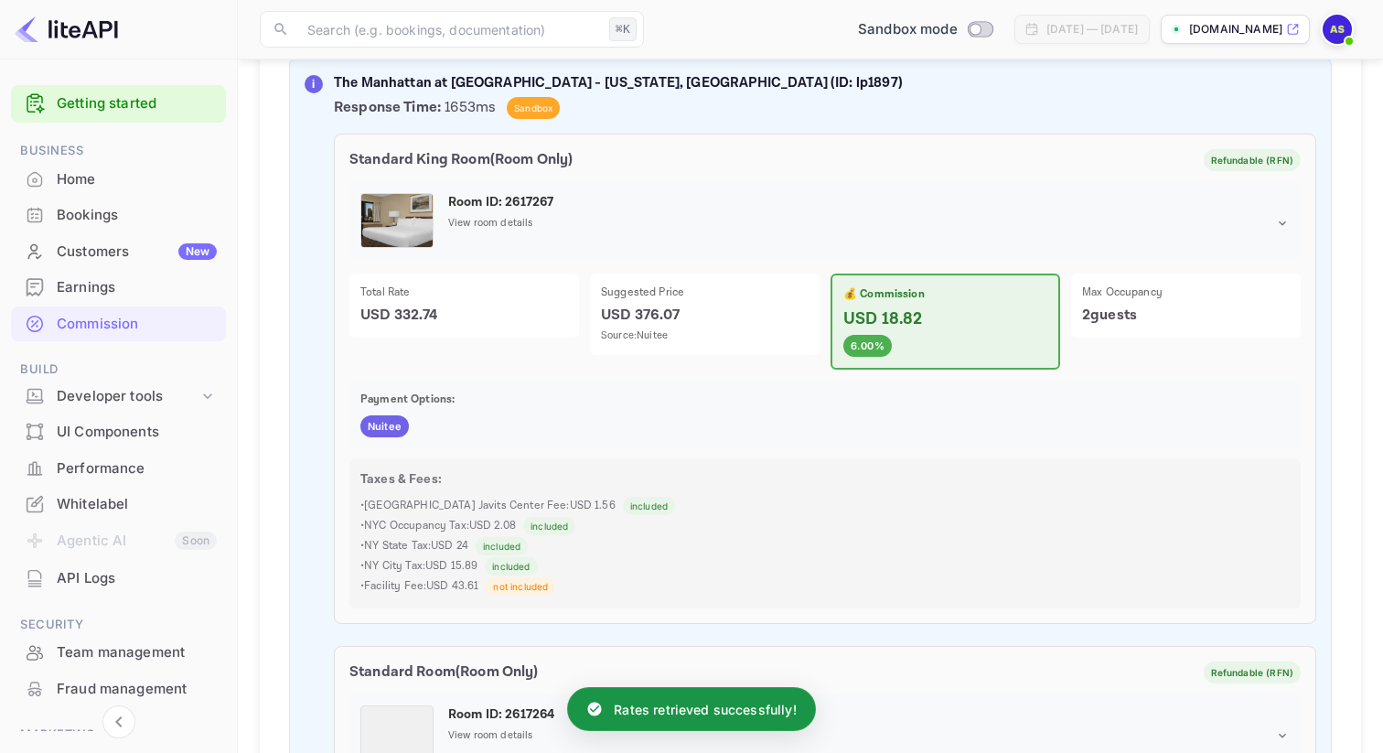
scroll to position [560, 0]
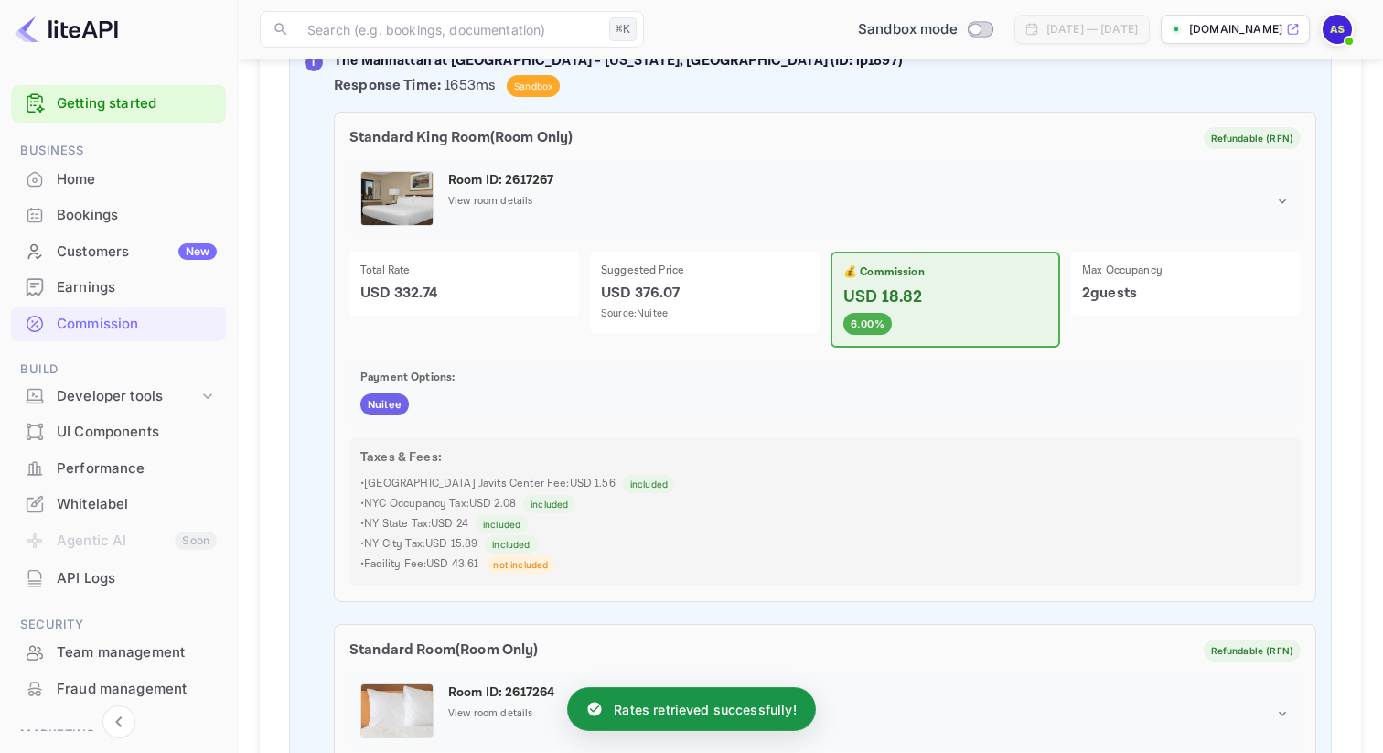
click at [387, 397] on span "Nuitee" at bounding box center [384, 405] width 48 height 16
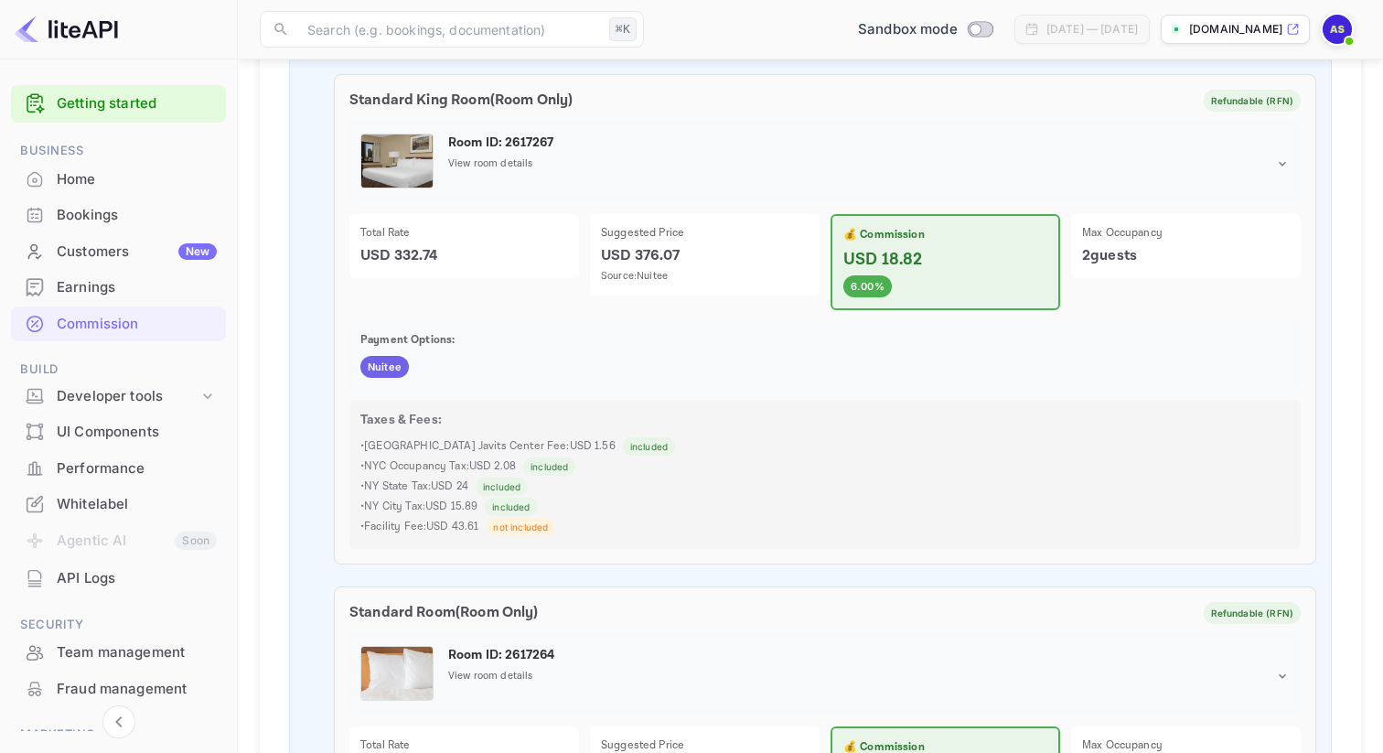
scroll to position [598, 0]
click at [541, 520] on span "not included" at bounding box center [521, 527] width 70 height 14
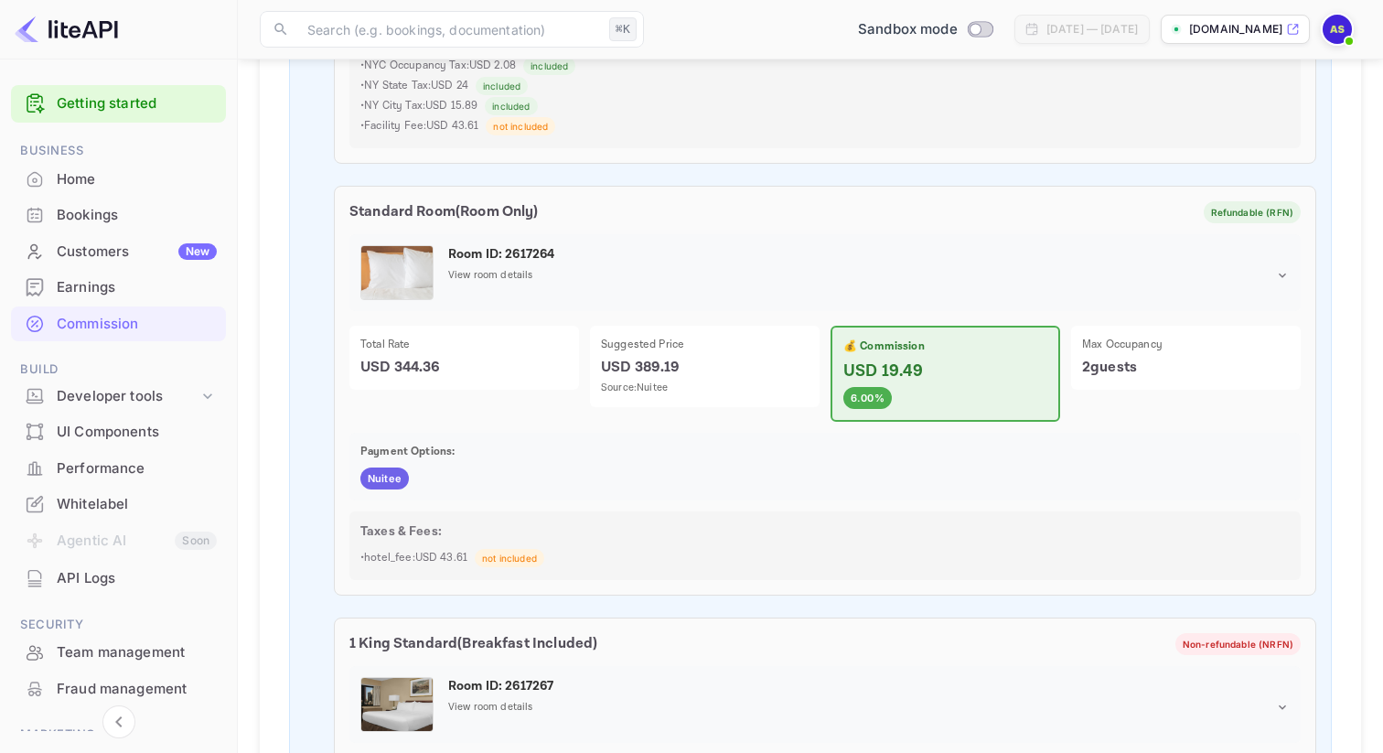
scroll to position [1009, 0]
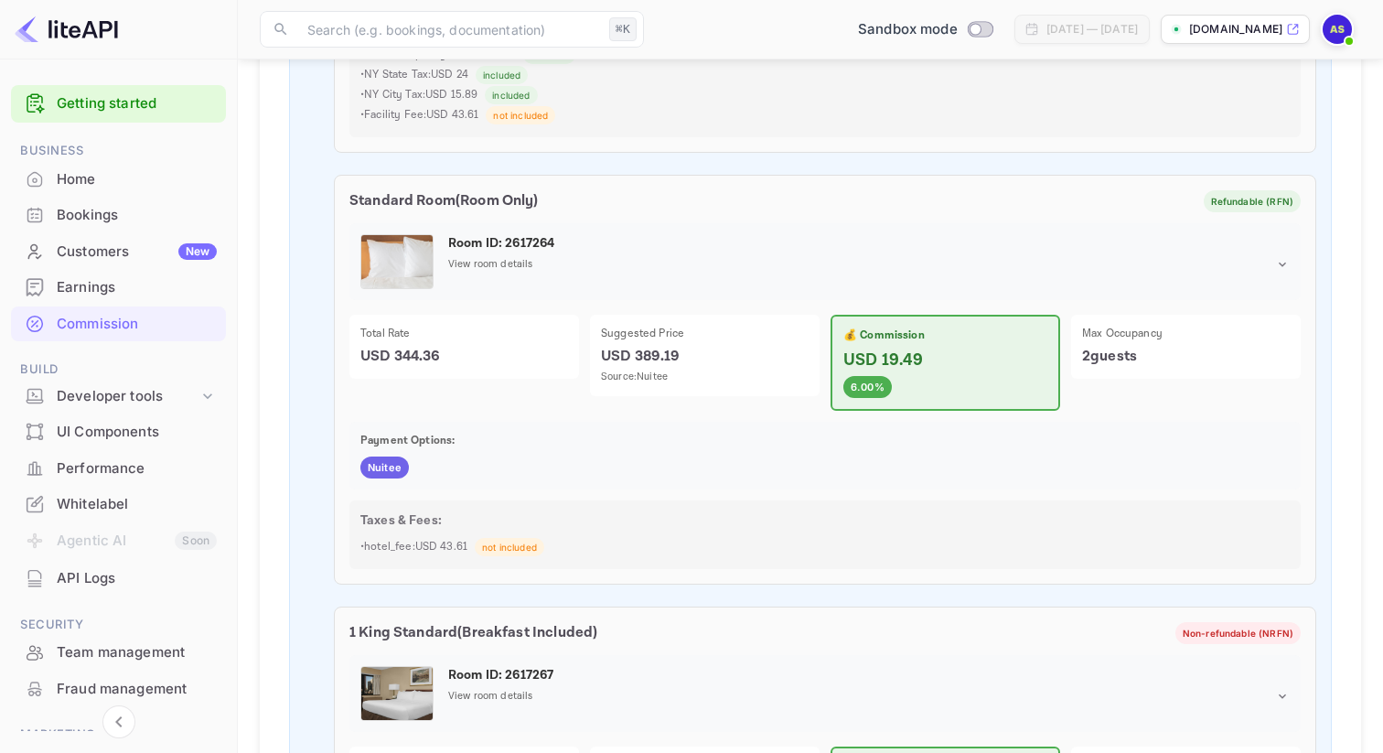
click at [696, 370] on p "Source: Nuitee" at bounding box center [705, 378] width 208 height 16
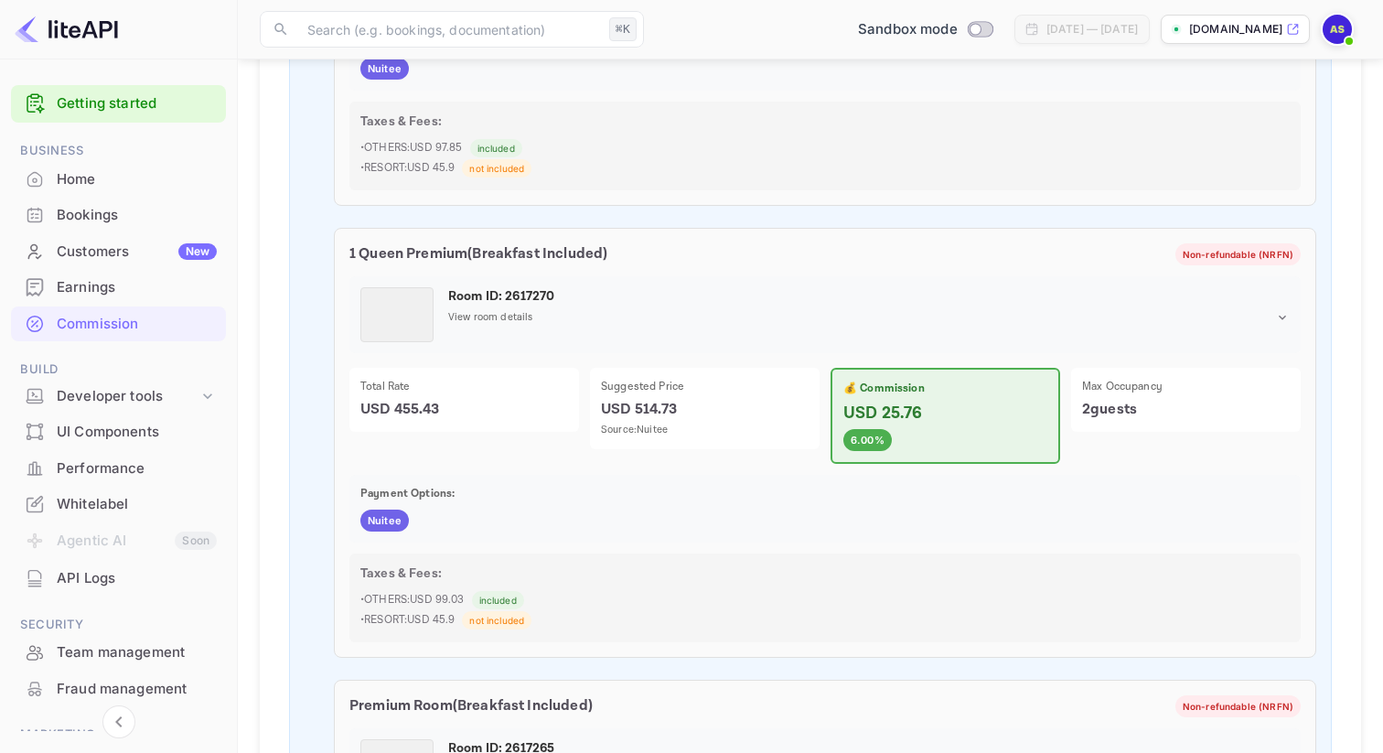
scroll to position [1881, 0]
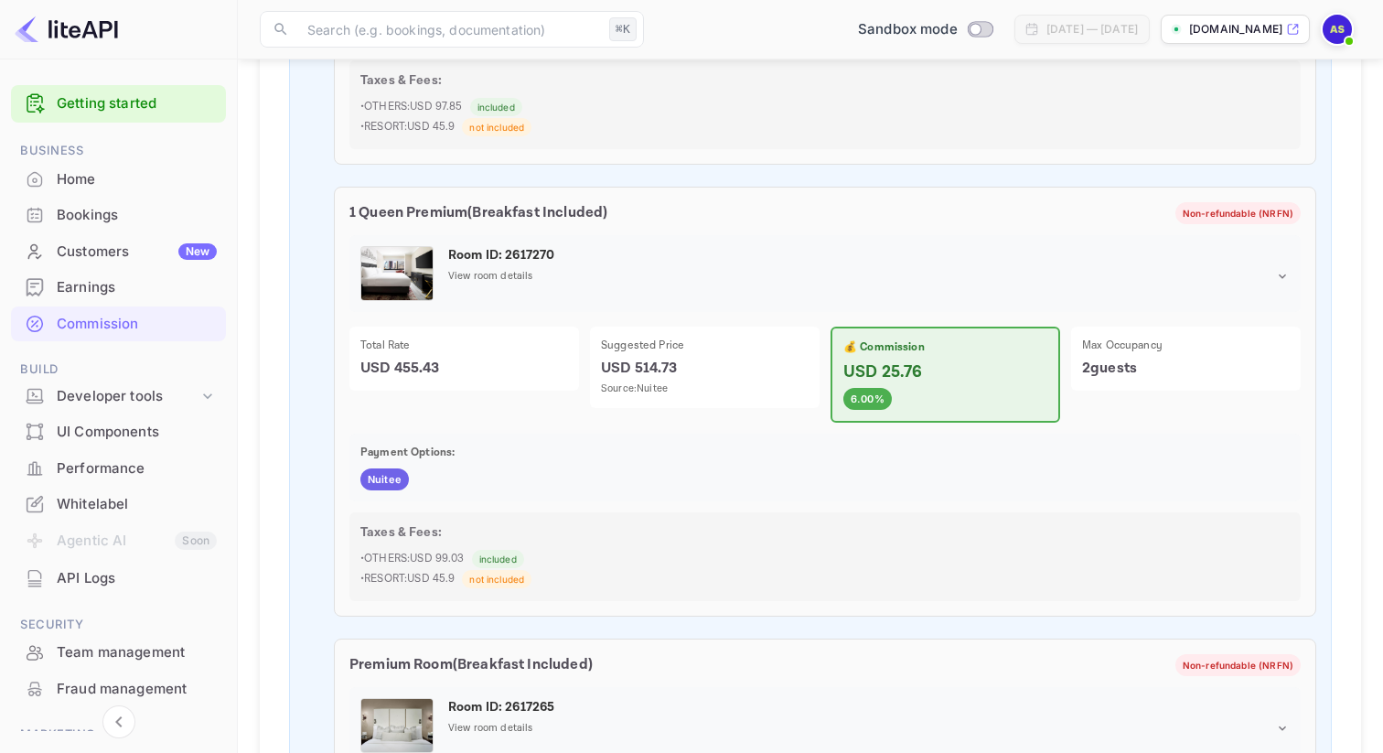
click at [1280, 269] on icon at bounding box center [1282, 276] width 15 height 15
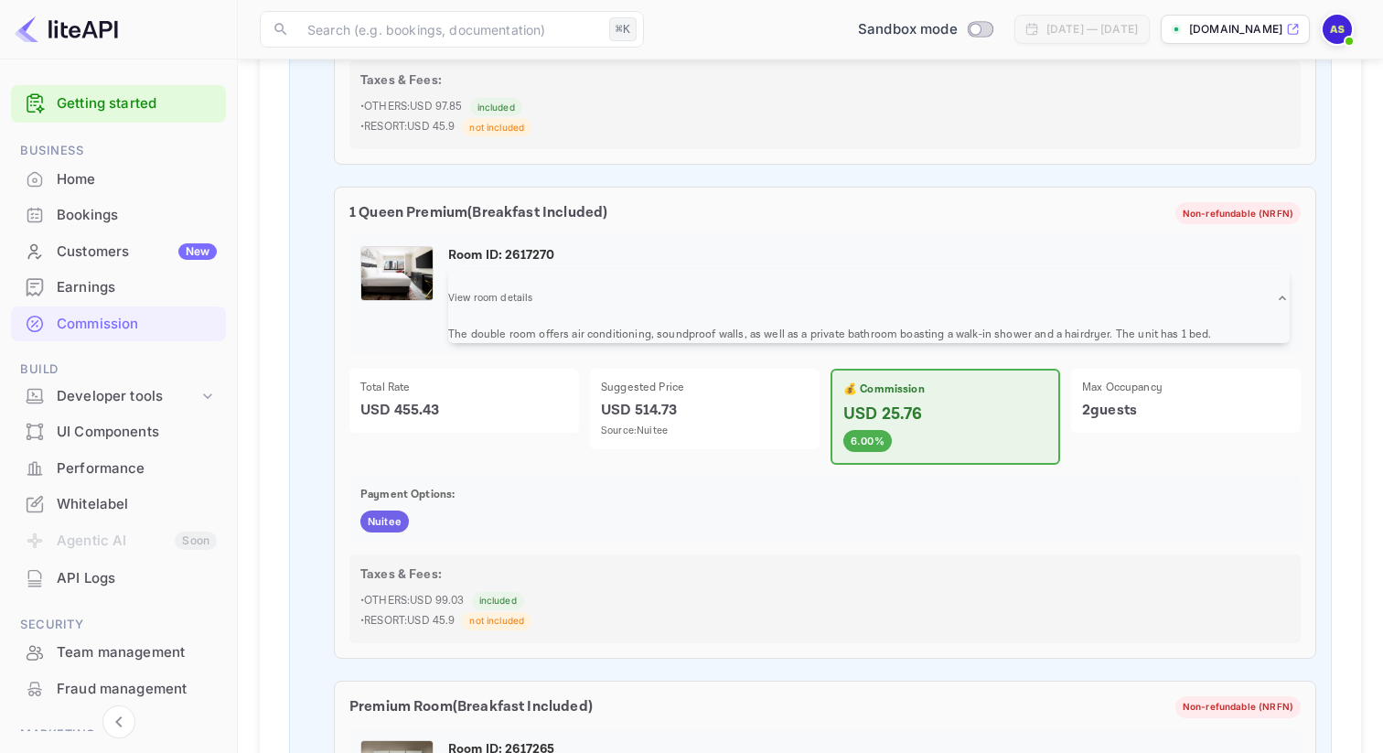
click at [664, 485] on div "Payment Options: Nuitee" at bounding box center [824, 510] width 951 height 68
click at [379, 247] on img at bounding box center [396, 273] width 71 height 53
click at [435, 265] on div "Room ID: 2617270 View room details The double room offers air conditioning, sou…" at bounding box center [824, 294] width 951 height 119
click at [478, 246] on p "Room ID: 2617270" at bounding box center [868, 255] width 841 height 19
click at [484, 291] on p "View room details" at bounding box center [490, 299] width 85 height 16
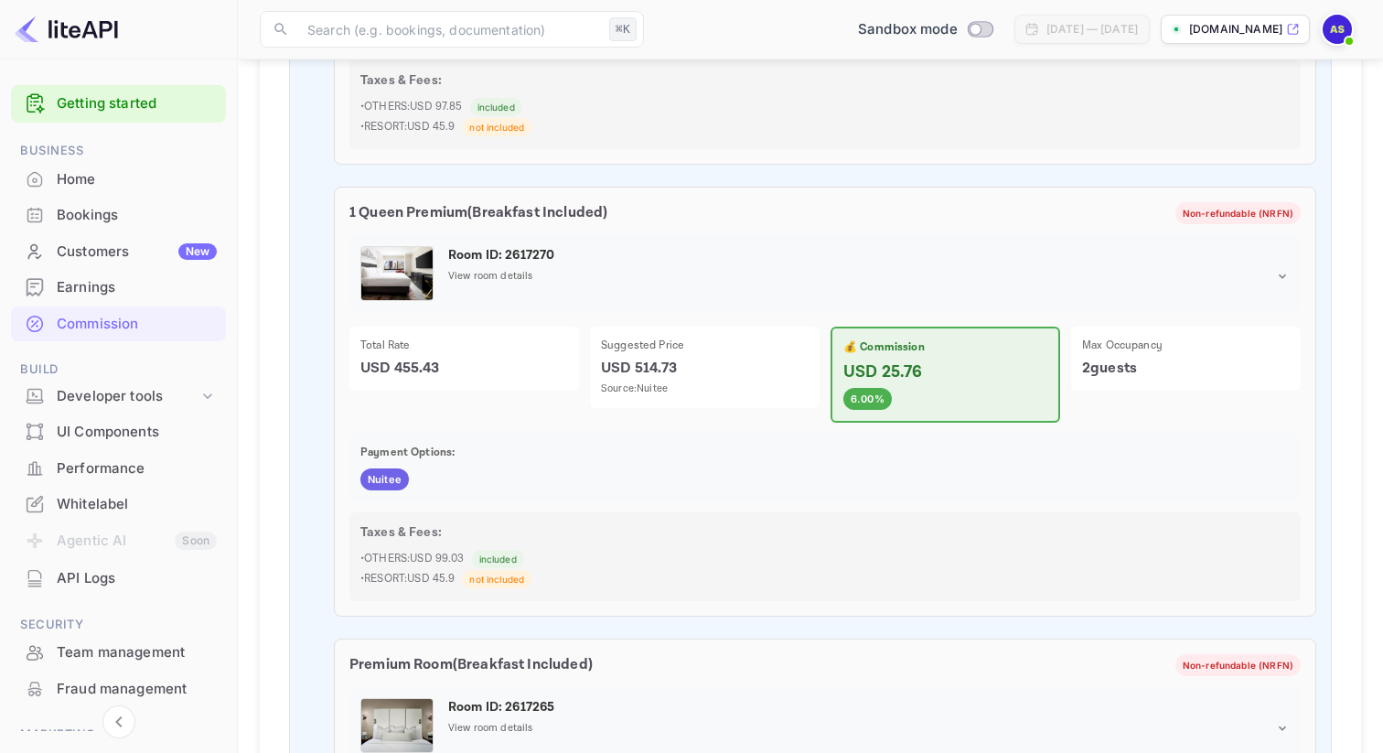
click at [490, 269] on p "View room details" at bounding box center [490, 277] width 85 height 16
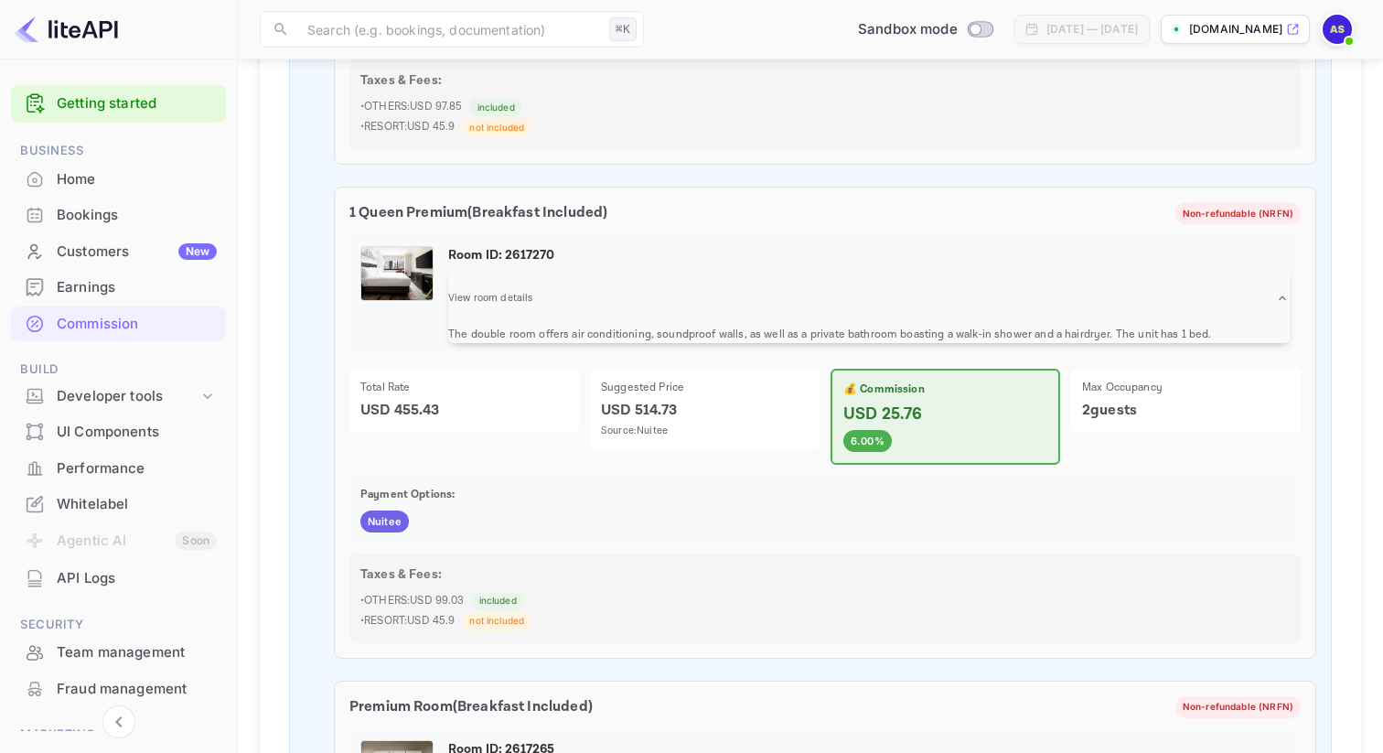
click at [674, 487] on p "Payment Options:" at bounding box center [824, 495] width 929 height 16
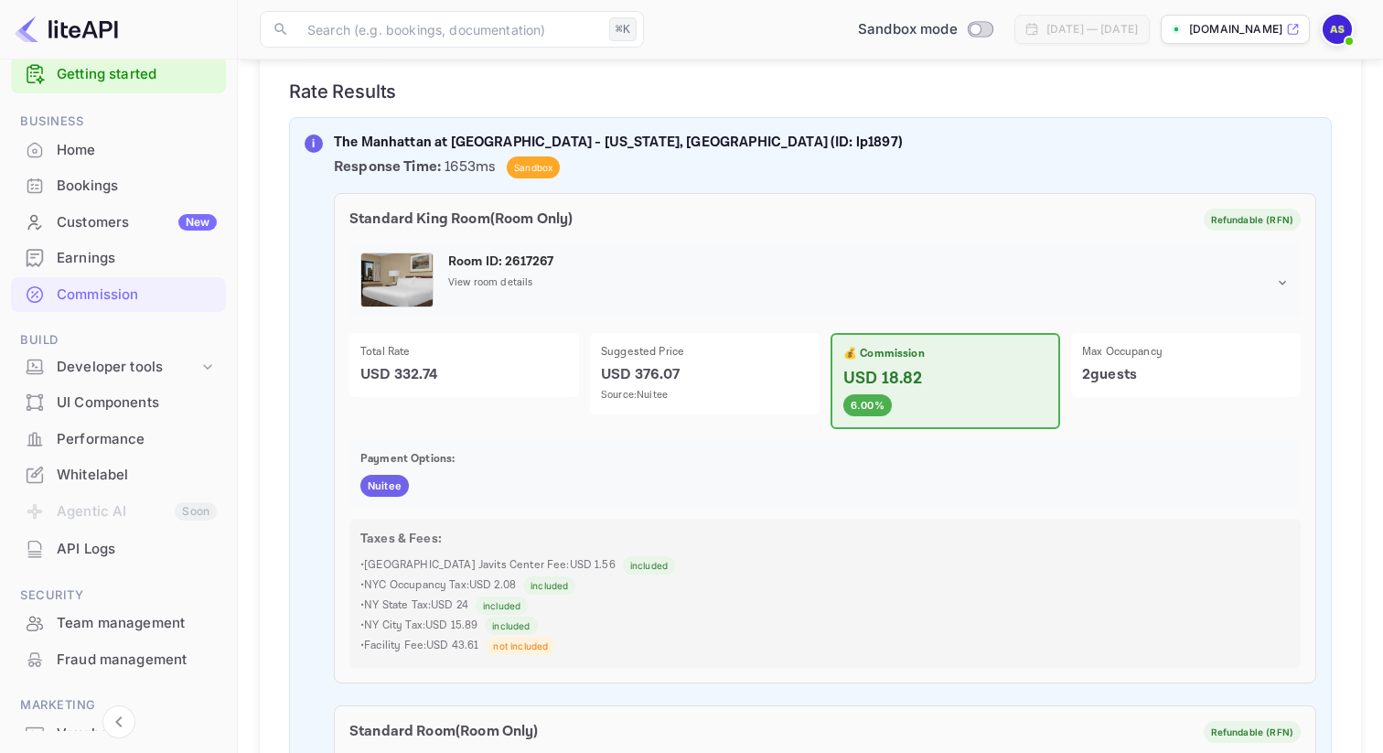
scroll to position [0, 0]
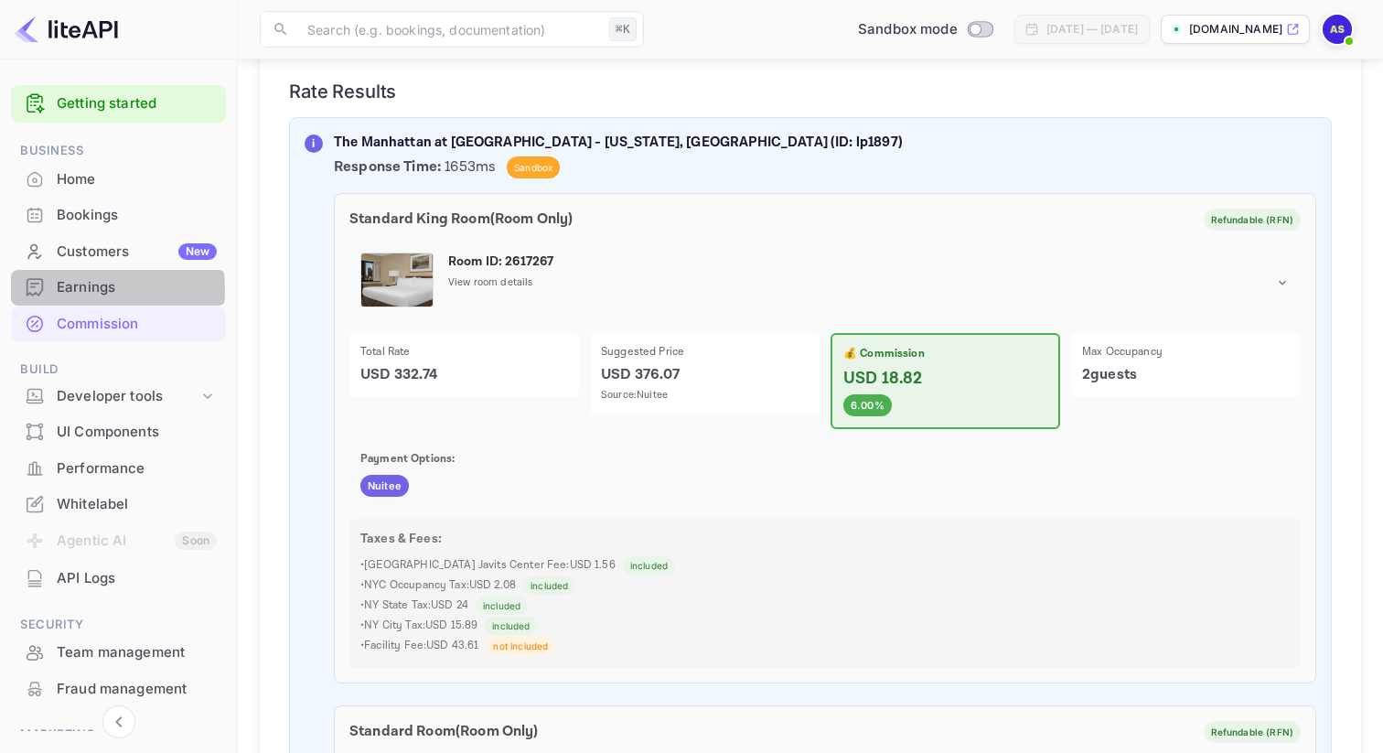
click at [89, 290] on div "Earnings" at bounding box center [137, 287] width 160 height 21
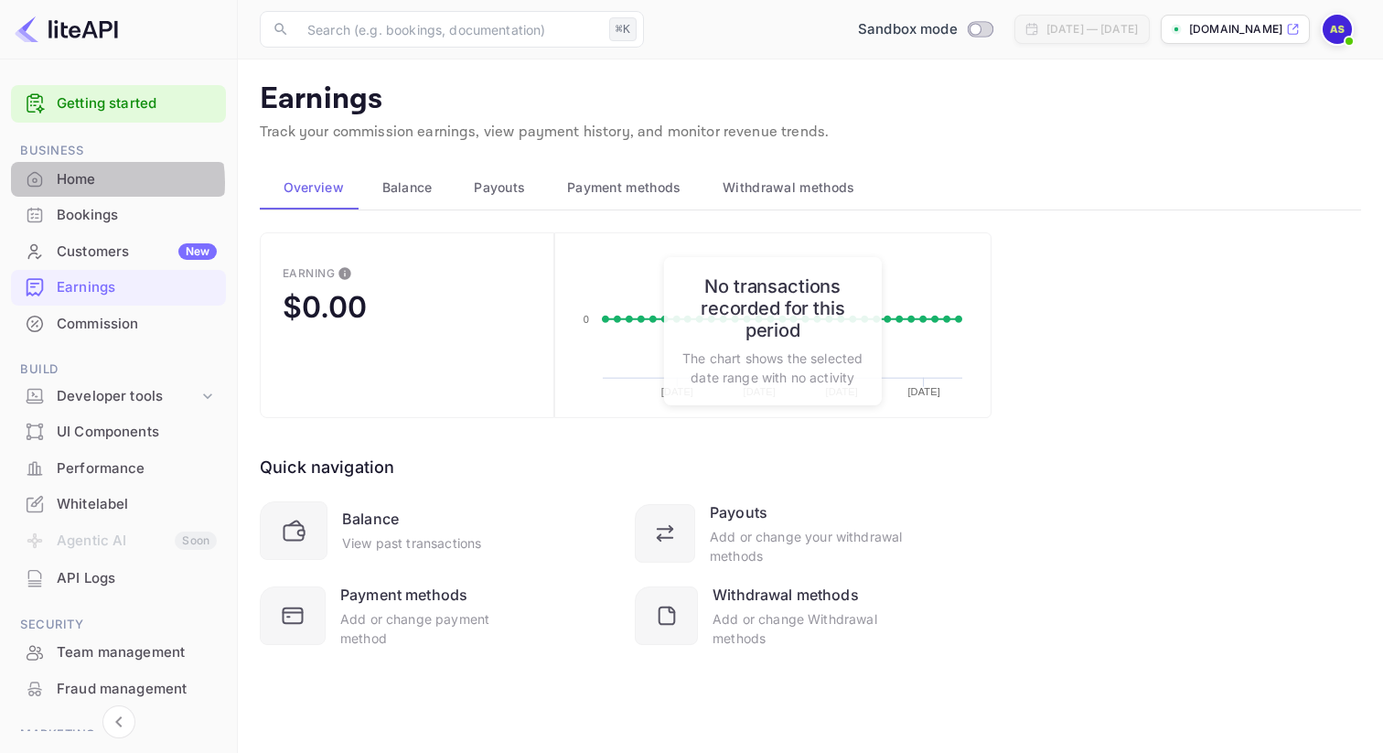
click at [87, 183] on div "Home" at bounding box center [137, 179] width 160 height 21
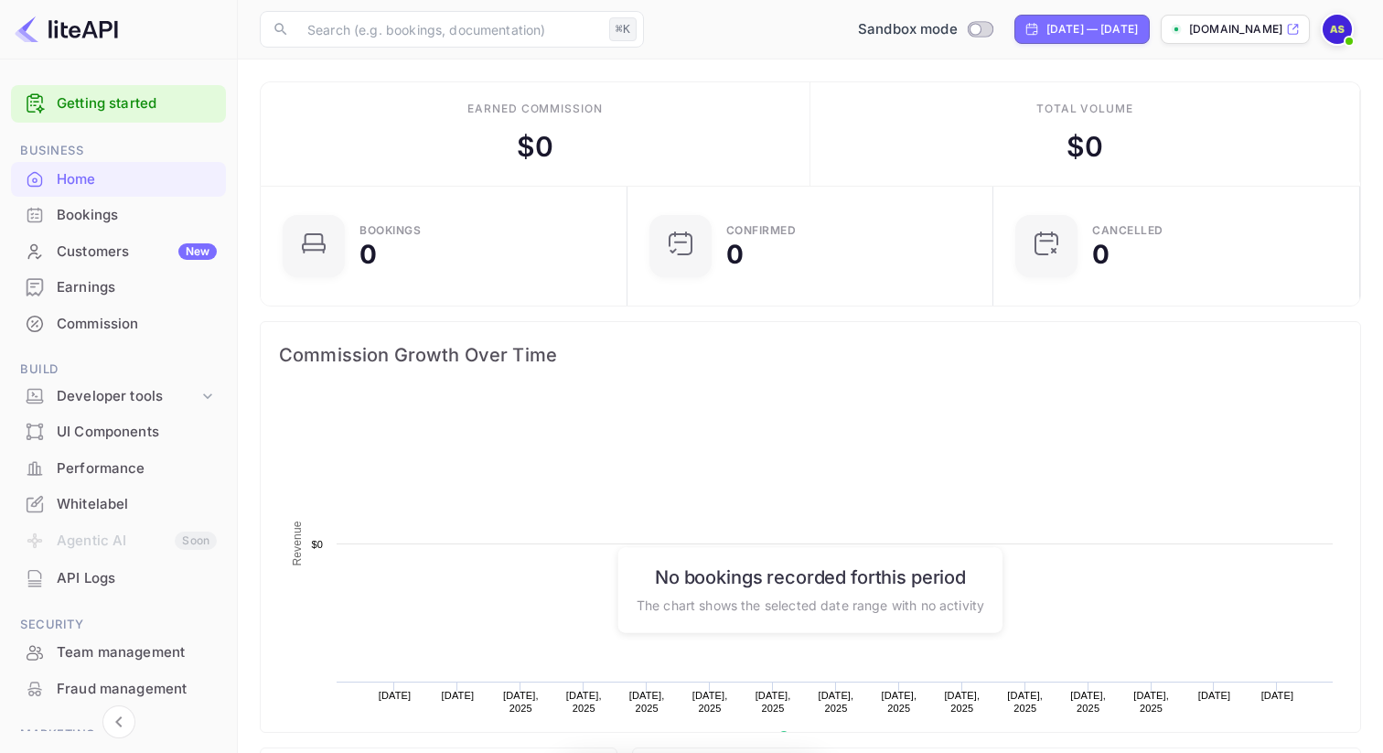
scroll to position [297, 356]
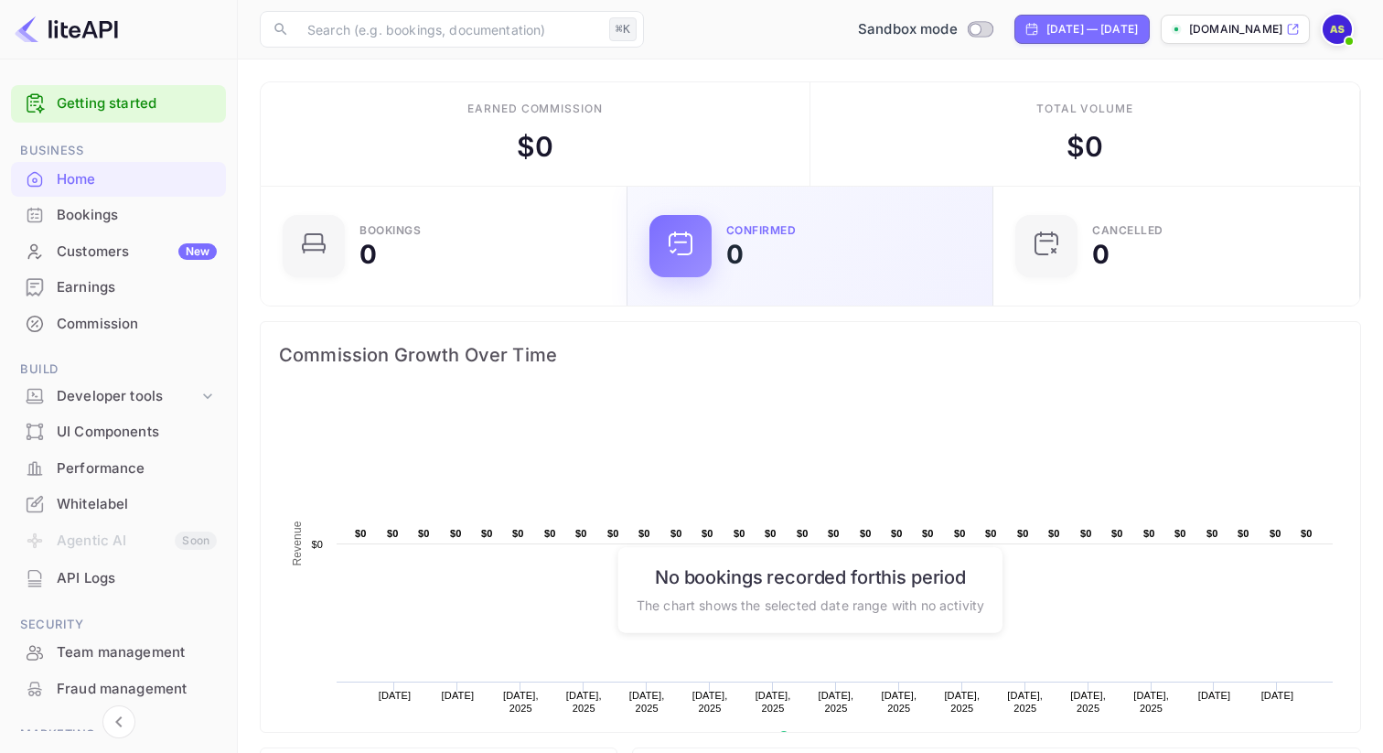
click at [681, 250] on icon at bounding box center [680, 243] width 29 height 29
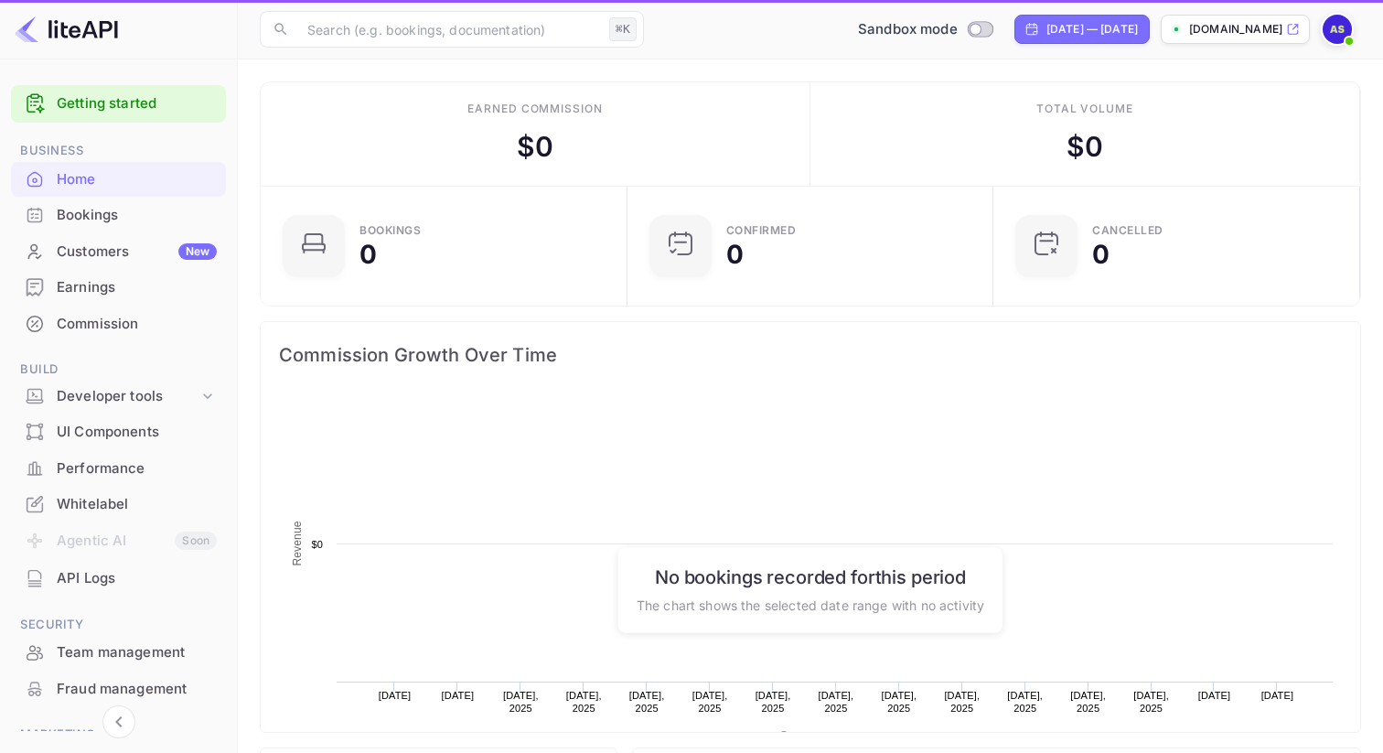
scroll to position [297, 356]
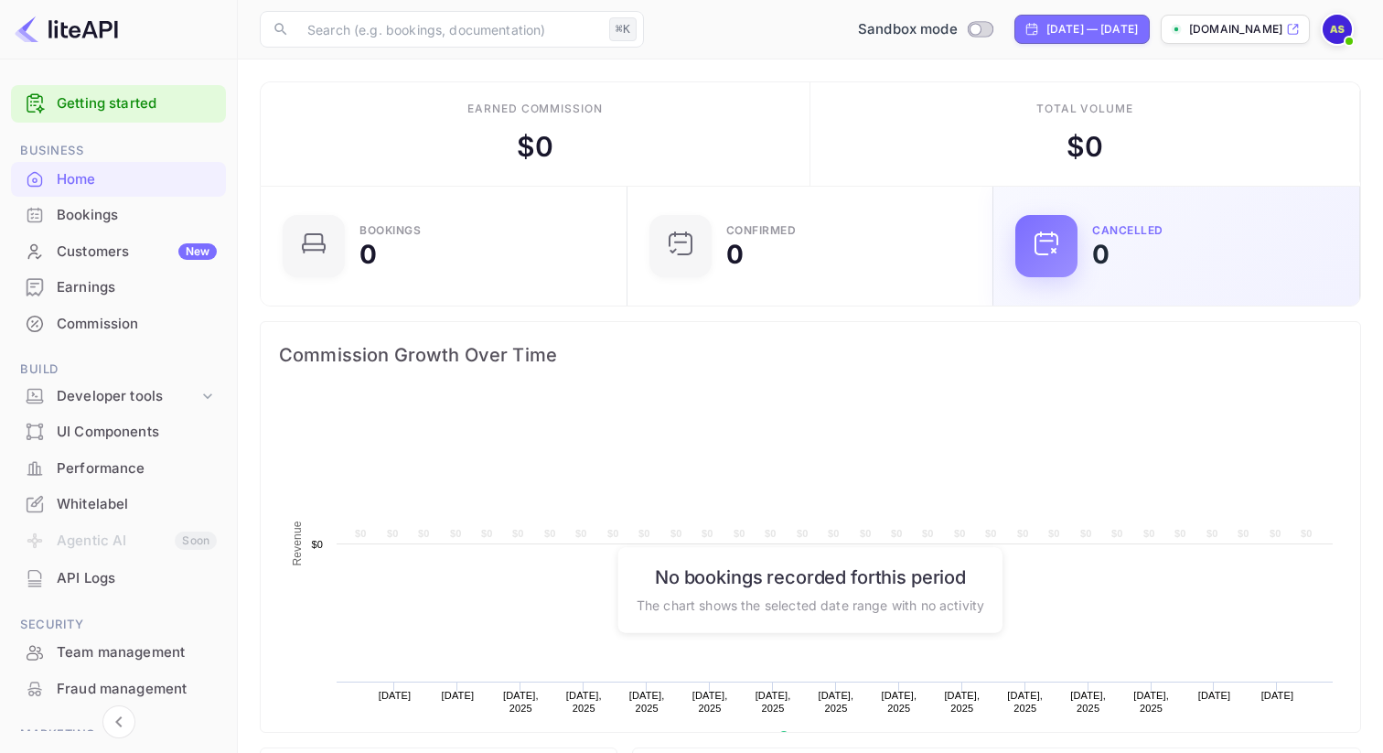
click at [1056, 252] on icon at bounding box center [1046, 243] width 29 height 29
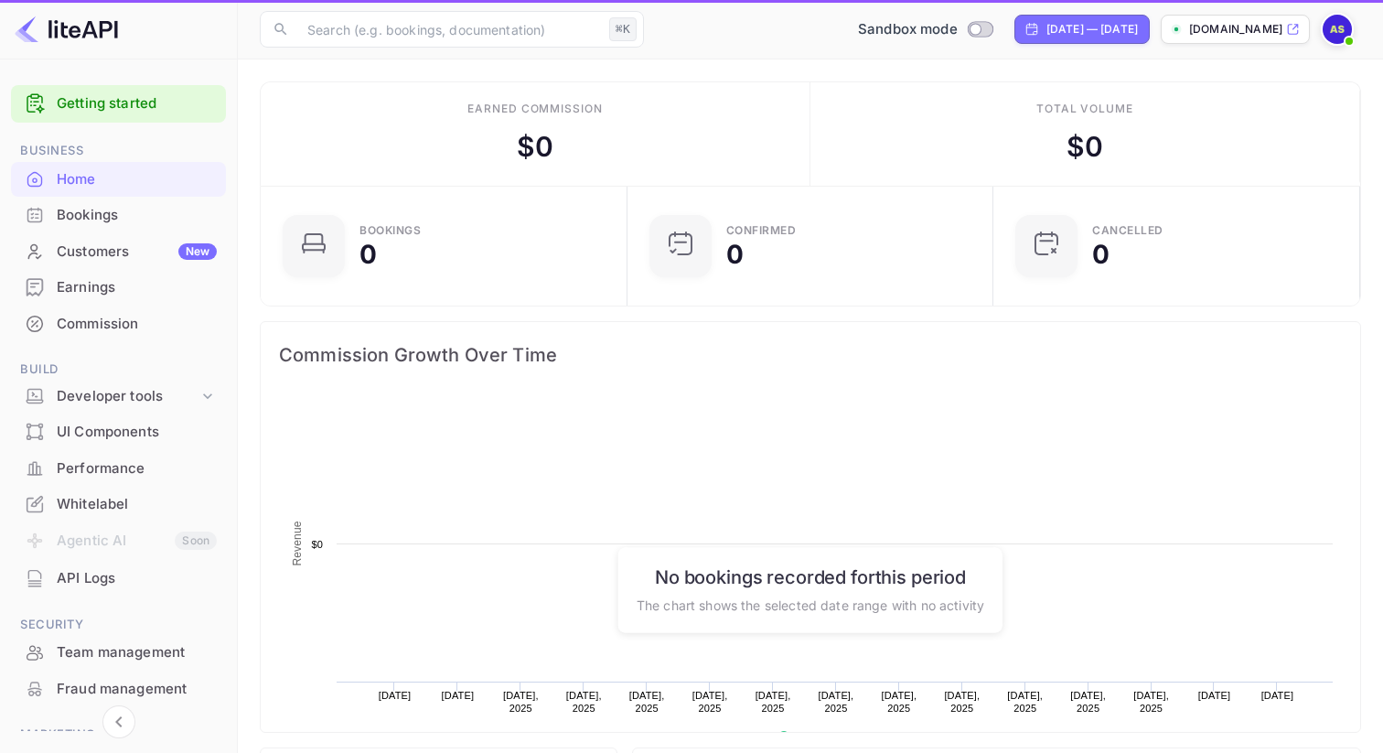
scroll to position [297, 356]
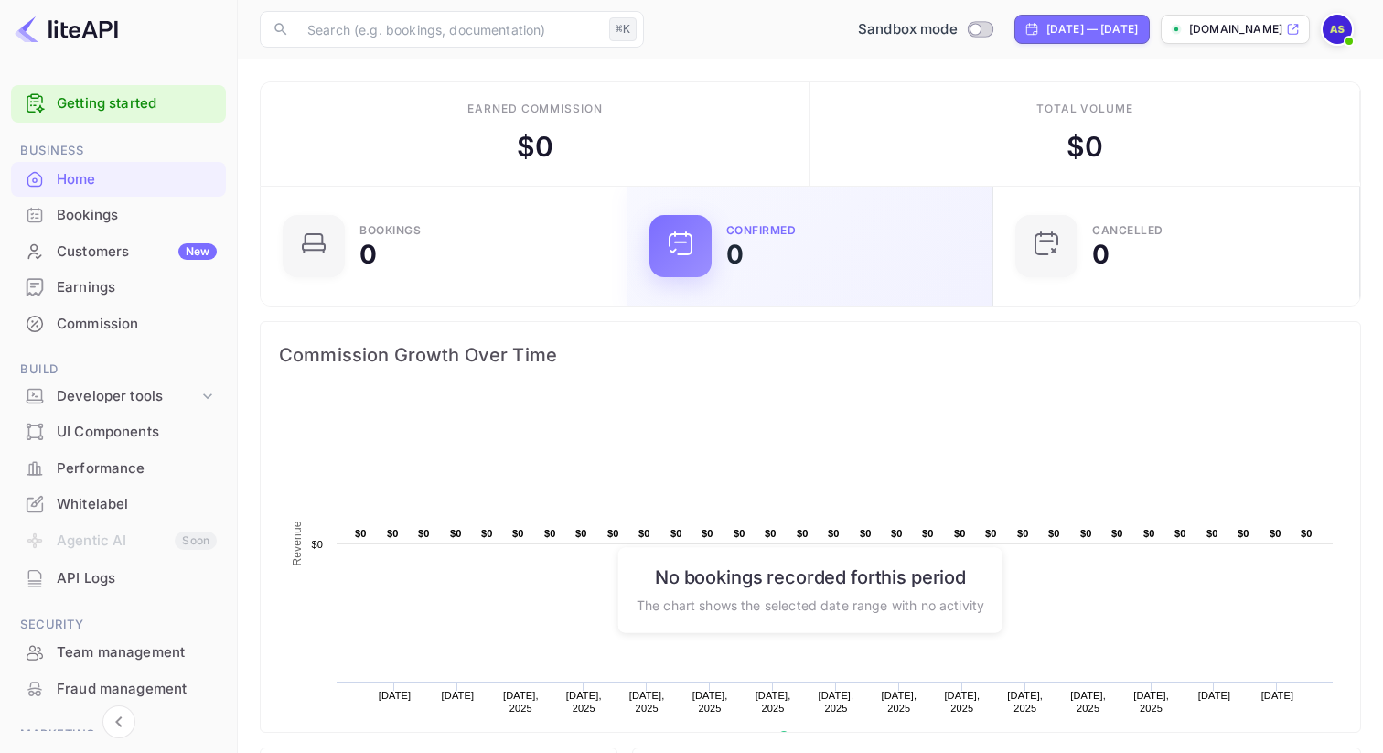
click at [707, 234] on div at bounding box center [680, 246] width 62 height 62
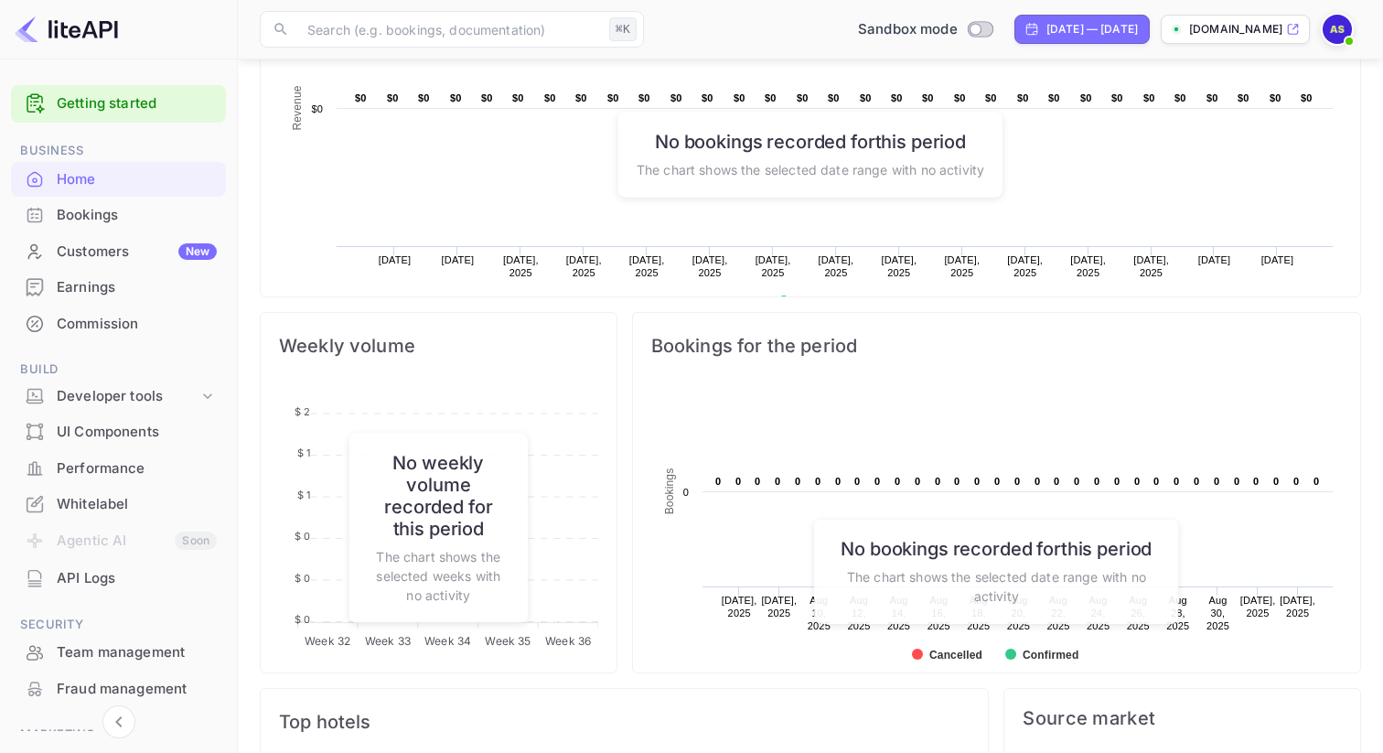
scroll to position [645, 0]
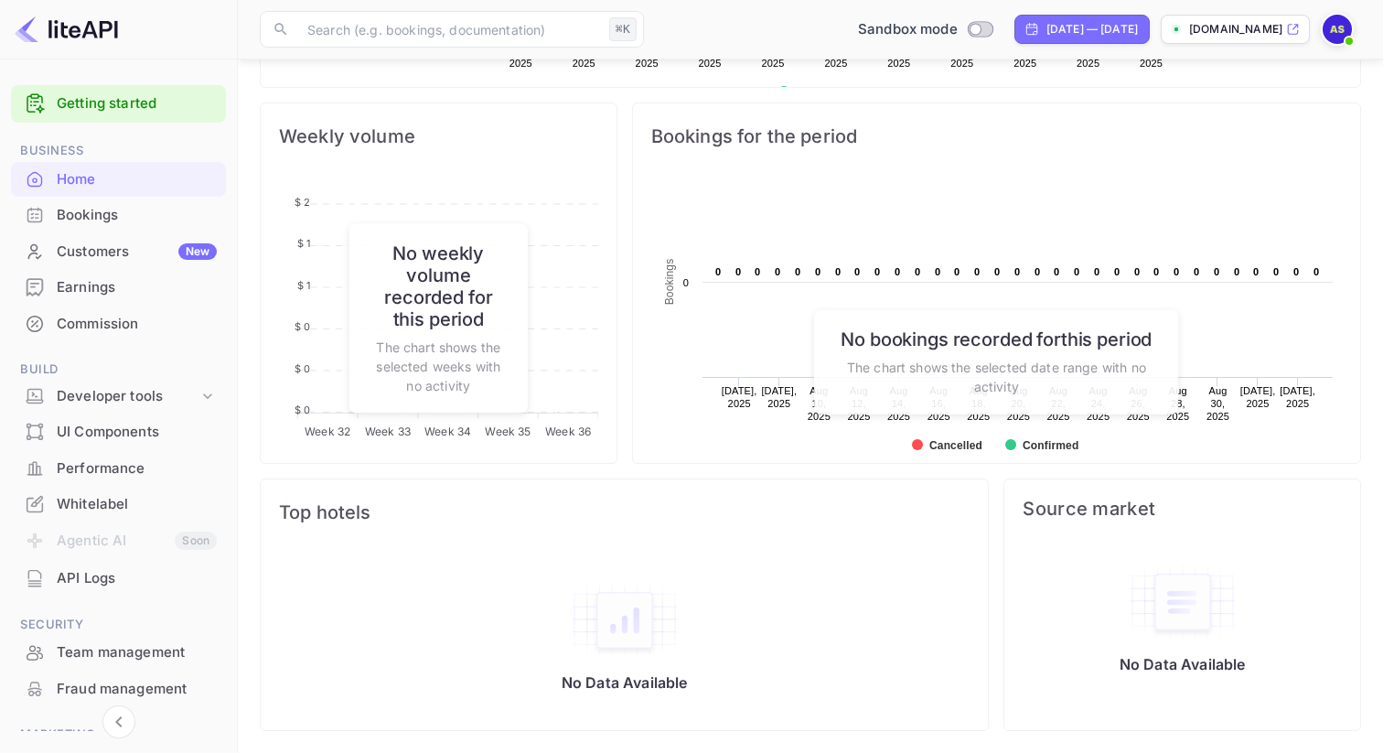
click at [452, 328] on h6 "No weekly volume recorded for this period" at bounding box center [438, 285] width 141 height 88
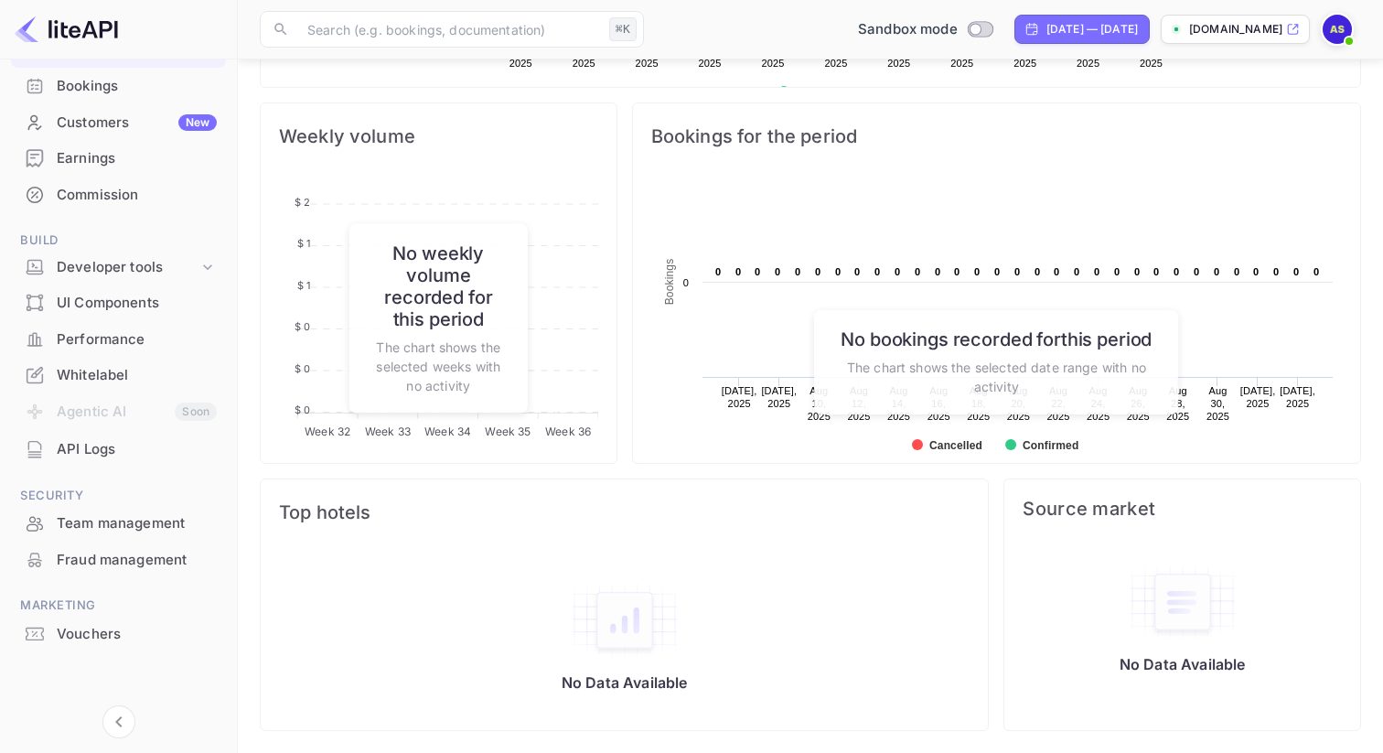
click at [108, 627] on div "Vouchers" at bounding box center [137, 634] width 160 height 21
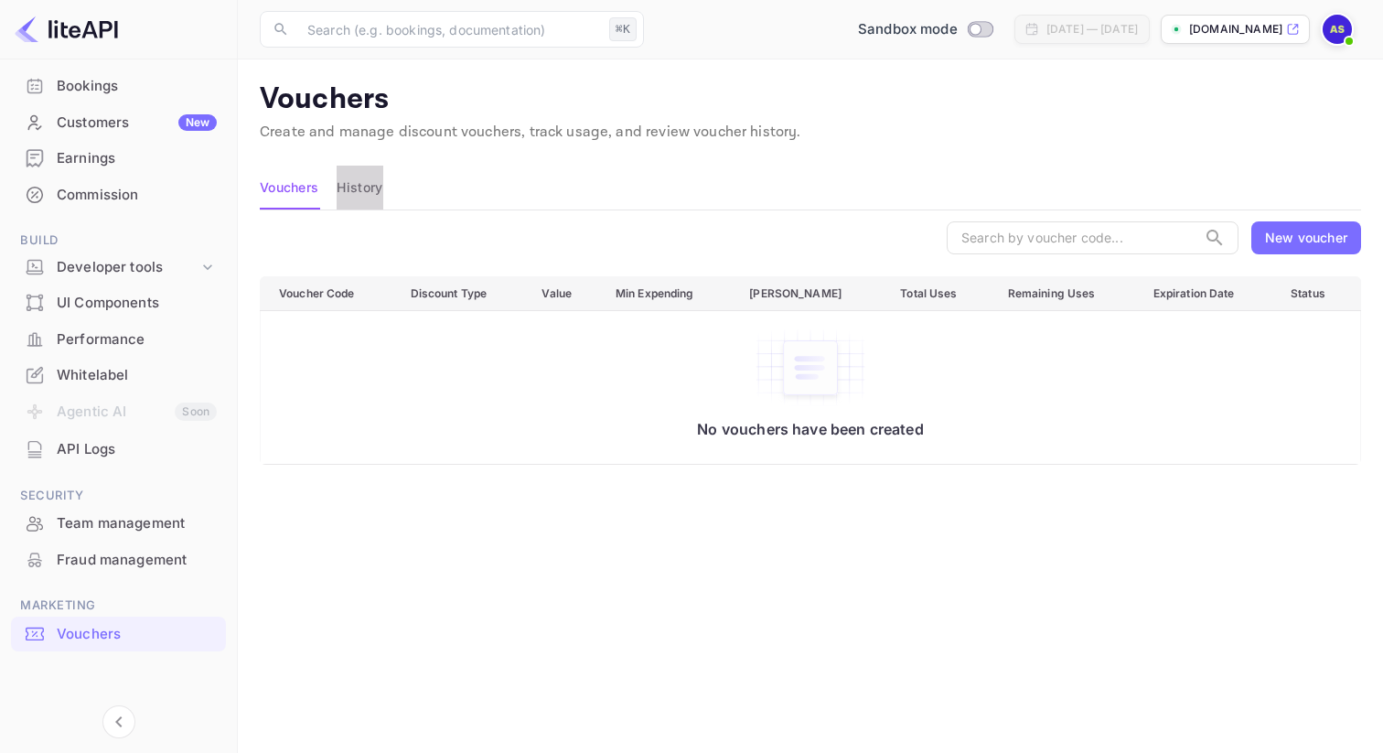
click at [358, 180] on button "History" at bounding box center [360, 188] width 46 height 44
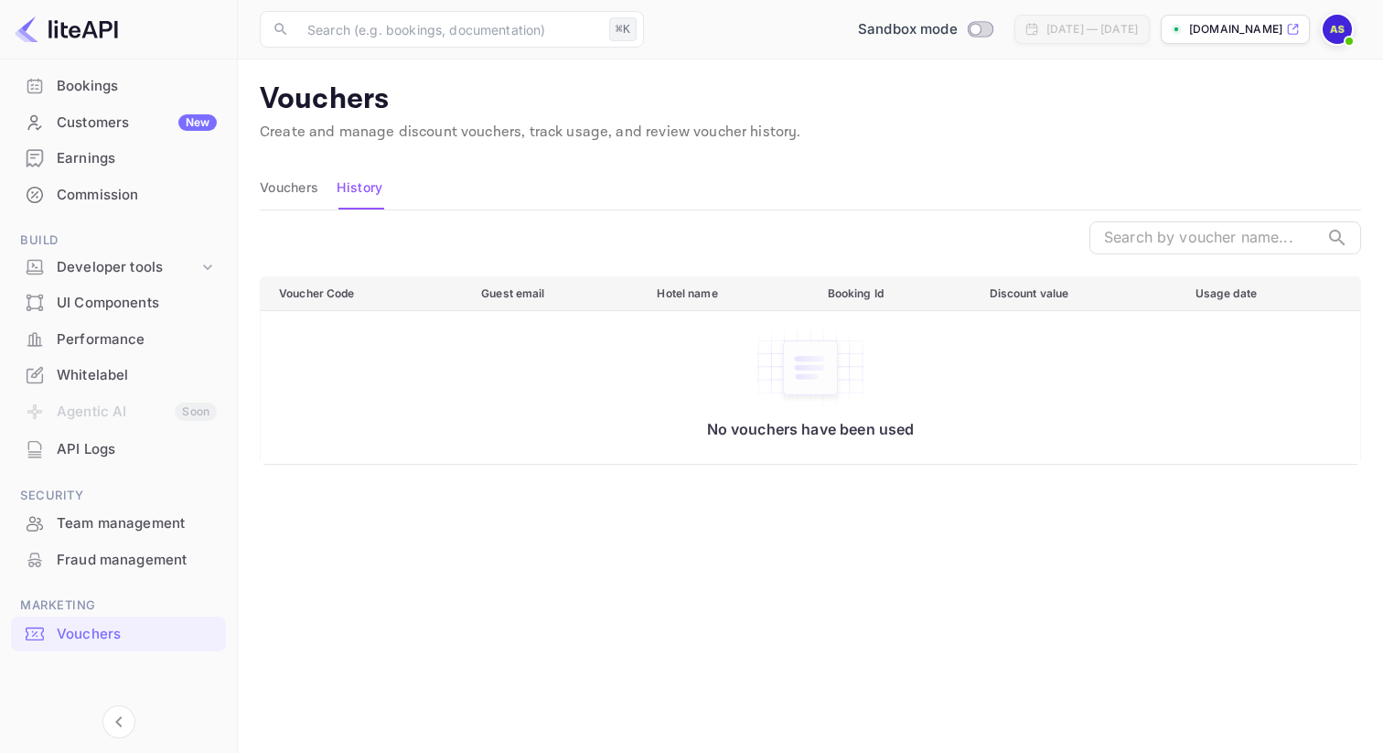
click at [293, 177] on button "Vouchers" at bounding box center [289, 188] width 59 height 44
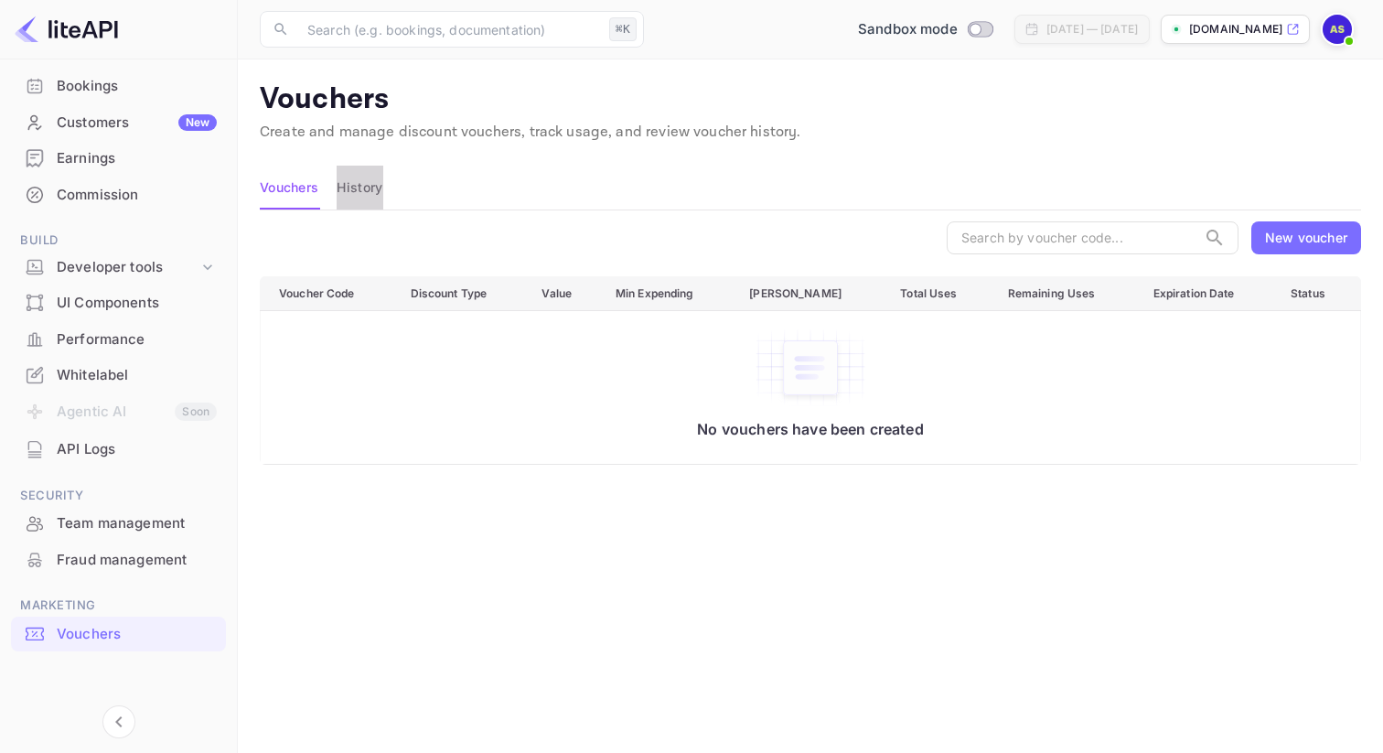
click at [347, 189] on button "History" at bounding box center [360, 188] width 46 height 44
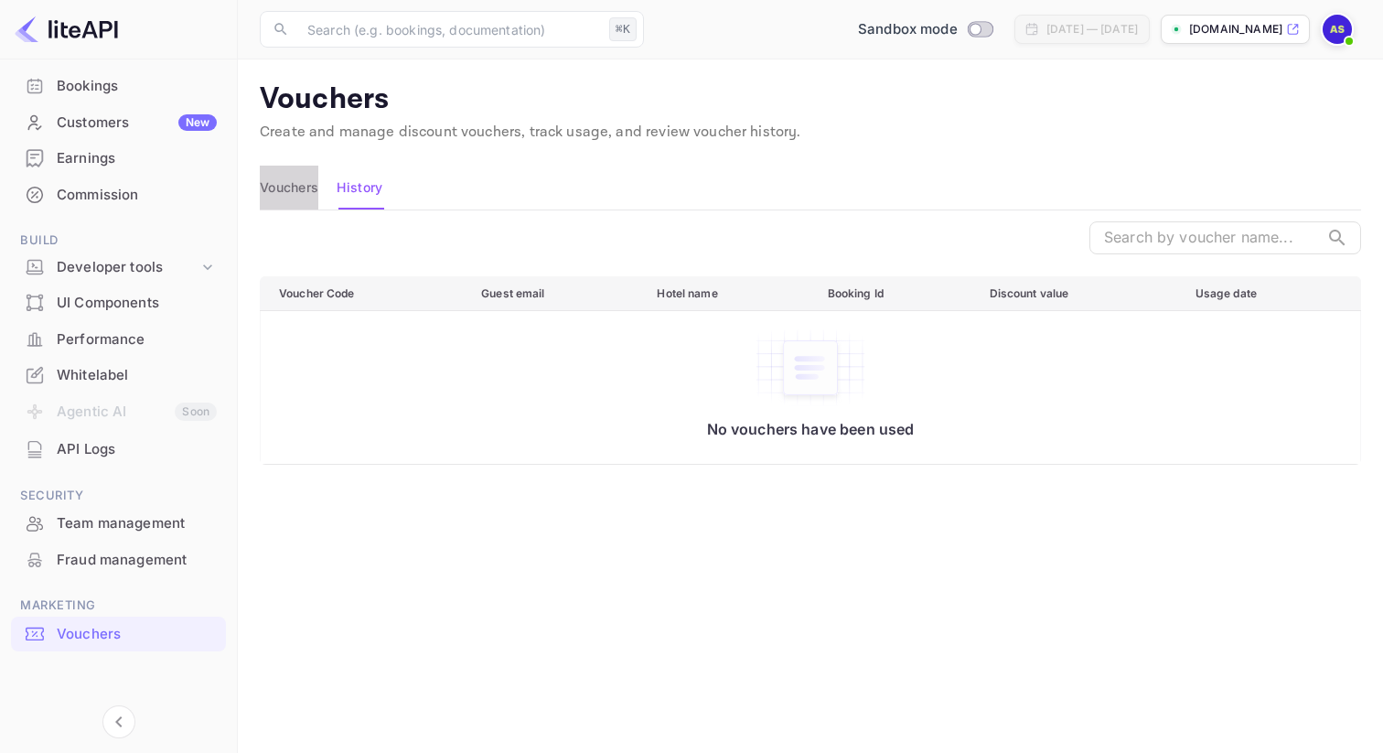
click at [288, 193] on button "Vouchers" at bounding box center [289, 188] width 59 height 44
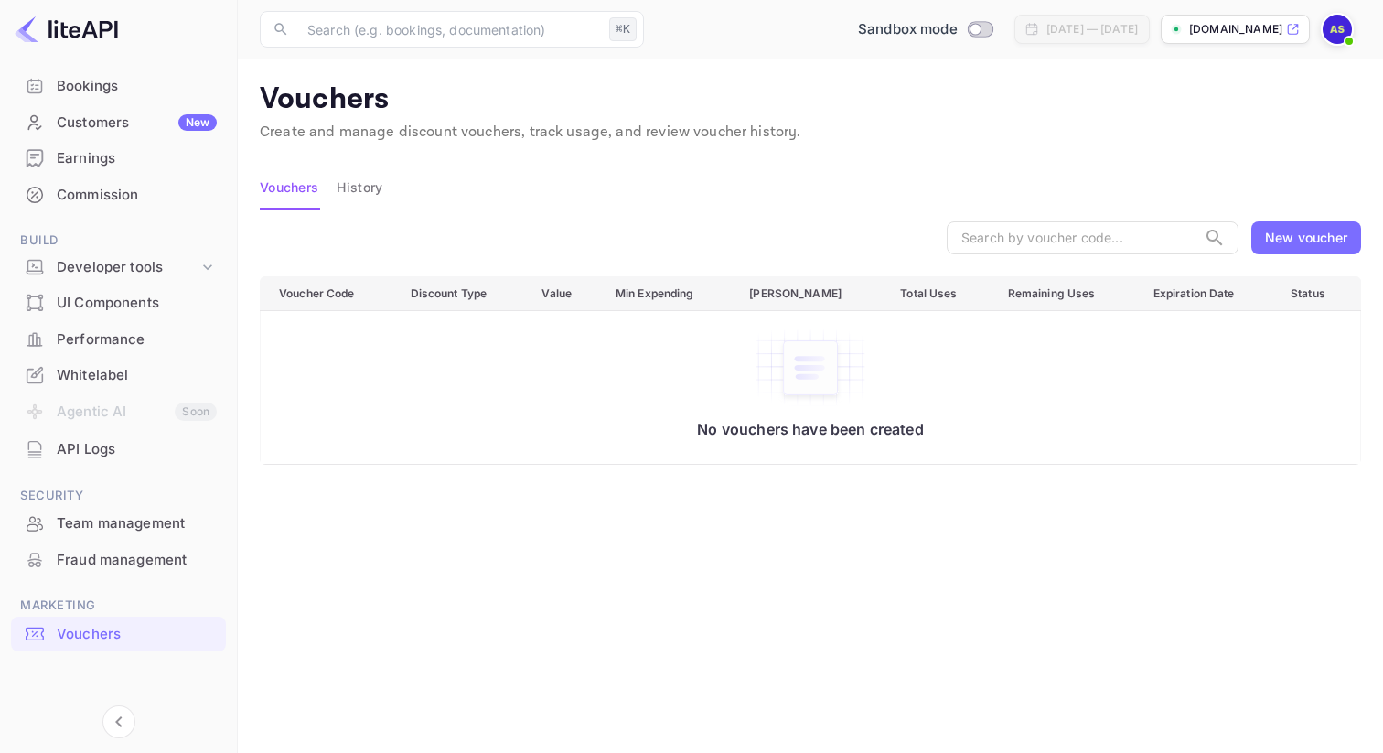
click at [1277, 230] on div "New voucher" at bounding box center [1306, 237] width 82 height 19
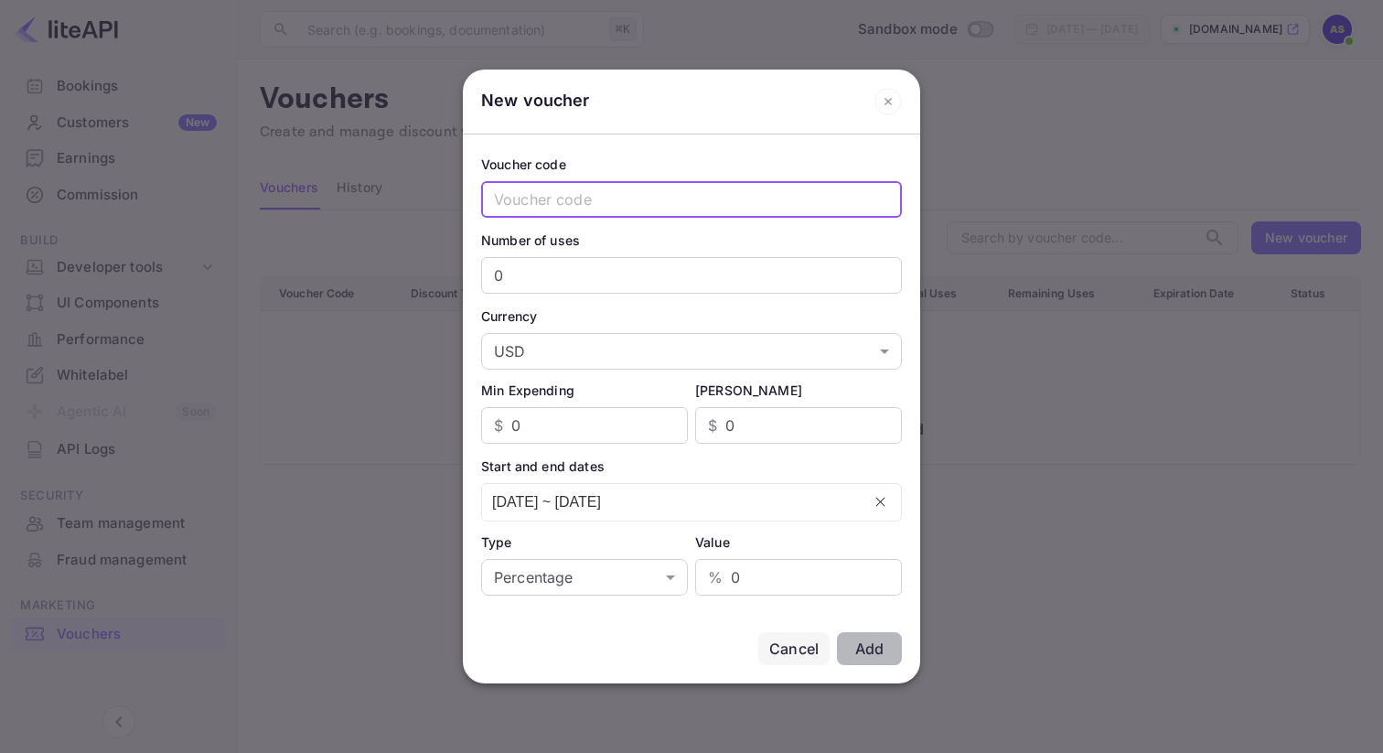
click at [627, 188] on input "text" at bounding box center [691, 199] width 421 height 37
type input "12"
click at [606, 270] on input "0" at bounding box center [691, 275] width 421 height 37
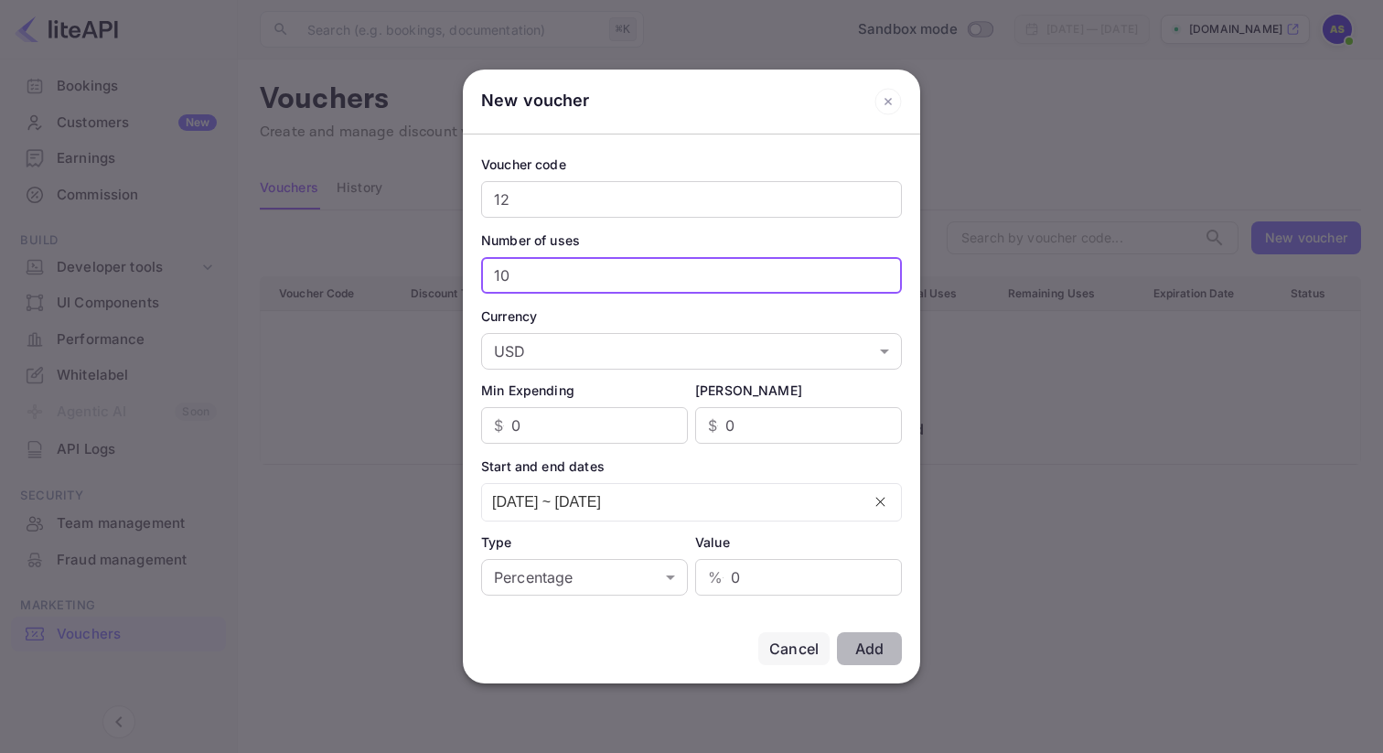
type input "10"
click at [726, 389] on div "[PERSON_NAME]" at bounding box center [798, 389] width 207 height 19
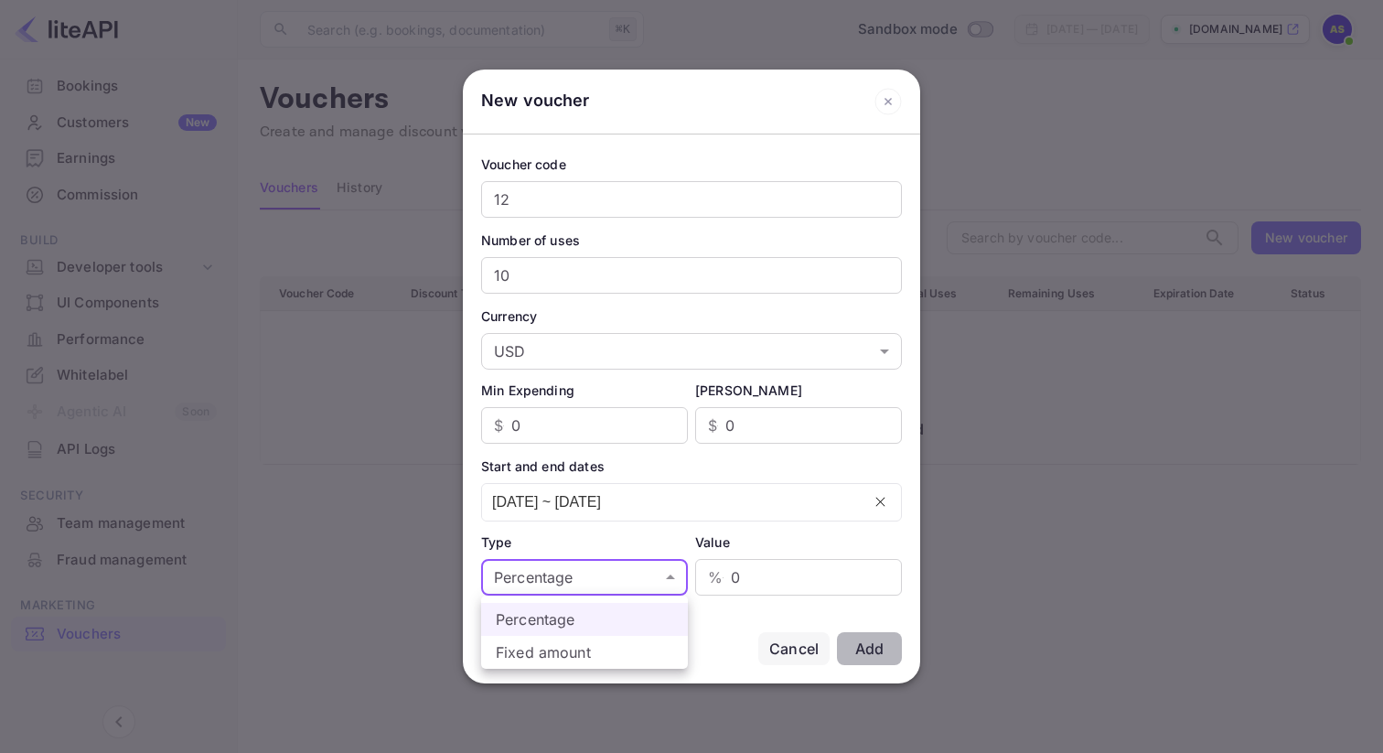
click at [668, 575] on body "Getting started Business Home Bookings Customers New Earnings Commission Build …" at bounding box center [691, 422] width 1383 height 844
click at [597, 621] on li "Percentage" at bounding box center [584, 619] width 207 height 33
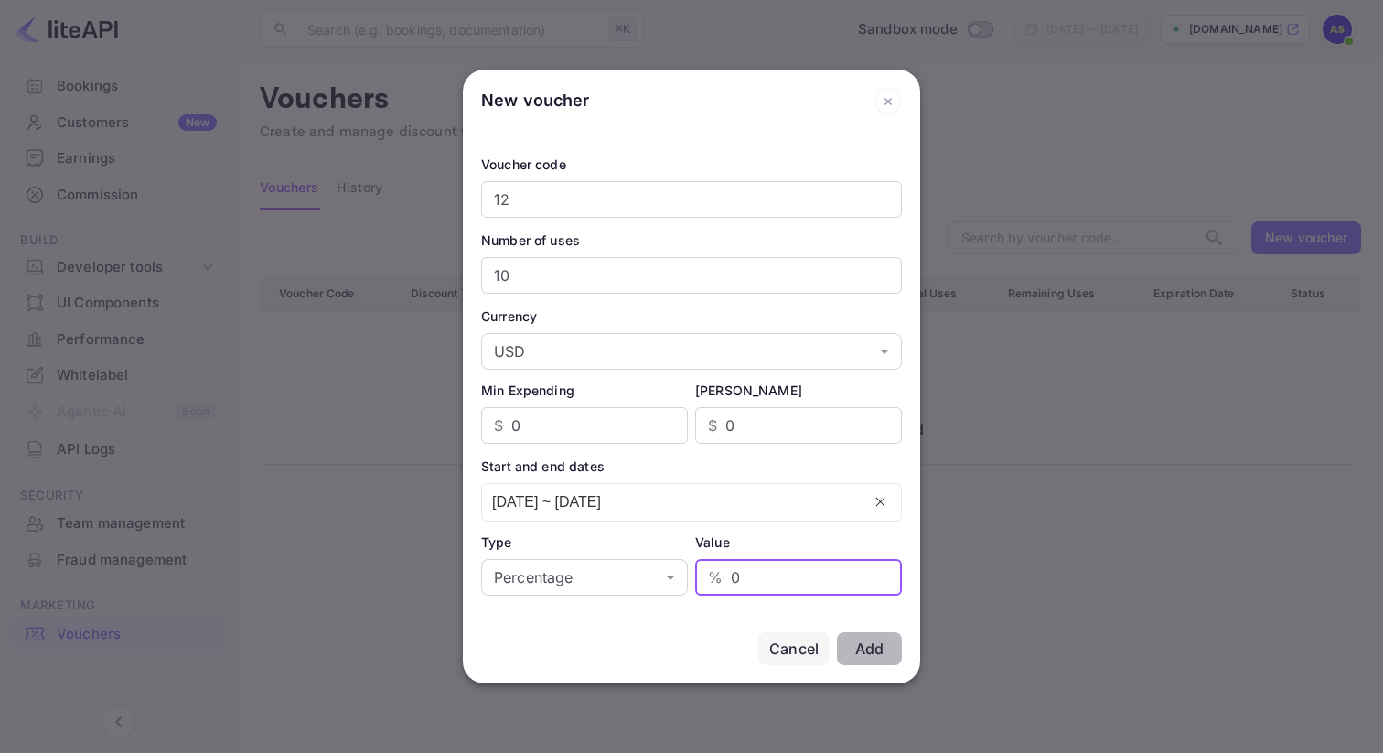
click at [785, 586] on input "0" at bounding box center [816, 577] width 171 height 37
type input "1"
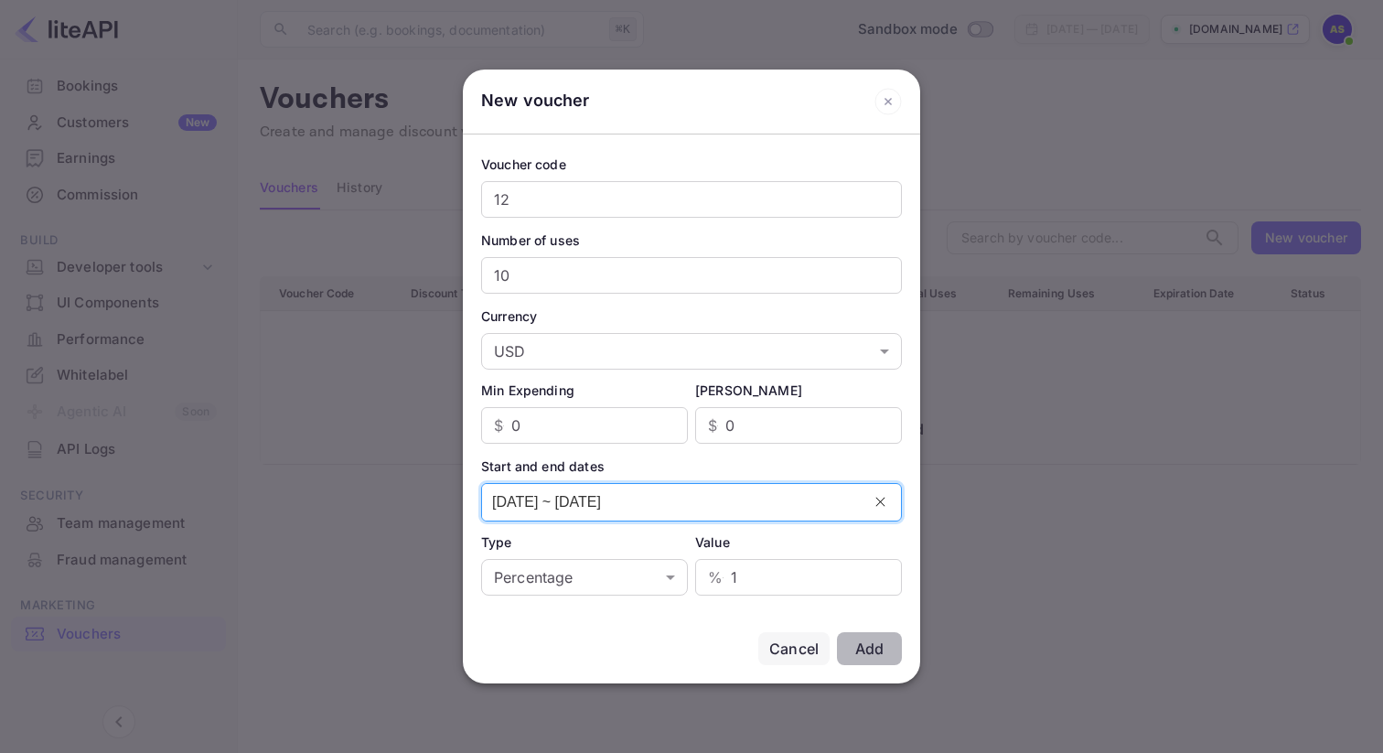
click at [627, 501] on input "04/09/2025 ~ 05/09/2025" at bounding box center [671, 502] width 379 height 37
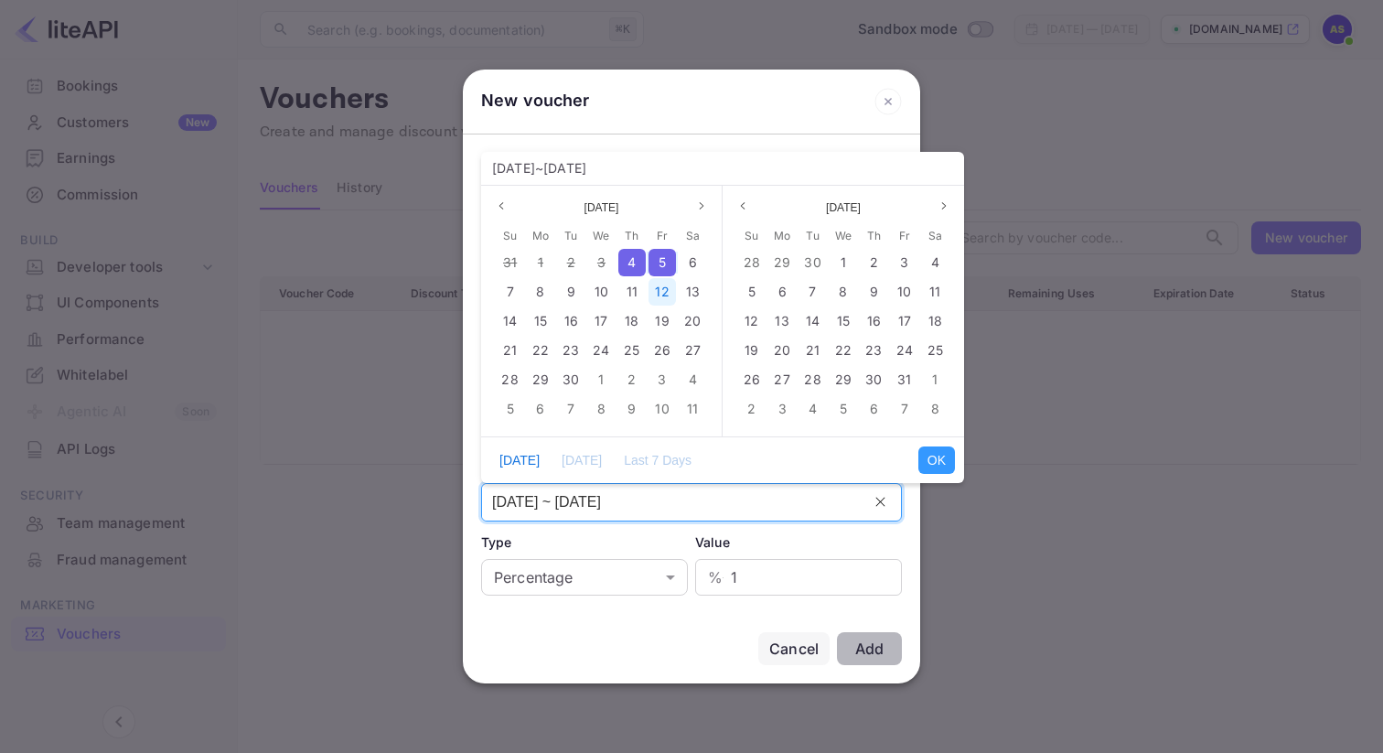
click at [661, 294] on span "12" at bounding box center [662, 292] width 14 height 16
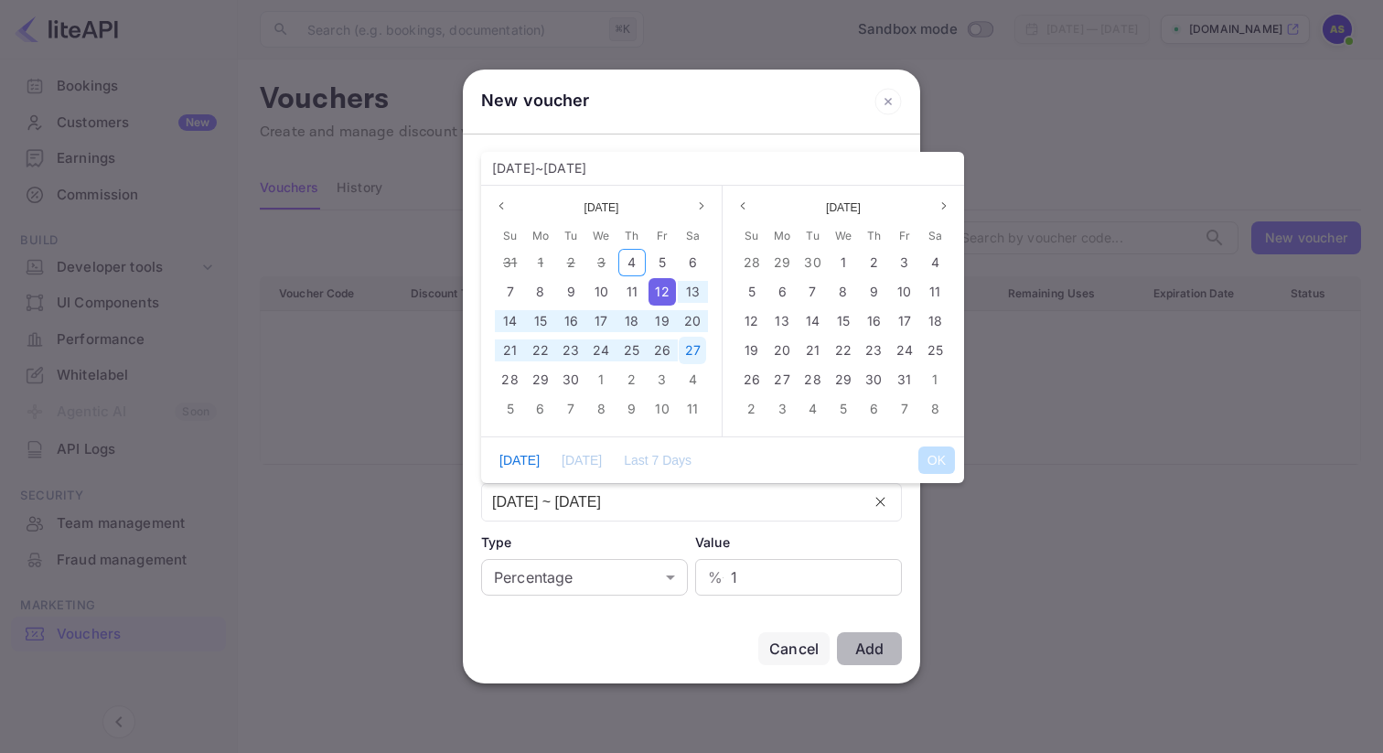
click at [696, 359] on div "27" at bounding box center [692, 350] width 27 height 27
click at [945, 447] on button "OK" at bounding box center [936, 459] width 37 height 27
type input "12/09/2025 ~ 27/09/2025"
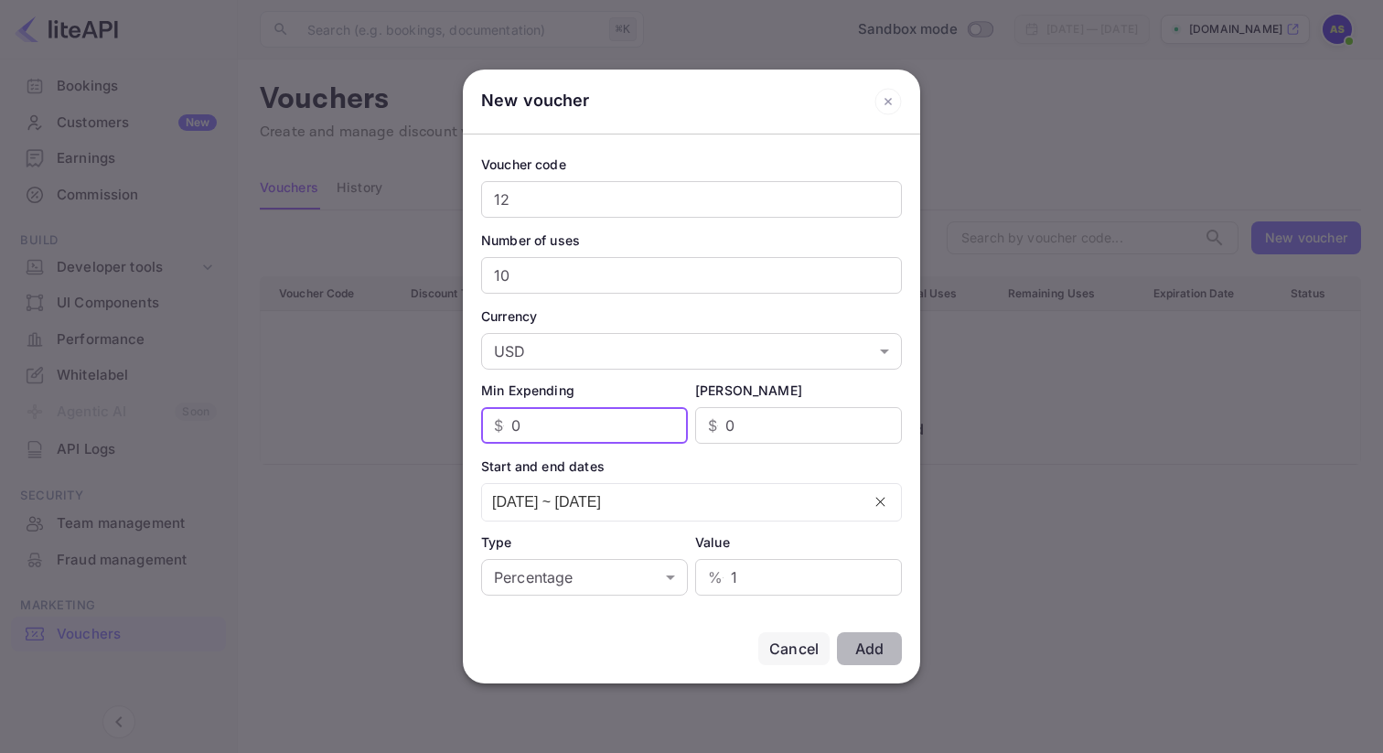
click at [615, 425] on input "0" at bounding box center [599, 425] width 177 height 37
type input "10"
click at [756, 433] on input "0" at bounding box center [813, 425] width 177 height 37
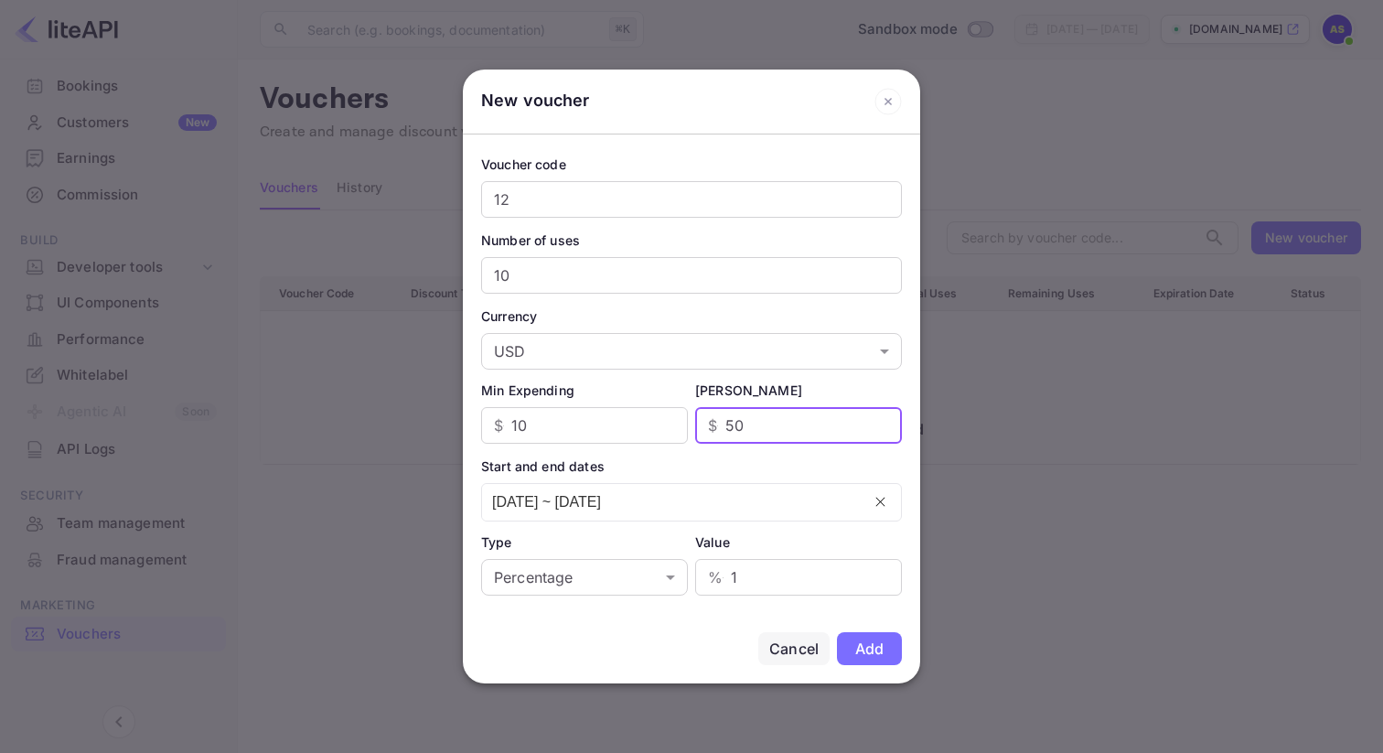
type input "5"
type input "10"
click at [865, 648] on div "Add" at bounding box center [869, 648] width 28 height 18
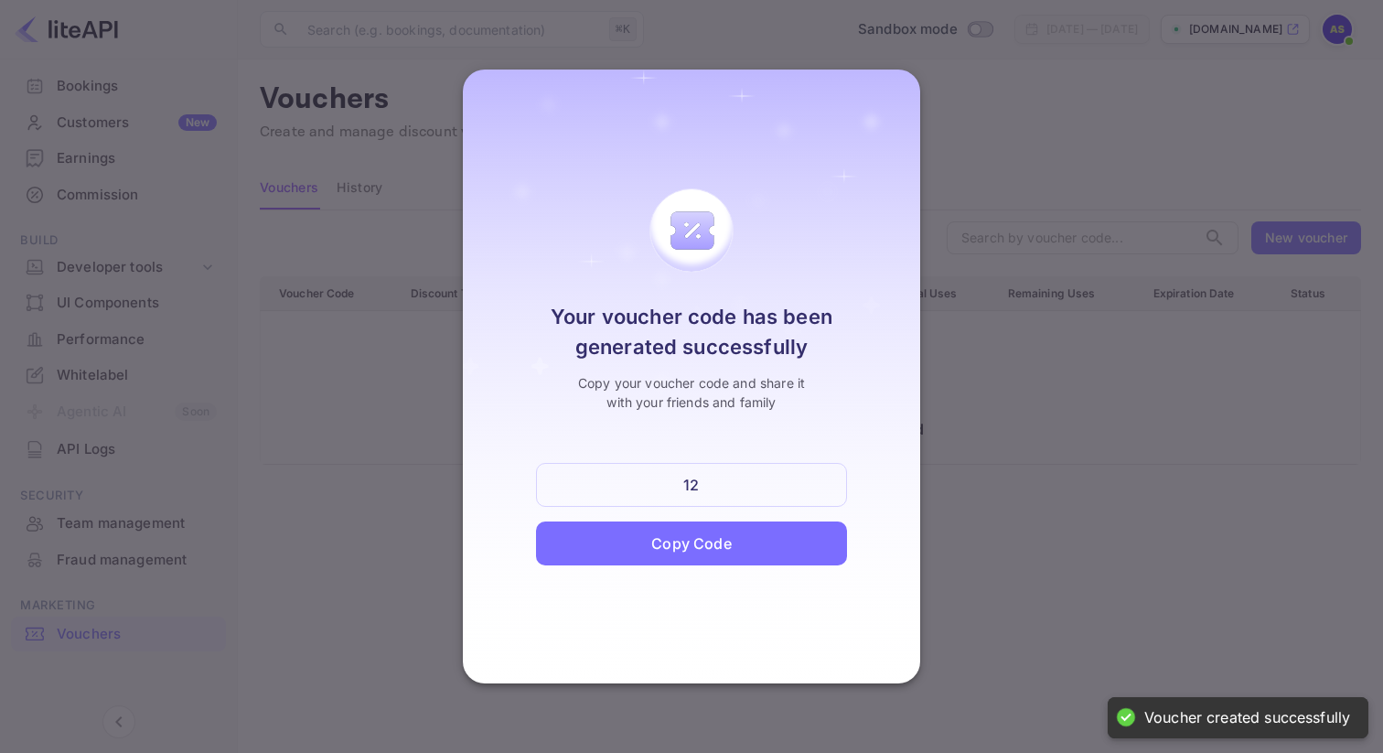
click at [654, 536] on div "Copy Code" at bounding box center [691, 543] width 80 height 22
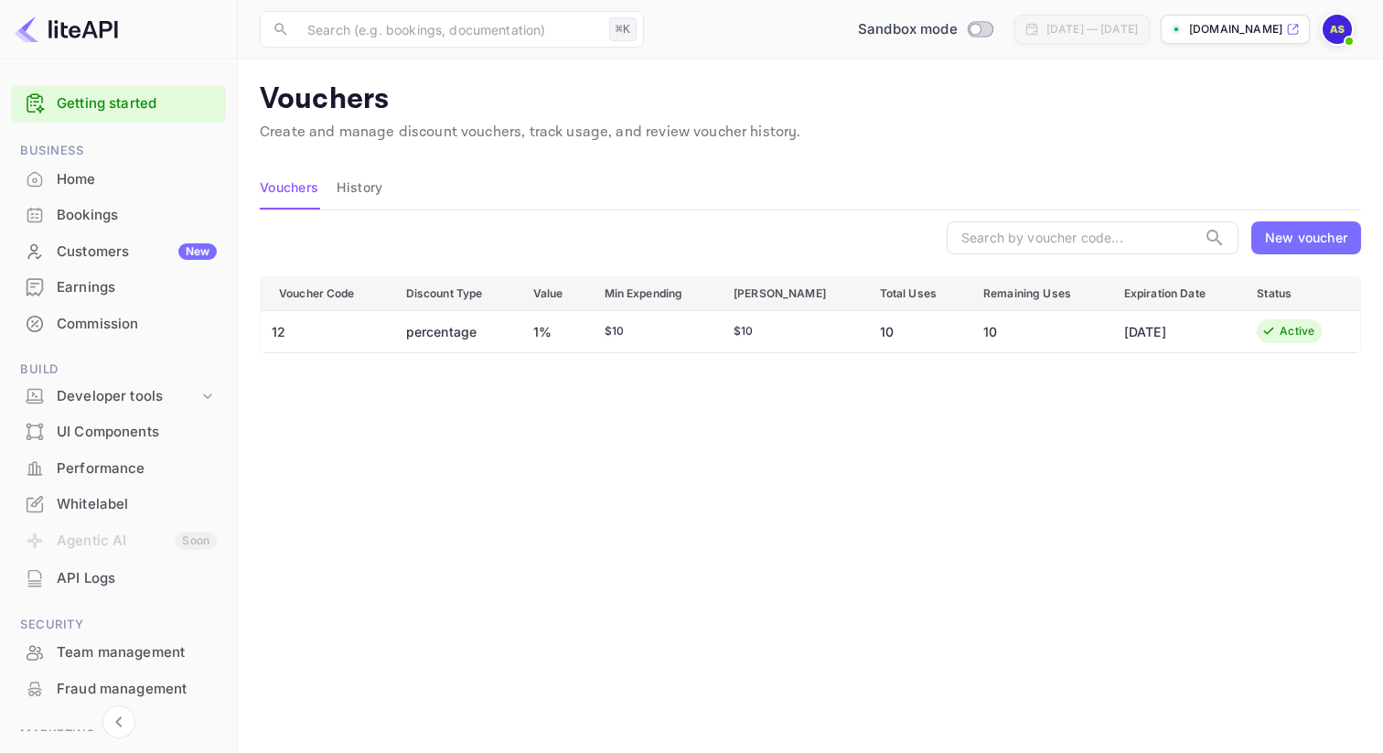
click at [358, 182] on button "History" at bounding box center [360, 188] width 46 height 44
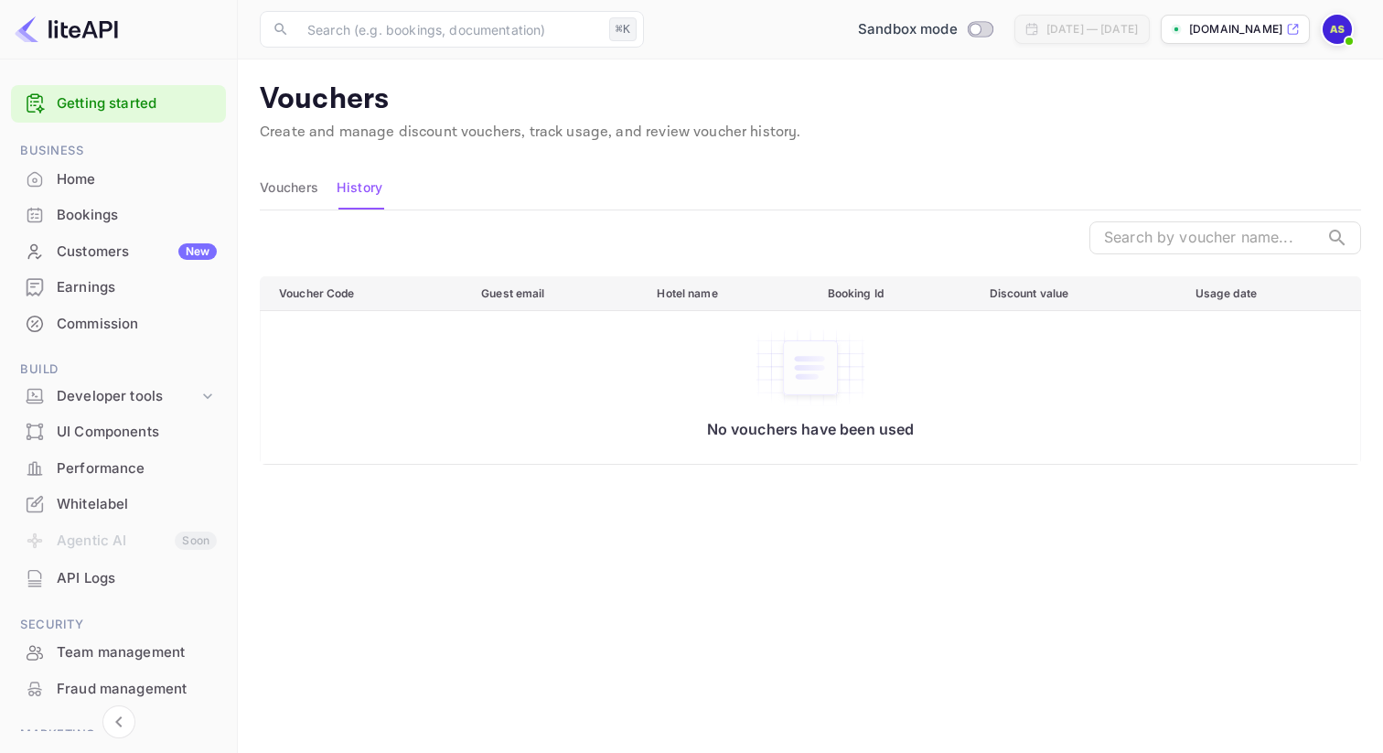
click at [284, 177] on button "Vouchers" at bounding box center [289, 188] width 59 height 44
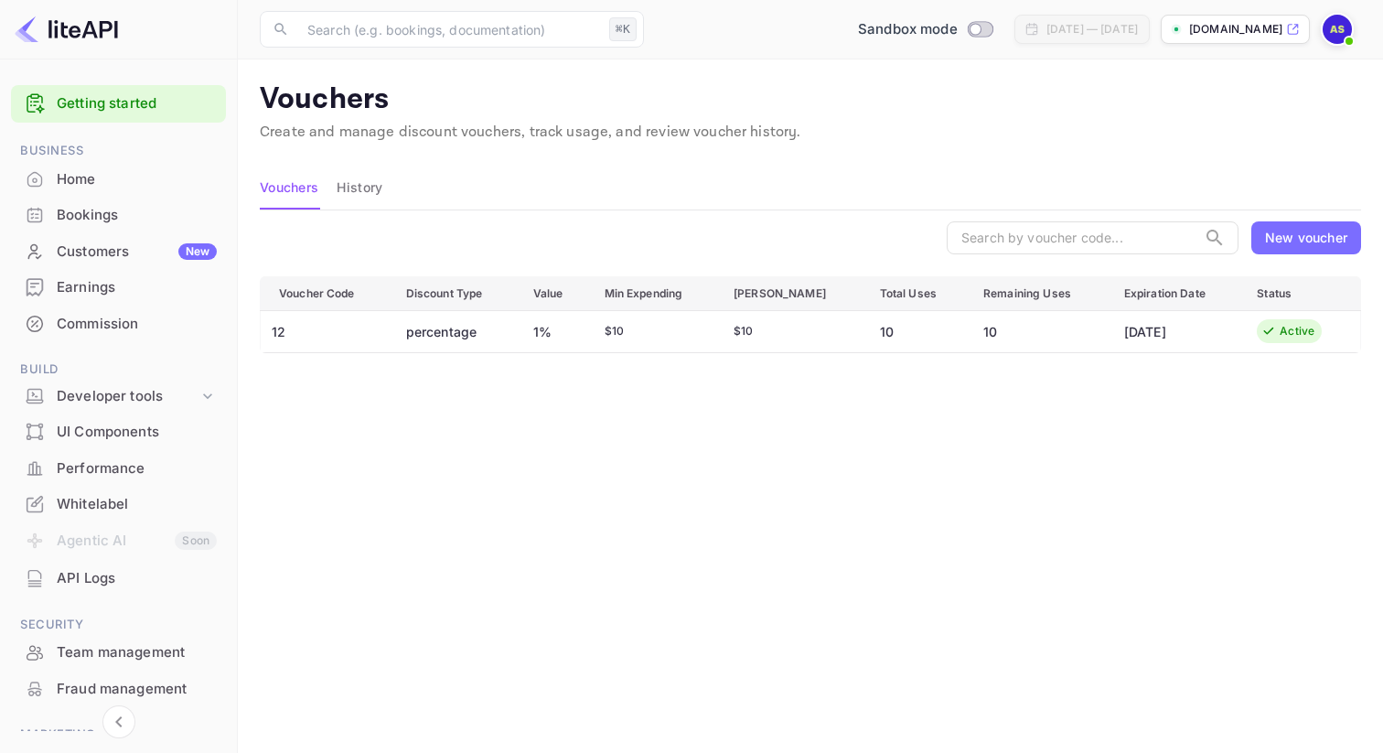
click at [1002, 321] on td "10" at bounding box center [1039, 331] width 141 height 42
click at [1274, 324] on icon at bounding box center [1269, 331] width 16 height 15
click at [297, 327] on td "12" at bounding box center [326, 331] width 131 height 42
click at [314, 338] on td "12" at bounding box center [326, 331] width 131 height 42
click at [909, 316] on td "10" at bounding box center [916, 331] width 103 height 42
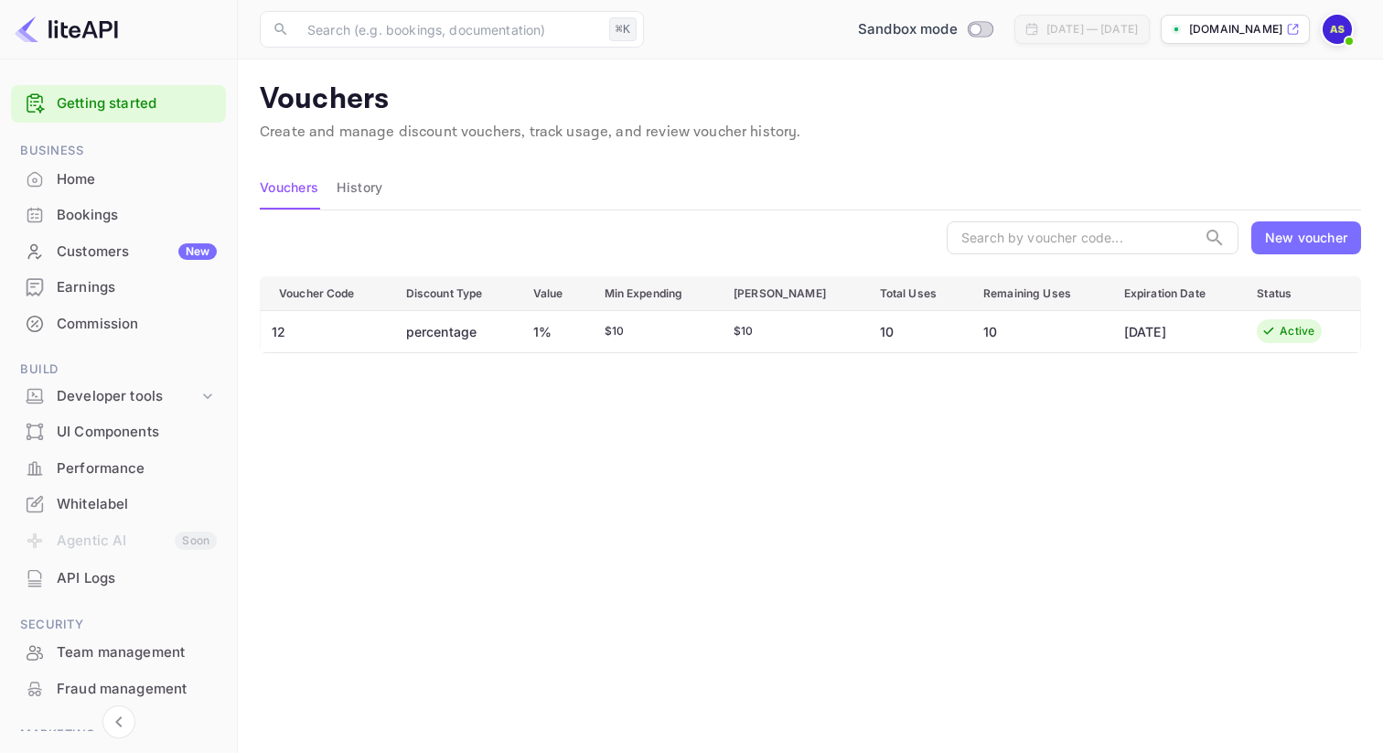
click at [1299, 321] on div "Active" at bounding box center [1289, 331] width 65 height 24
click at [1150, 324] on td "[DATE]" at bounding box center [1175, 331] width 133 height 42
click at [621, 296] on th "Min Expending" at bounding box center [655, 293] width 130 height 34
click at [1119, 237] on input "text" at bounding box center [1072, 237] width 250 height 33
click at [1212, 231] on icon at bounding box center [1215, 238] width 22 height 22
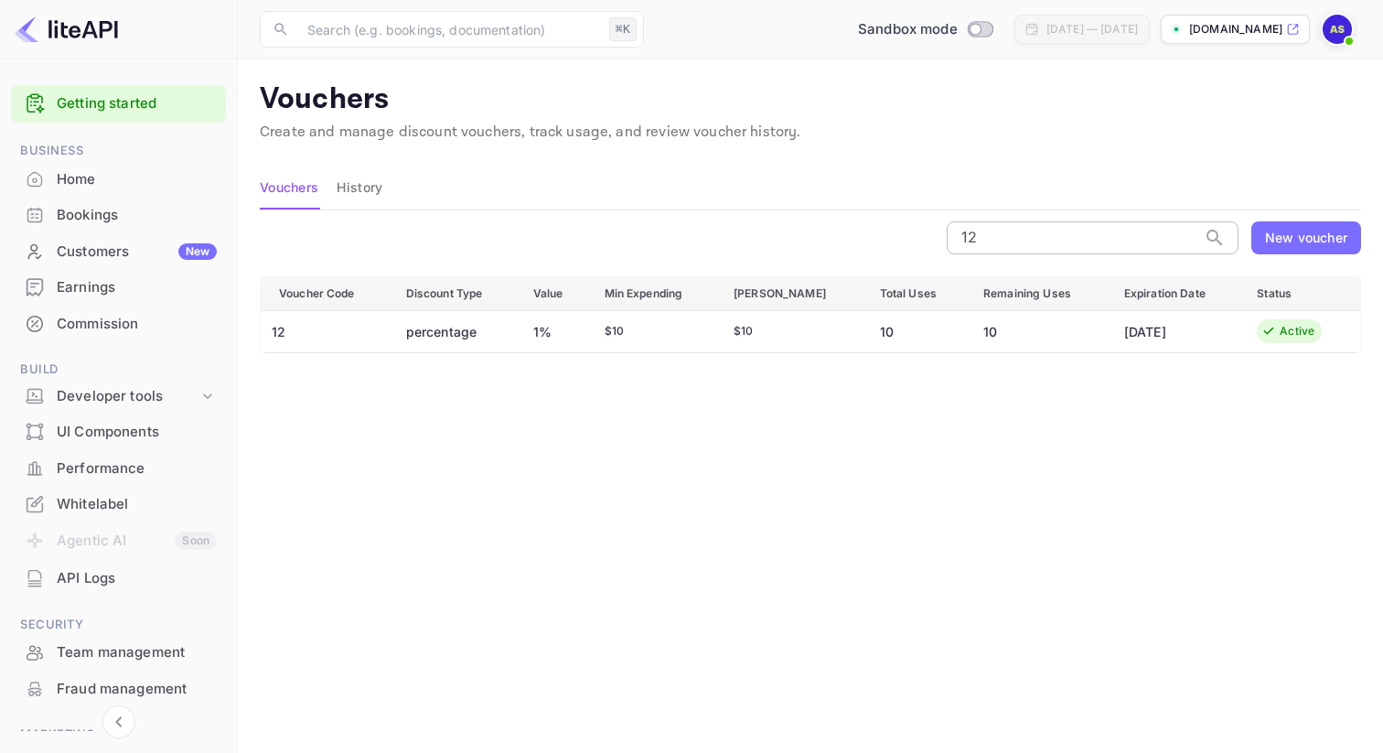
click at [1183, 241] on input "12" at bounding box center [1072, 237] width 250 height 33
type input "1"
click at [1077, 443] on div "Voucher Code Discount Type Value Min Expending Max Amount Total Uses Remaining …" at bounding box center [810, 520] width 1101 height 488
click at [1108, 240] on input "text" at bounding box center [1072, 237] width 250 height 33
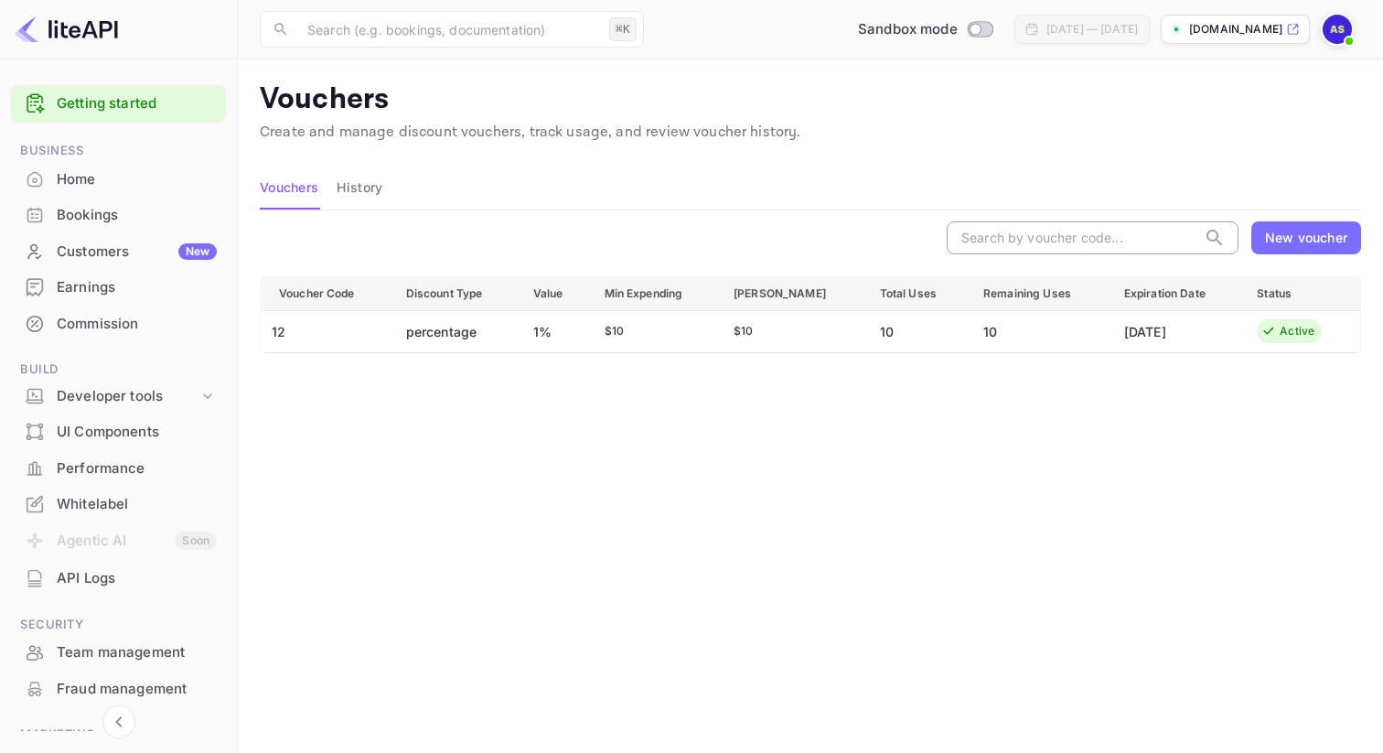
click at [377, 192] on button "History" at bounding box center [360, 188] width 46 height 44
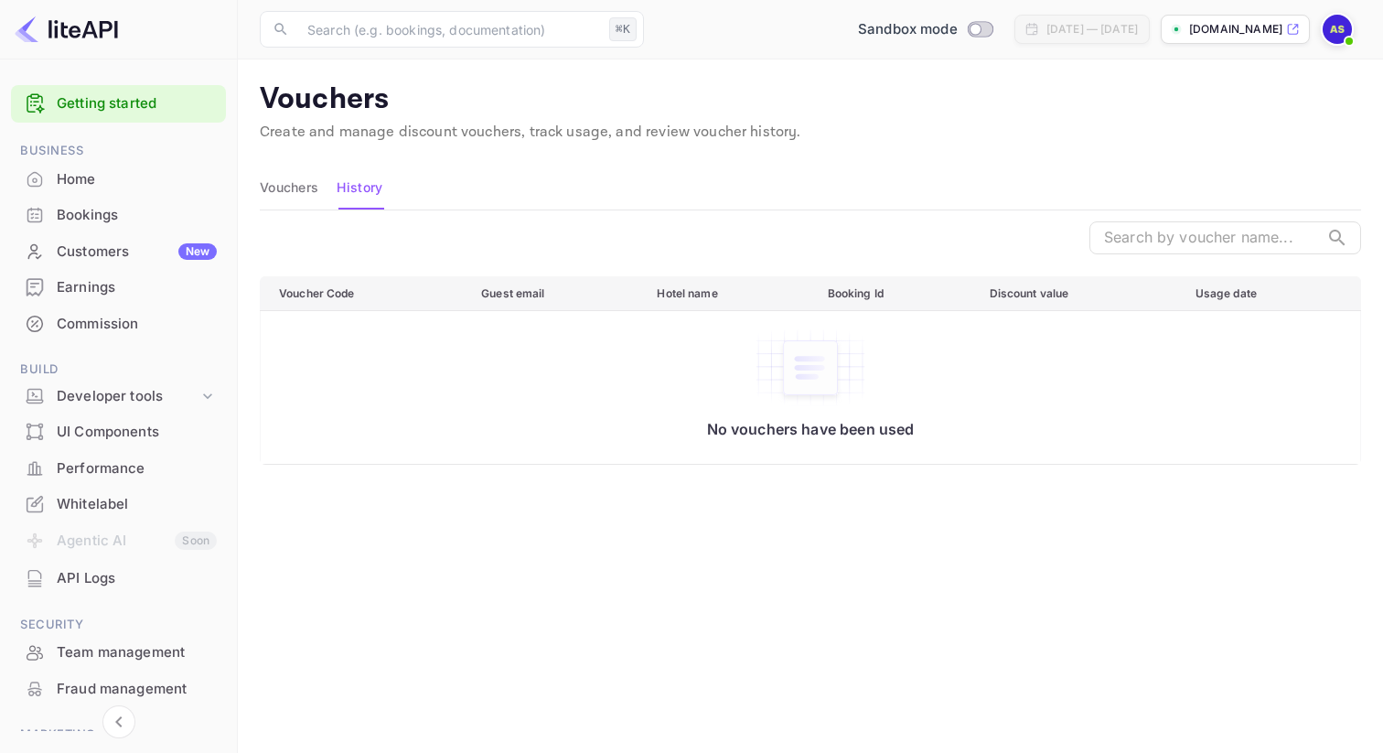
click at [314, 194] on button "Vouchers" at bounding box center [289, 188] width 59 height 44
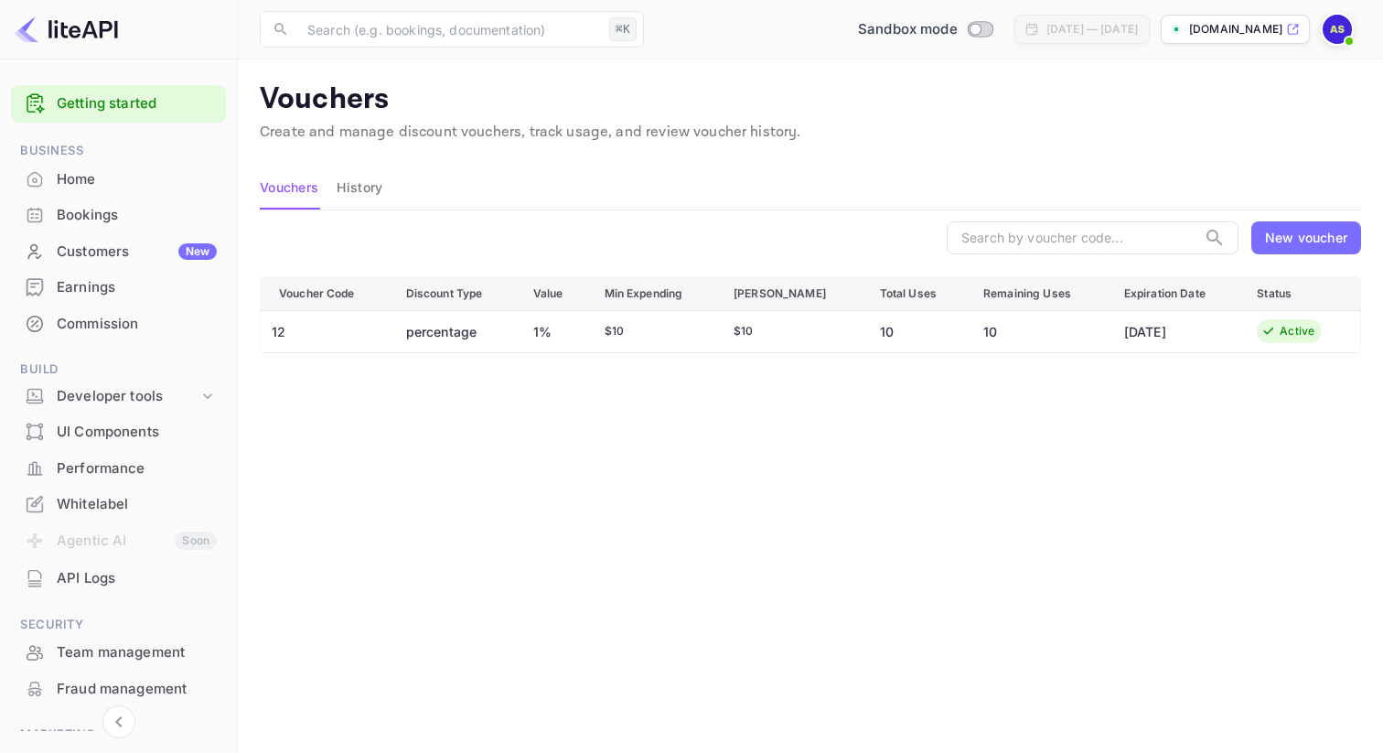
click at [1132, 320] on td "[DATE]" at bounding box center [1175, 331] width 133 height 42
click at [1133, 345] on td "[DATE]" at bounding box center [1175, 331] width 133 height 42
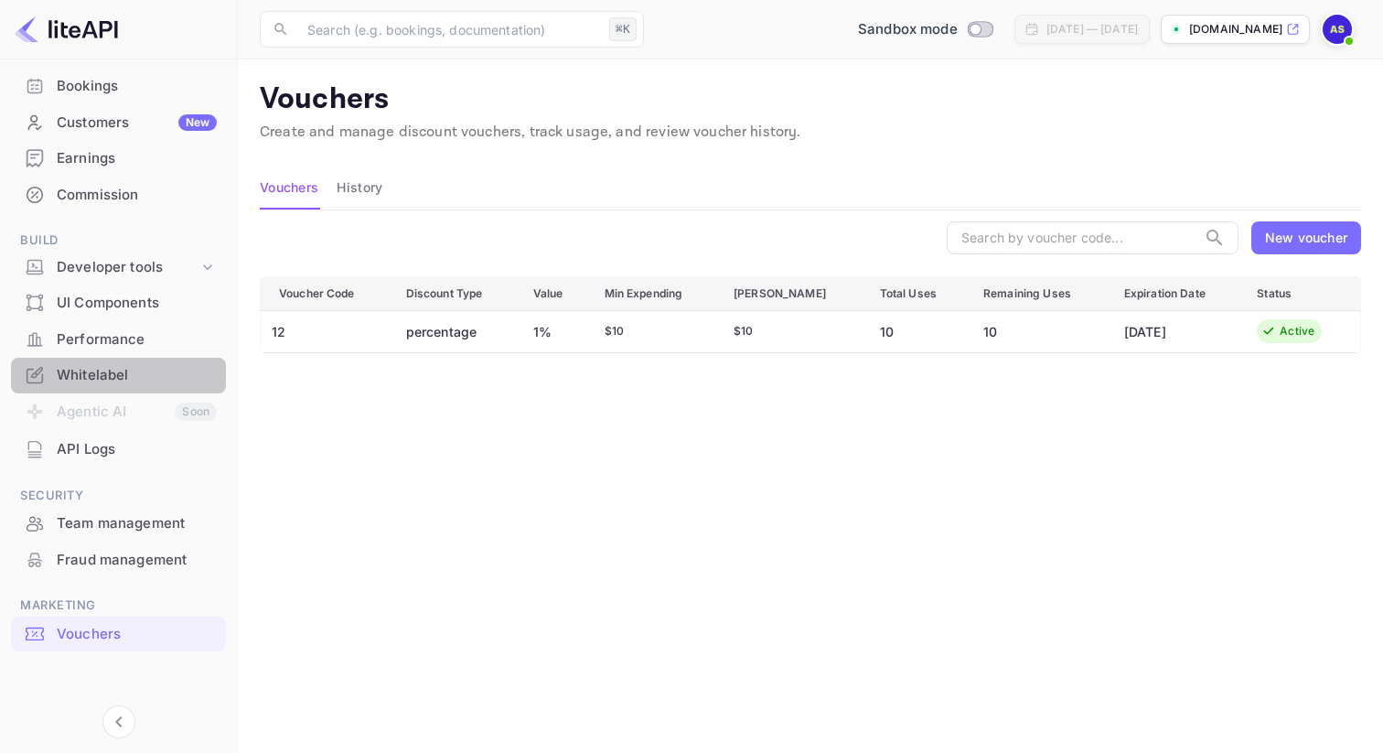
click at [138, 380] on div "Whitelabel" at bounding box center [137, 375] width 160 height 21
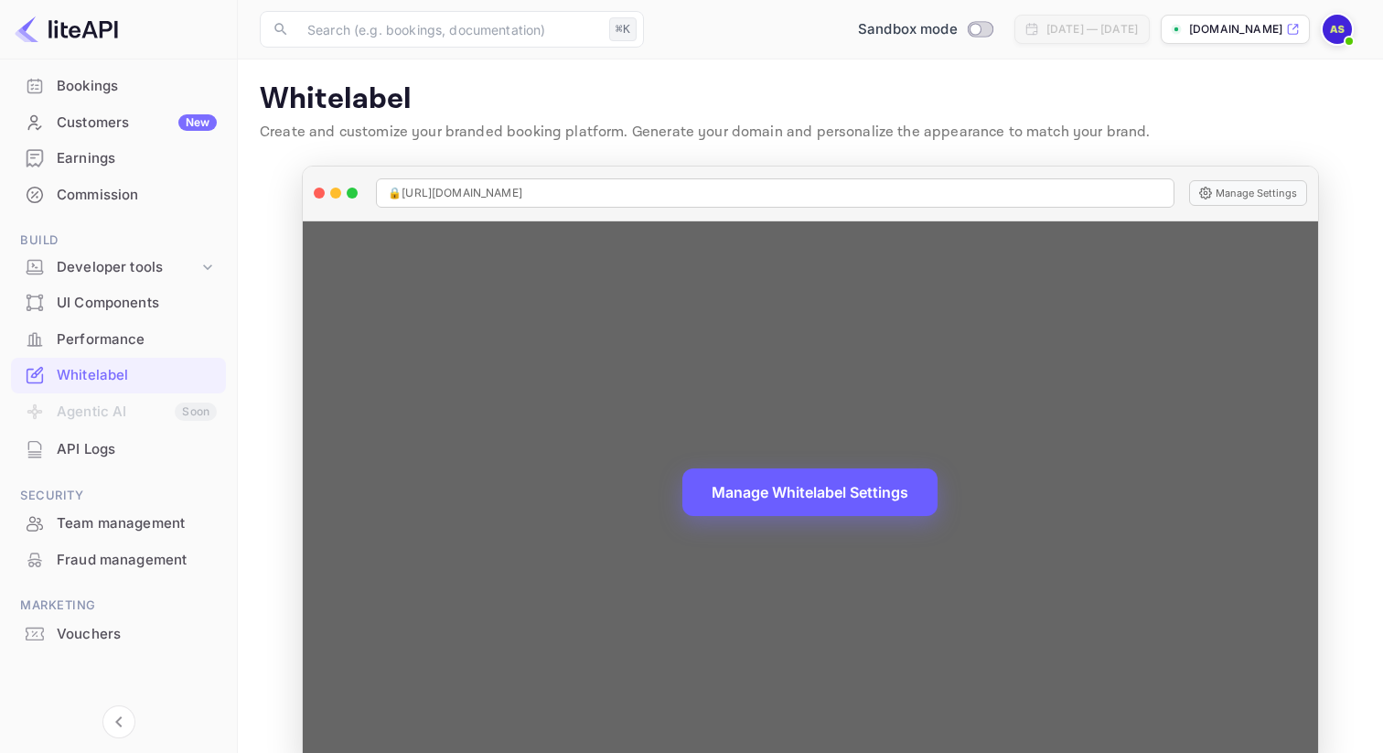
click at [848, 514] on button "Manage Whitelabel Settings" at bounding box center [809, 492] width 255 height 48
click at [788, 482] on button "Manage Whitelabel Settings" at bounding box center [809, 492] width 255 height 48
